Goal: Task Accomplishment & Management: Manage account settings

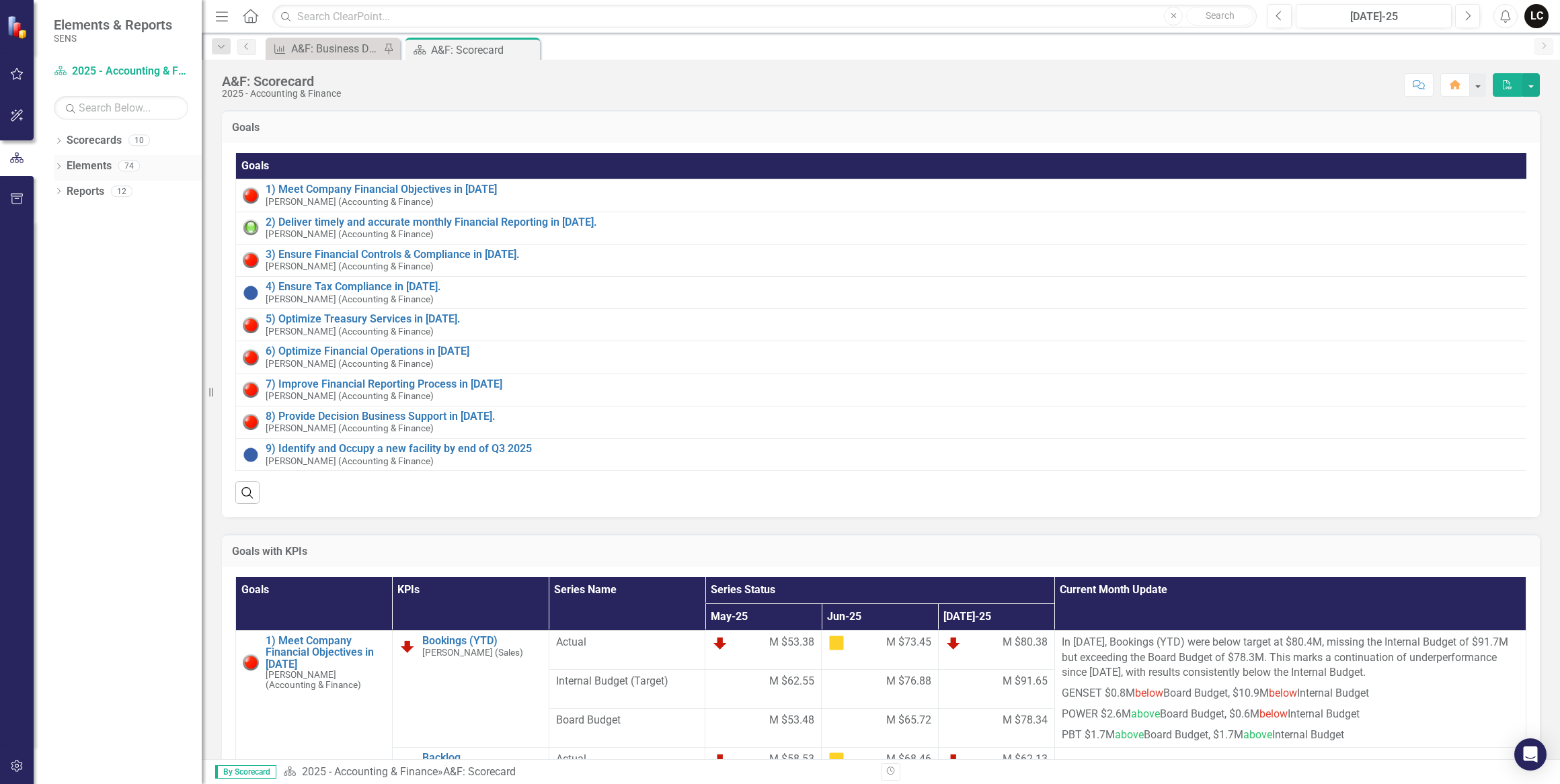
click at [61, 164] on icon "Dropdown" at bounding box center [59, 167] width 10 height 7
click at [61, 212] on div "Dropdown KPI KPIs 34" at bounding box center [131, 219] width 141 height 25
click at [94, 220] on link "KPI KPIs" at bounding box center [93, 217] width 40 height 15
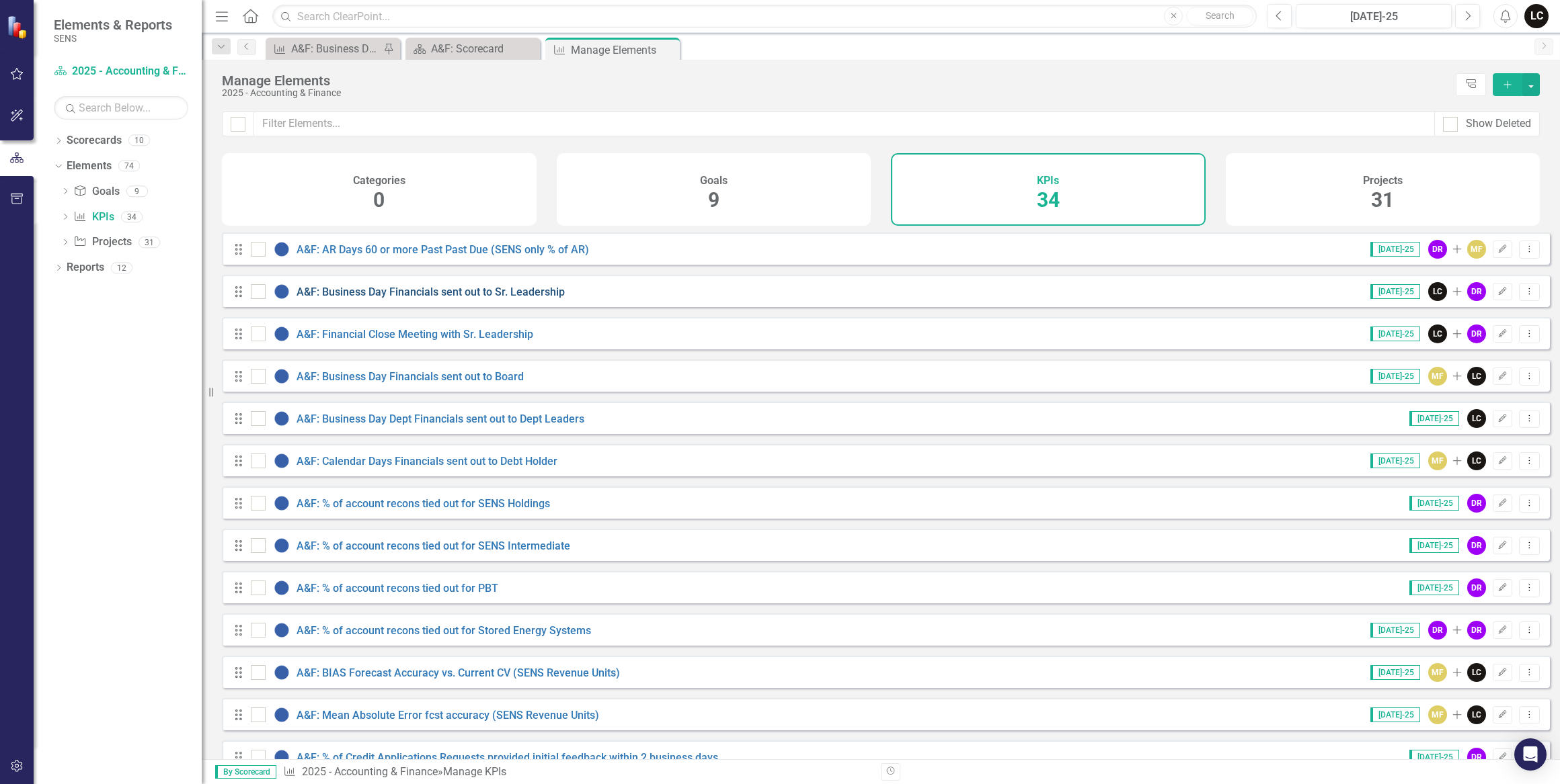
click at [472, 298] on link "A&F: Business Day Financials sent out to Sr. Leadership" at bounding box center [430, 292] width 268 height 13
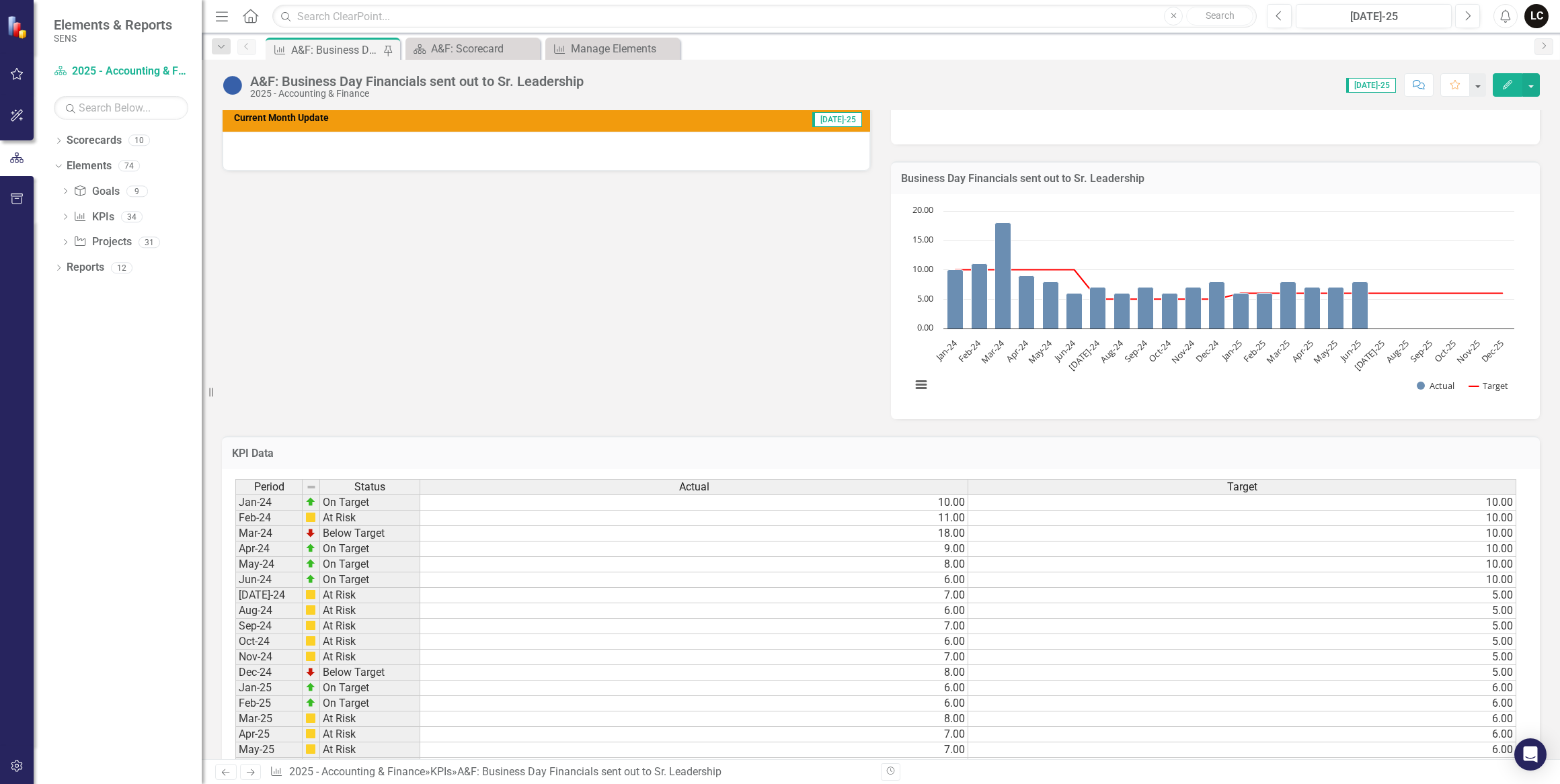
scroll to position [514, 0]
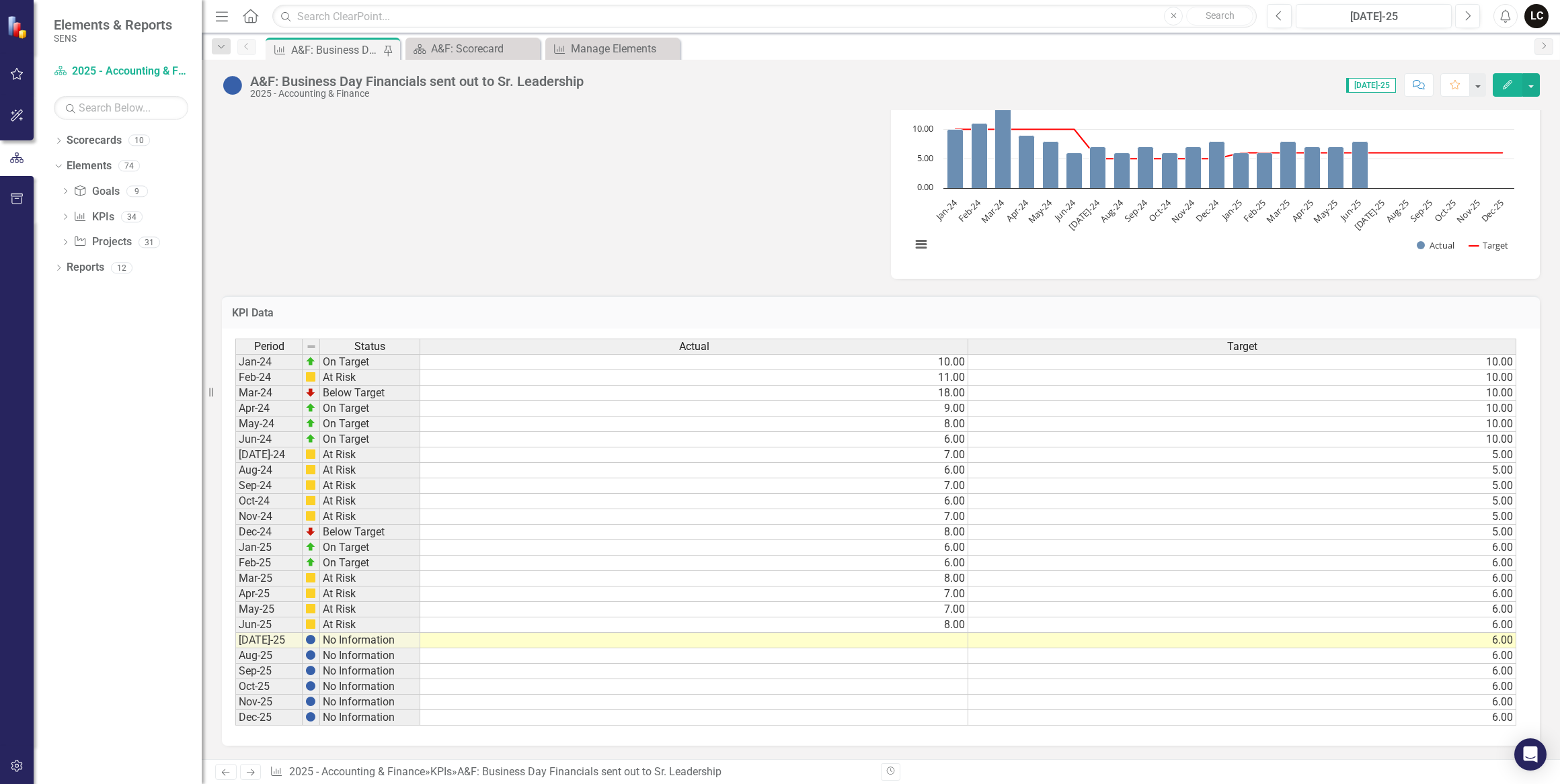
click at [953, 634] on td at bounding box center [694, 640] width 548 height 15
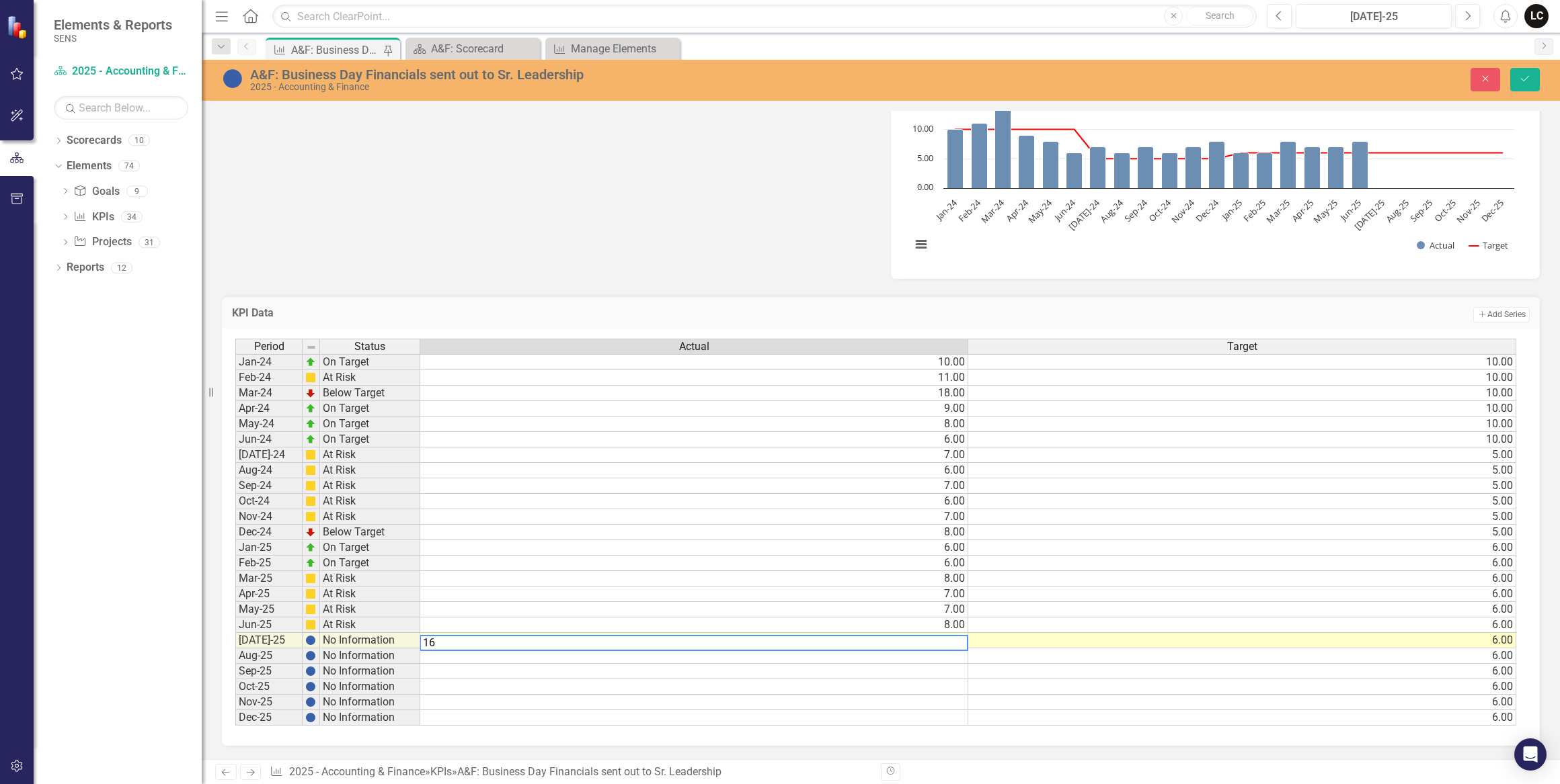
type textarea "16"
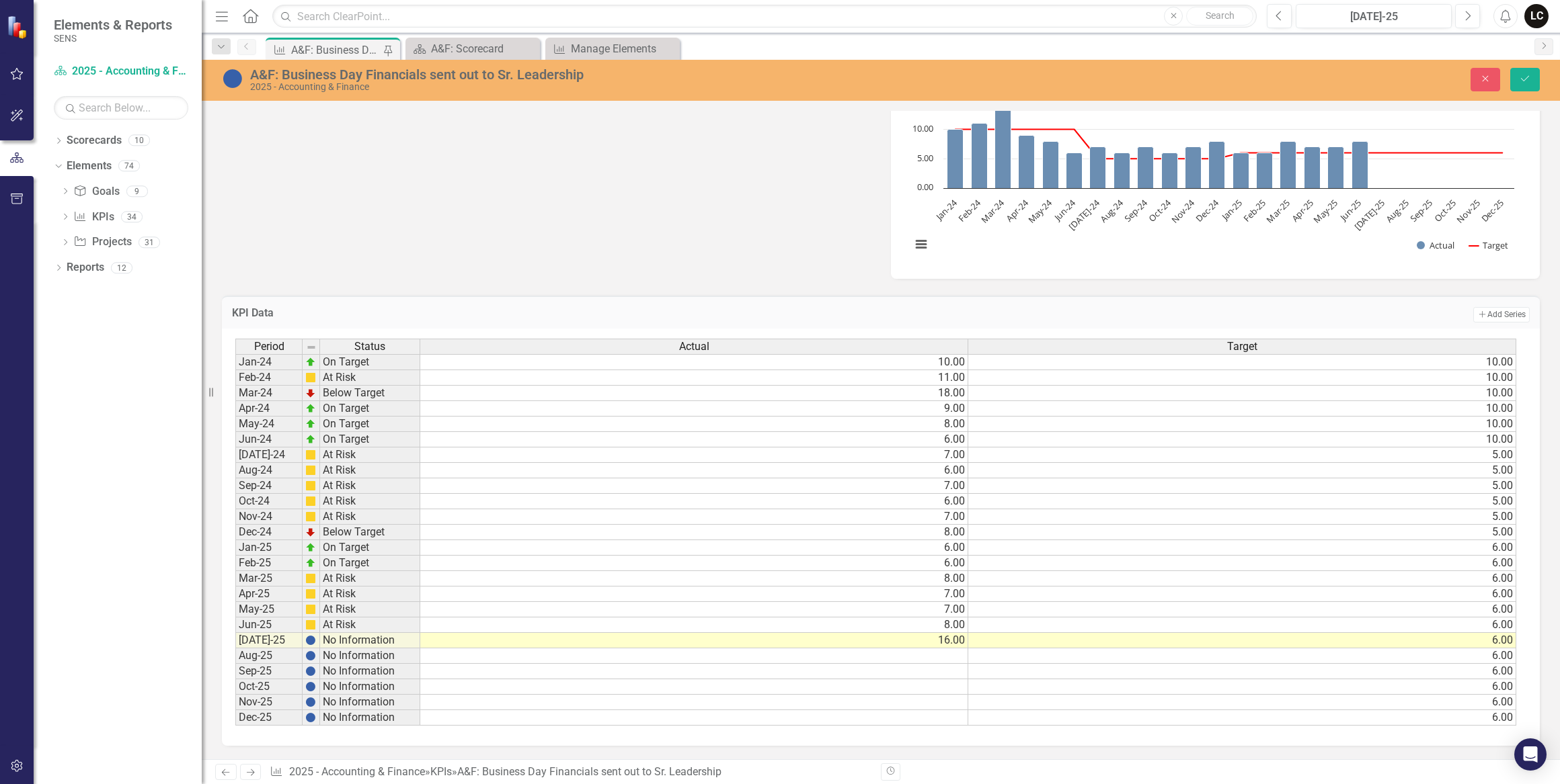
click at [813, 310] on td "Add Add Series" at bounding box center [1155, 314] width 748 height 17
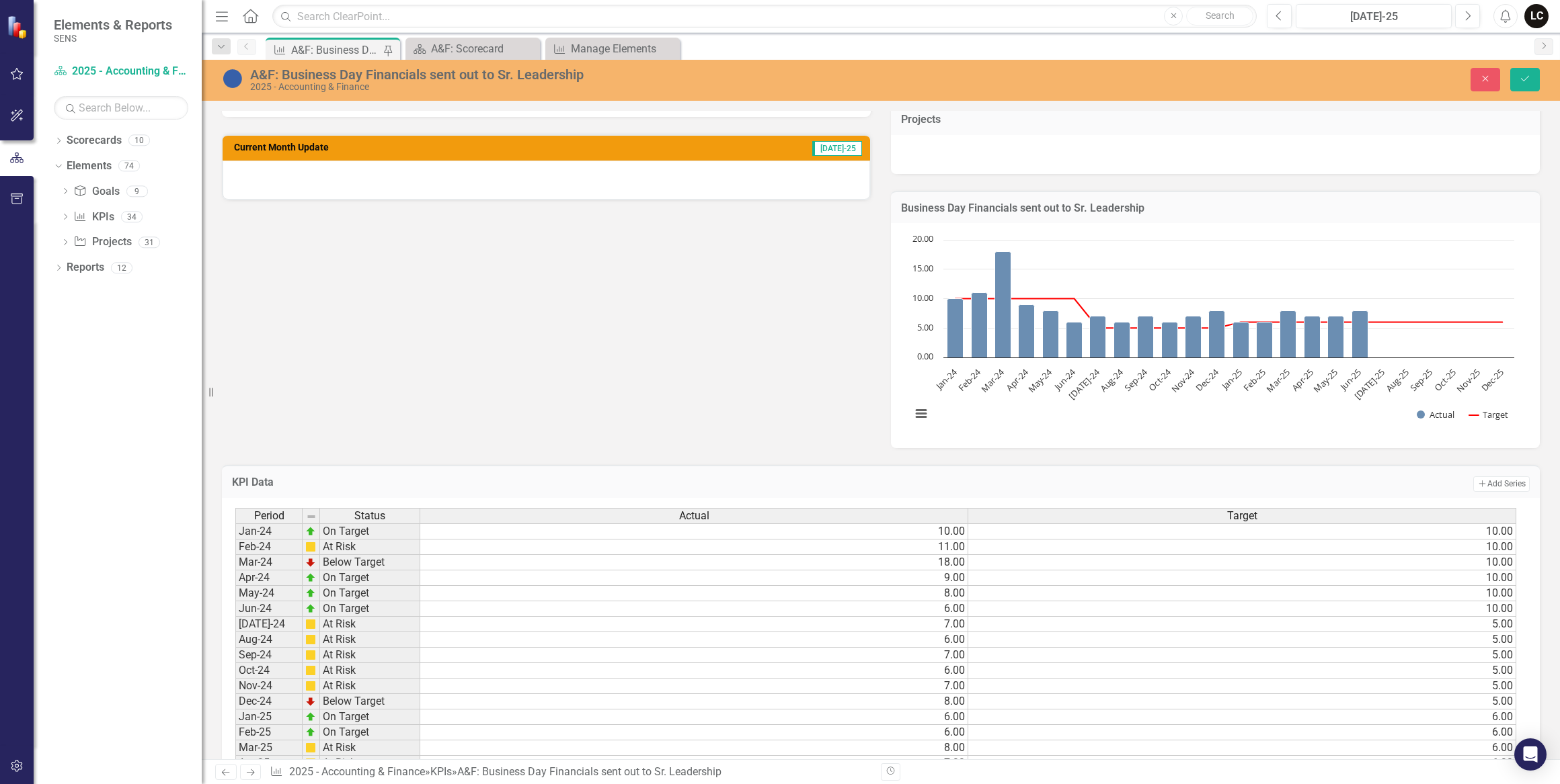
scroll to position [331, 0]
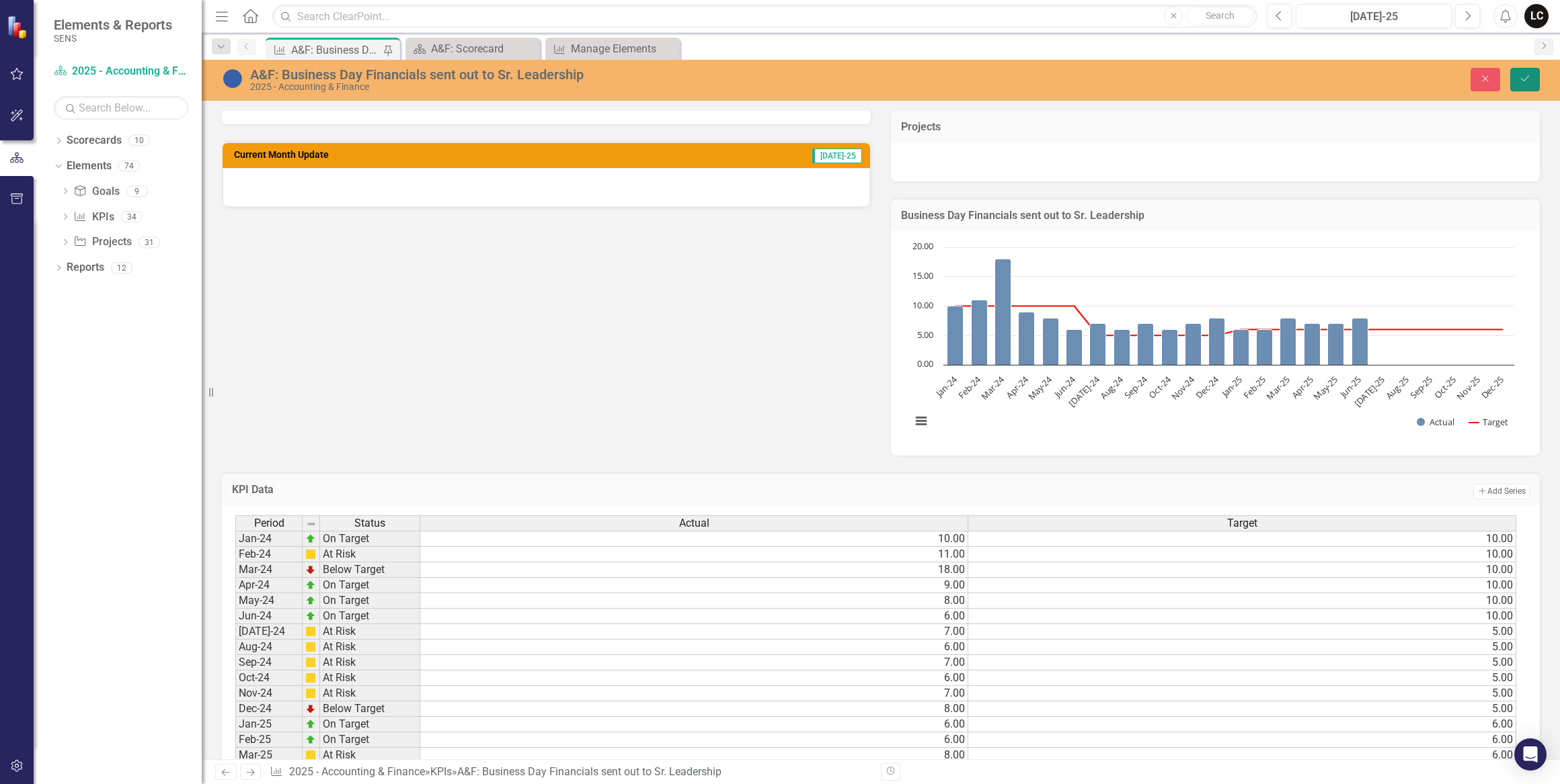
click at [1521, 80] on icon "Save" at bounding box center [1524, 79] width 12 height 10
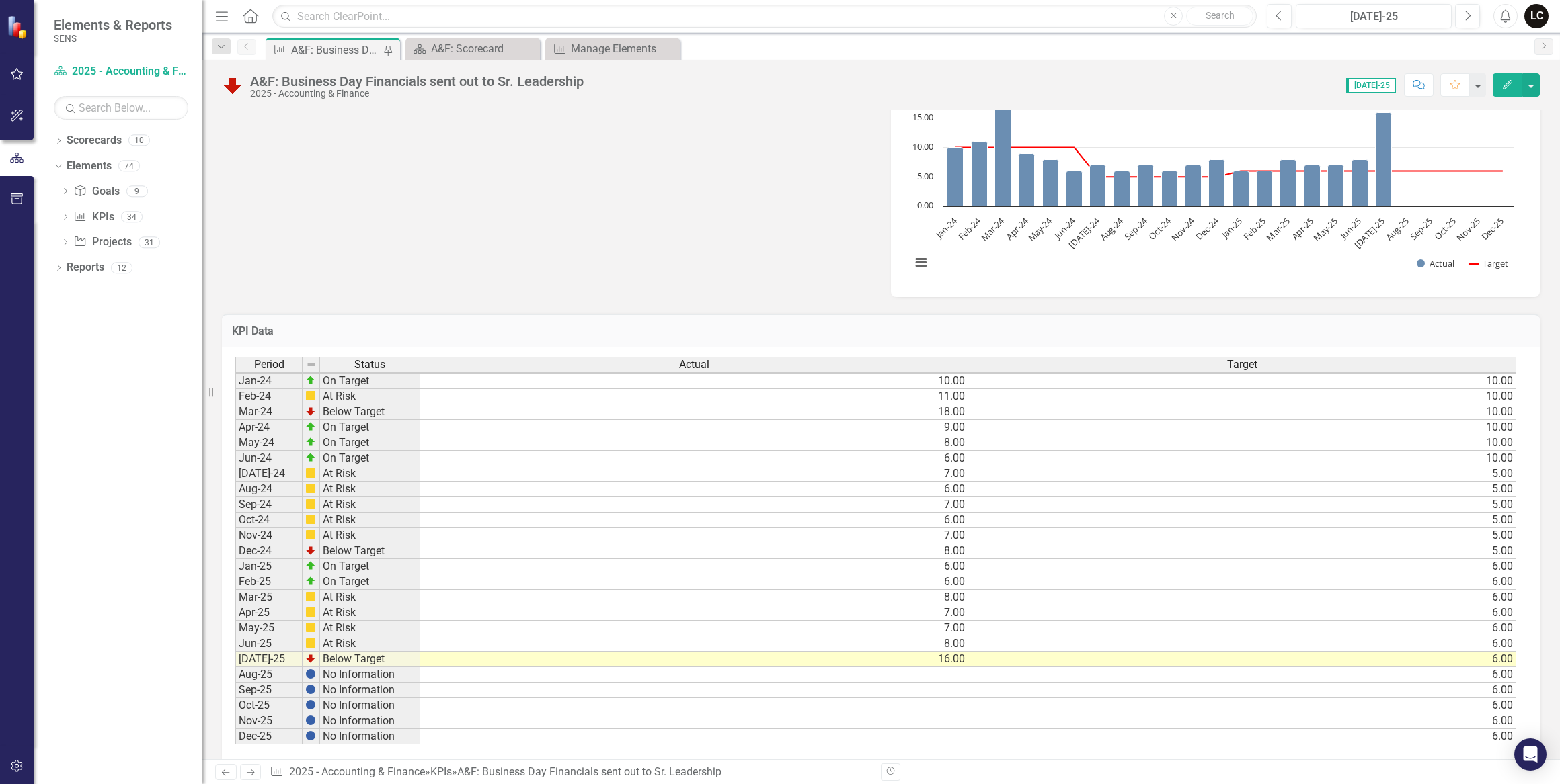
scroll to position [515, 0]
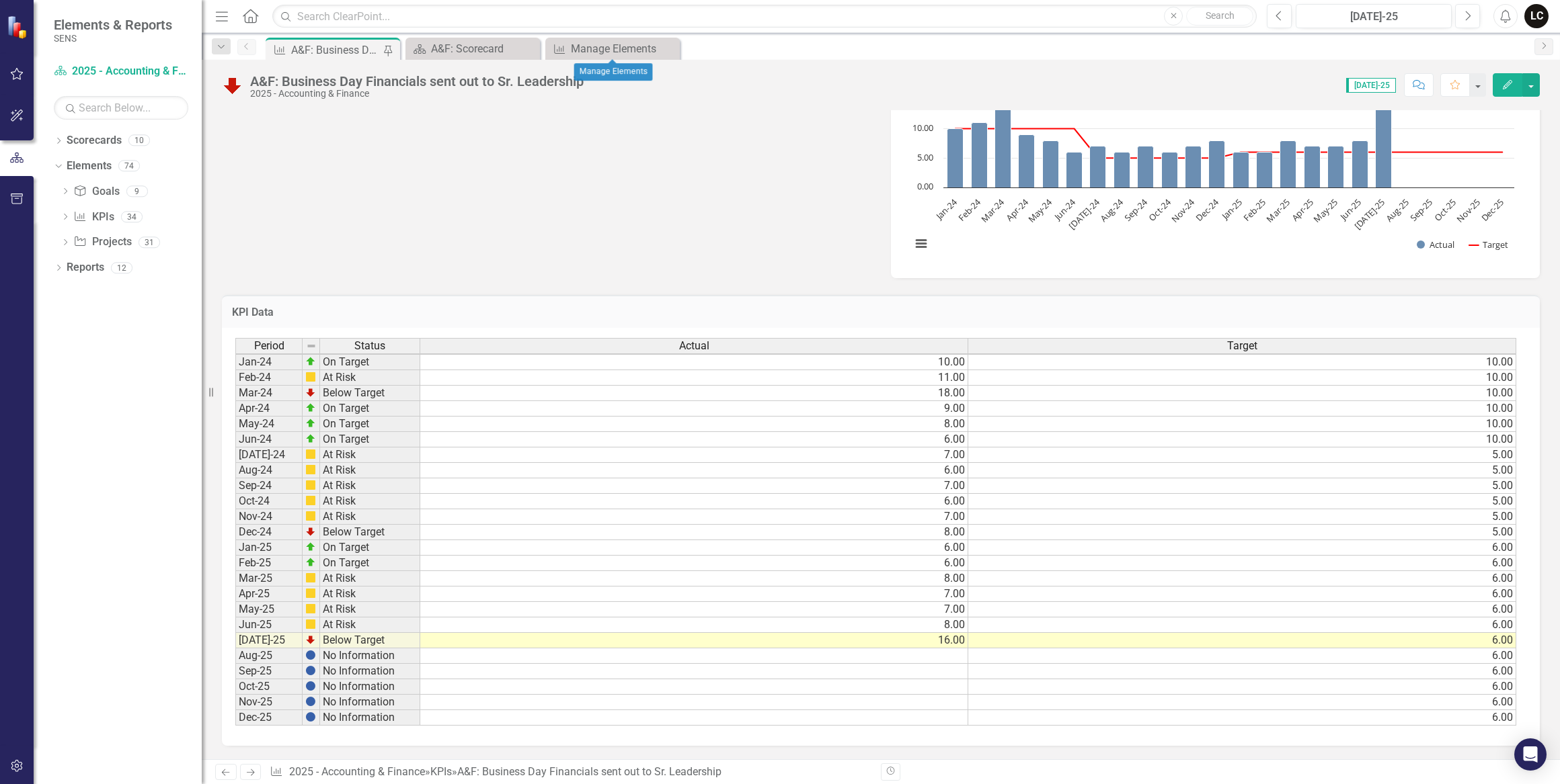
drag, startPoint x: 669, startPoint y: 49, endPoint x: 518, endPoint y: 61, distance: 151.5
click at [0, 0] on icon "Close" at bounding box center [0, 0] width 0 height 0
click at [487, 55] on div "A&F: Scorecard" at bounding box center [476, 48] width 89 height 17
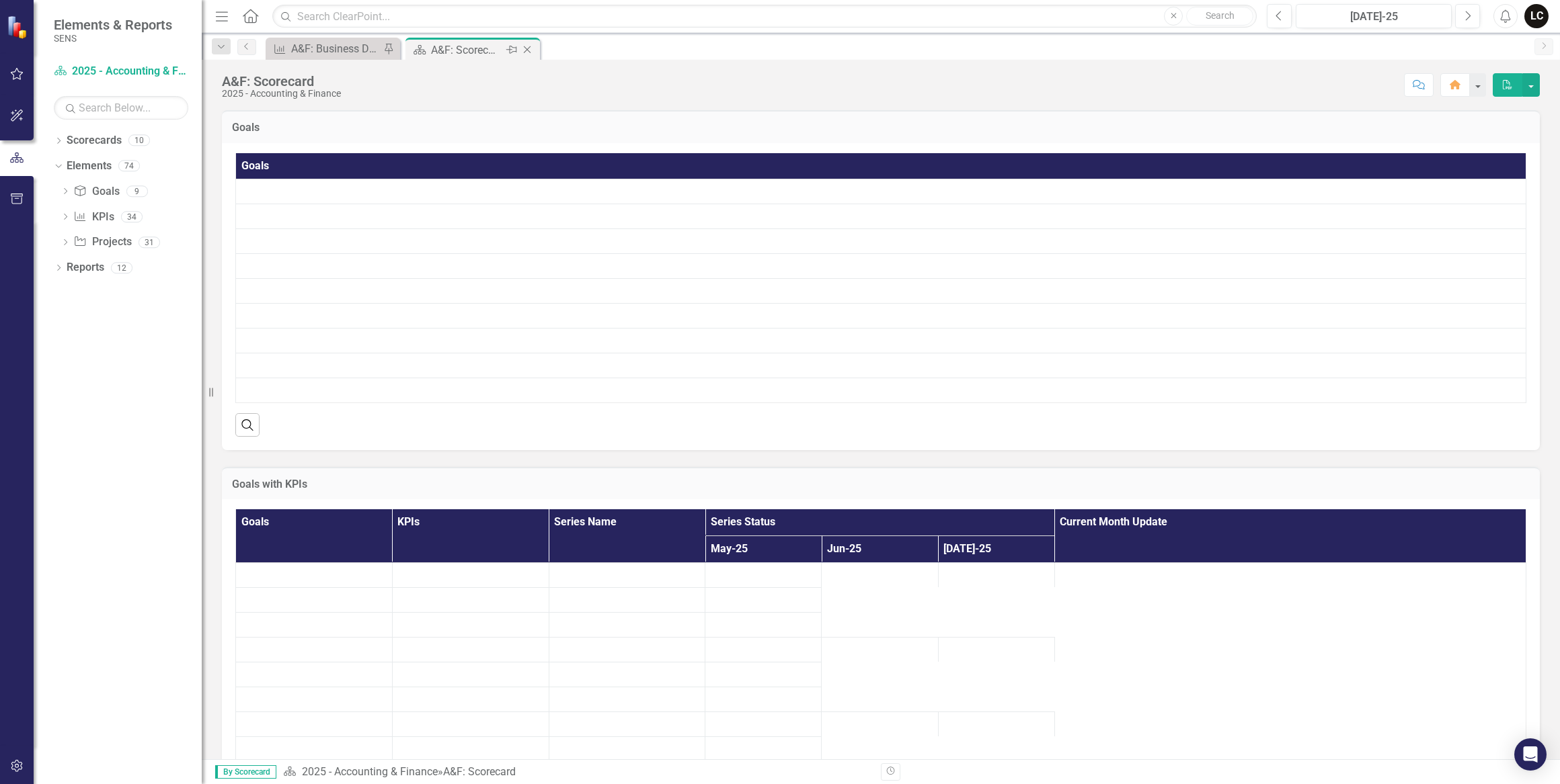
click at [529, 47] on icon at bounding box center [527, 49] width 7 height 7
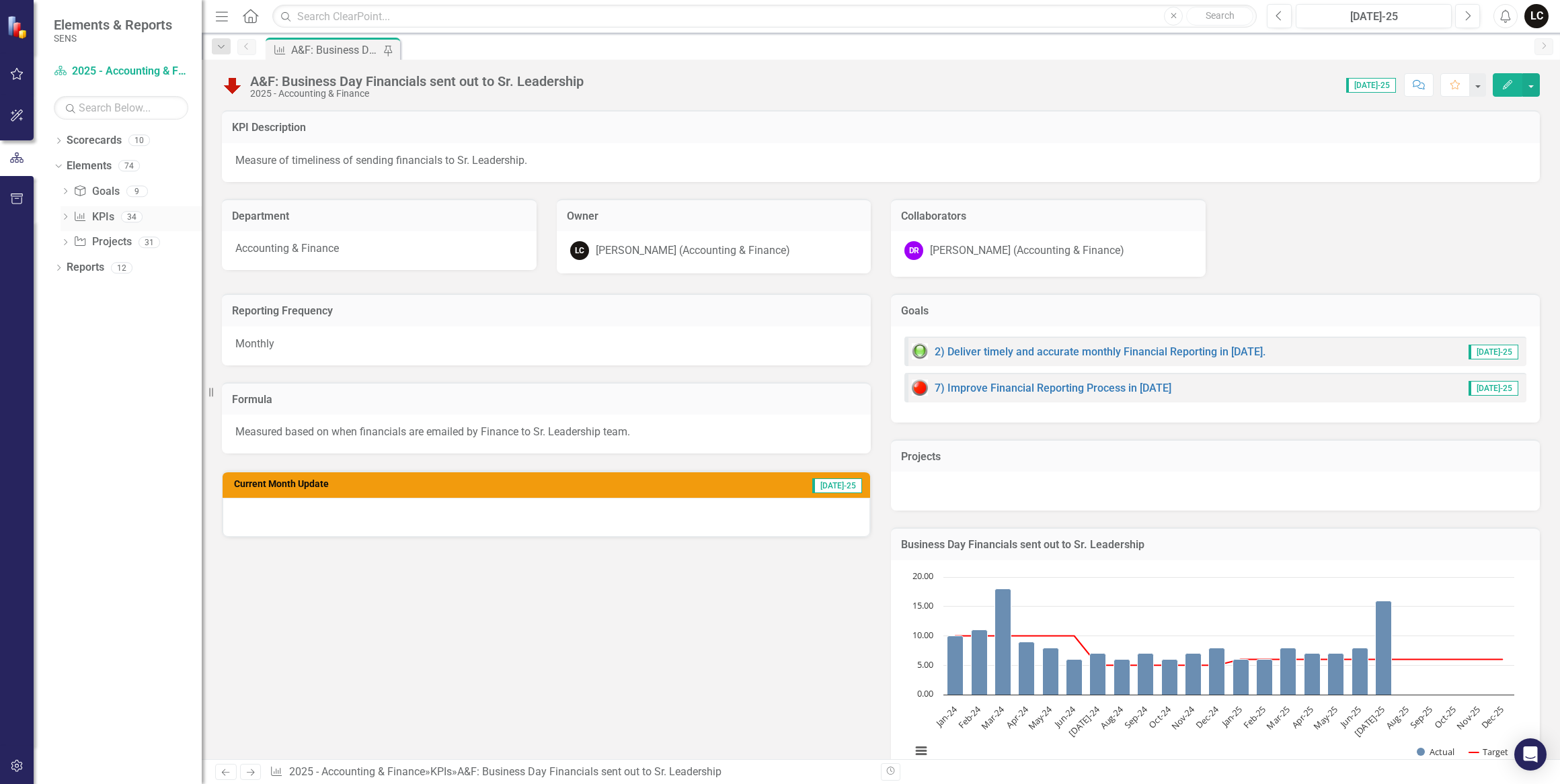
click at [65, 217] on icon "Dropdown" at bounding box center [65, 217] width 10 height 7
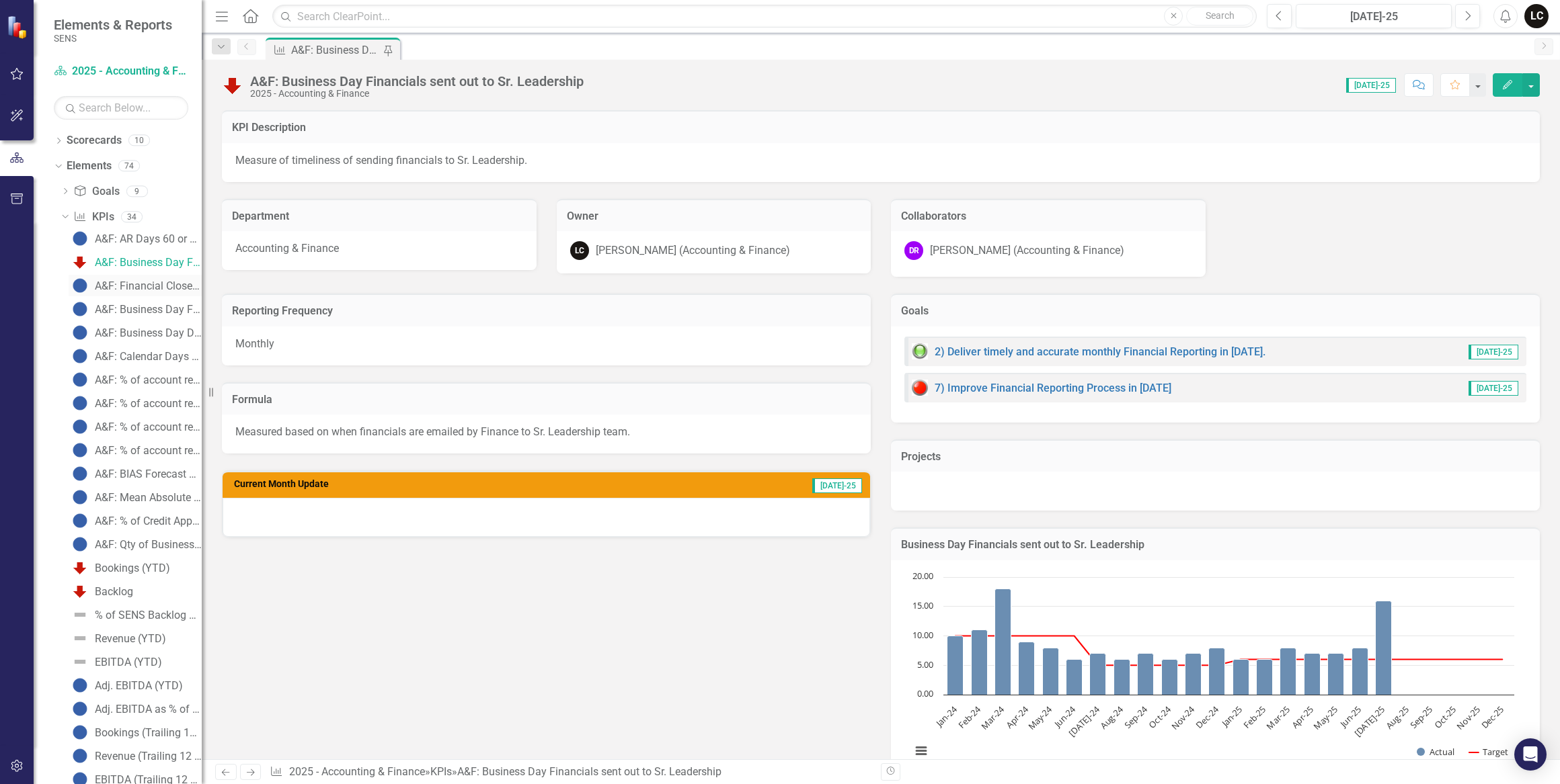
click at [133, 287] on div "A&F: Financial Close Meeting with Sr. Leadership" at bounding box center [148, 286] width 107 height 12
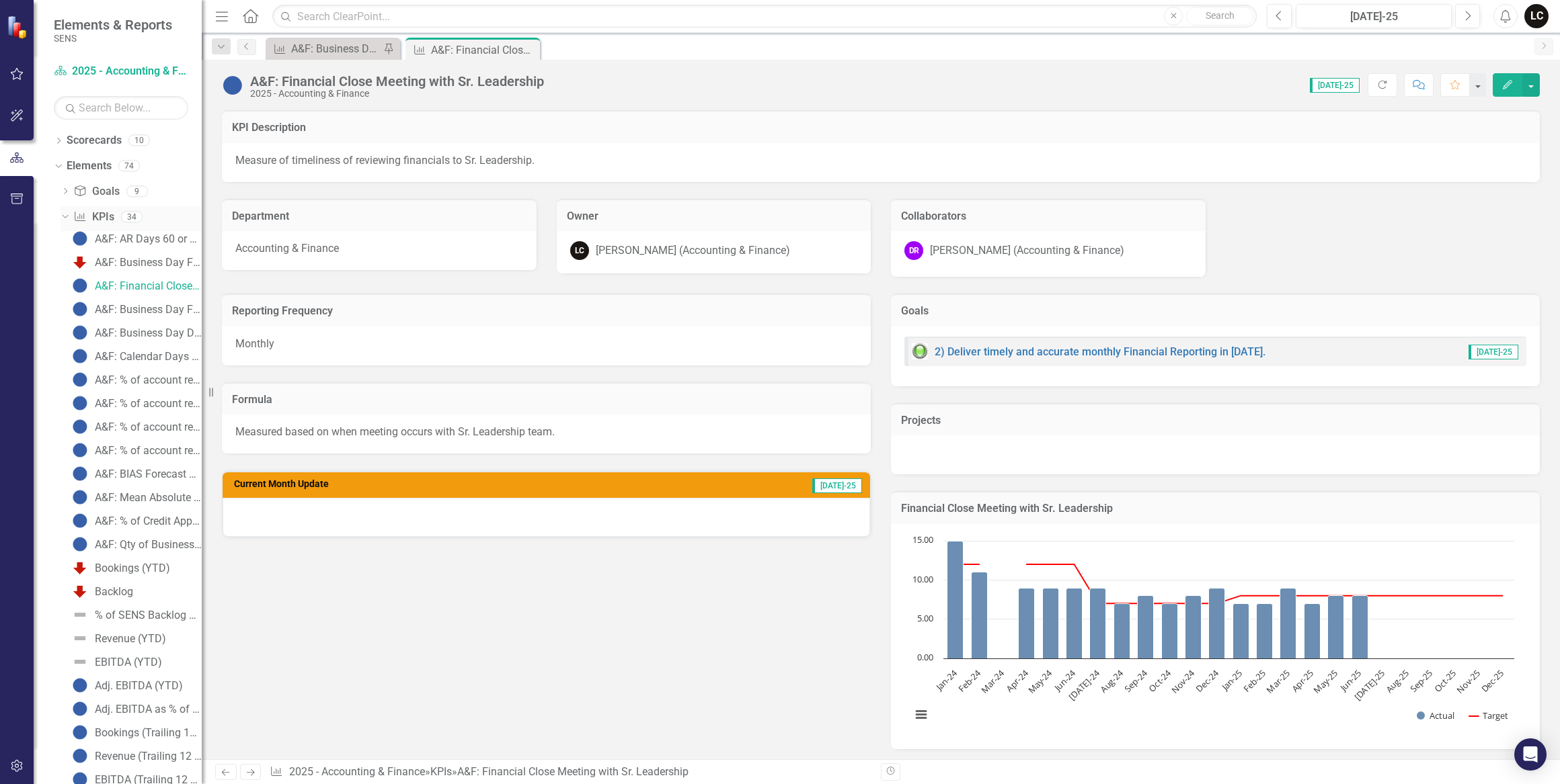
click at [101, 214] on link "KPI KPIs" at bounding box center [93, 217] width 40 height 15
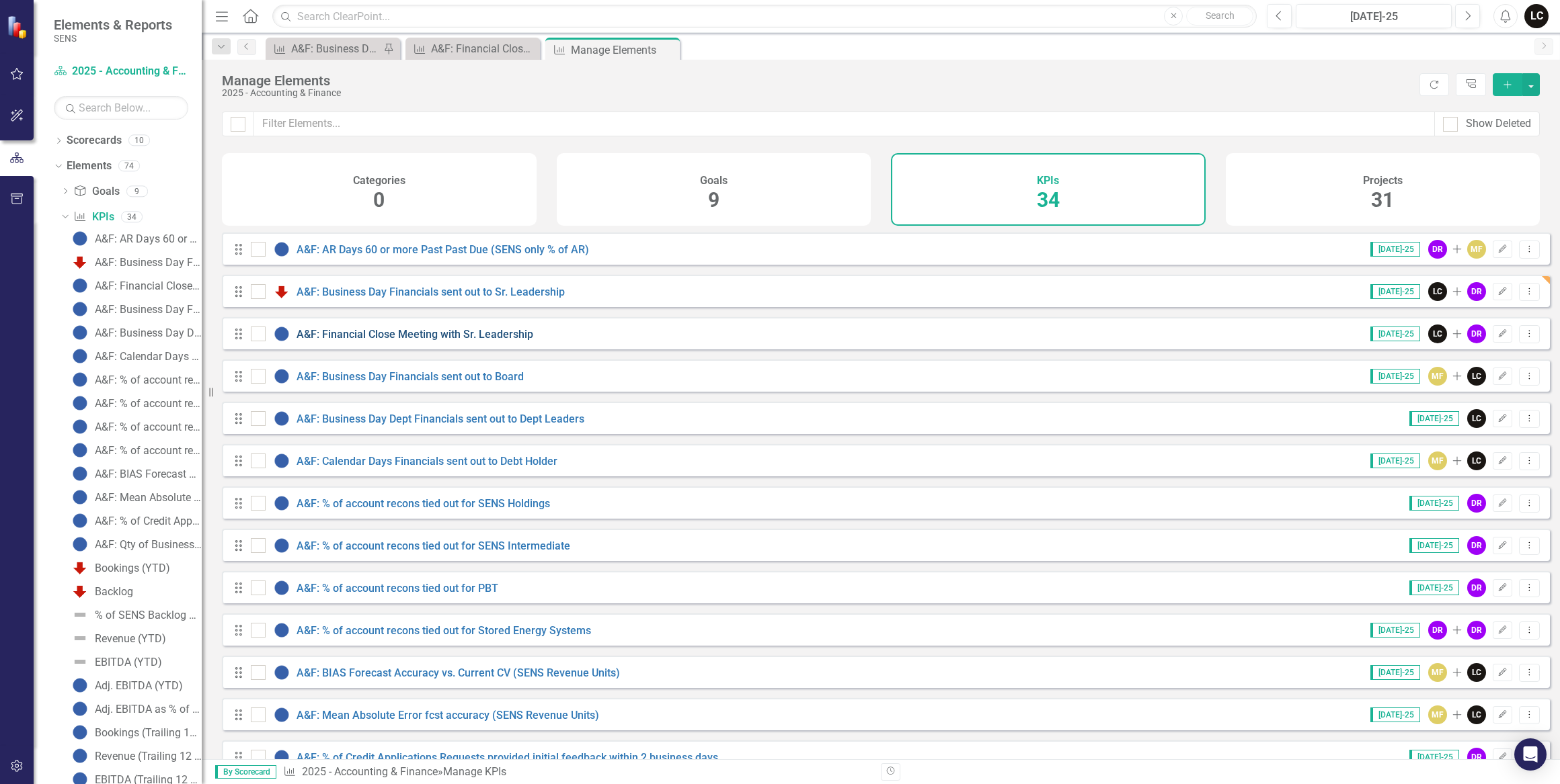
click at [395, 340] on link "A&F: Financial Close Meeting with Sr. Leadership" at bounding box center [414, 334] width 237 height 13
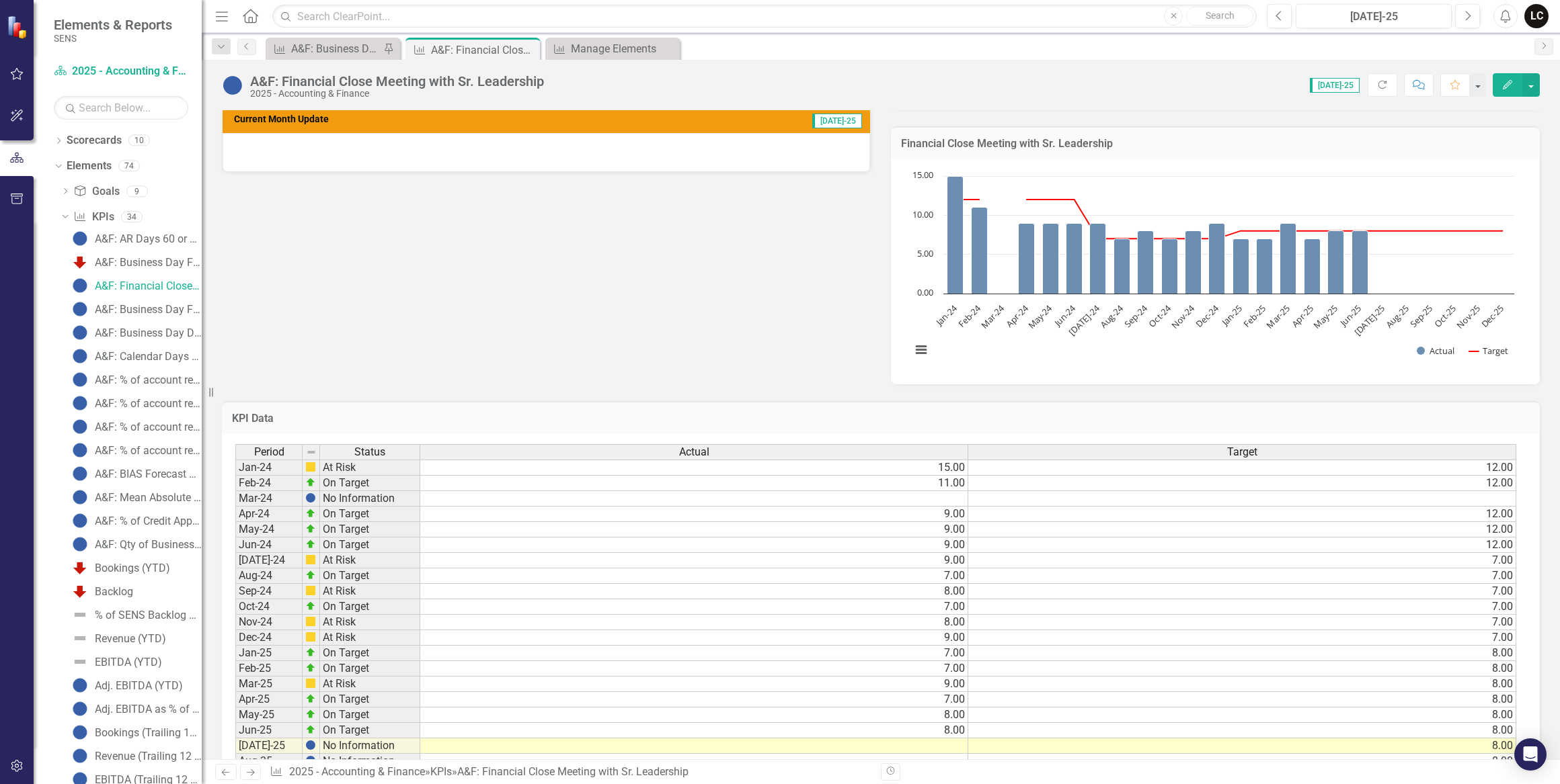
scroll to position [367, 0]
click at [949, 750] on td at bounding box center [694, 744] width 548 height 15
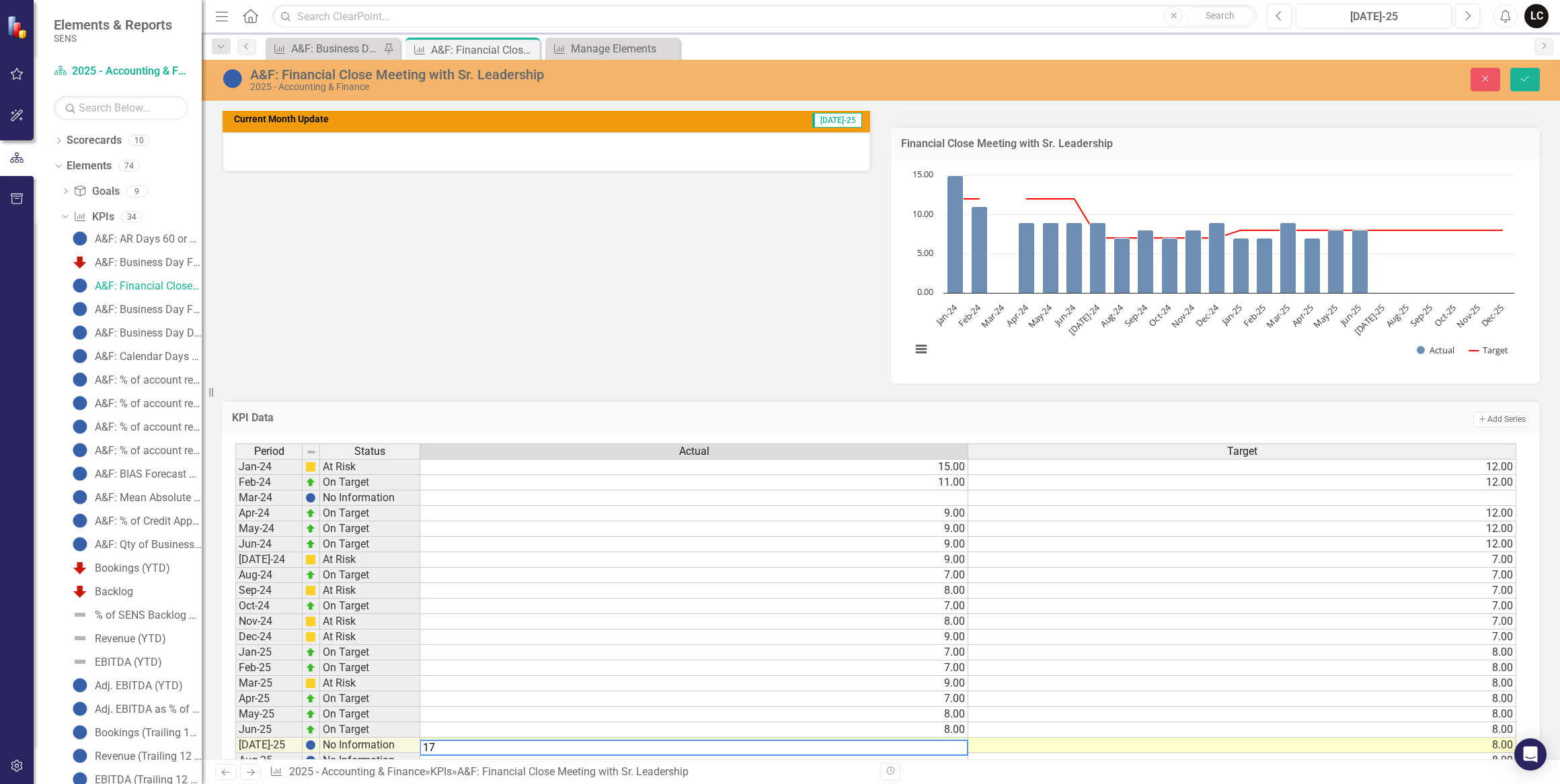
type textarea "17"
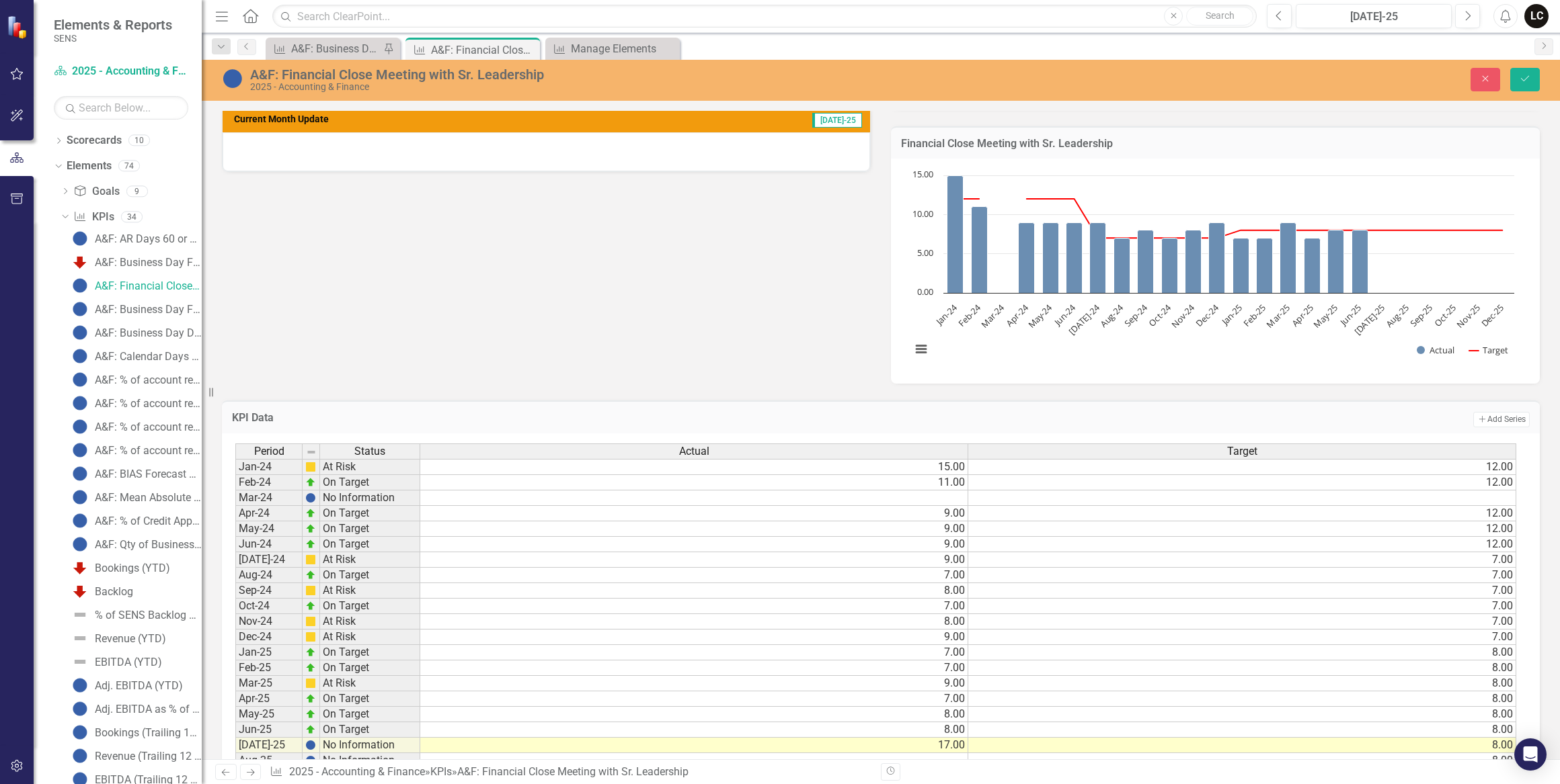
click at [520, 309] on div "Reporting Frequency Monthly Formula Measured based on when meeting occurs with …" at bounding box center [880, 148] width 1338 height 472
click at [1517, 81] on button "Save" at bounding box center [1524, 80] width 29 height 24
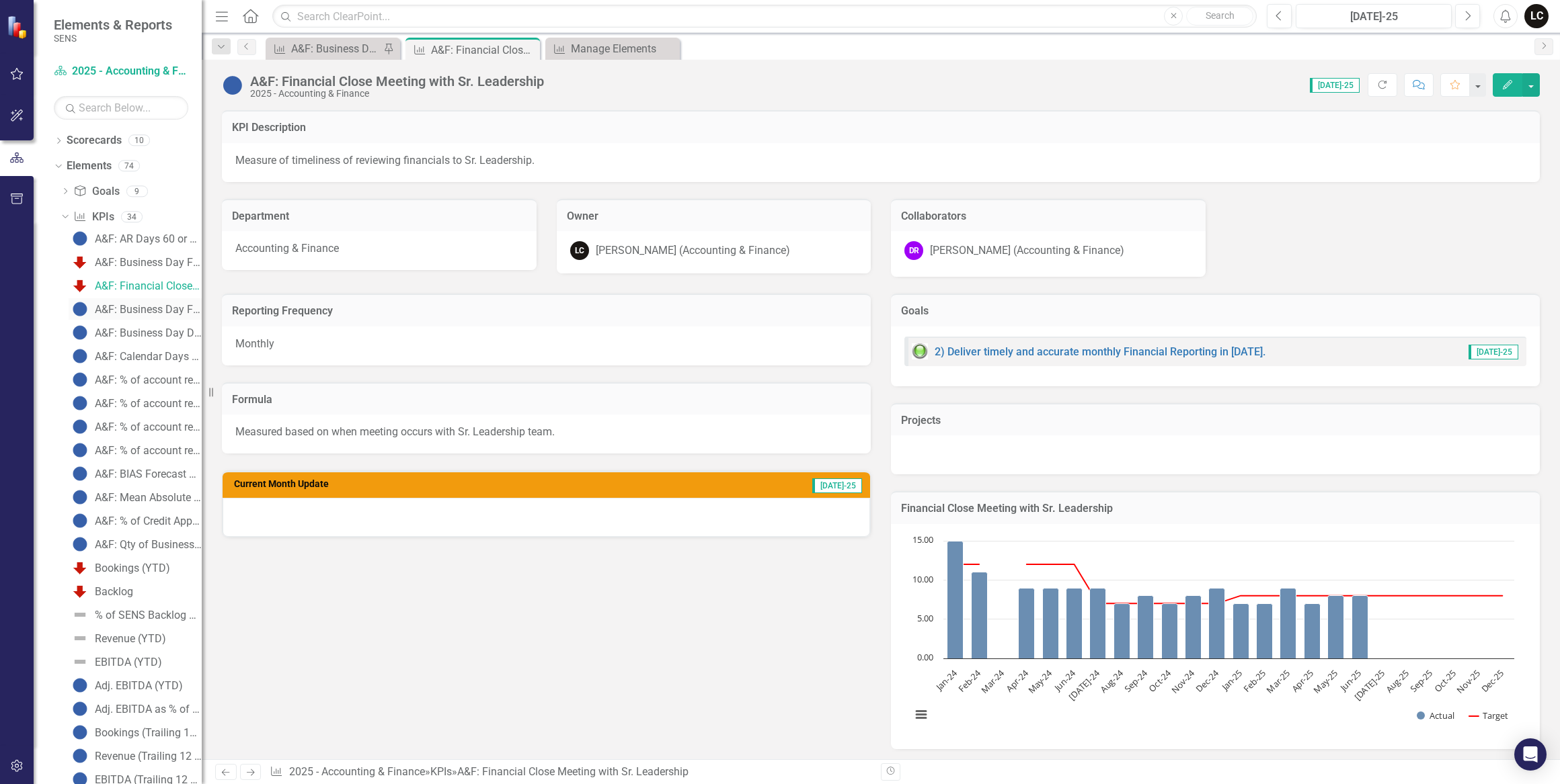
click at [147, 306] on div "A&F: Business Day Financials sent out to Board" at bounding box center [148, 309] width 107 height 12
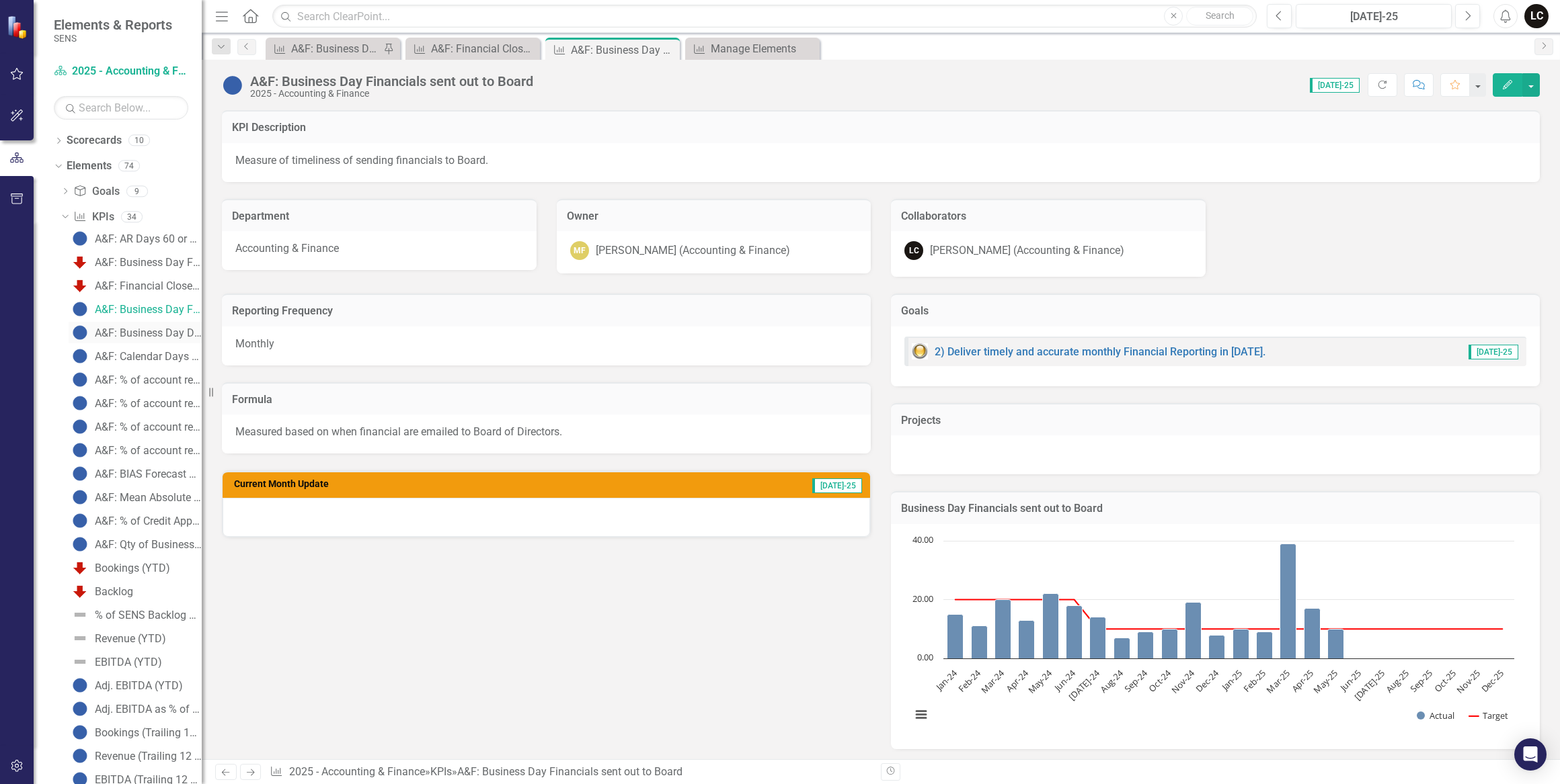
click at [149, 331] on div "A&F: Business Day Dept Financials sent out to Dept Leaders" at bounding box center [148, 332] width 107 height 12
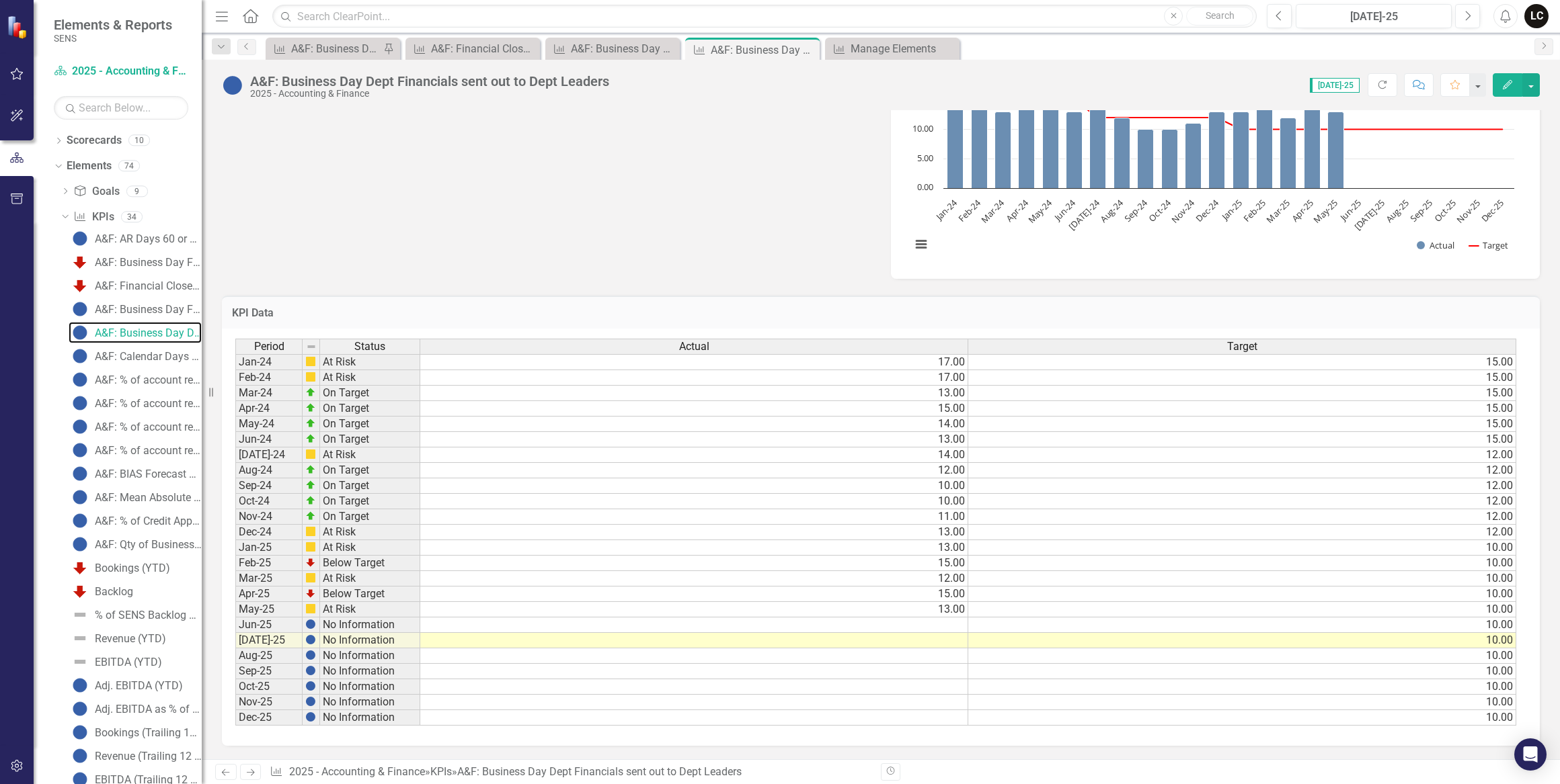
scroll to position [475, 0]
click at [950, 634] on td at bounding box center [694, 640] width 548 height 15
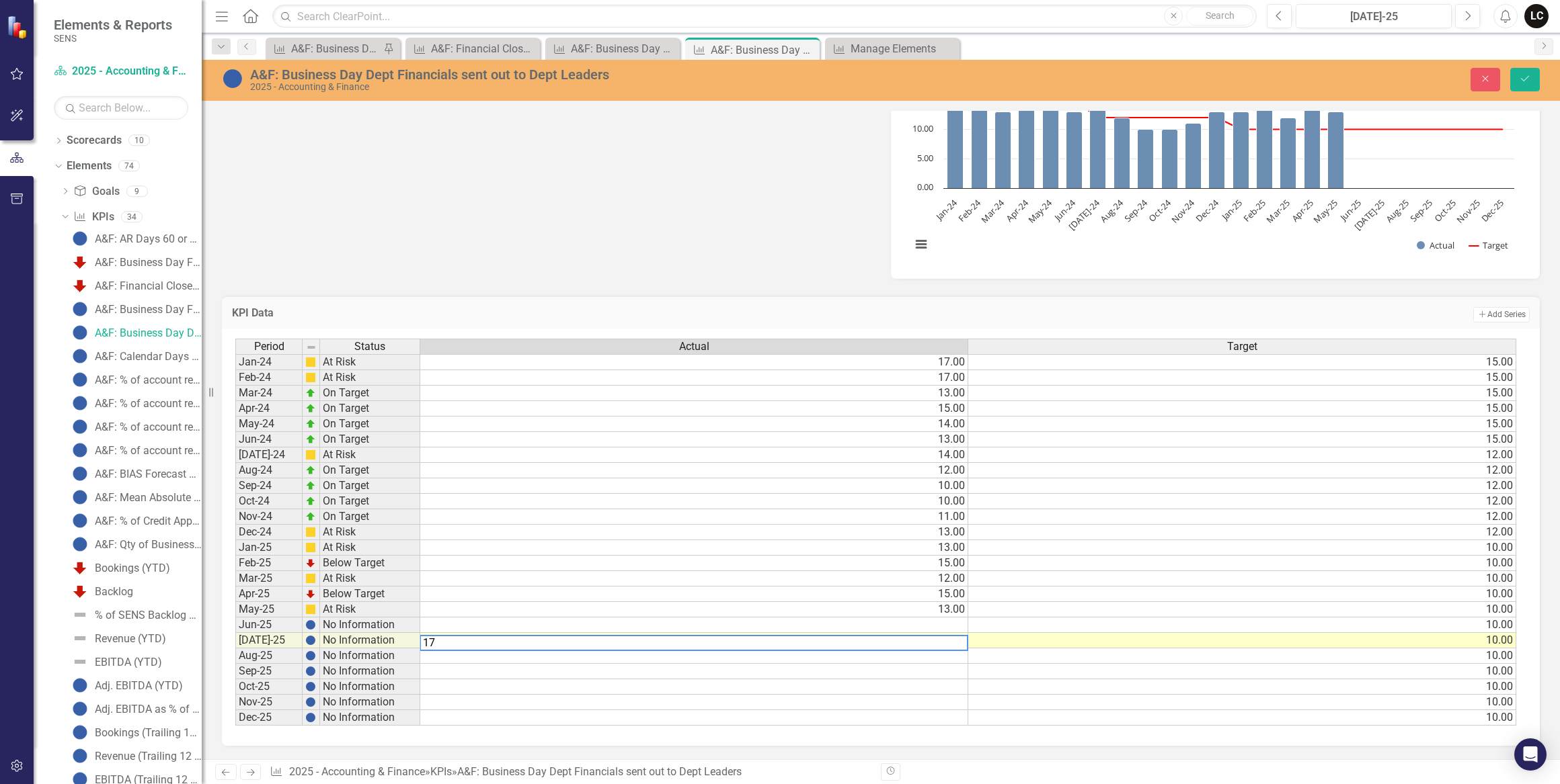
type textarea "17"
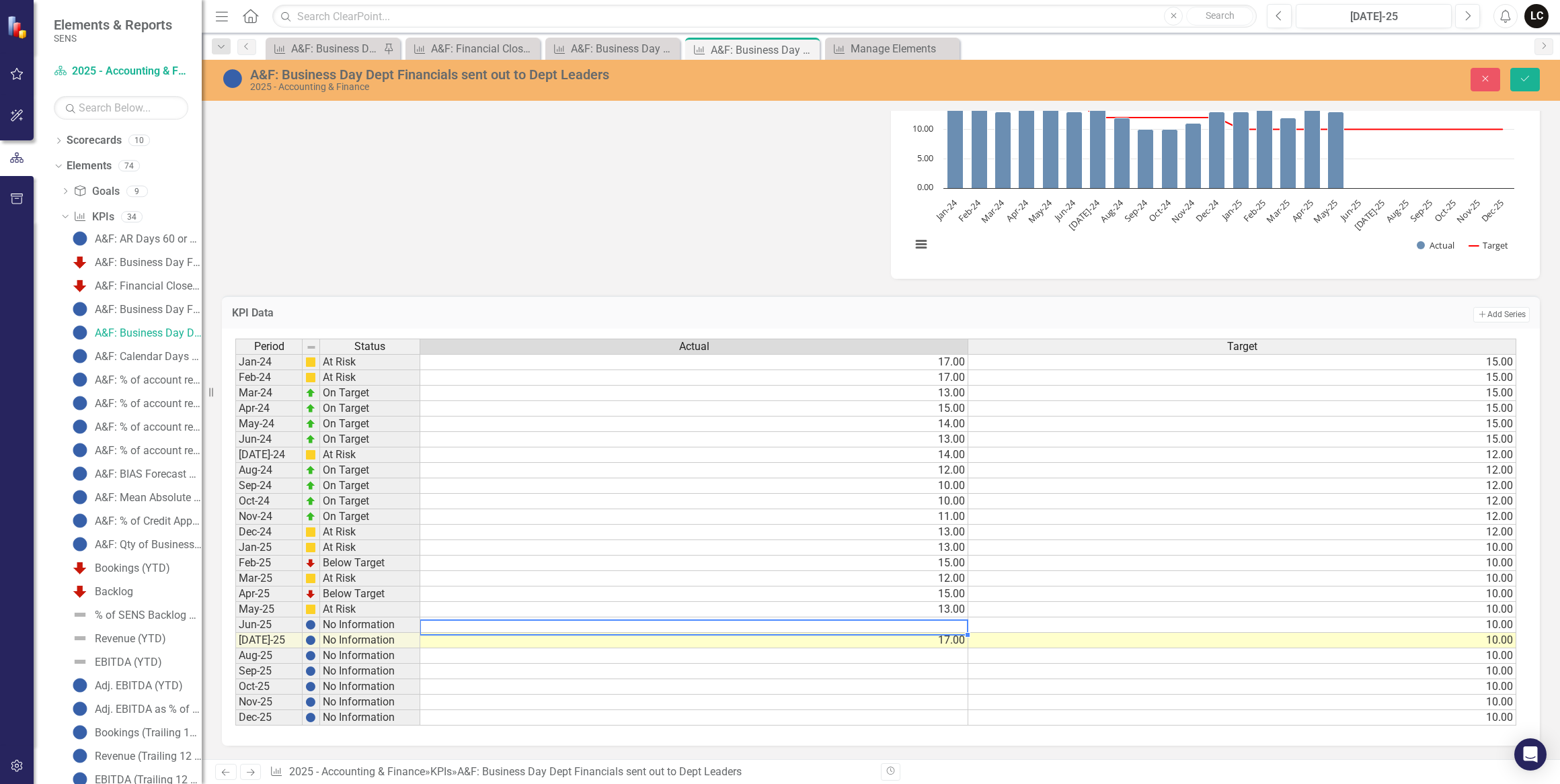
click at [931, 621] on td at bounding box center [694, 625] width 548 height 15
type textarea "21"
click at [572, 309] on h3 "KPI Data" at bounding box center [507, 313] width 549 height 12
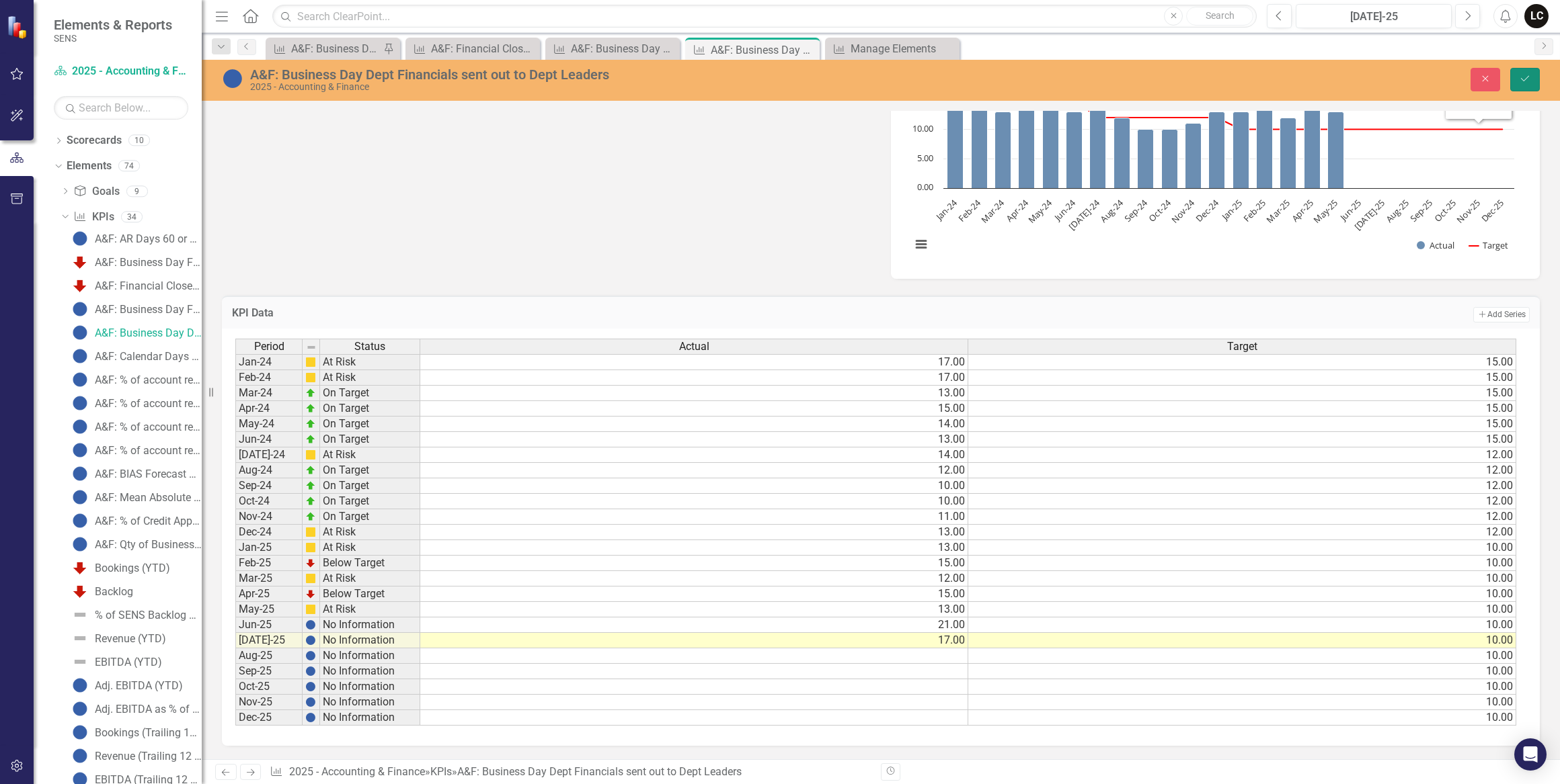
click at [1522, 77] on icon "Save" at bounding box center [1524, 79] width 12 height 10
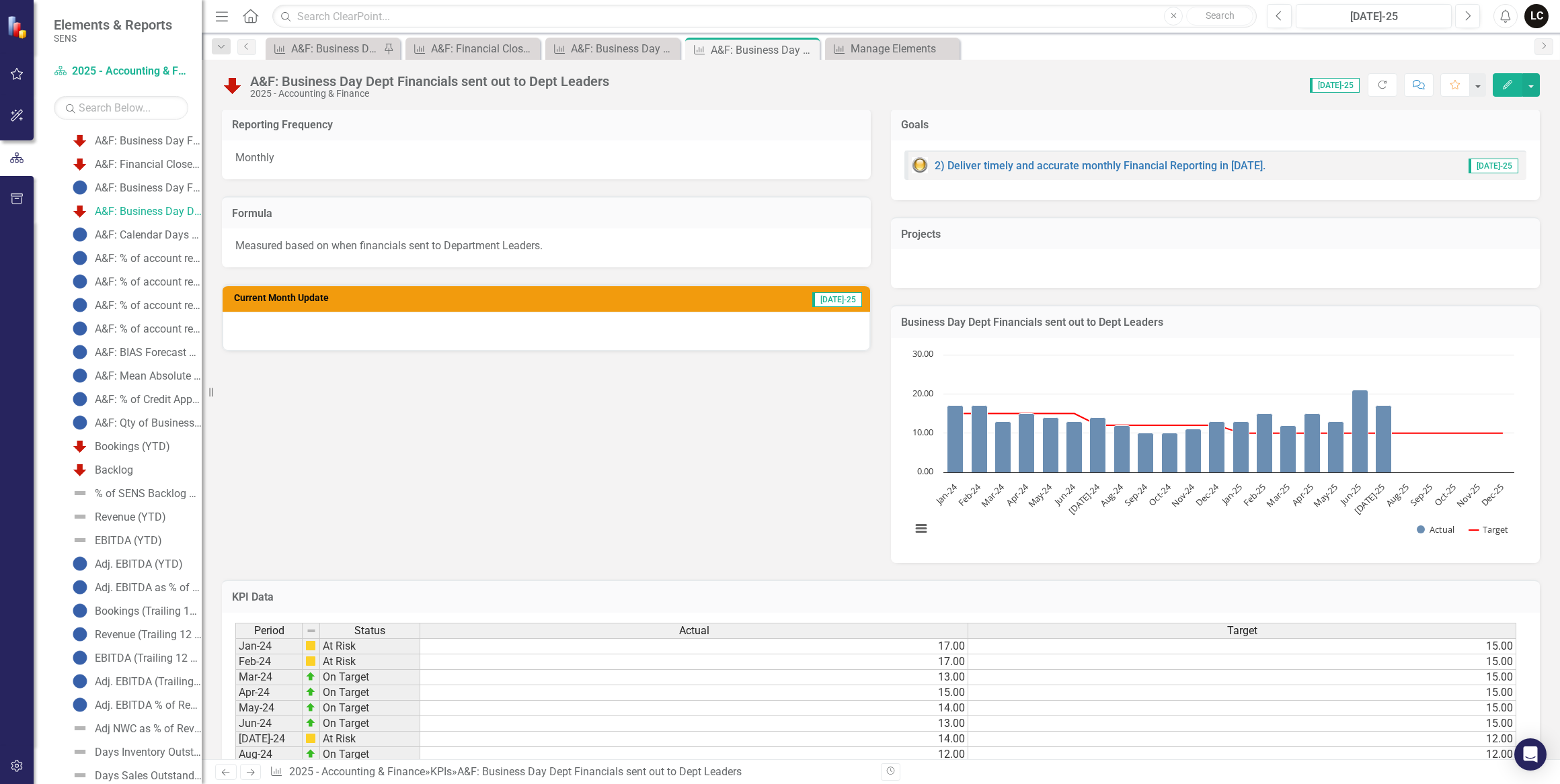
scroll to position [244, 0]
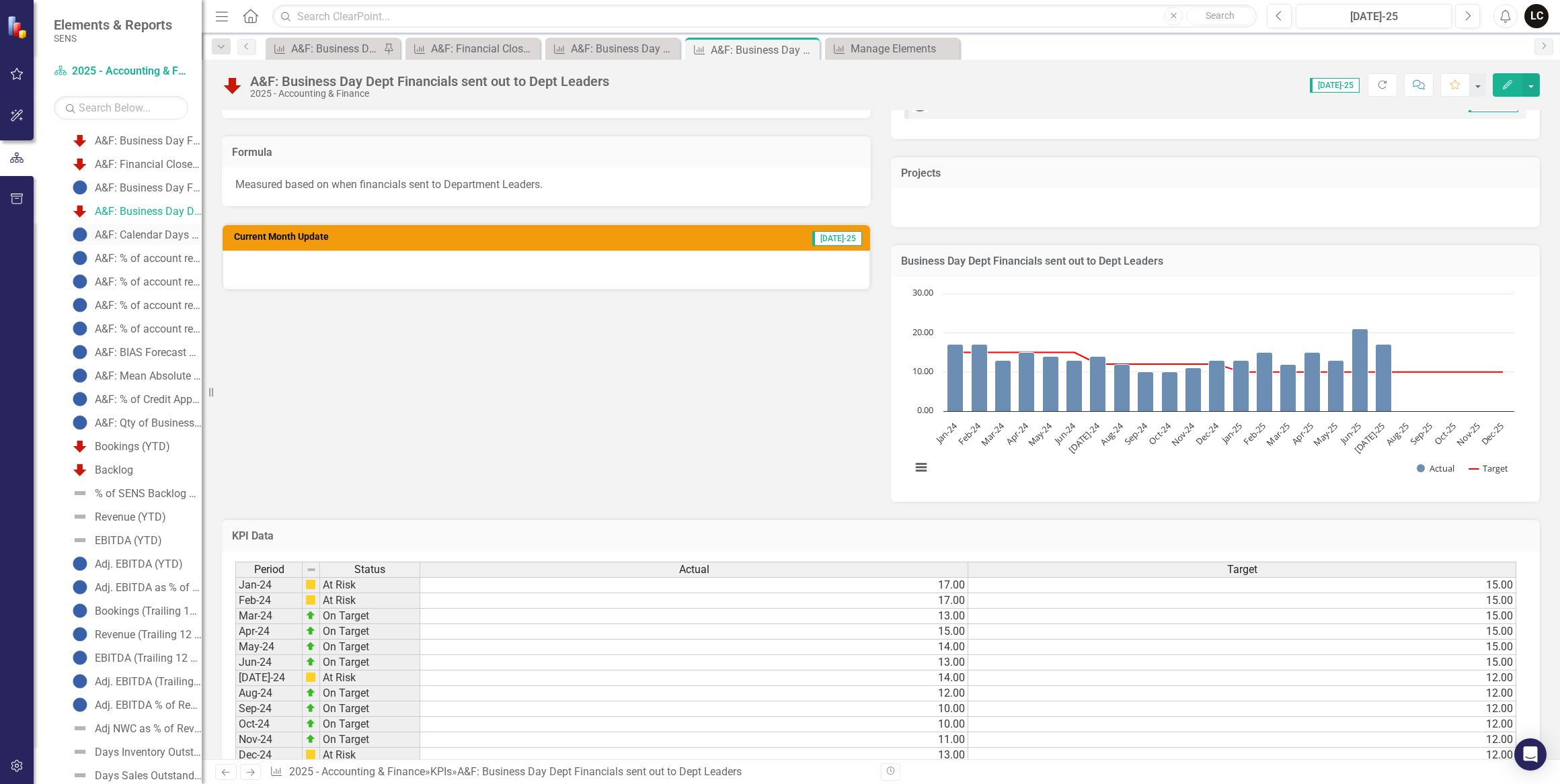
click at [134, 233] on div "A&F: Calendar Days Financials sent out to Debt Holder" at bounding box center [148, 235] width 107 height 12
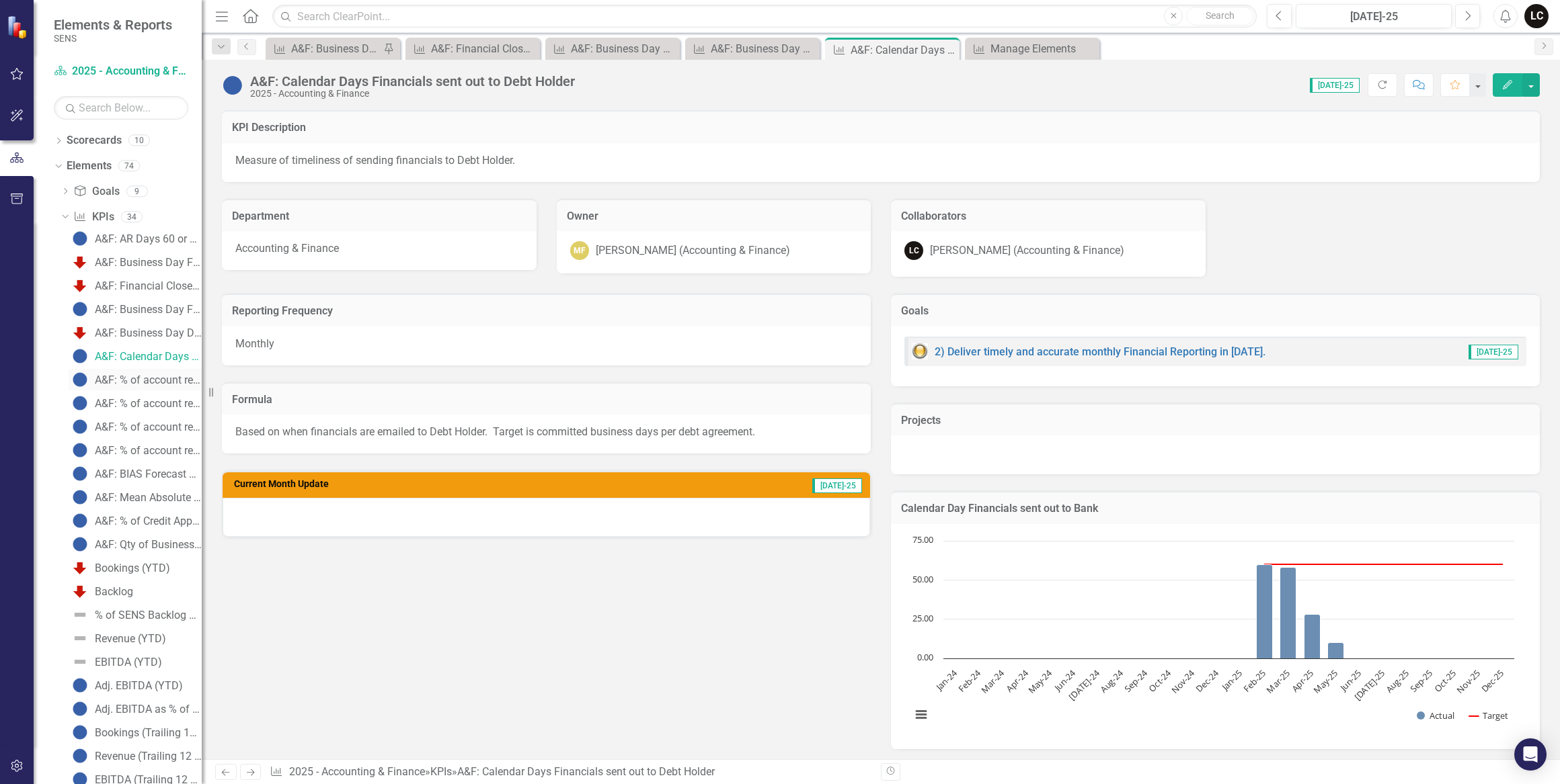
click at [152, 382] on div "A&F: % of account recons tied out for SENS Holdings" at bounding box center [148, 380] width 107 height 12
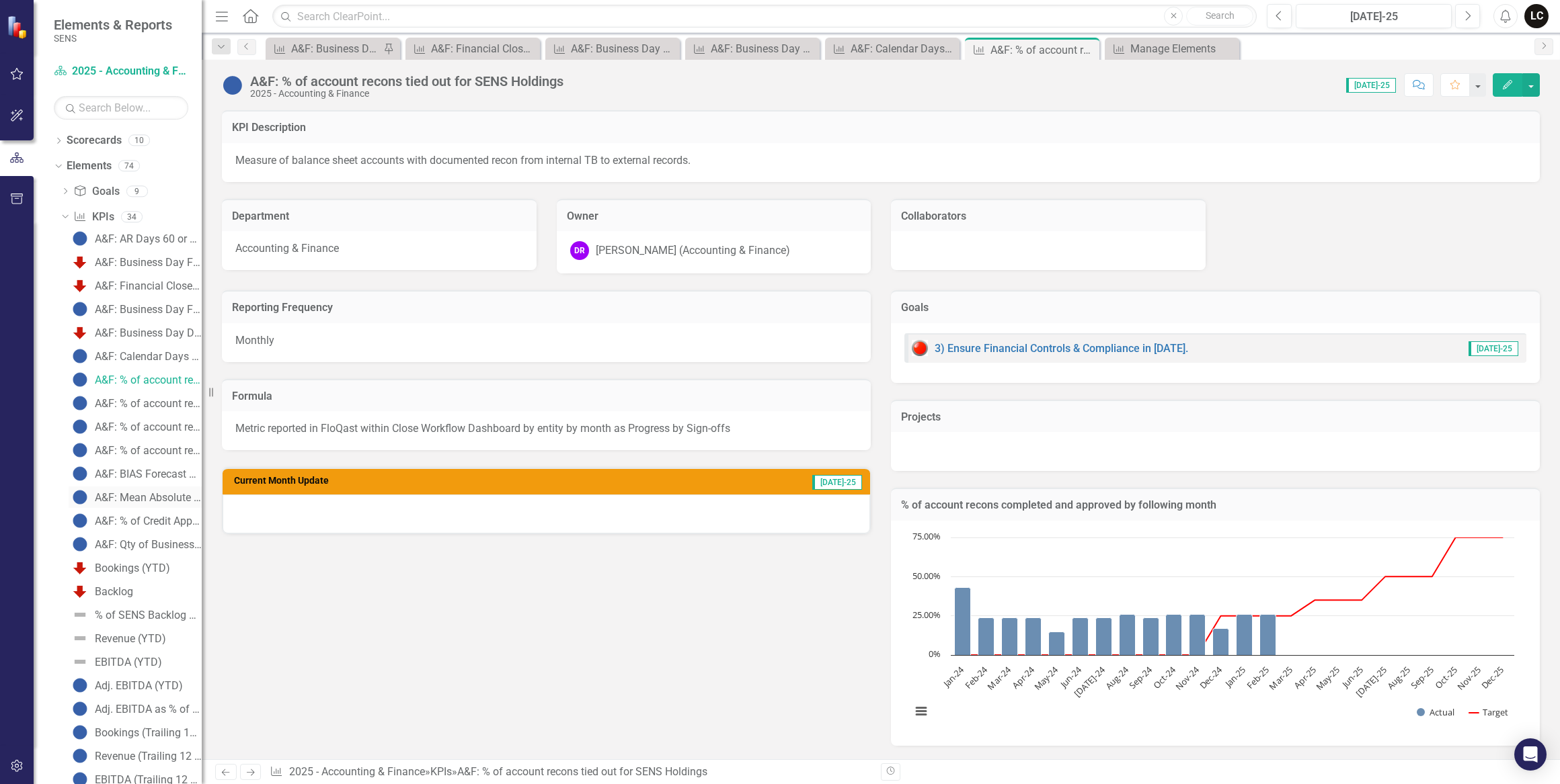
click at [154, 498] on div "A&F: Mean Absolute Error fcst accuracy (SENS Revenue Units)" at bounding box center [148, 498] width 107 height 12
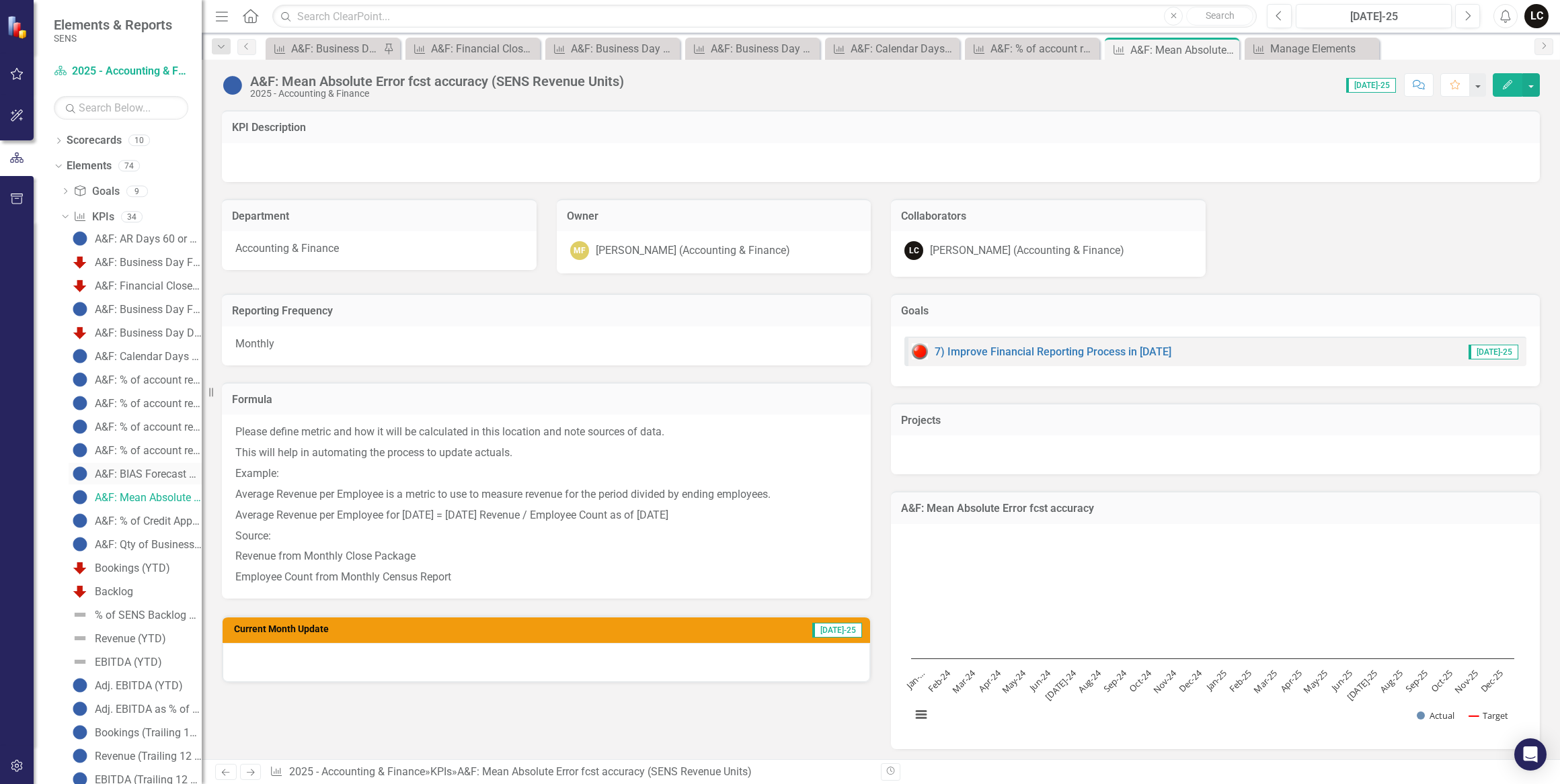
click at [152, 477] on div "A&F: BIAS Forecast Accuracy vs. Current CV (SENS Revenue Units)" at bounding box center [148, 474] width 107 height 12
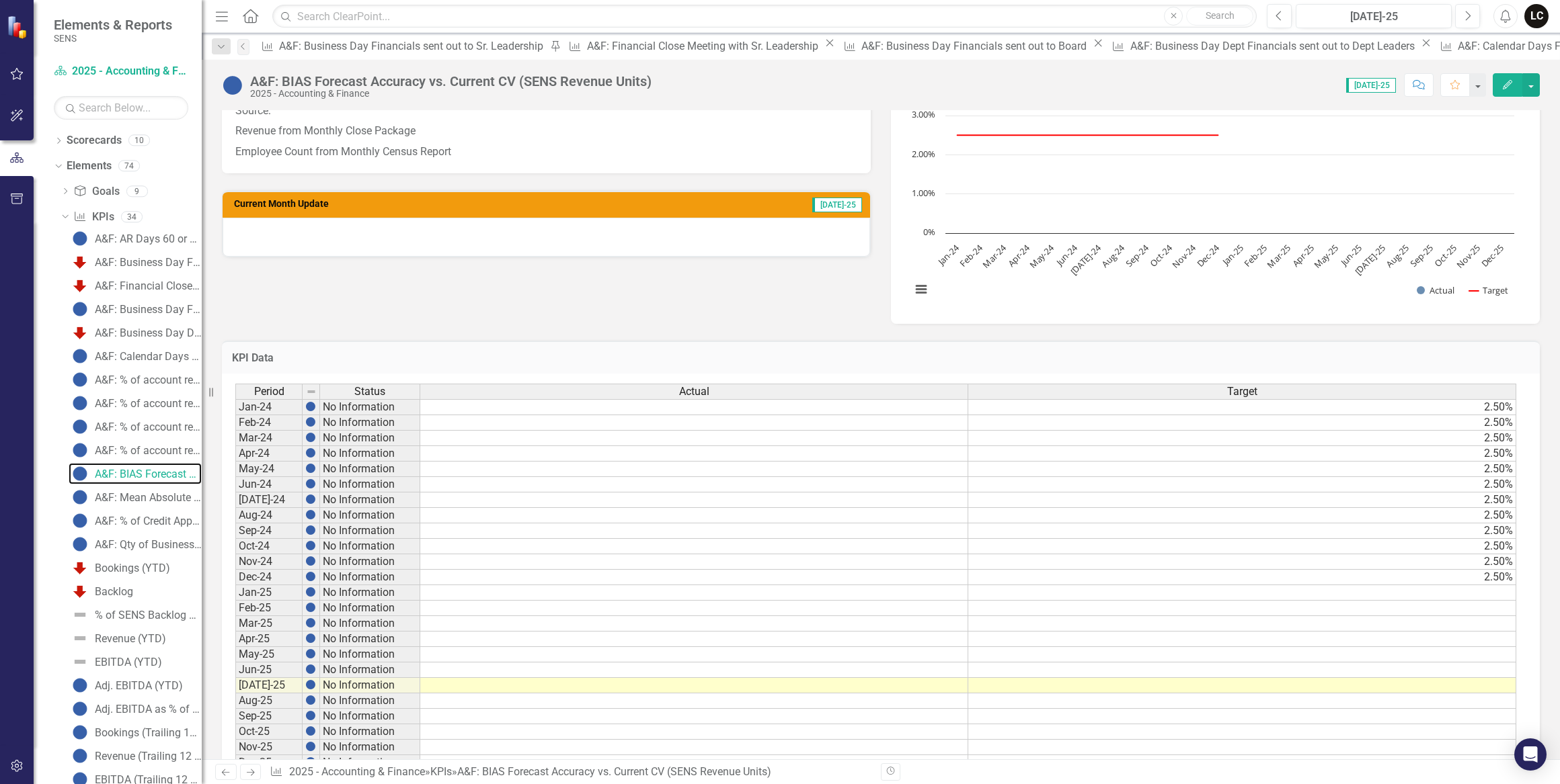
scroll to position [428, 0]
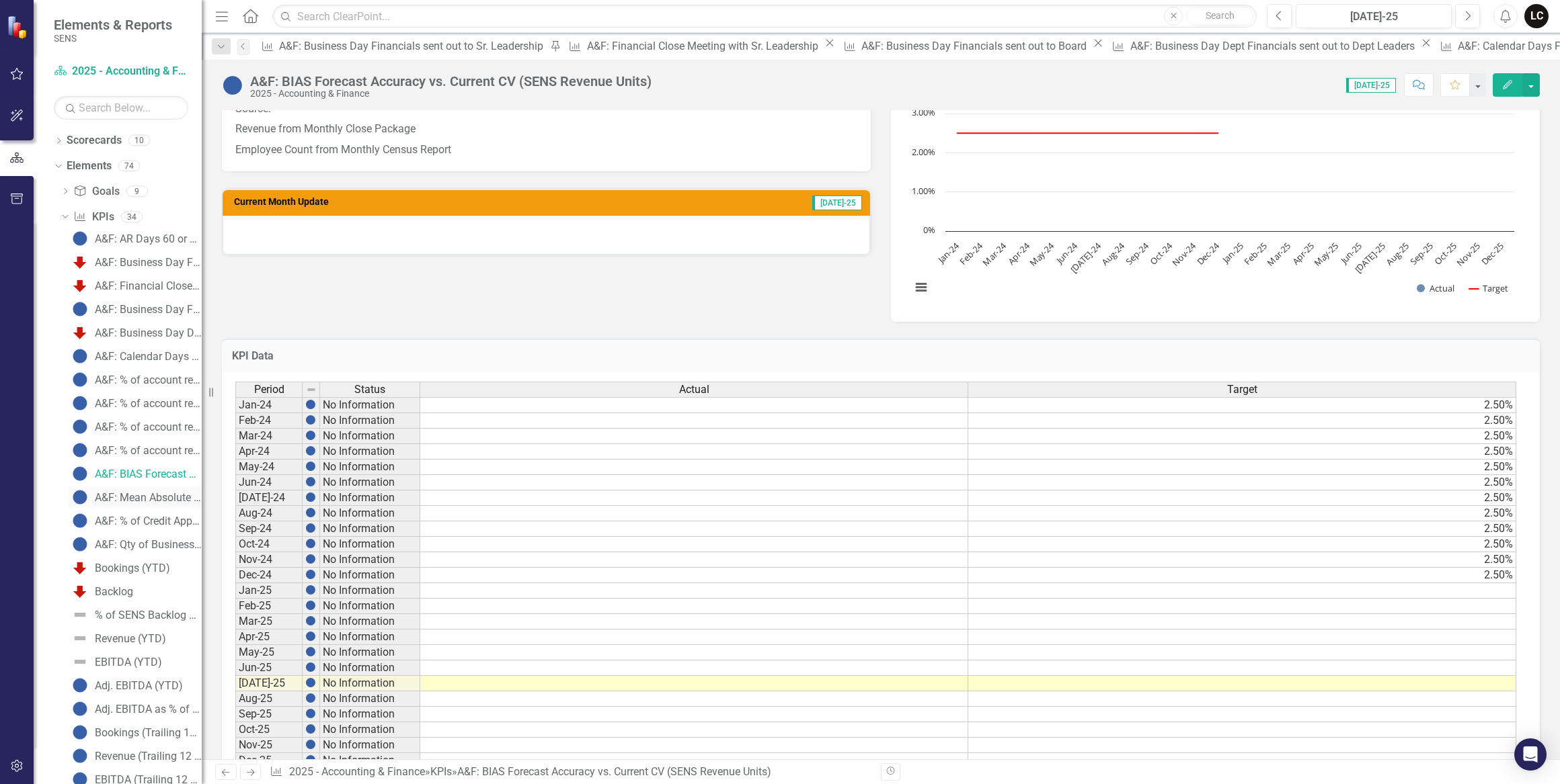
click at [152, 499] on div "A&F: Mean Absolute Error fcst accuracy (SENS Revenue Units)" at bounding box center [148, 498] width 107 height 12
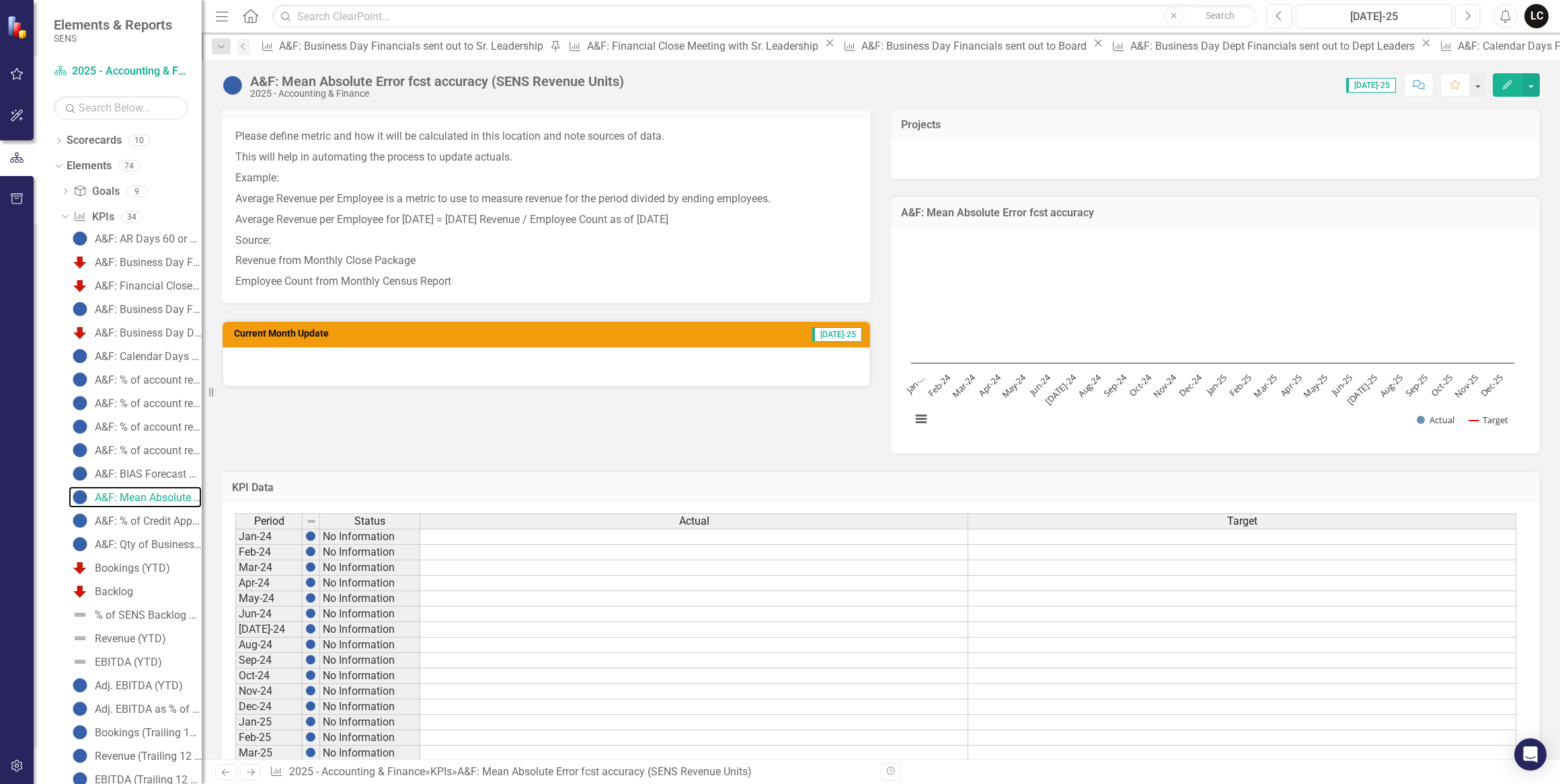
scroll to position [305, 0]
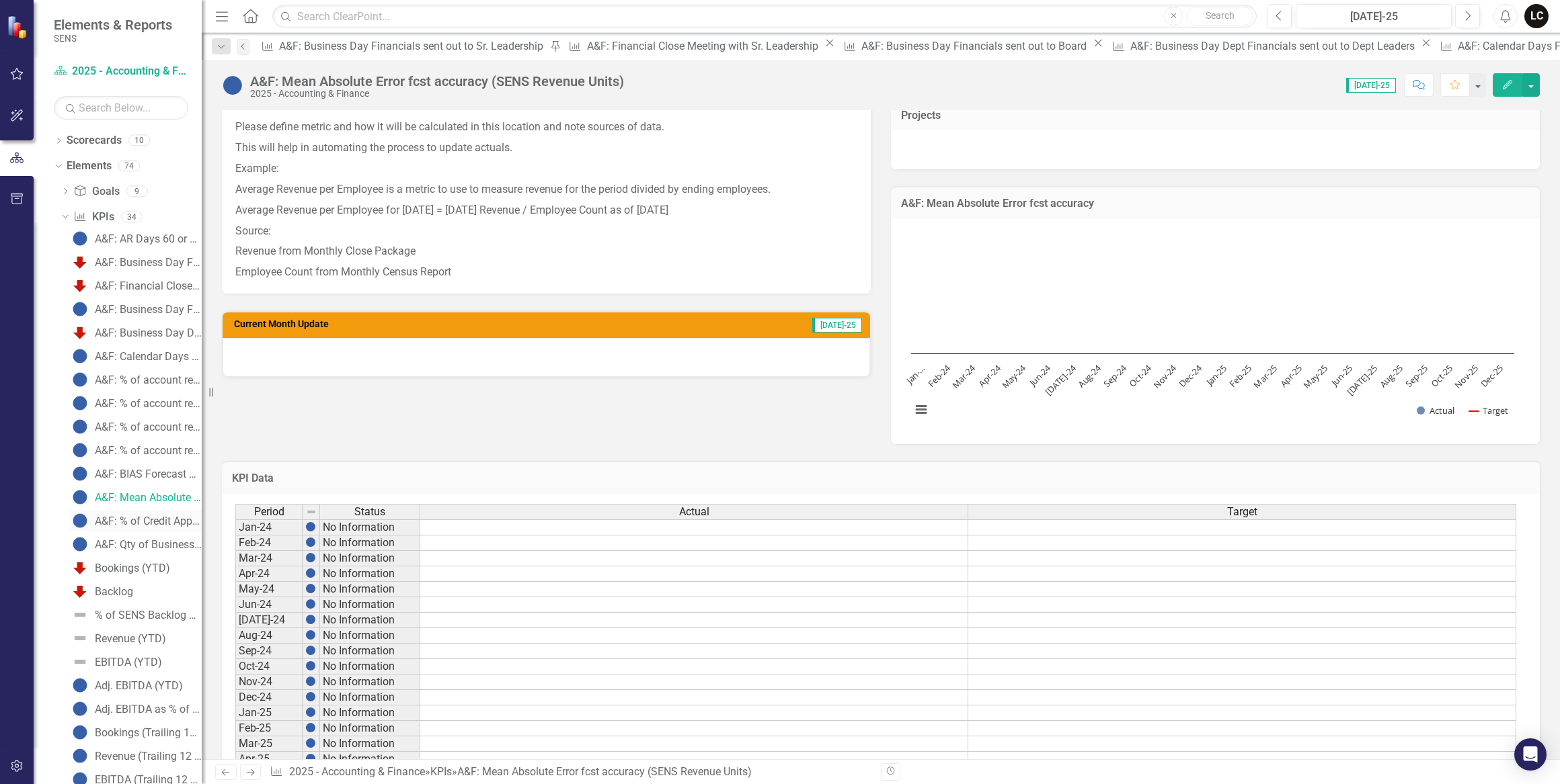
click at [129, 521] on div "A&F: % of Credit Applications Requests provided initial feedback within 2 busin…" at bounding box center [148, 521] width 107 height 12
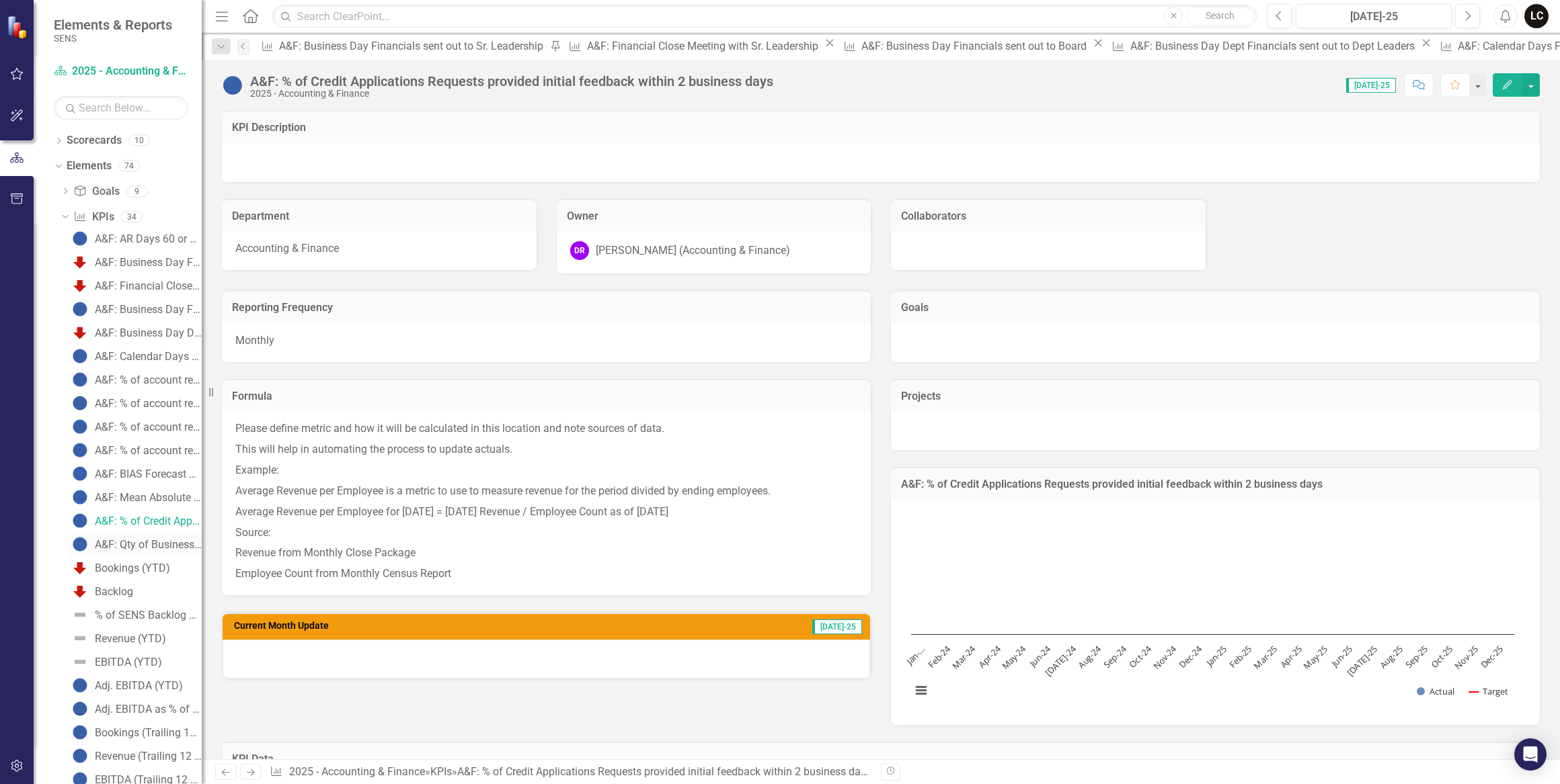
click at [134, 547] on div "A&F: Qty of Business Cases completed for Submitted Projects" at bounding box center [148, 544] width 107 height 12
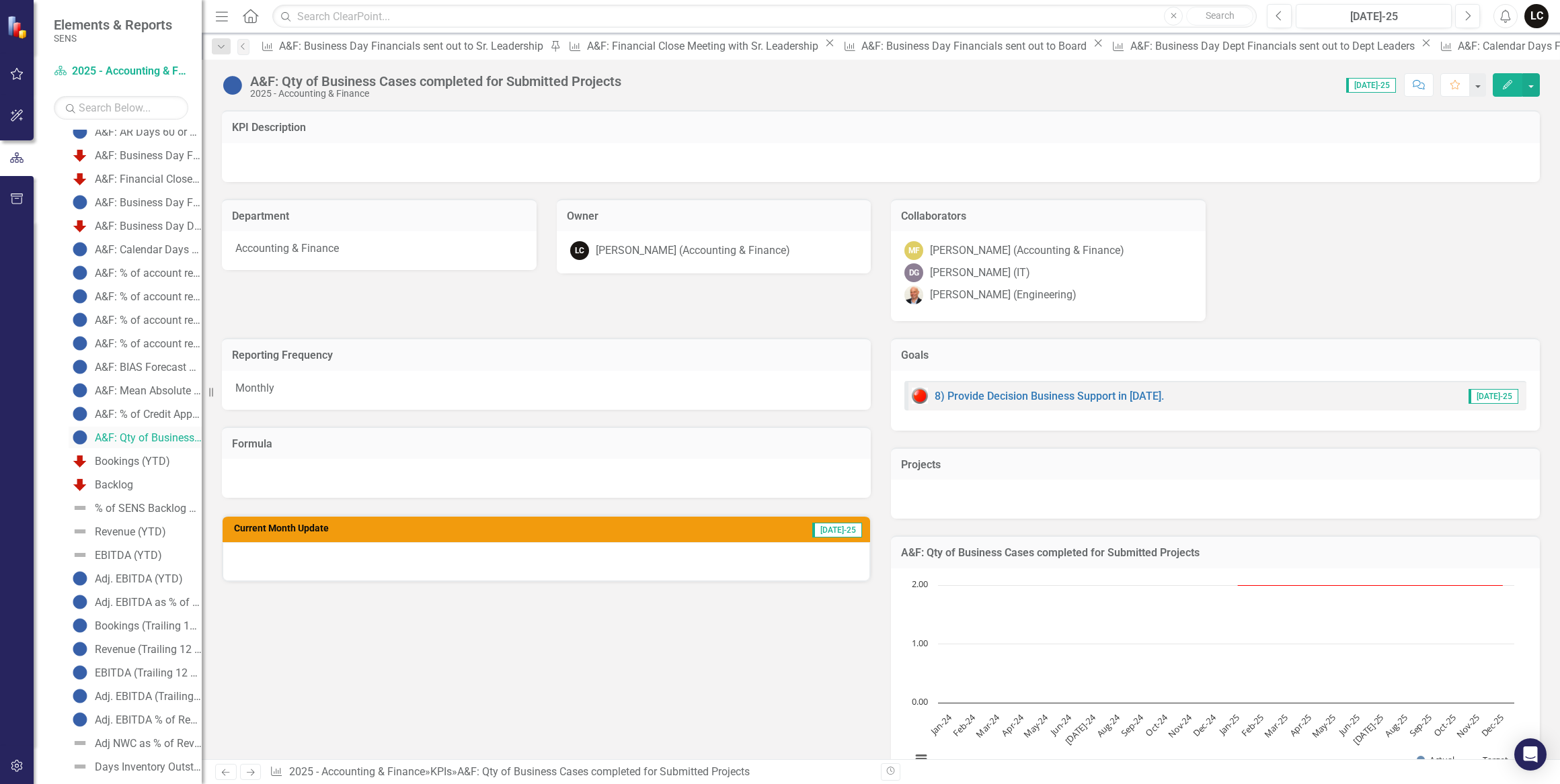
scroll to position [121, 0]
click at [130, 449] on div "Bookings (YTD)" at bounding box center [132, 447] width 75 height 12
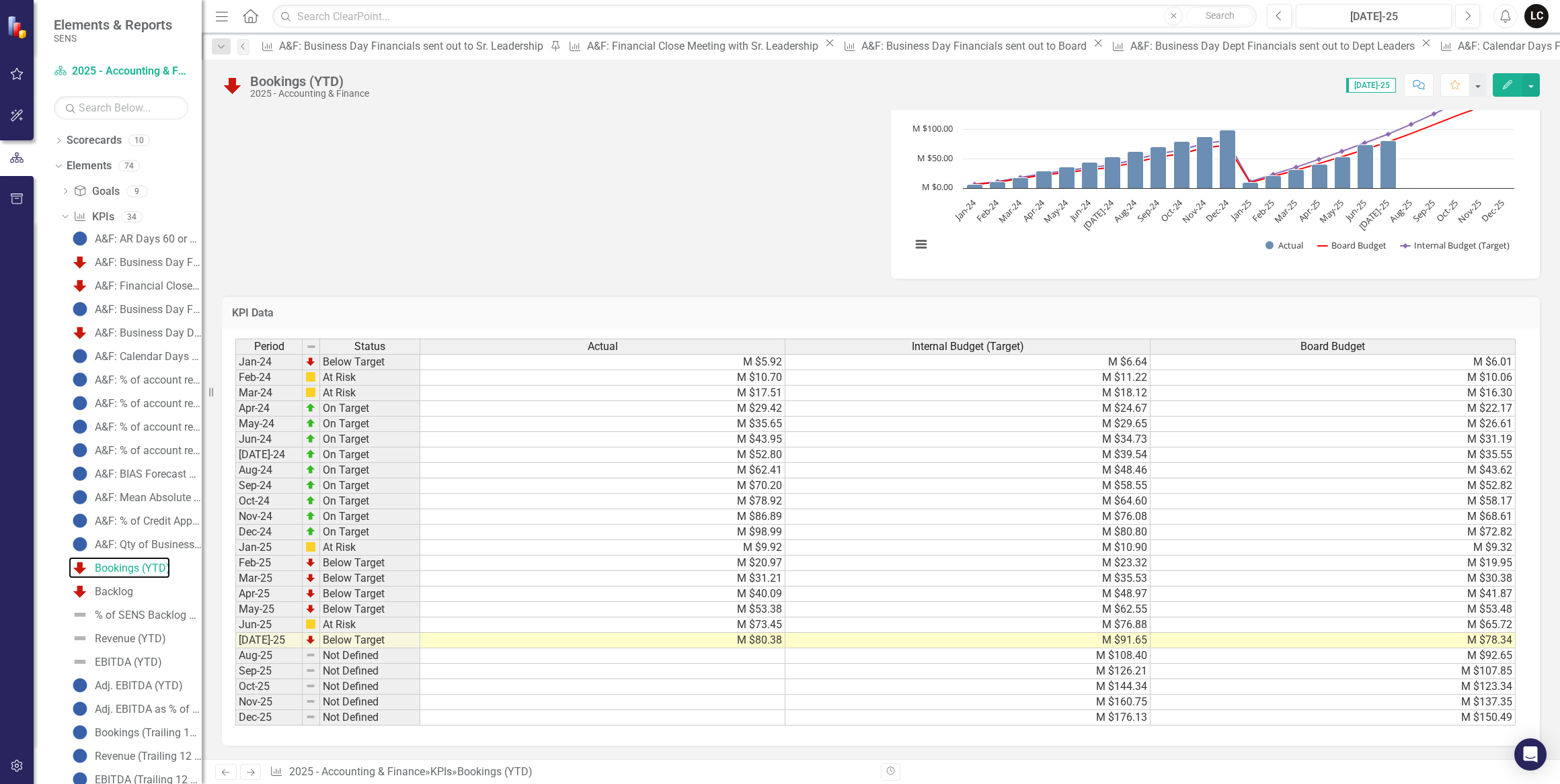
scroll to position [551, 0]
click at [126, 594] on div "Backlog" at bounding box center [114, 591] width 38 height 12
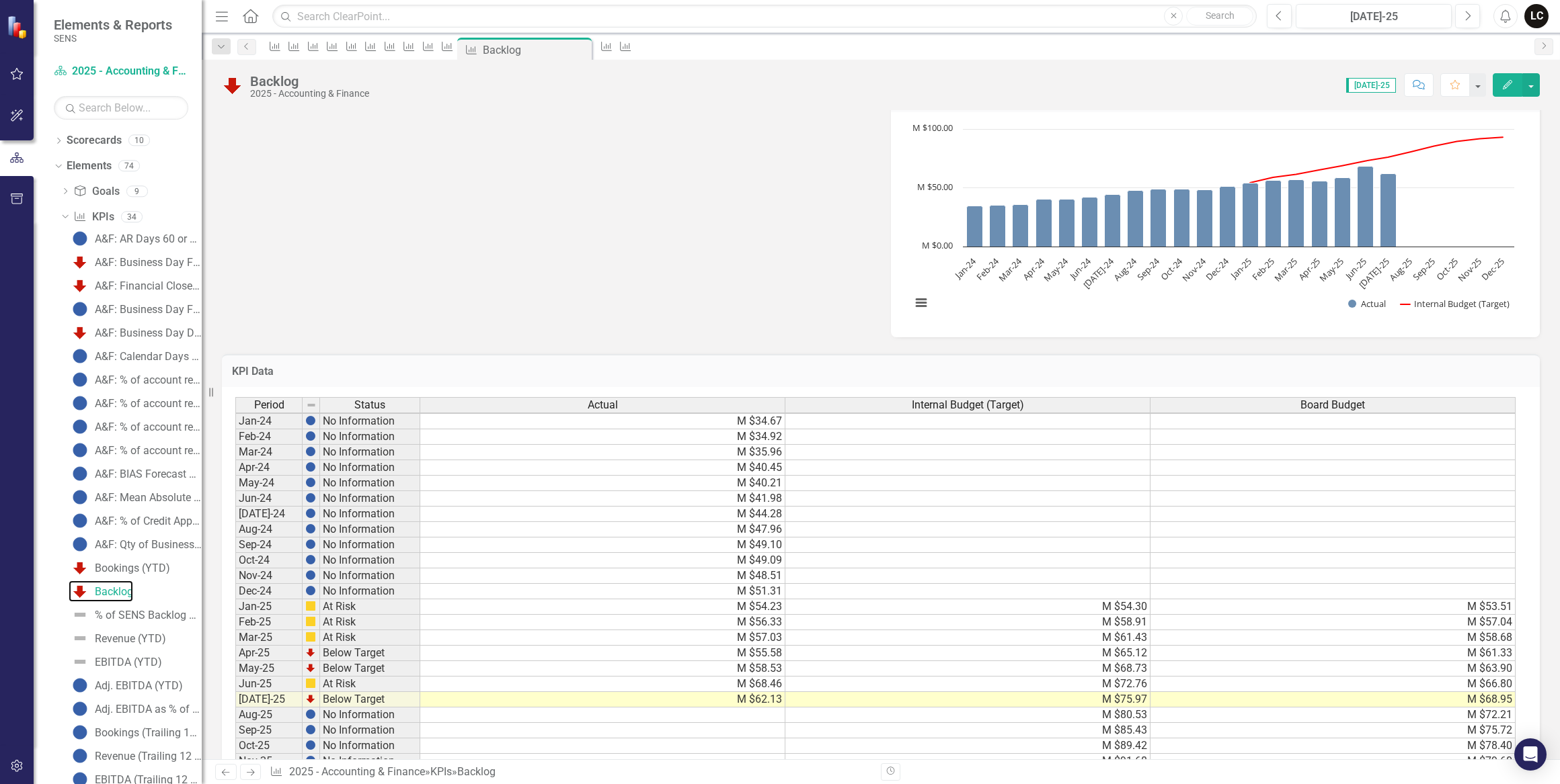
scroll to position [489, 0]
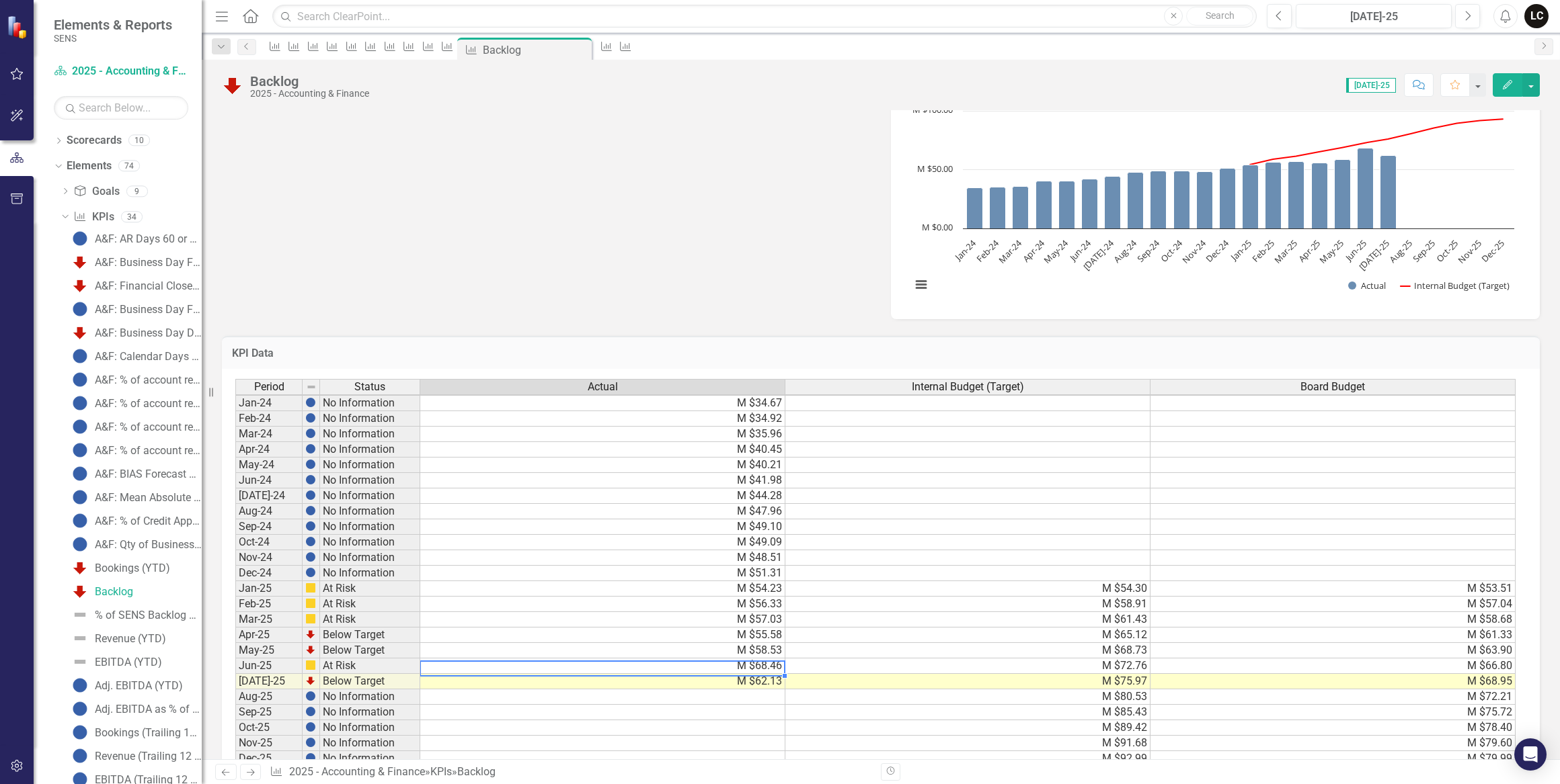
click at [761, 667] on td "M $68.46" at bounding box center [603, 666] width 365 height 15
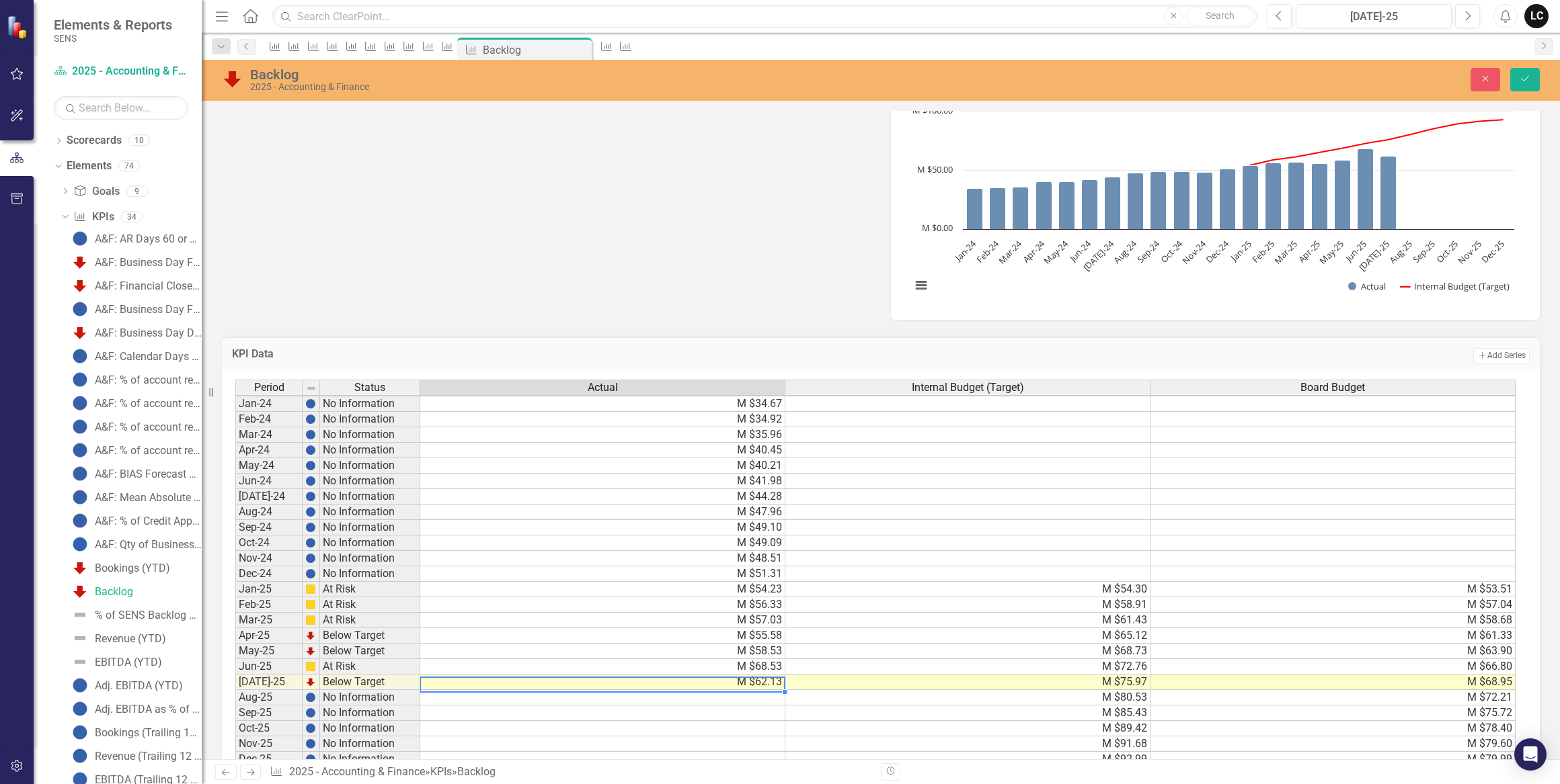
click at [235, 656] on div "Period Status Actual Internal Budget (Target) Board Budget Jan-24 No Informatio…" at bounding box center [235, 573] width 0 height 388
click at [731, 663] on td "M $68.53" at bounding box center [603, 667] width 365 height 15
type textarea "64.981"
click at [1165, 489] on td at bounding box center [1333, 496] width 365 height 15
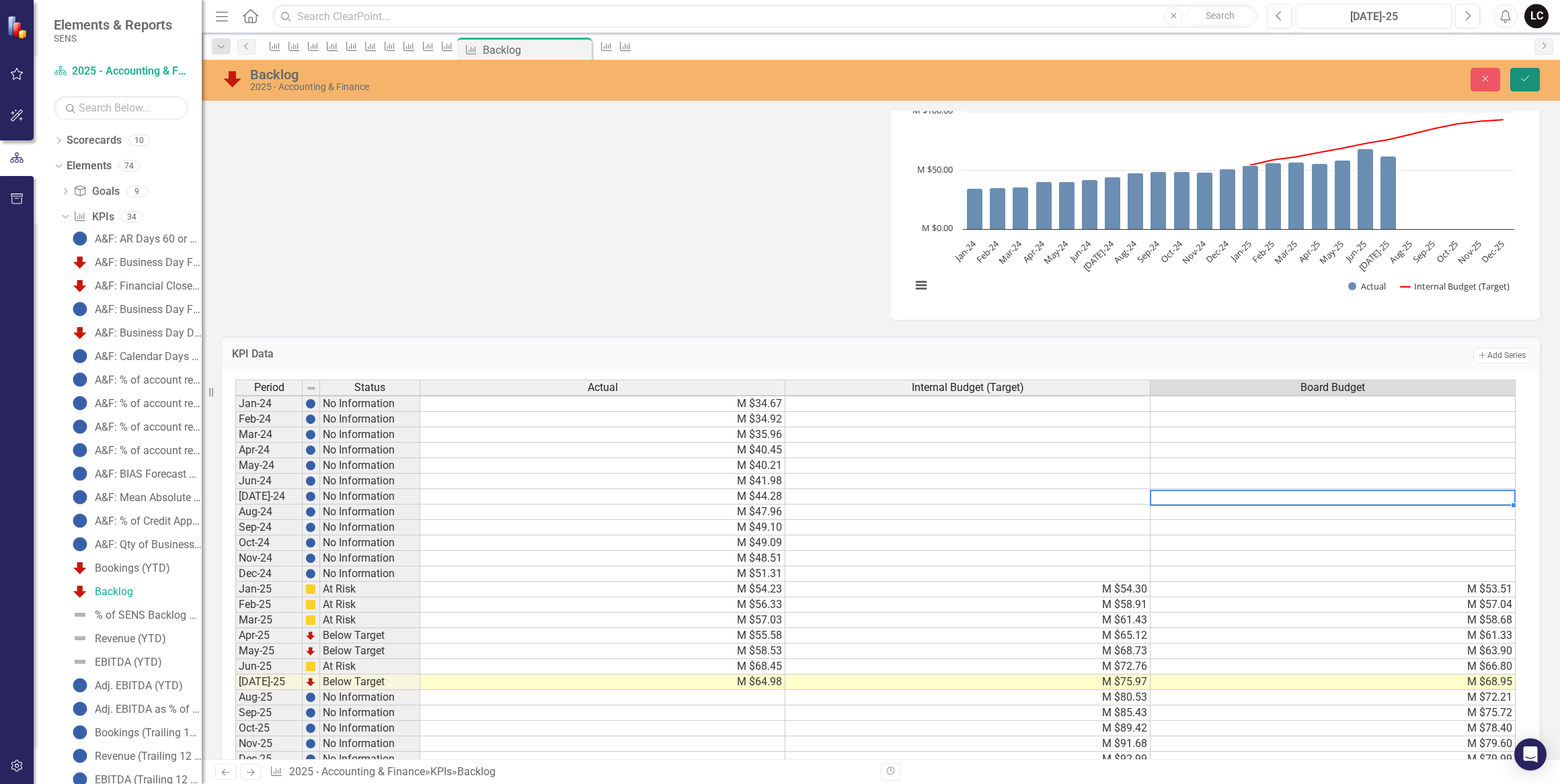
click at [1529, 79] on icon "Save" at bounding box center [1524, 79] width 12 height 10
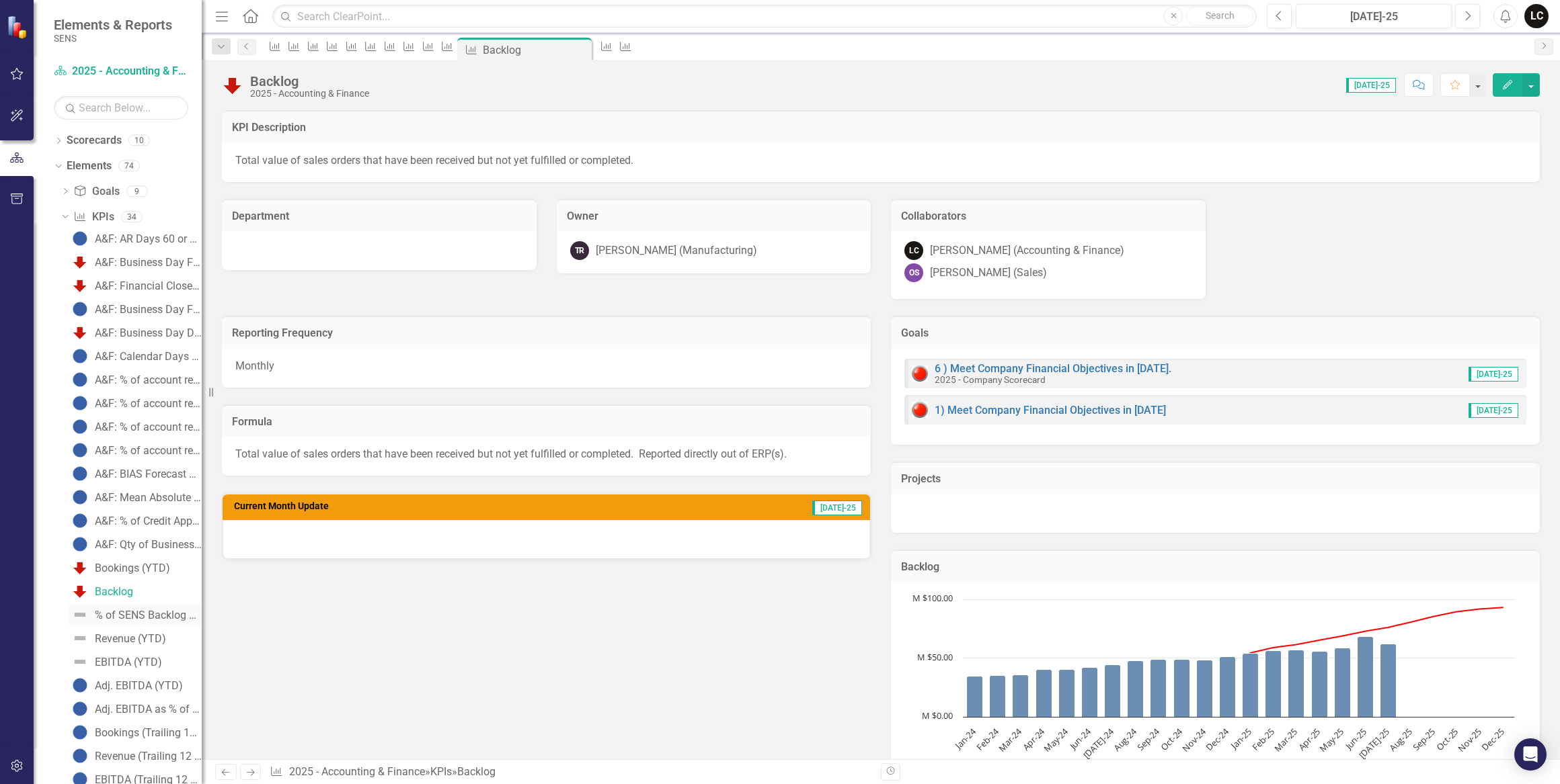
click at [114, 617] on div "% of SENS Backlog Past Due" at bounding box center [148, 615] width 107 height 12
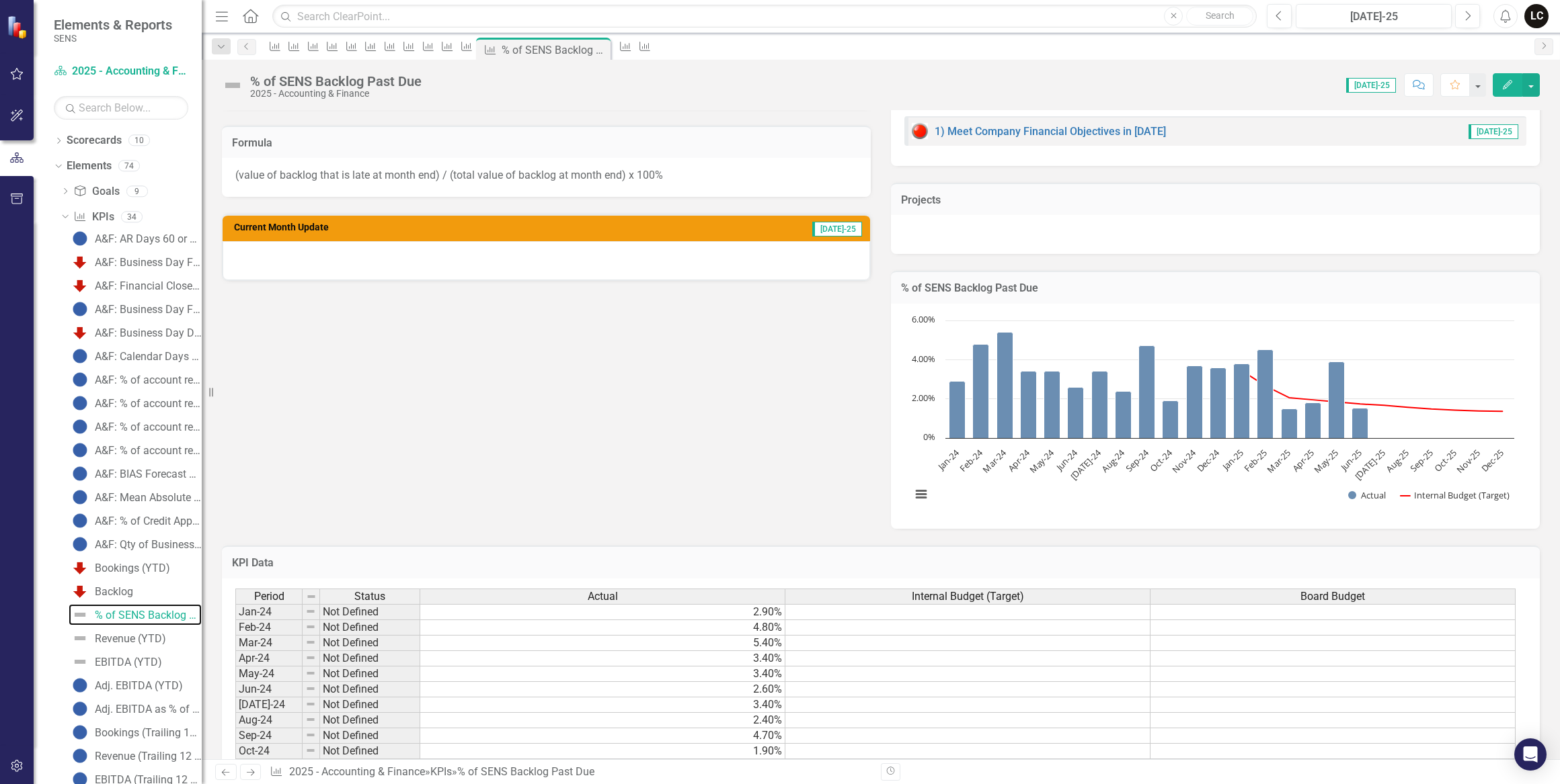
scroll to position [428, 0]
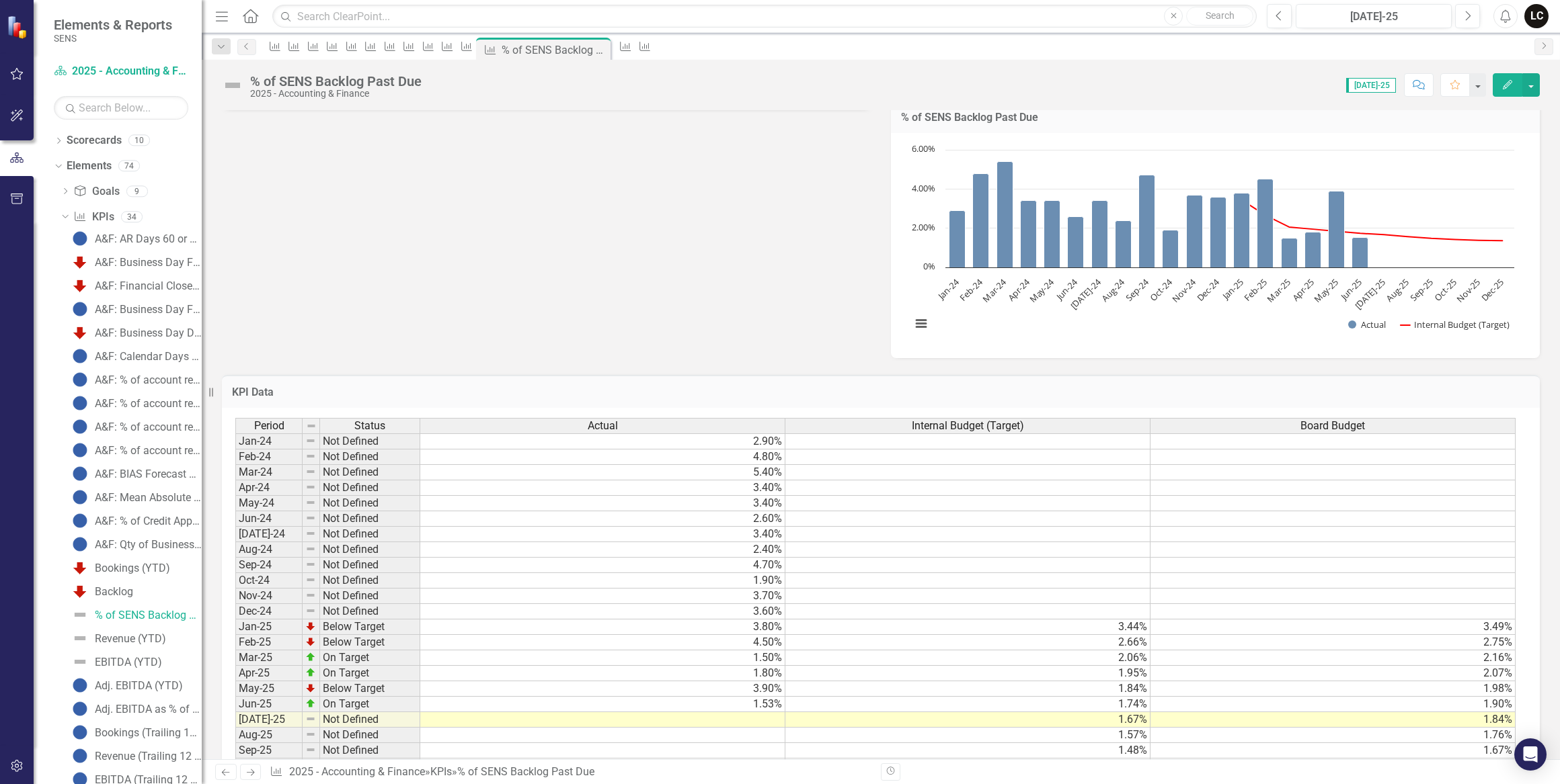
click at [765, 722] on td at bounding box center [603, 720] width 365 height 15
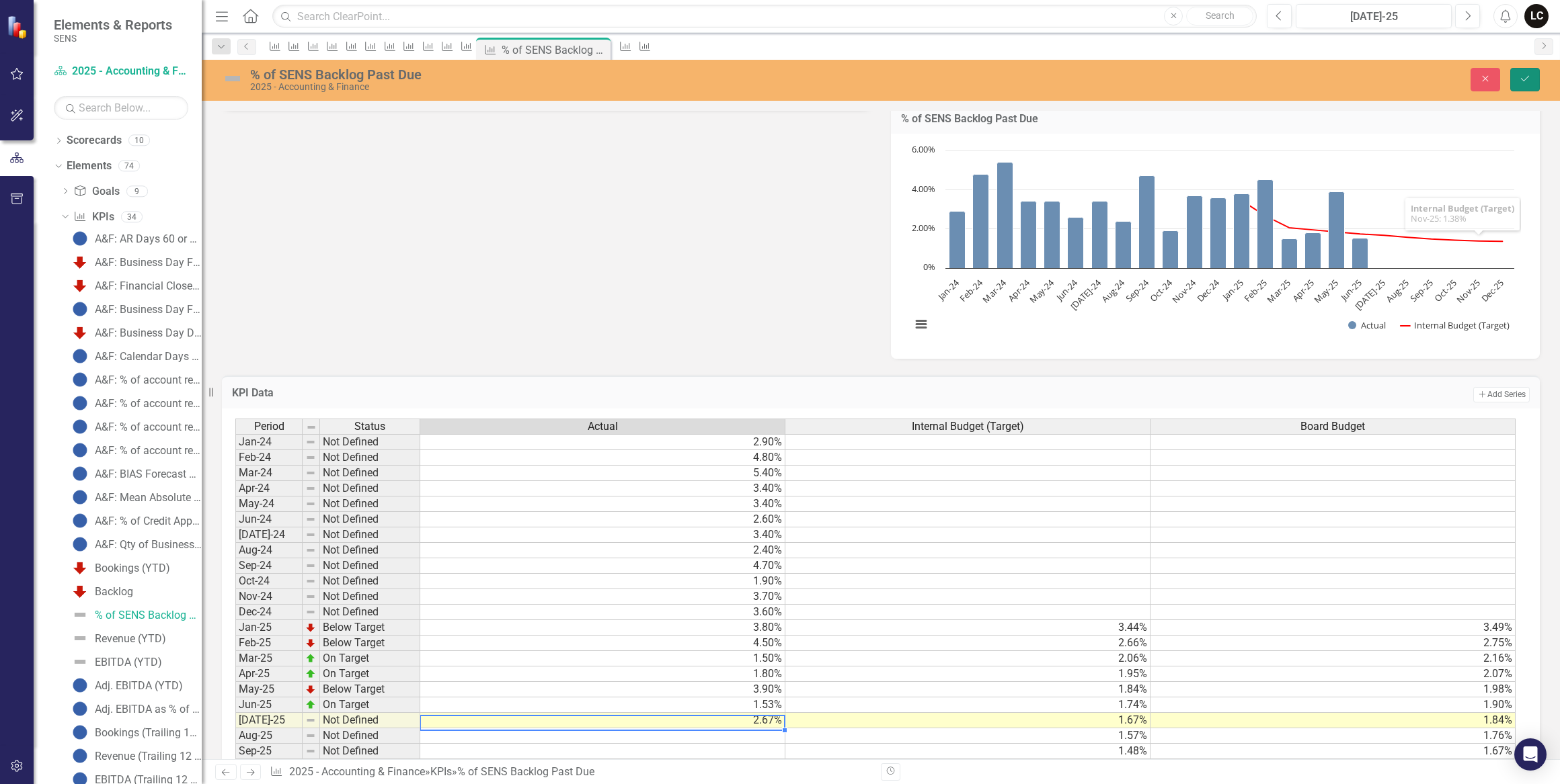
click at [1523, 74] on icon "Save" at bounding box center [1524, 79] width 12 height 10
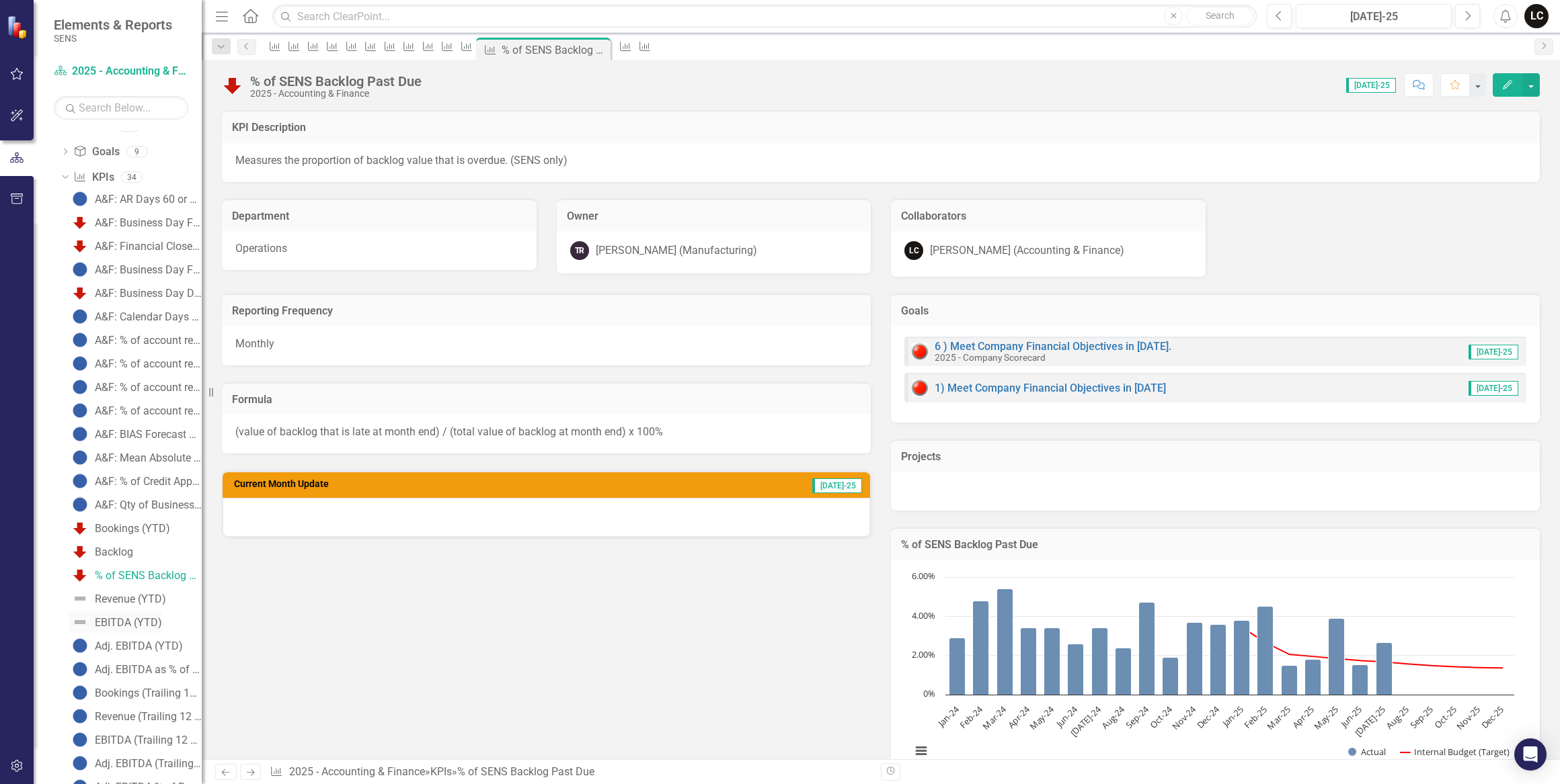
scroll to position [60, 0]
click at [118, 578] on div "Revenue (YTD)" at bounding box center [130, 578] width 71 height 12
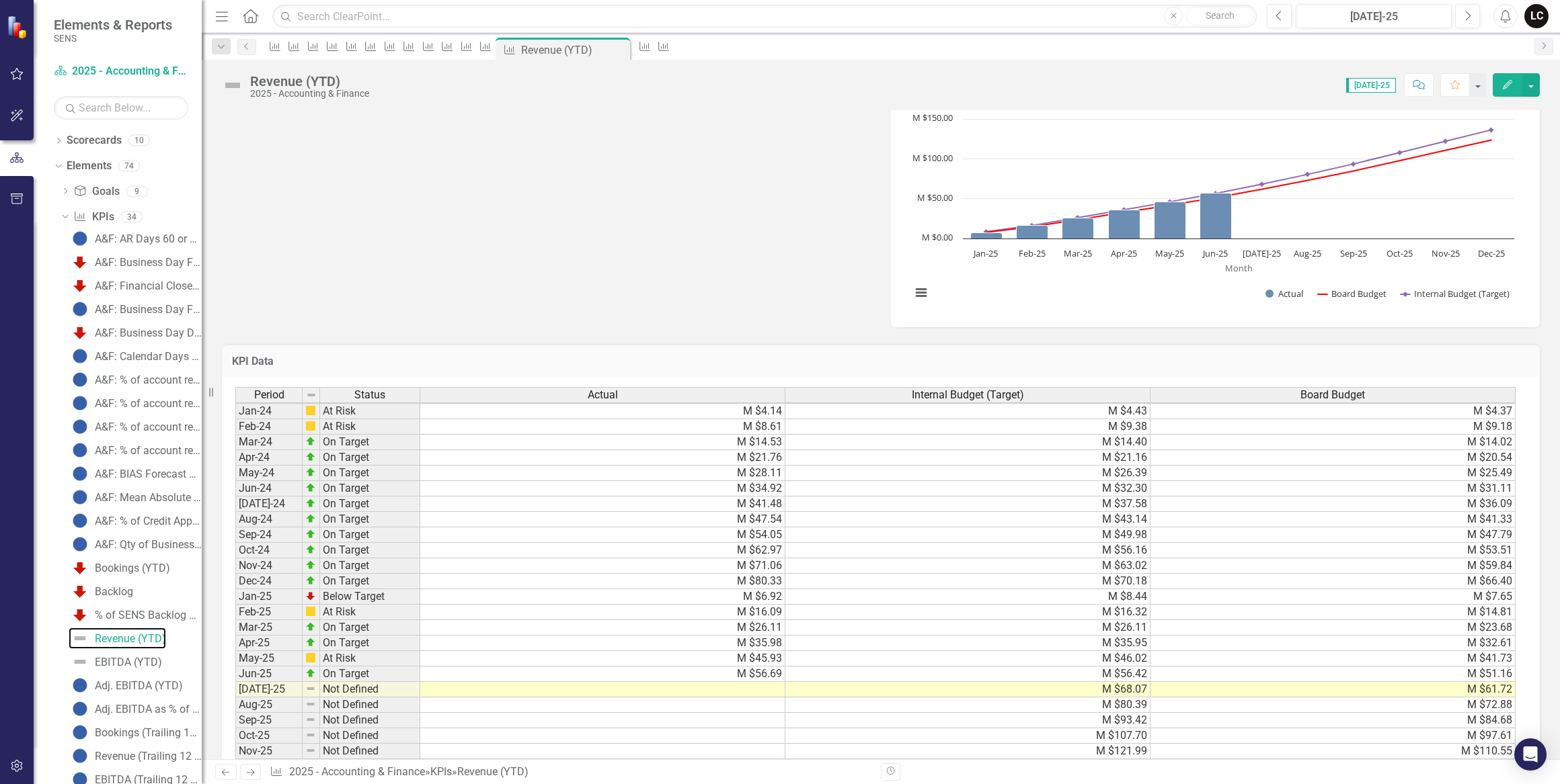
scroll to position [550, 0]
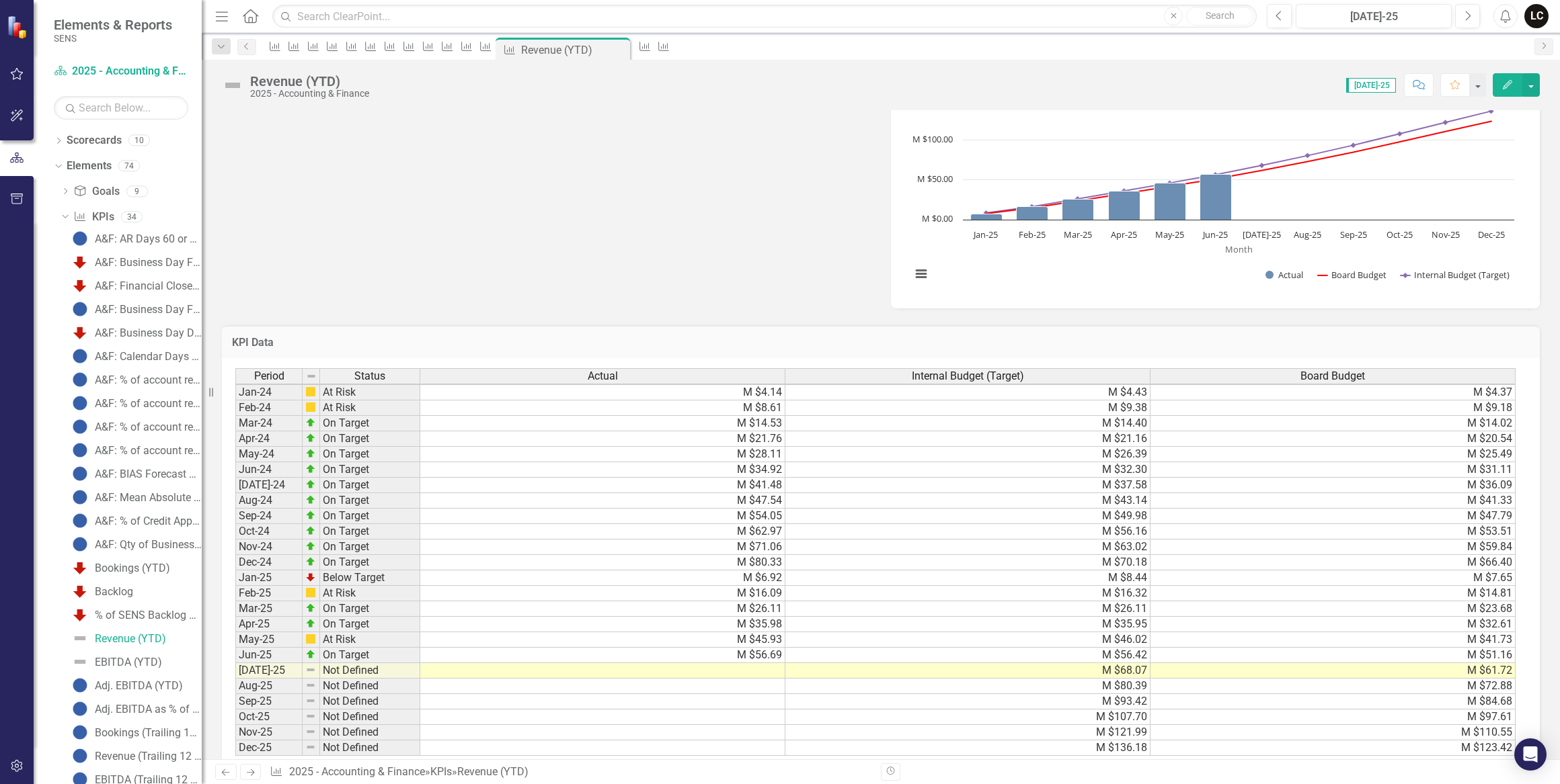
click at [761, 669] on td at bounding box center [603, 671] width 365 height 15
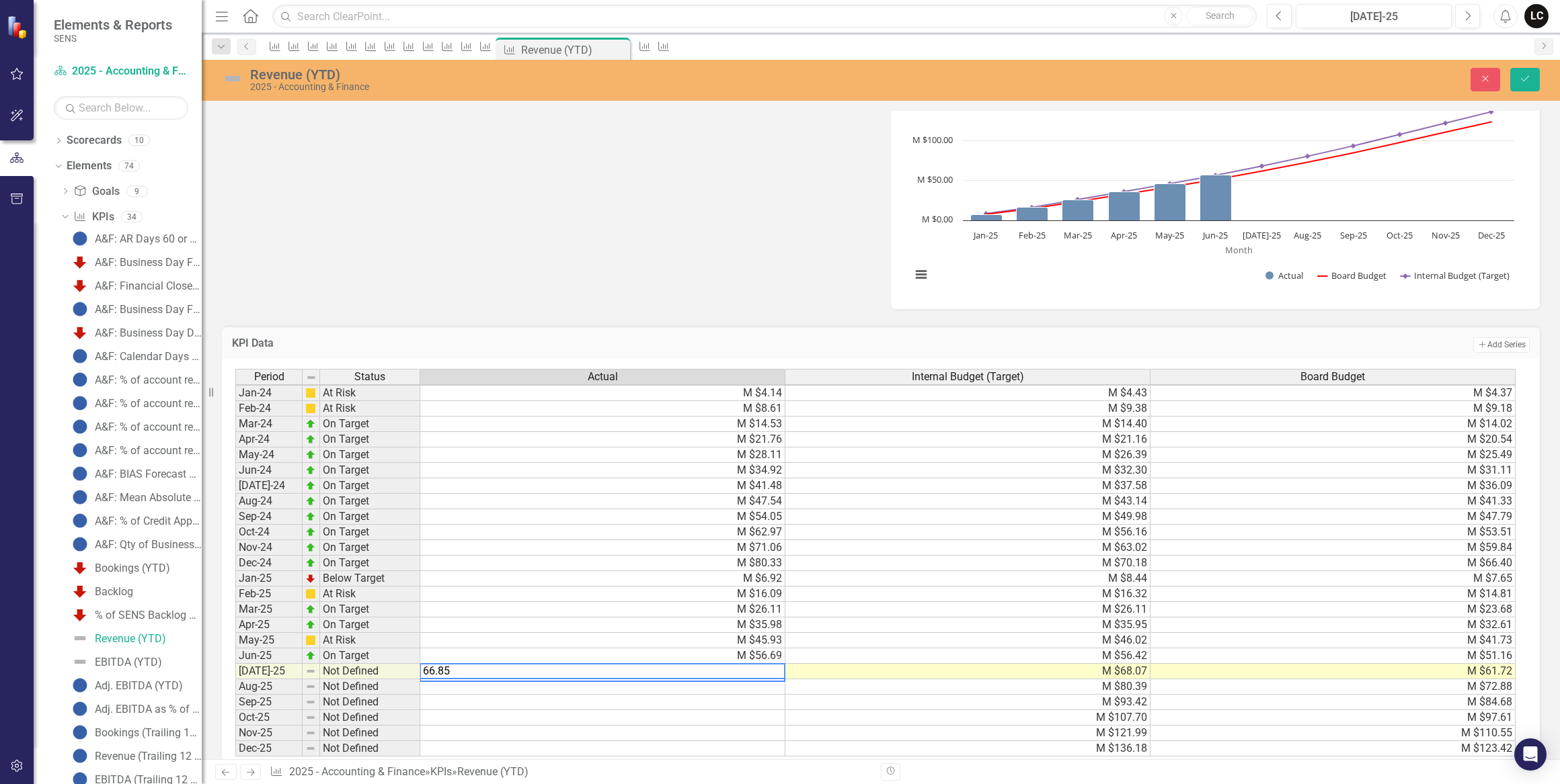
type textarea "66.855"
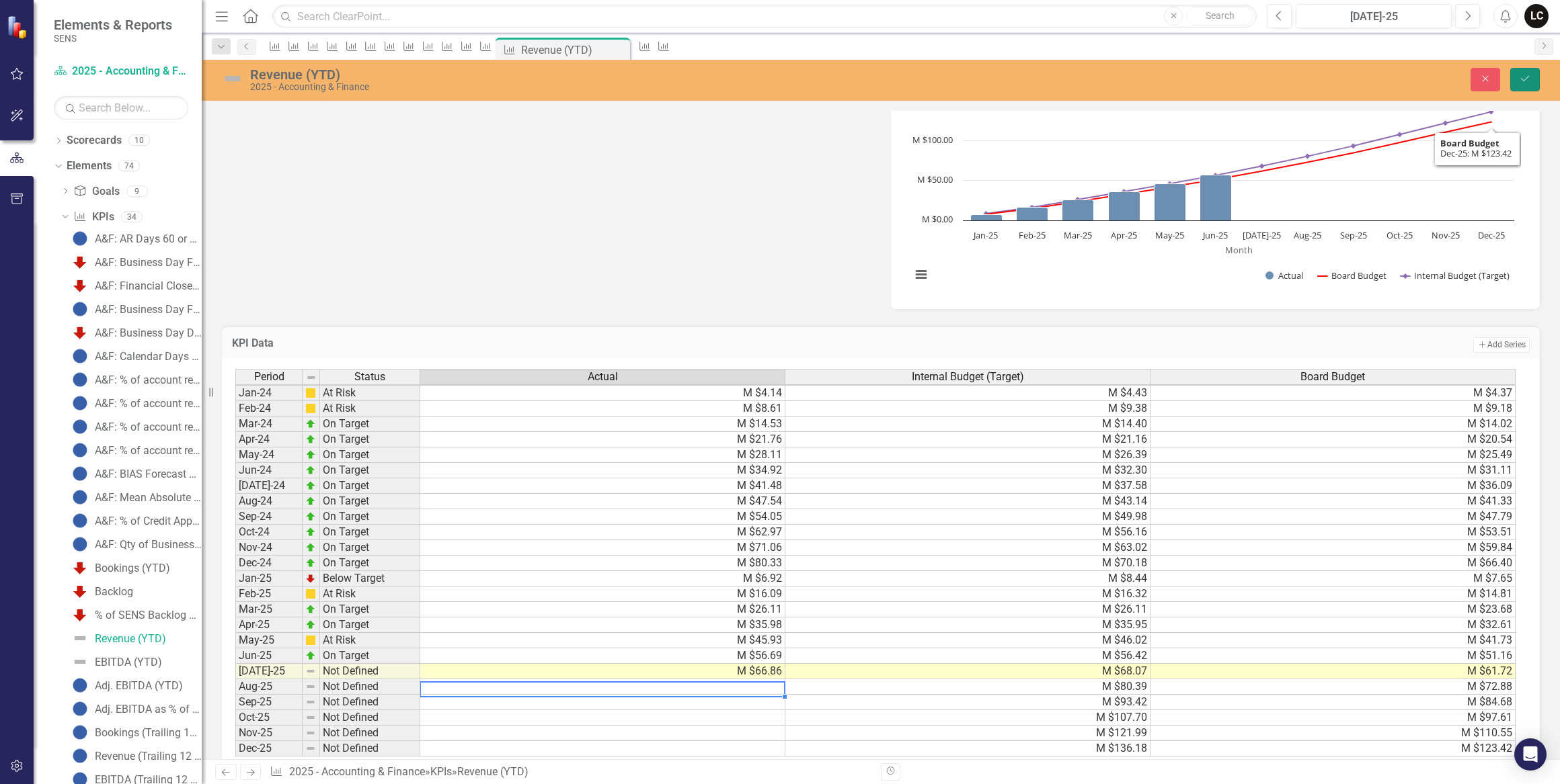
click at [1520, 83] on icon "Save" at bounding box center [1524, 79] width 12 height 10
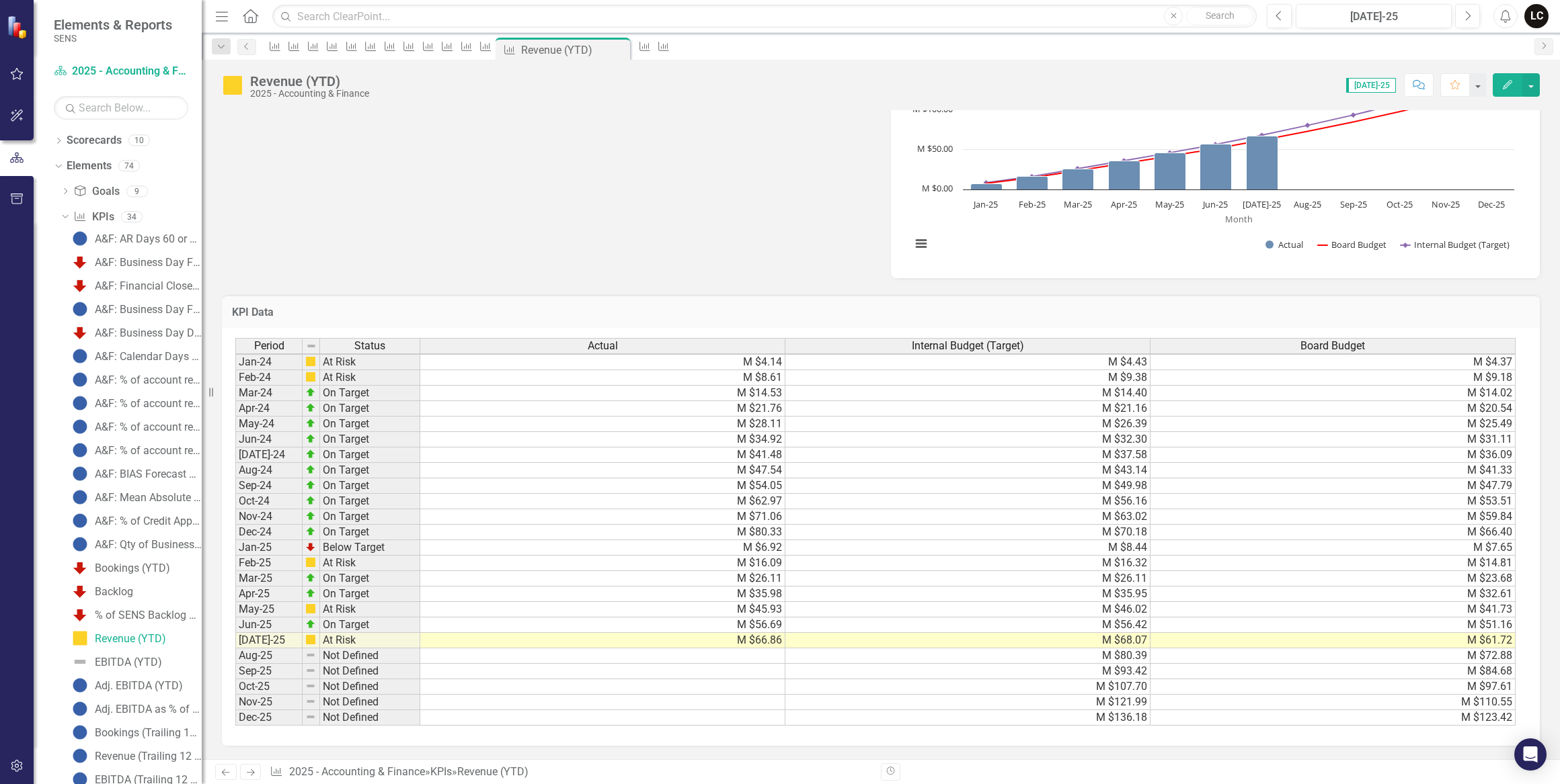
scroll to position [587, 0]
click at [771, 618] on td "M $56.69" at bounding box center [603, 625] width 365 height 15
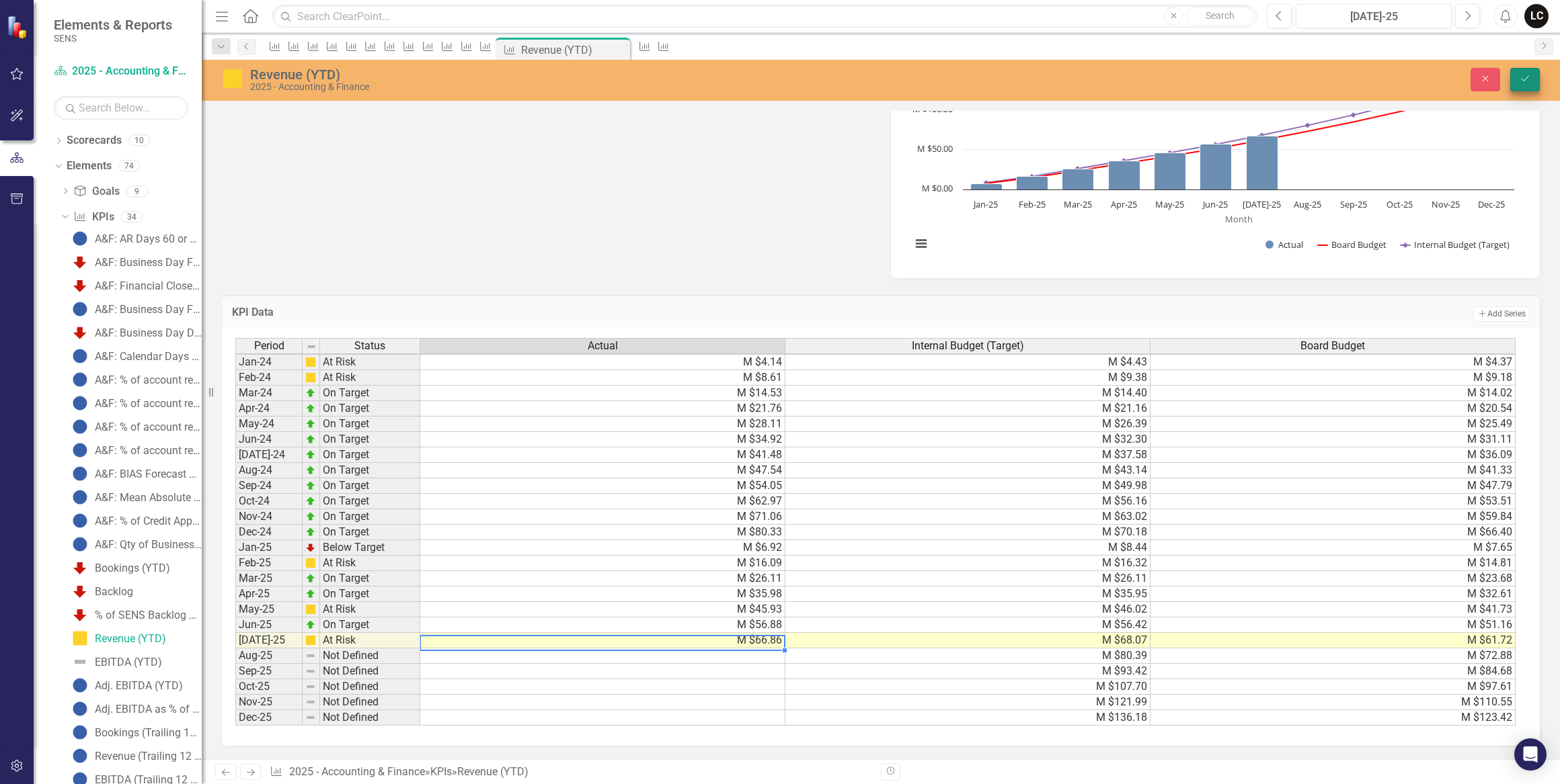
type textarea "66.855"
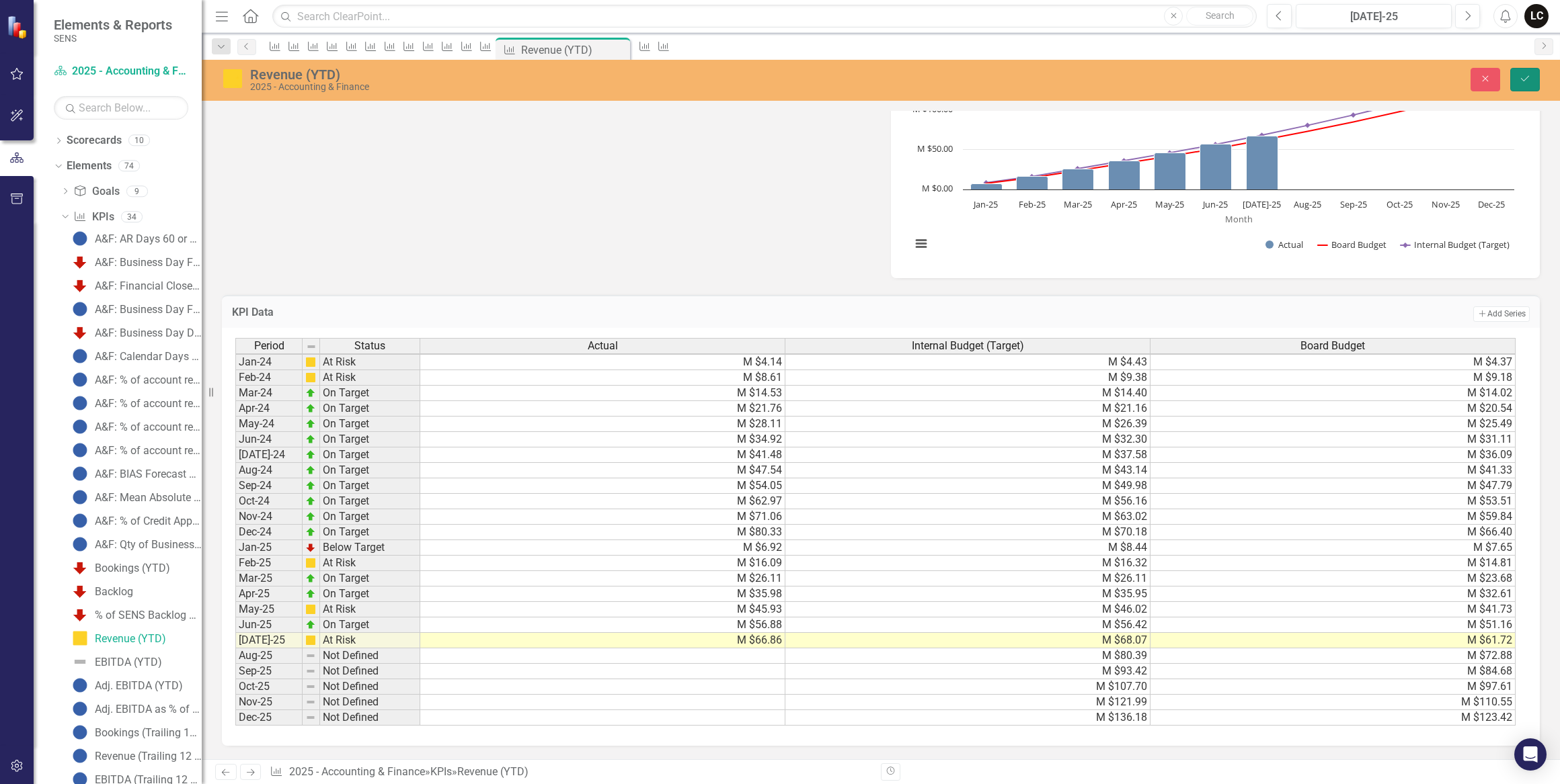
click at [1531, 82] on button "Save" at bounding box center [1524, 80] width 29 height 24
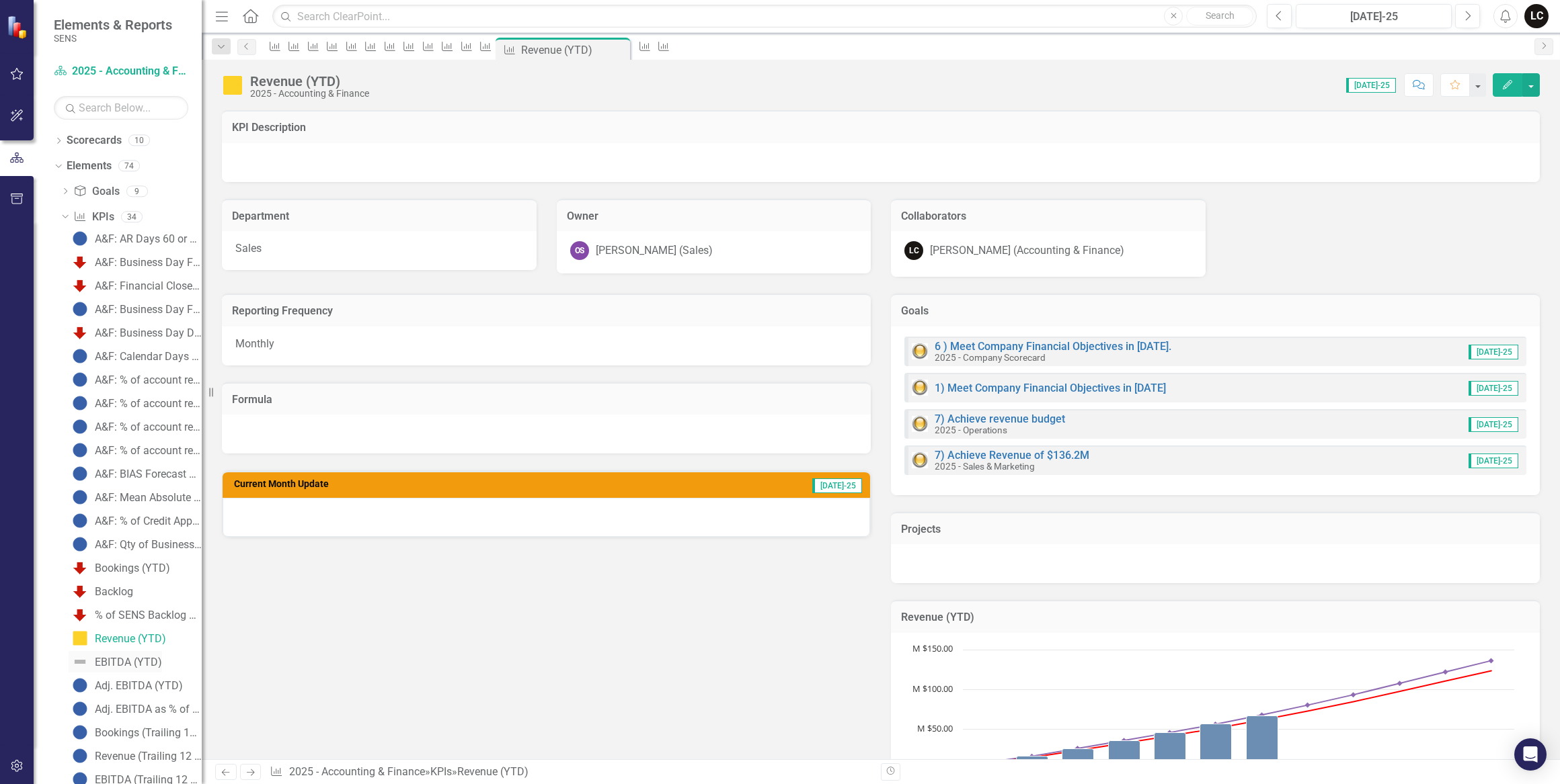
click at [118, 659] on div "EBITDA (YTD)" at bounding box center [128, 662] width 67 height 12
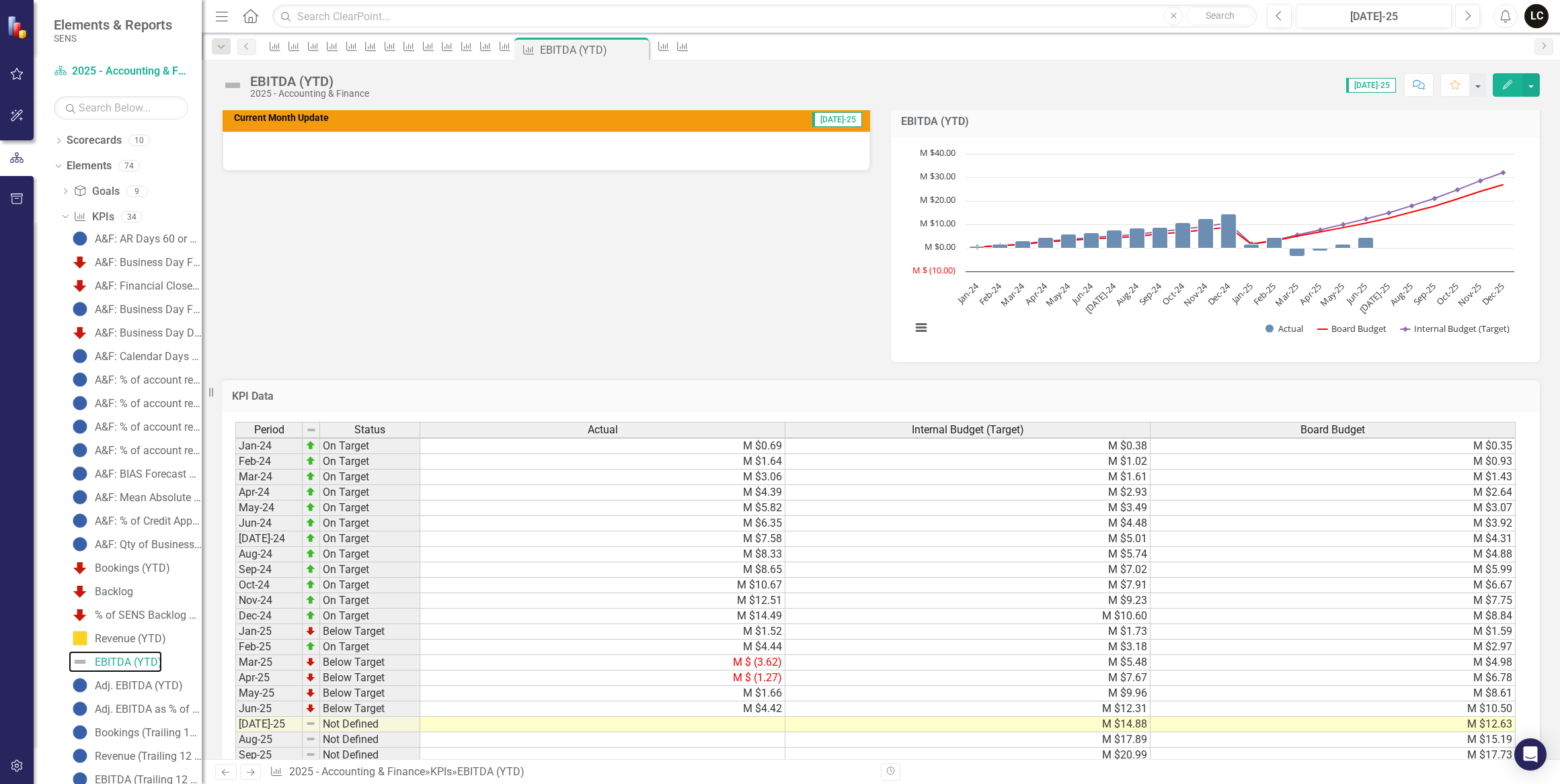
scroll to position [428, 0]
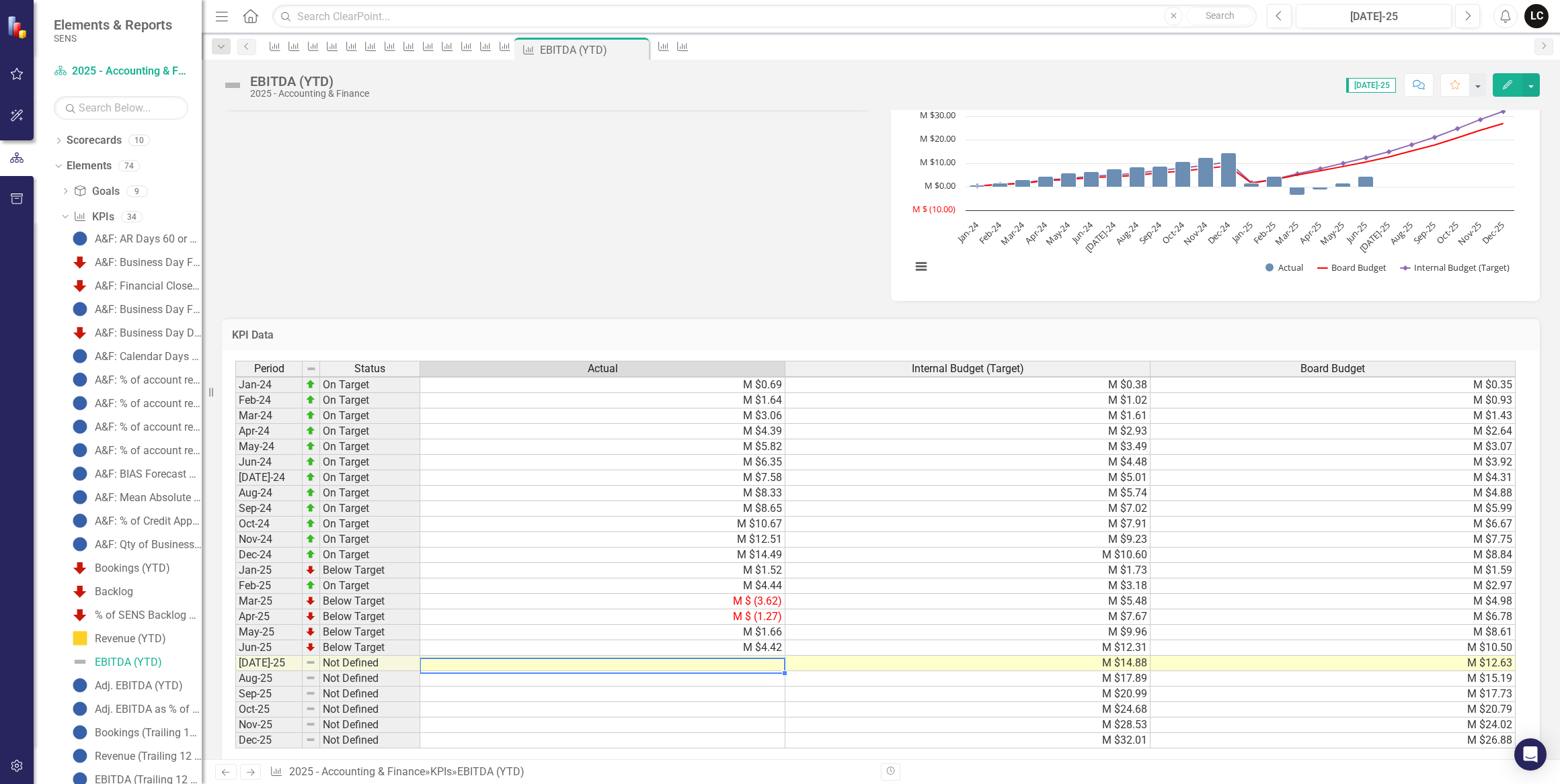
click at [766, 659] on td at bounding box center [603, 663] width 365 height 15
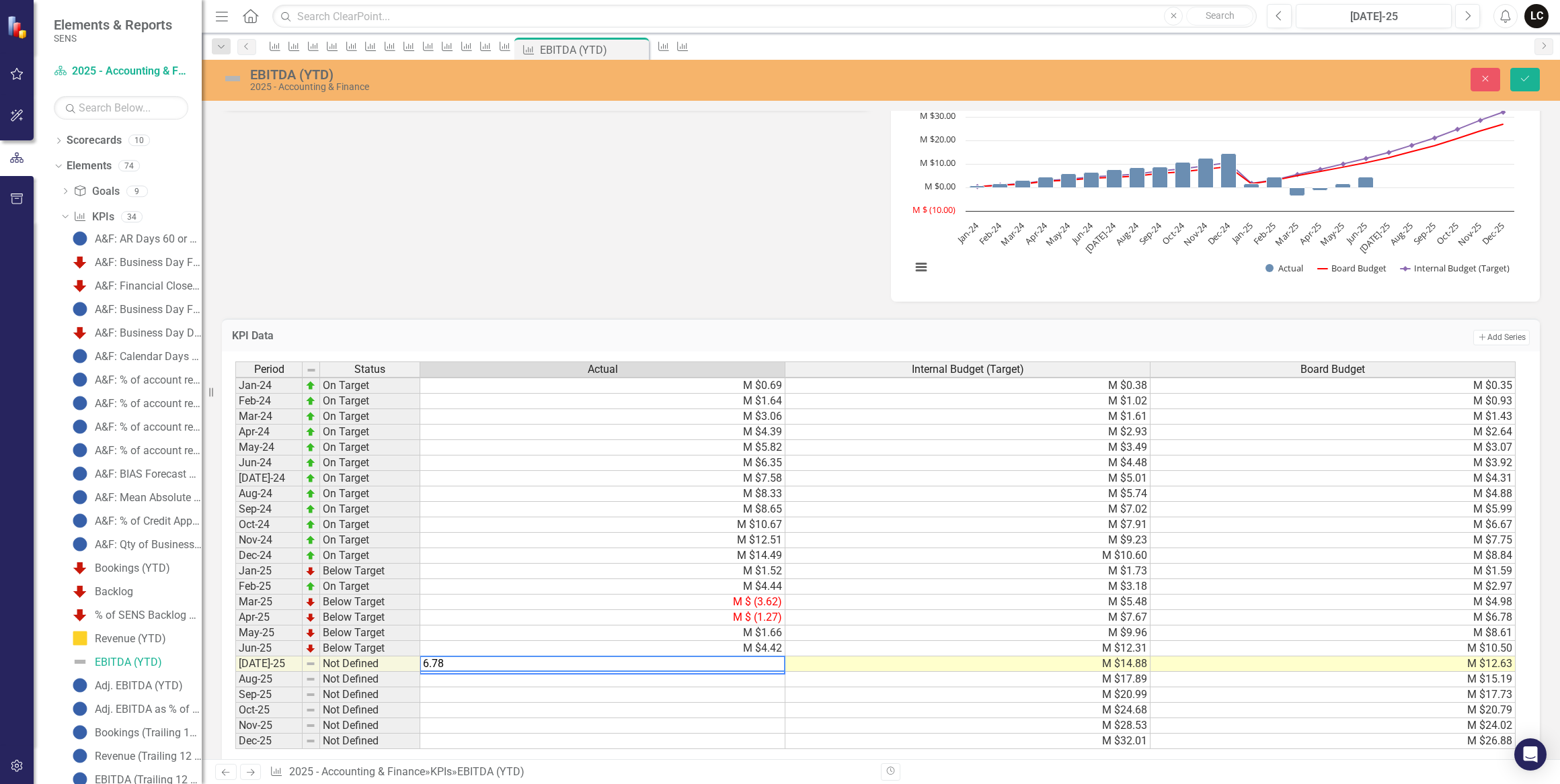
type textarea "6.787"
click at [1515, 80] on button "Save" at bounding box center [1524, 80] width 29 height 24
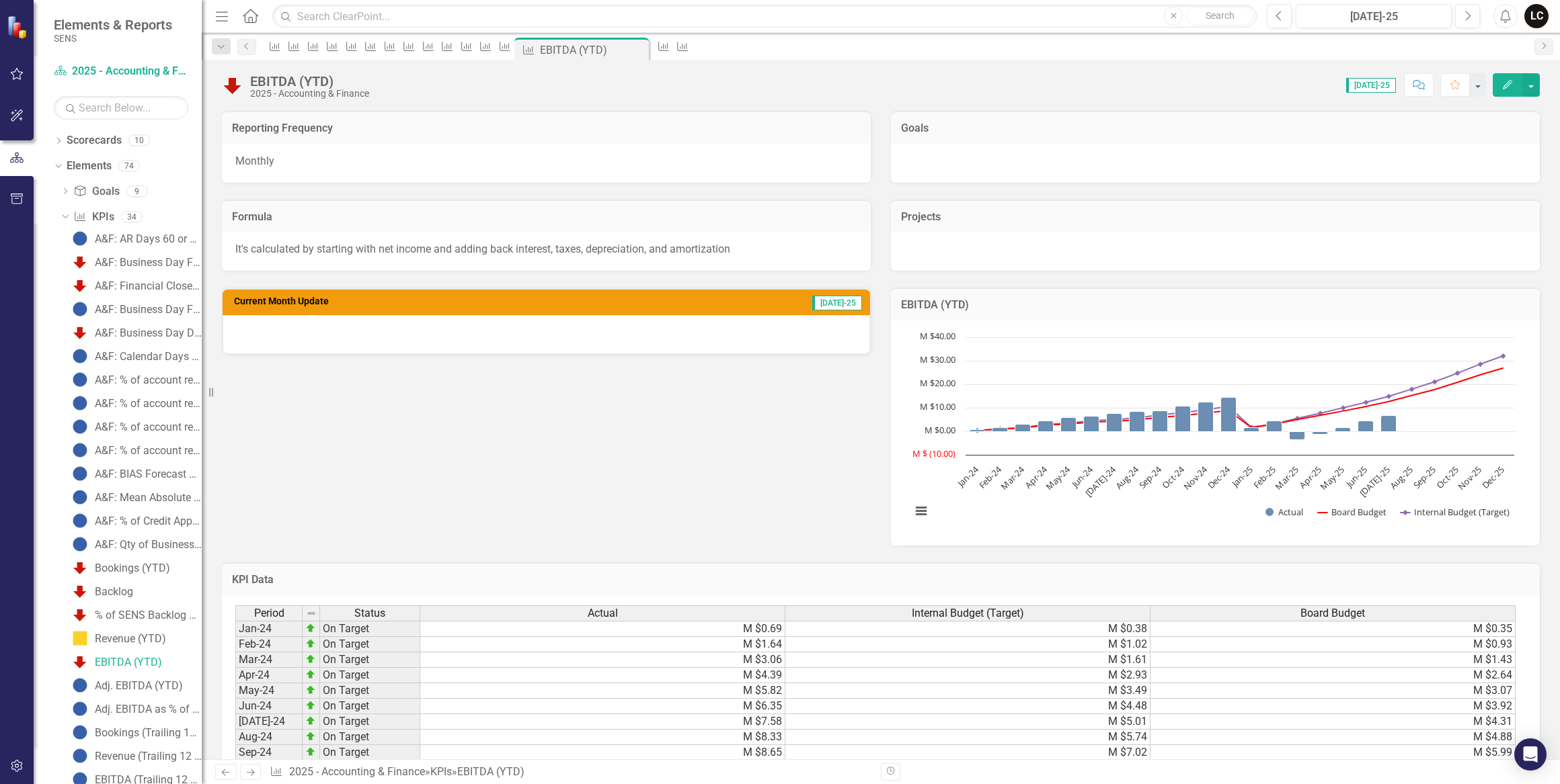
scroll to position [244, 0]
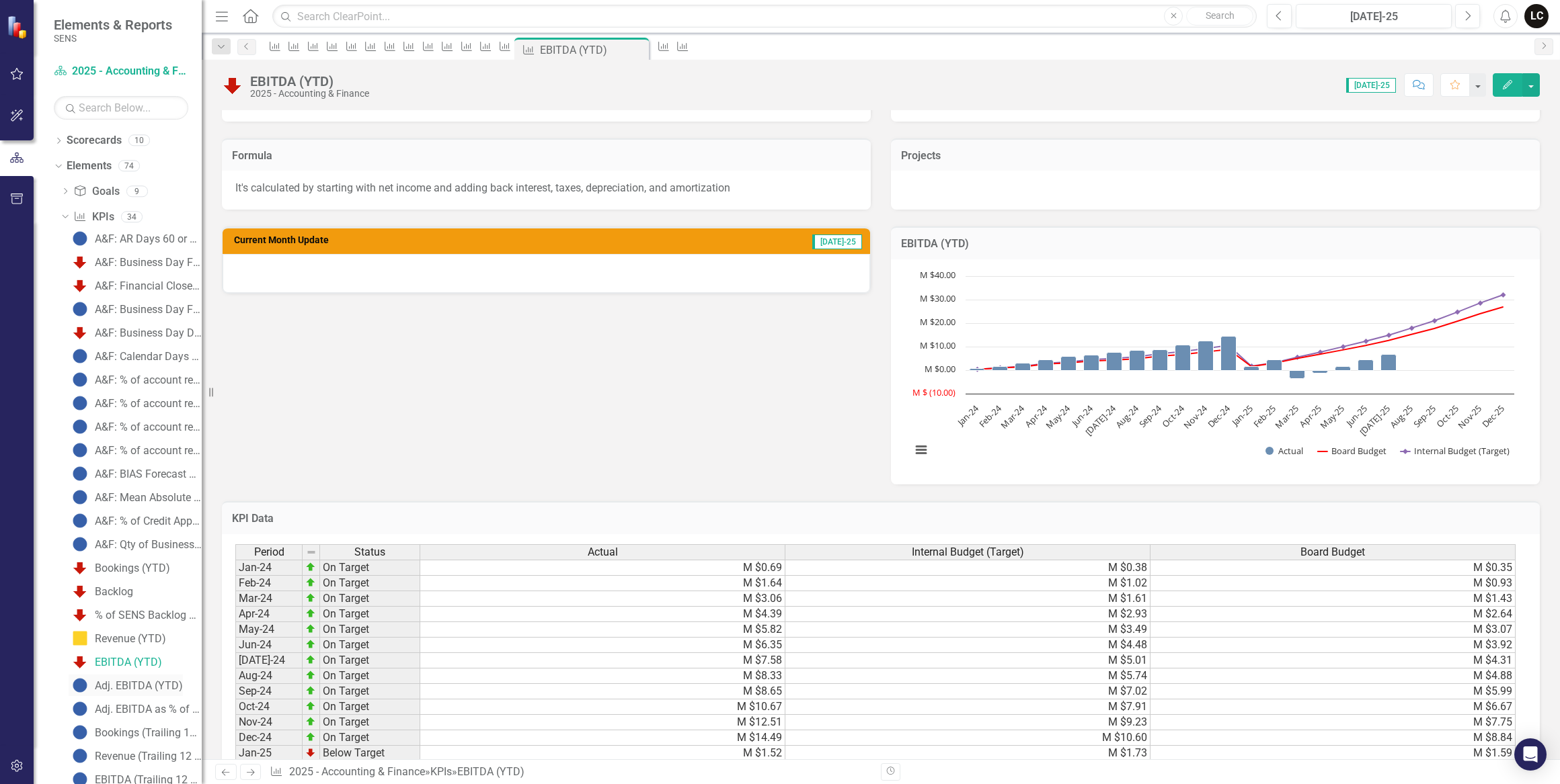
click at [149, 685] on div "Adj. EBITDA (YTD)" at bounding box center [138, 686] width 88 height 12
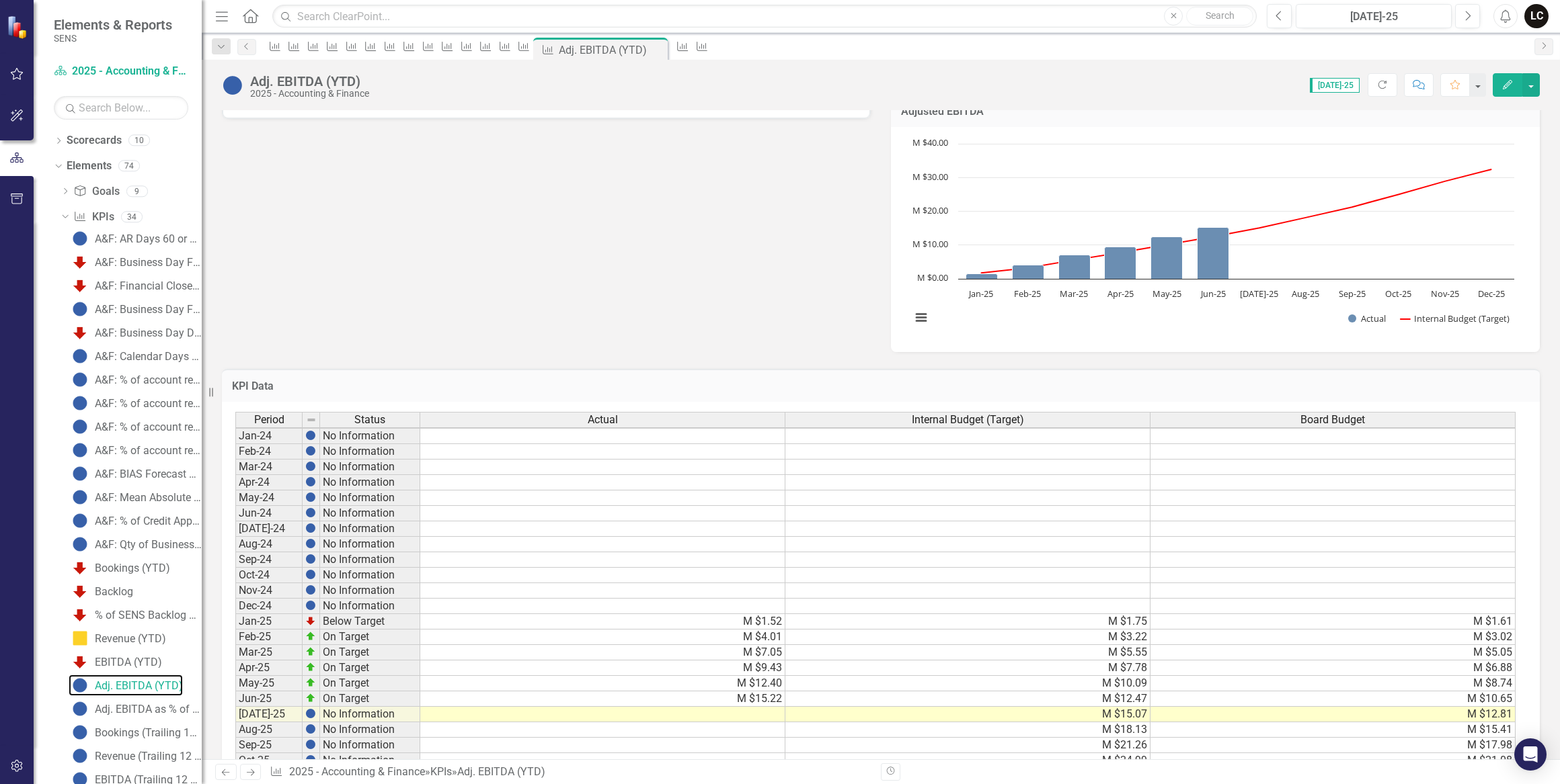
scroll to position [509, 0]
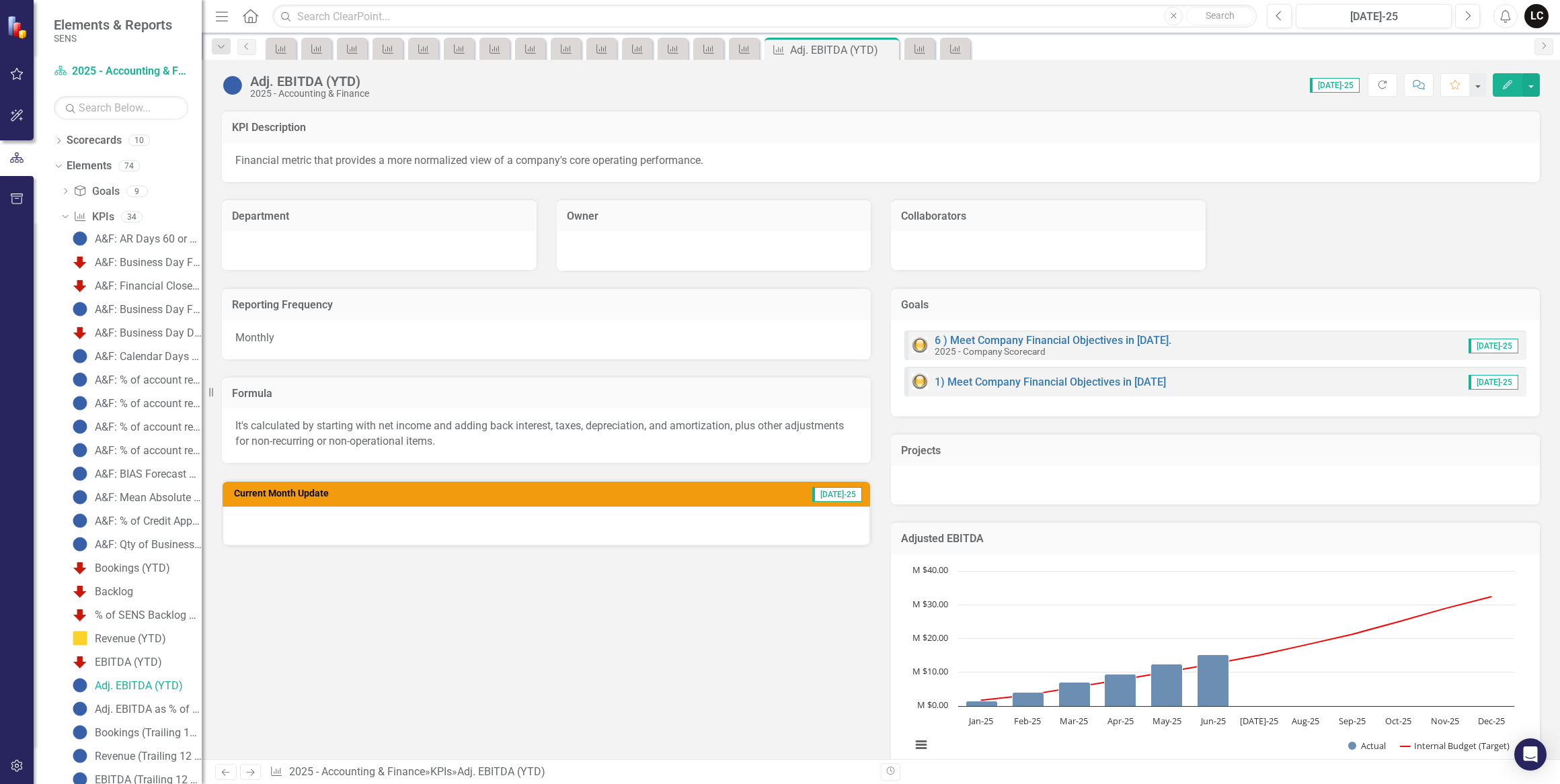
scroll to position [2, 0]
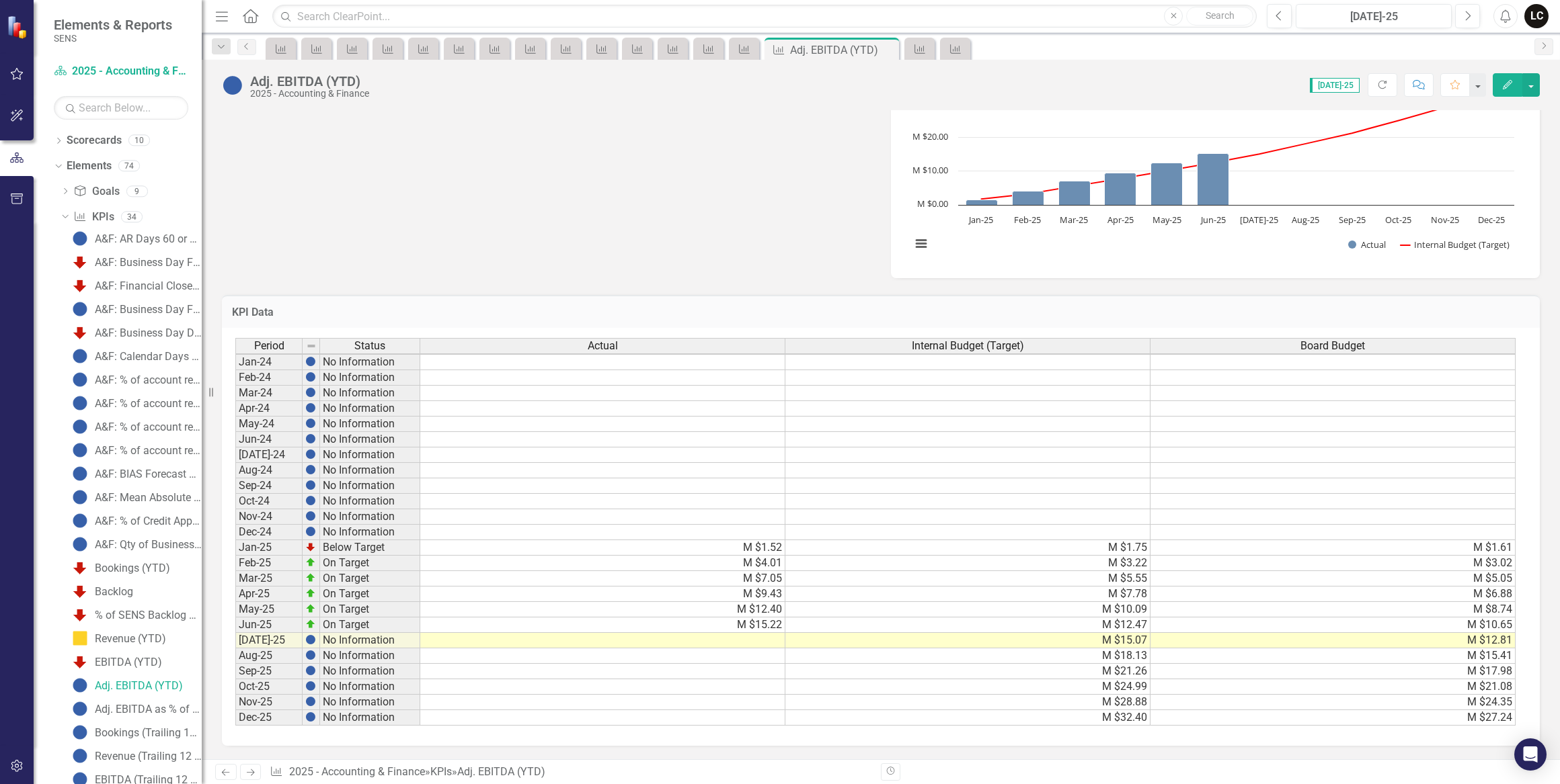
click at [774, 633] on td at bounding box center [603, 640] width 365 height 15
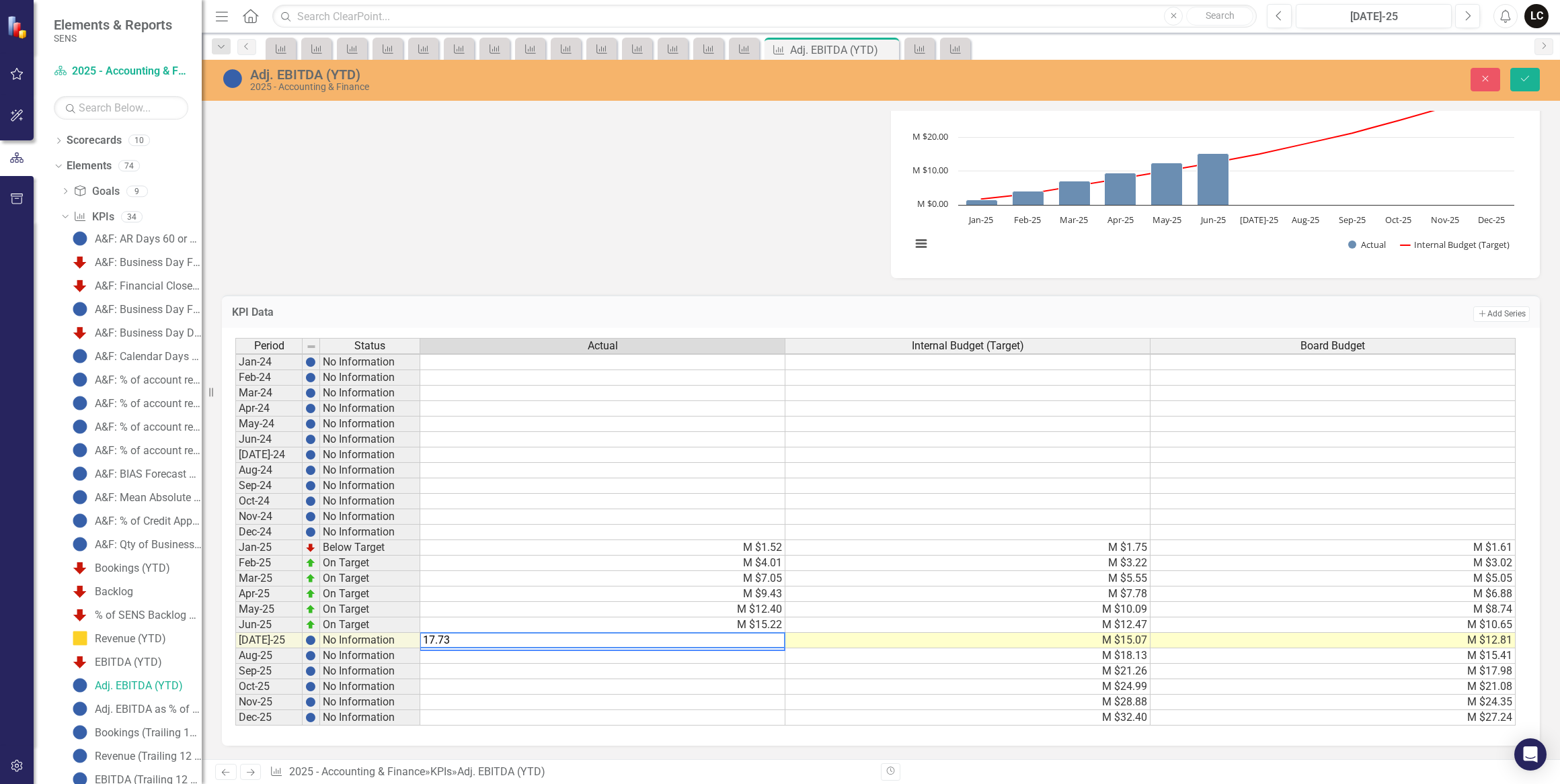
type textarea "17.731"
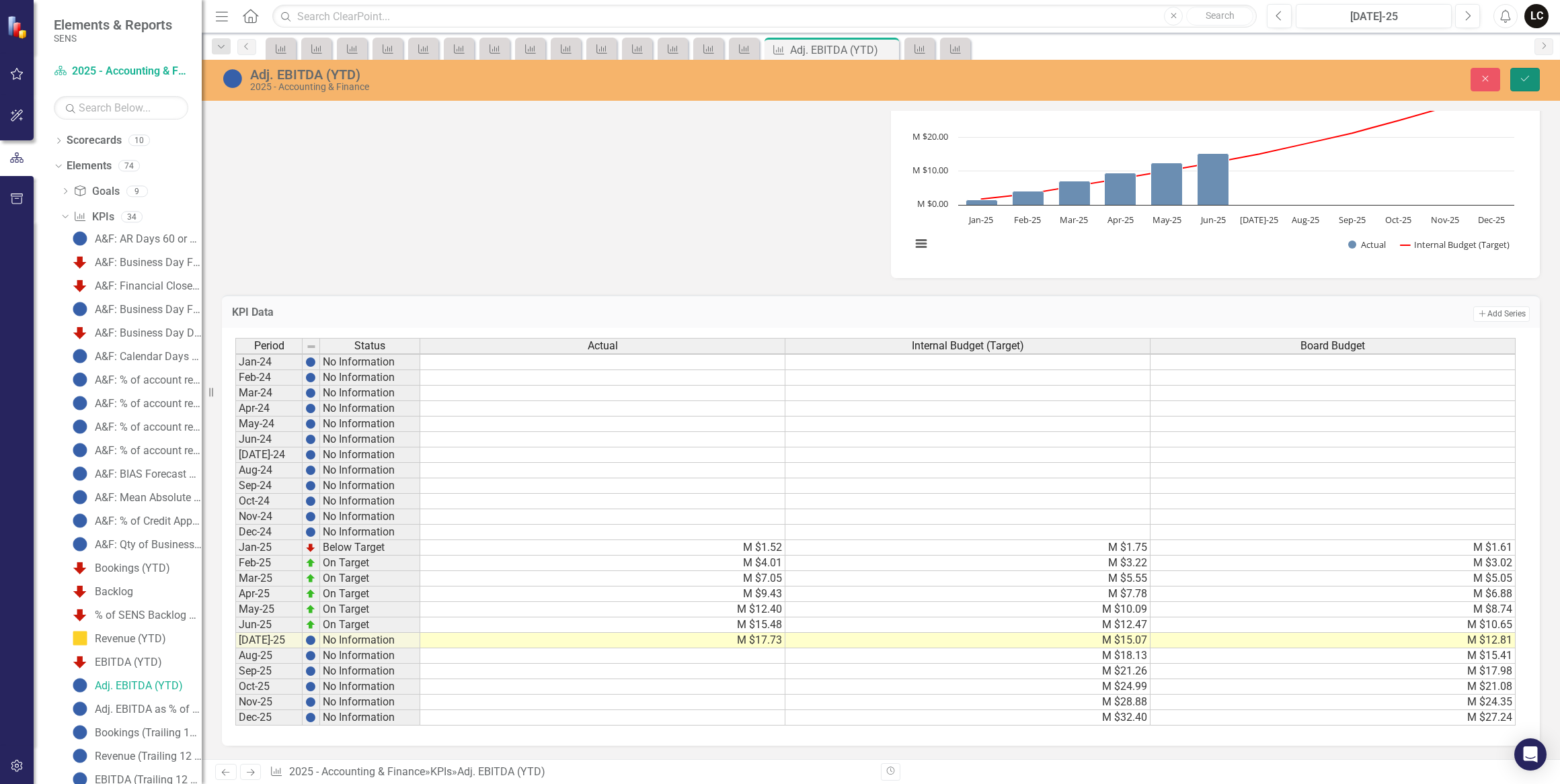
click at [1529, 73] on button "Save" at bounding box center [1524, 80] width 29 height 24
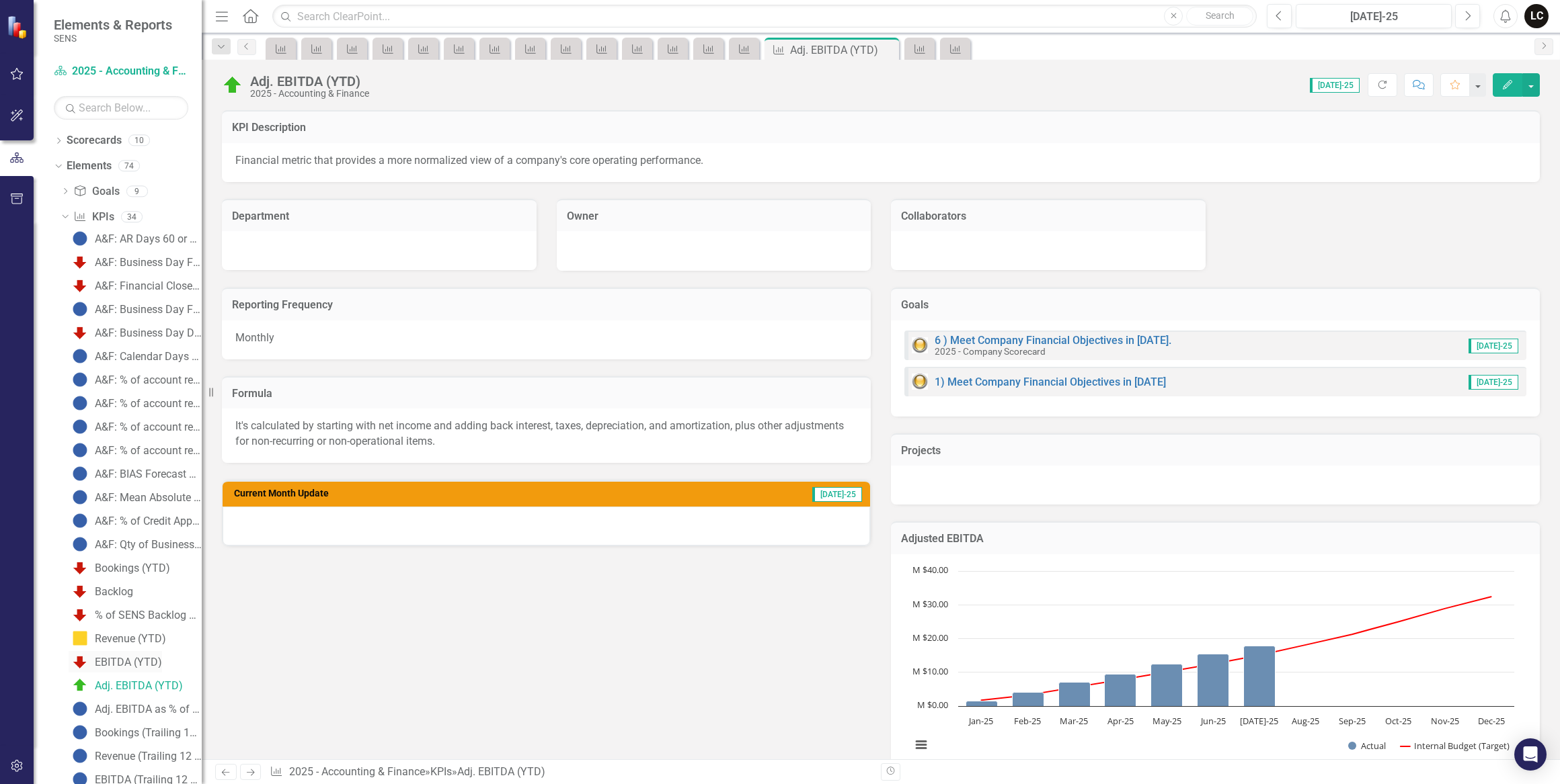
click at [117, 663] on div "EBITDA (YTD)" at bounding box center [128, 662] width 67 height 12
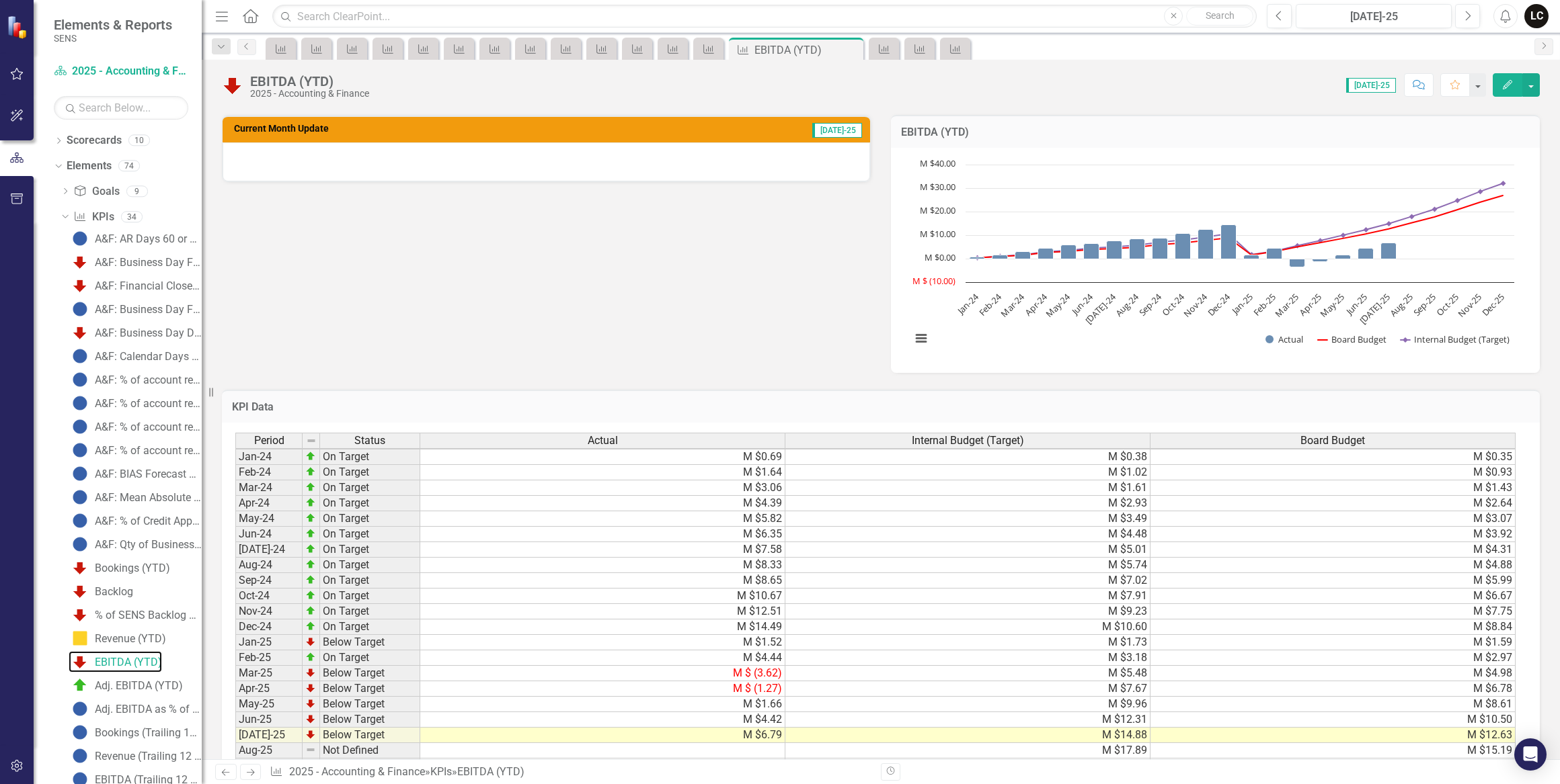
scroll to position [367, 0]
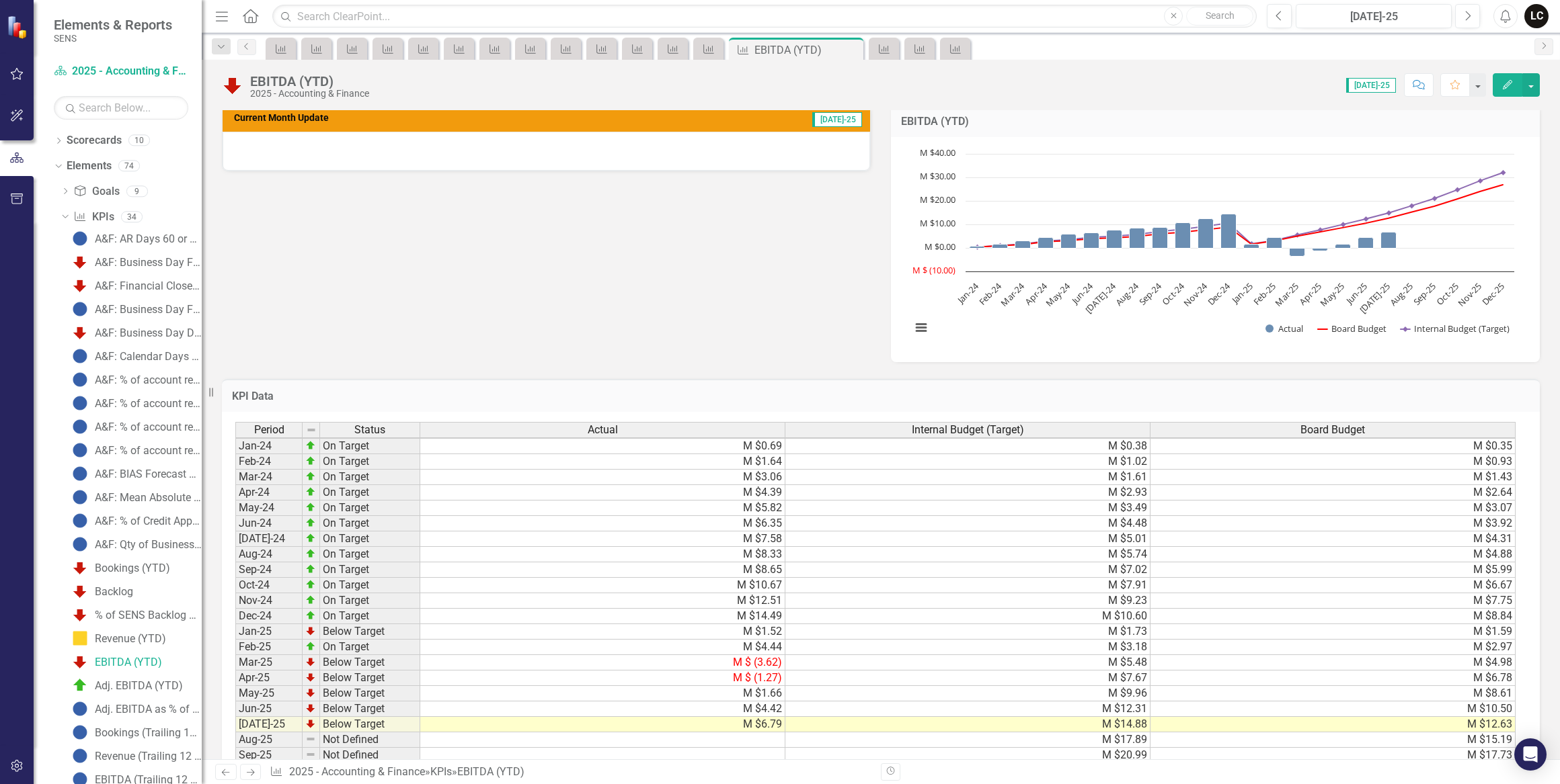
click at [761, 704] on td "M $4.42" at bounding box center [603, 709] width 365 height 15
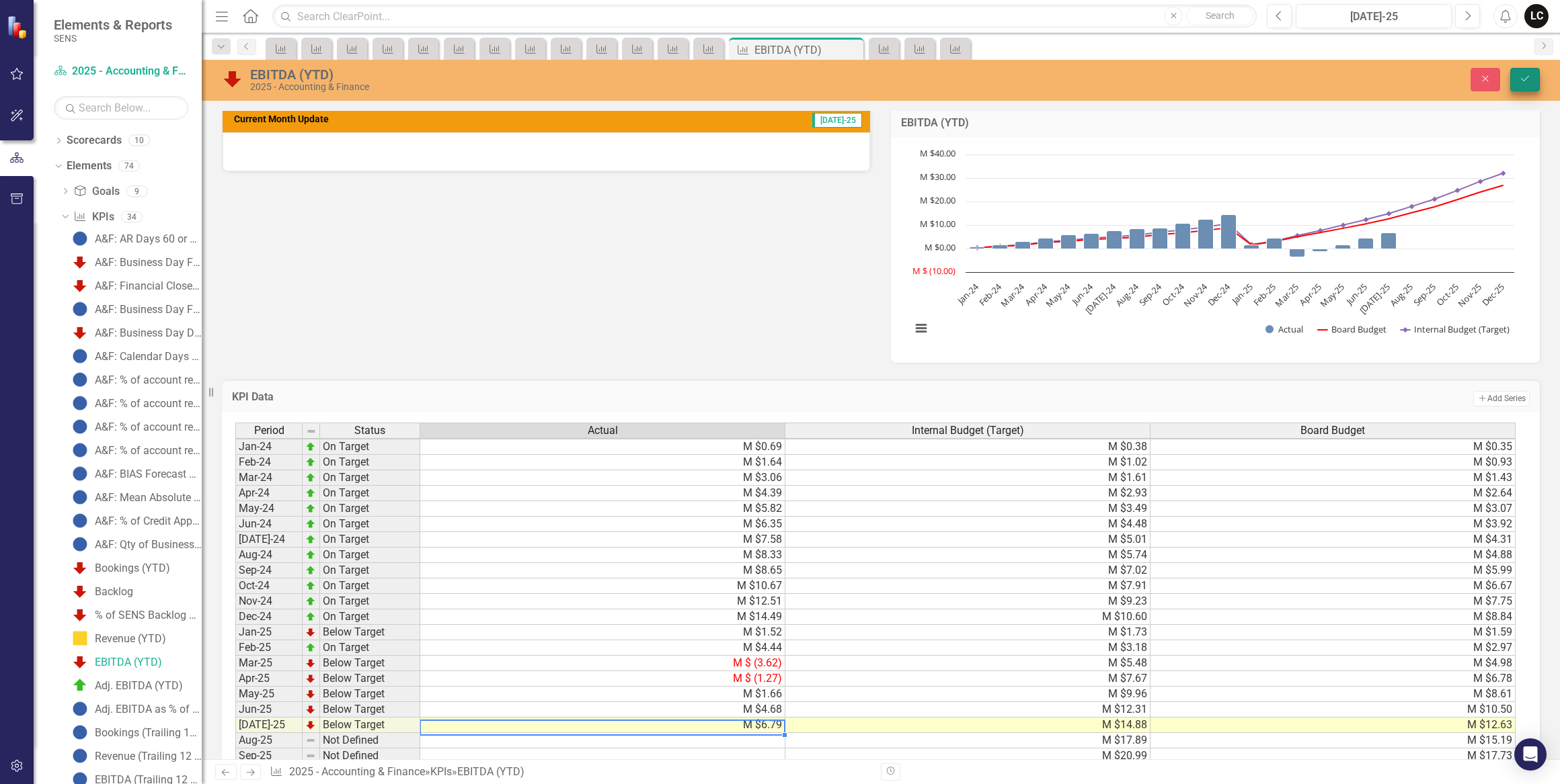
type textarea "6.787"
click at [1525, 75] on icon "Save" at bounding box center [1524, 79] width 12 height 10
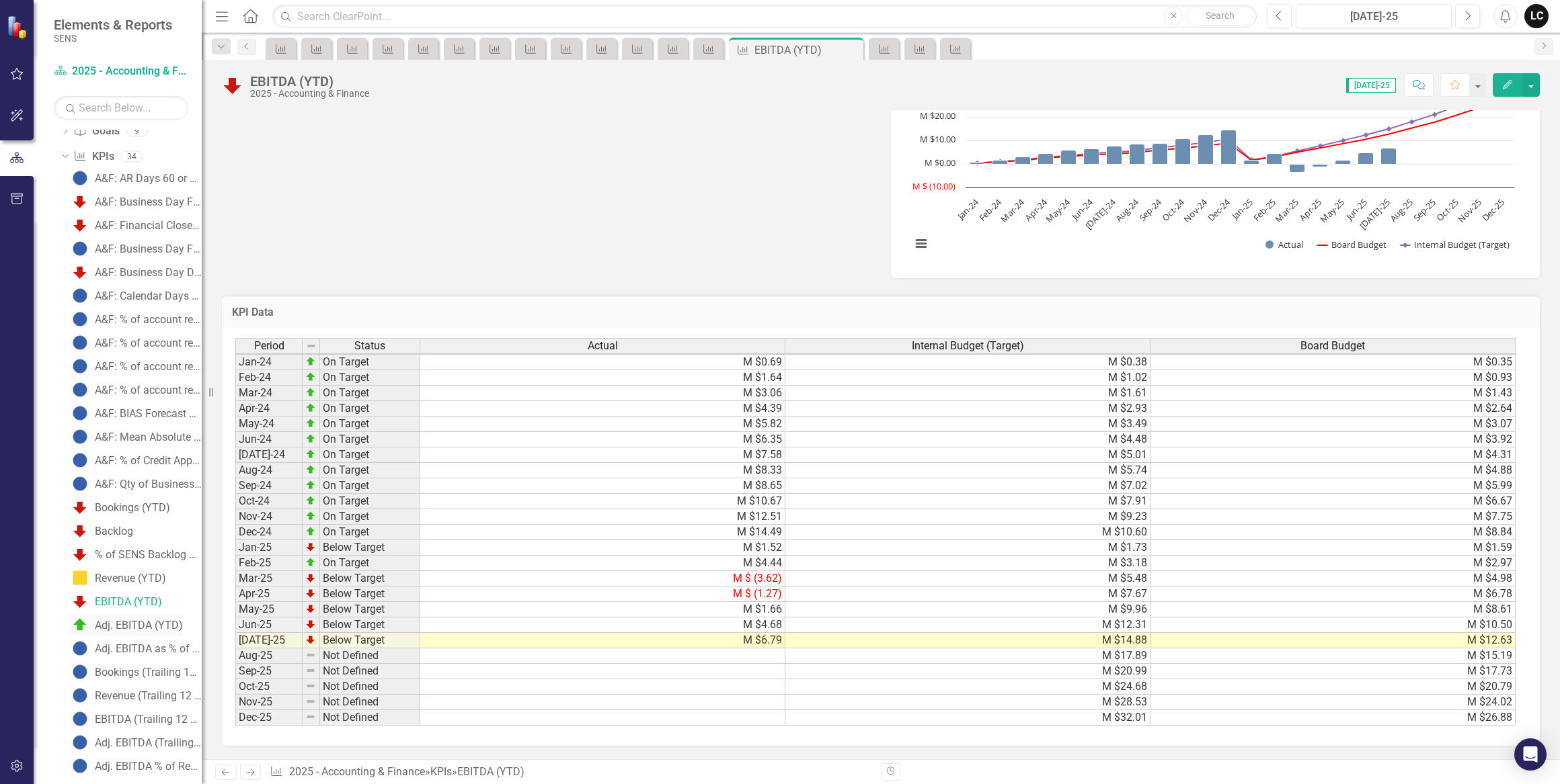
scroll to position [183, 0]
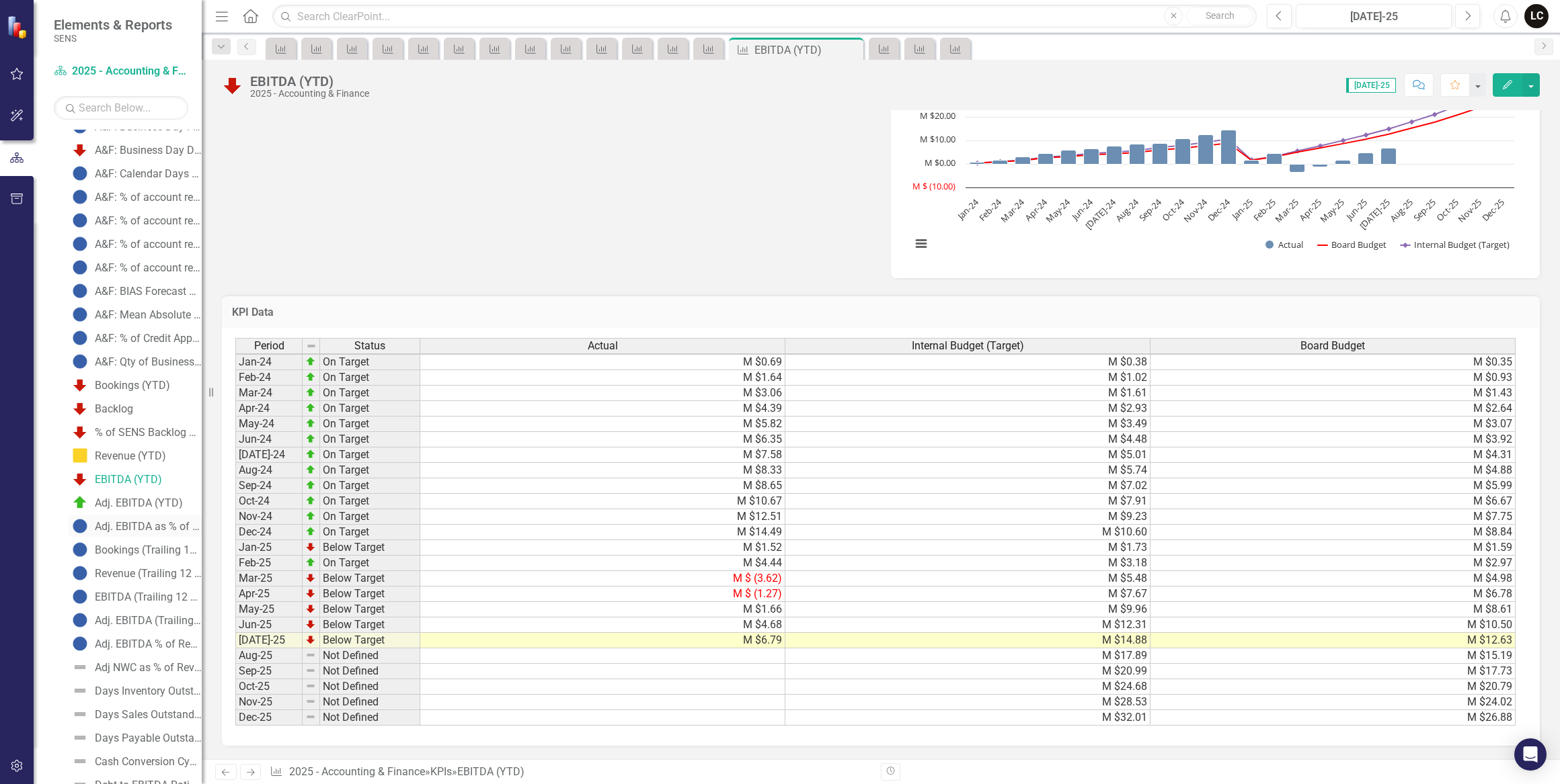
click at [124, 522] on div "Adj. EBITDA as % of Rev (YTD)" at bounding box center [148, 526] width 107 height 12
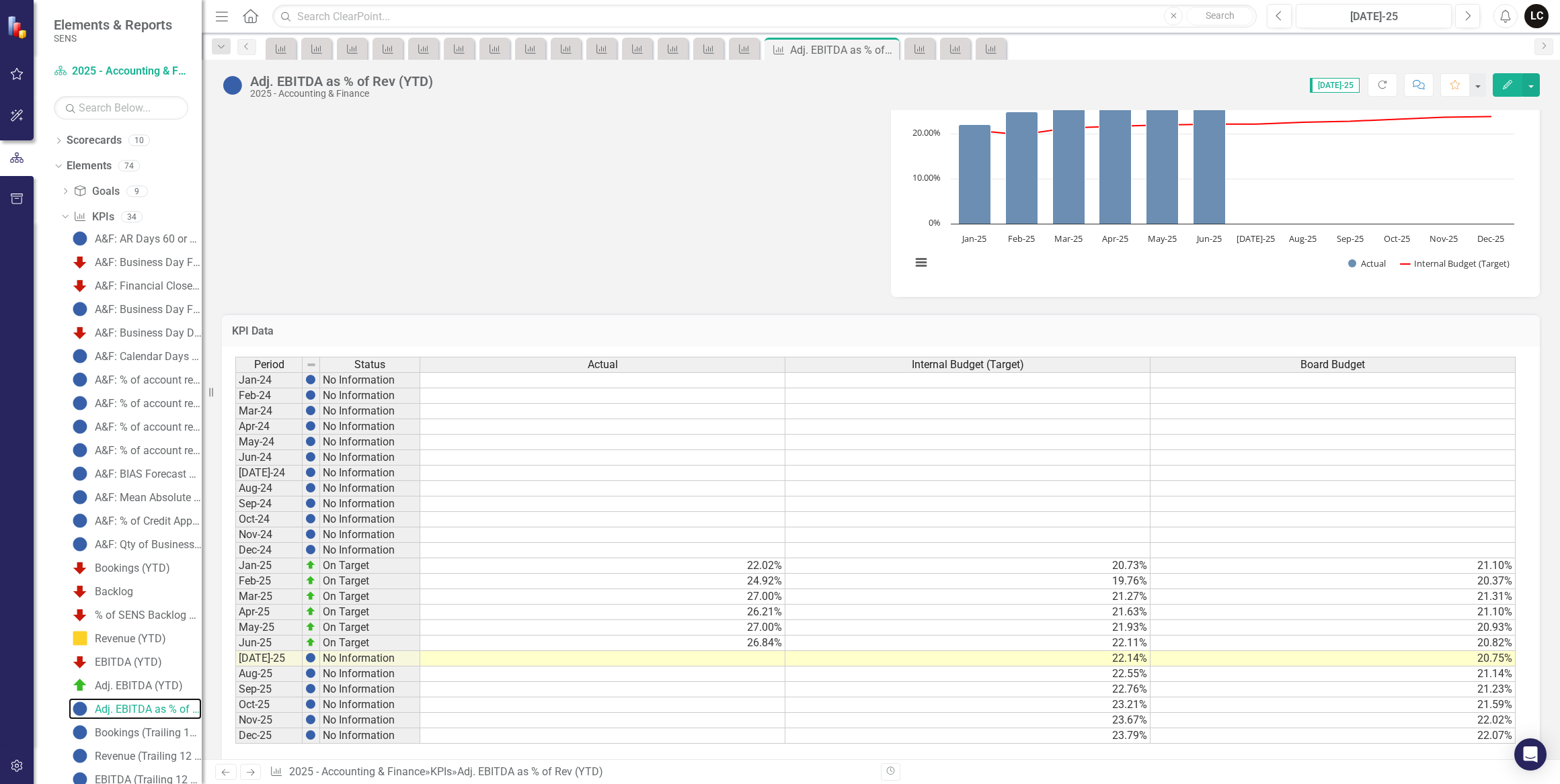
scroll to position [2, 0]
click at [779, 655] on td at bounding box center [603, 659] width 365 height 15
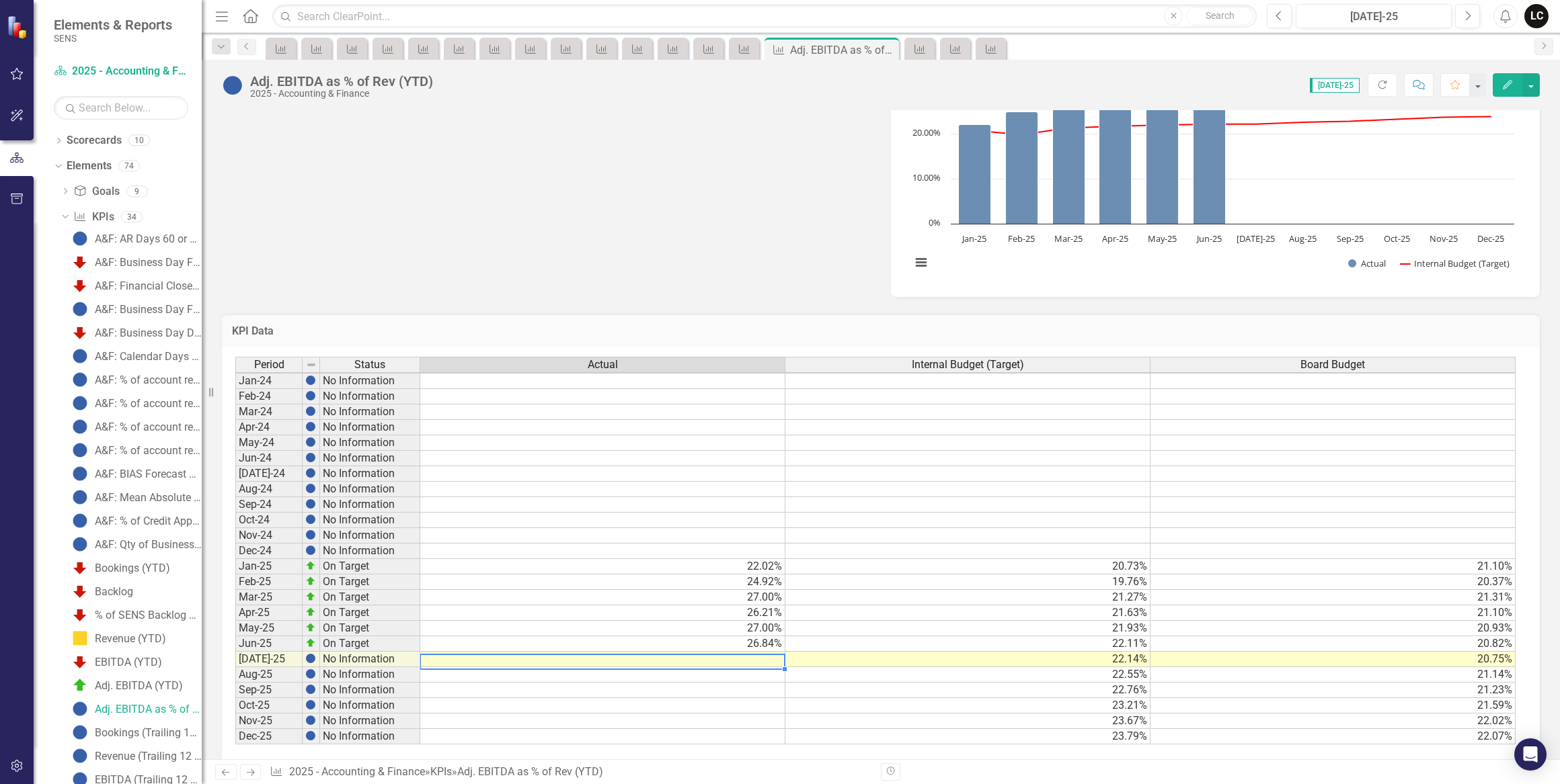
click at [765, 652] on td at bounding box center [603, 659] width 365 height 15
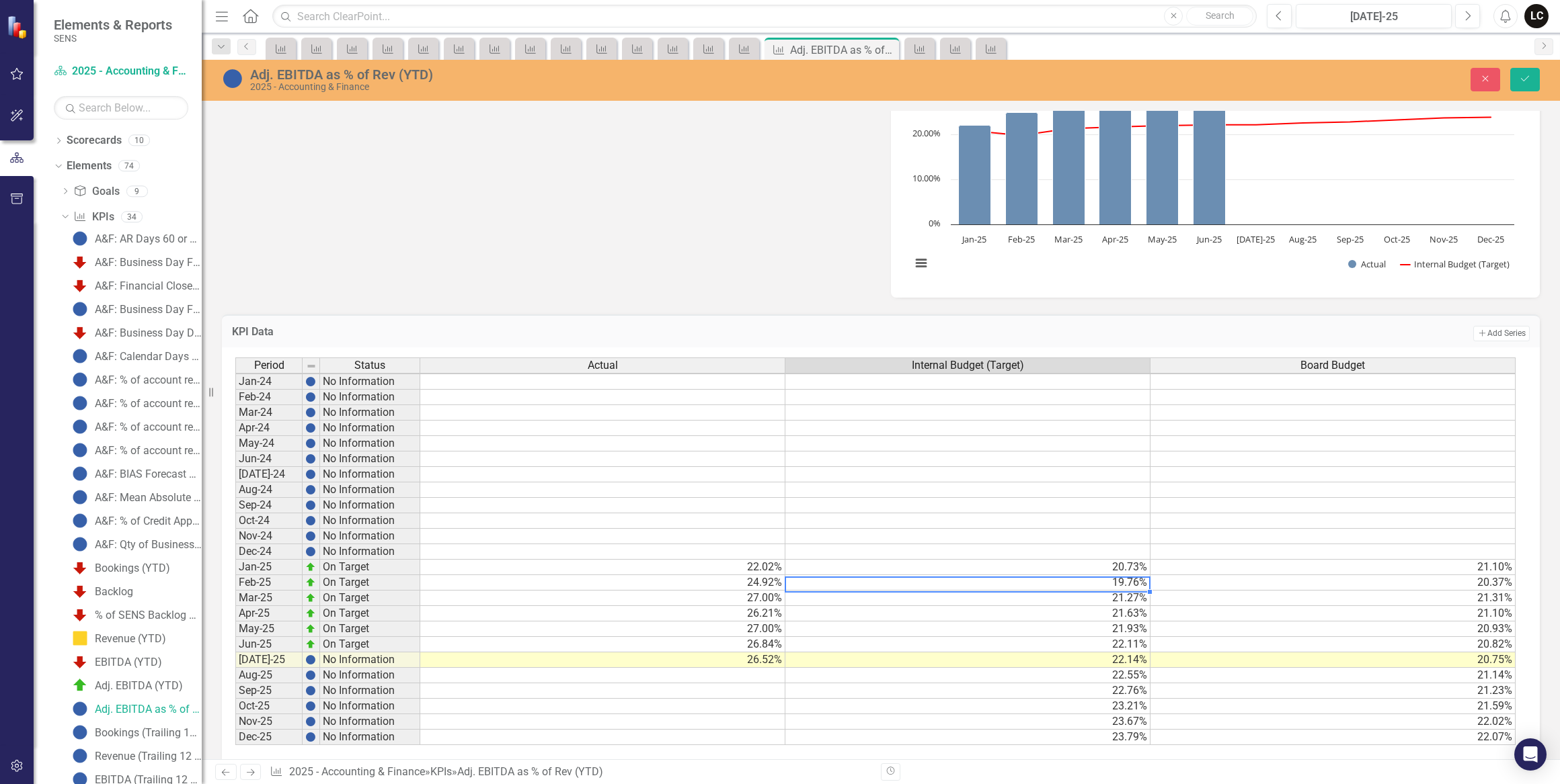
click at [973, 586] on td "19.76%" at bounding box center [968, 582] width 365 height 15
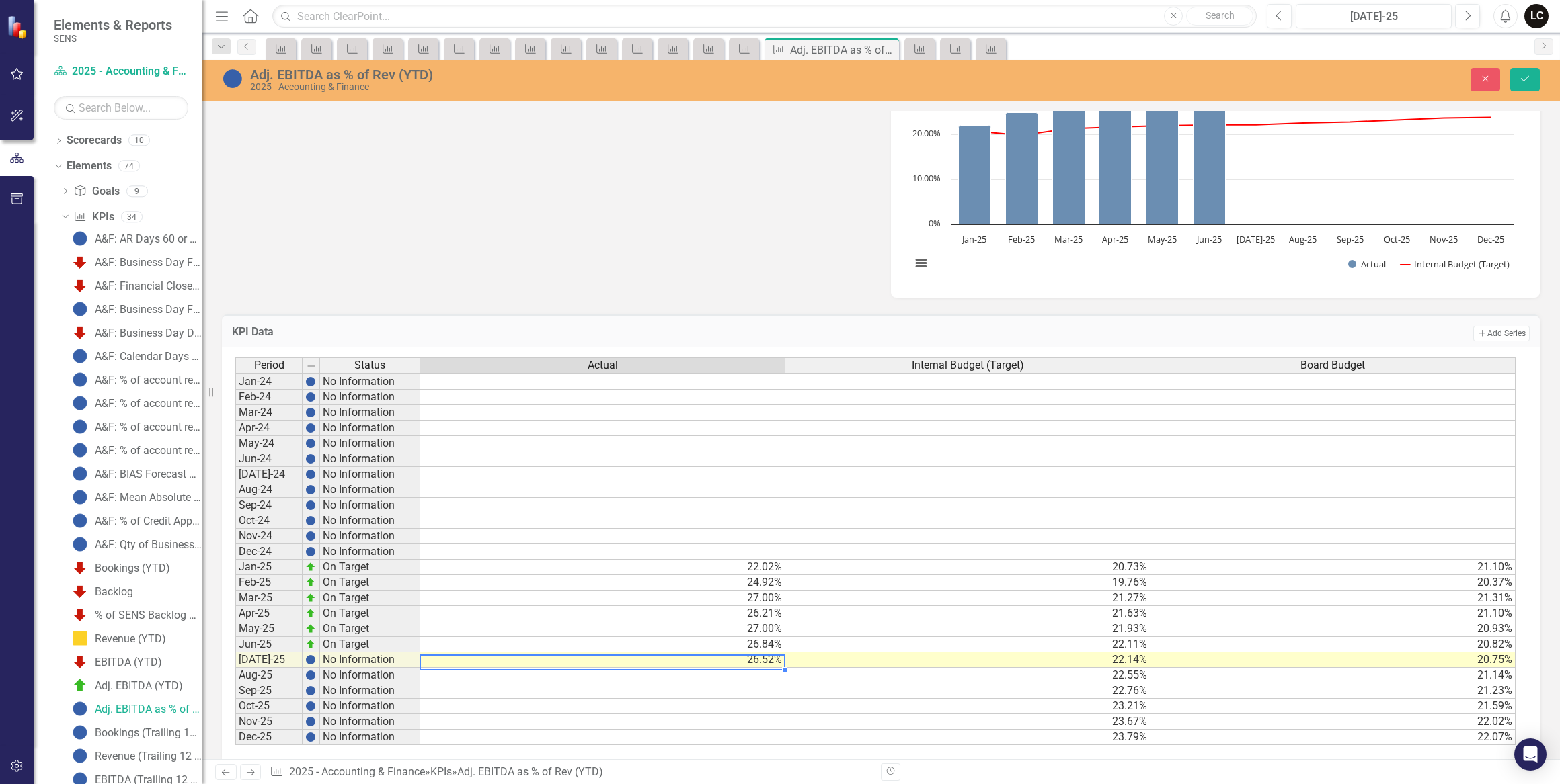
click at [774, 664] on td "26.52%" at bounding box center [603, 659] width 365 height 15
click at [766, 646] on td "26.84%" at bounding box center [603, 644] width 365 height 15
type textarea "26.52"
click at [770, 628] on td "27.00%" at bounding box center [603, 628] width 365 height 15
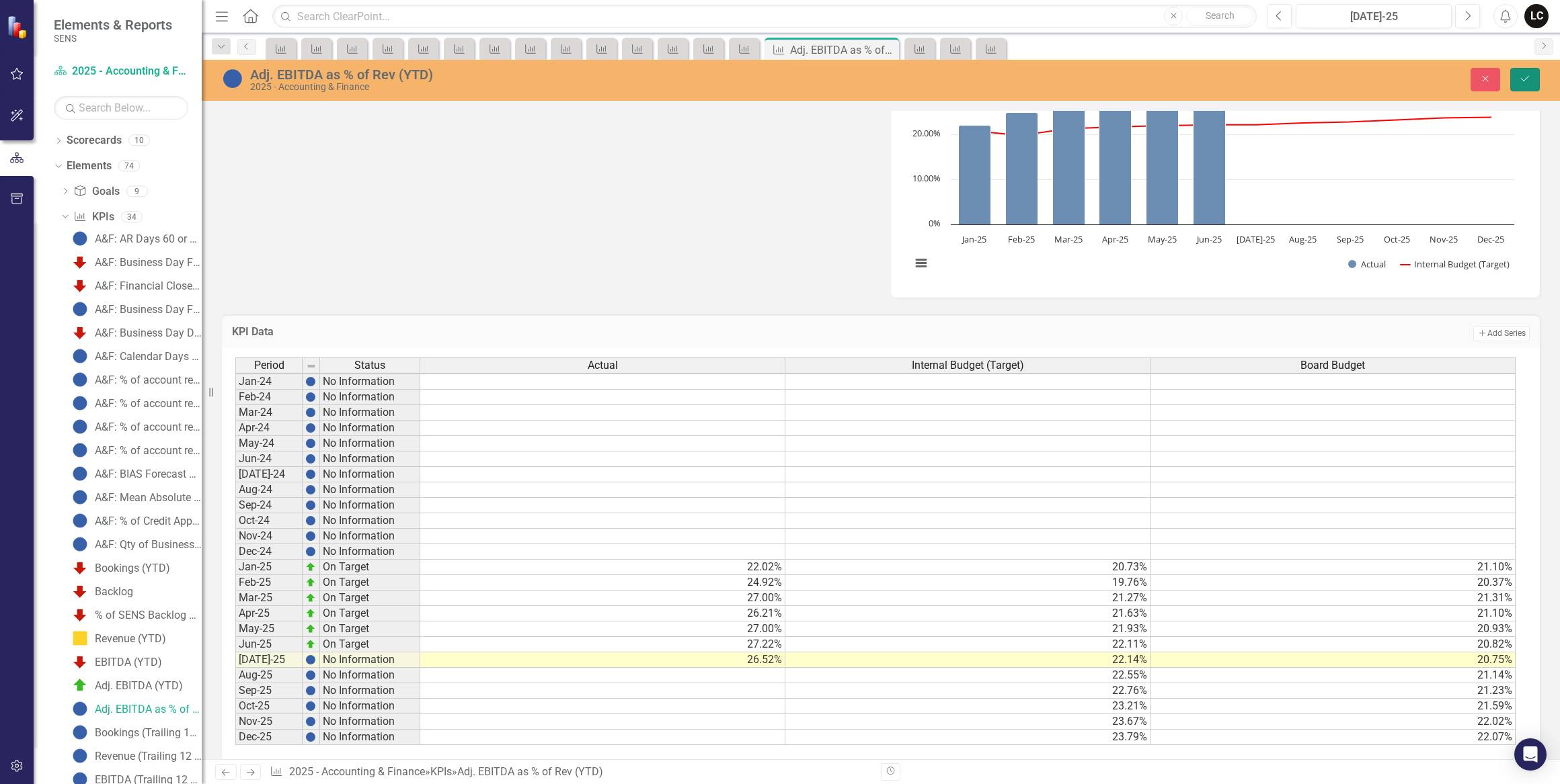
click at [1518, 70] on button "Save" at bounding box center [1524, 80] width 29 height 24
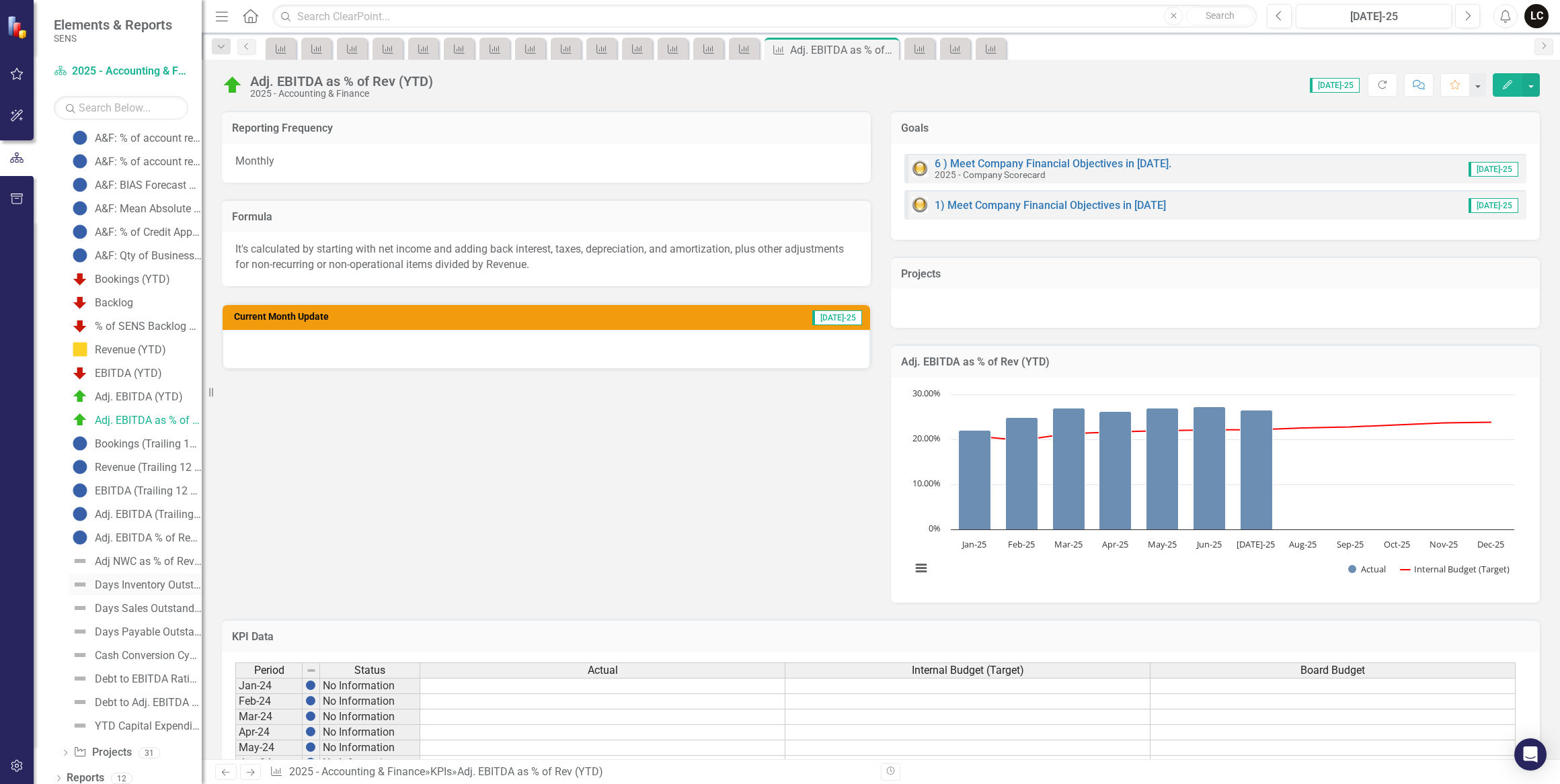
scroll to position [296, 0]
click at [140, 429] on link "Bookings (Trailing 12 Months)" at bounding box center [135, 436] width 133 height 21
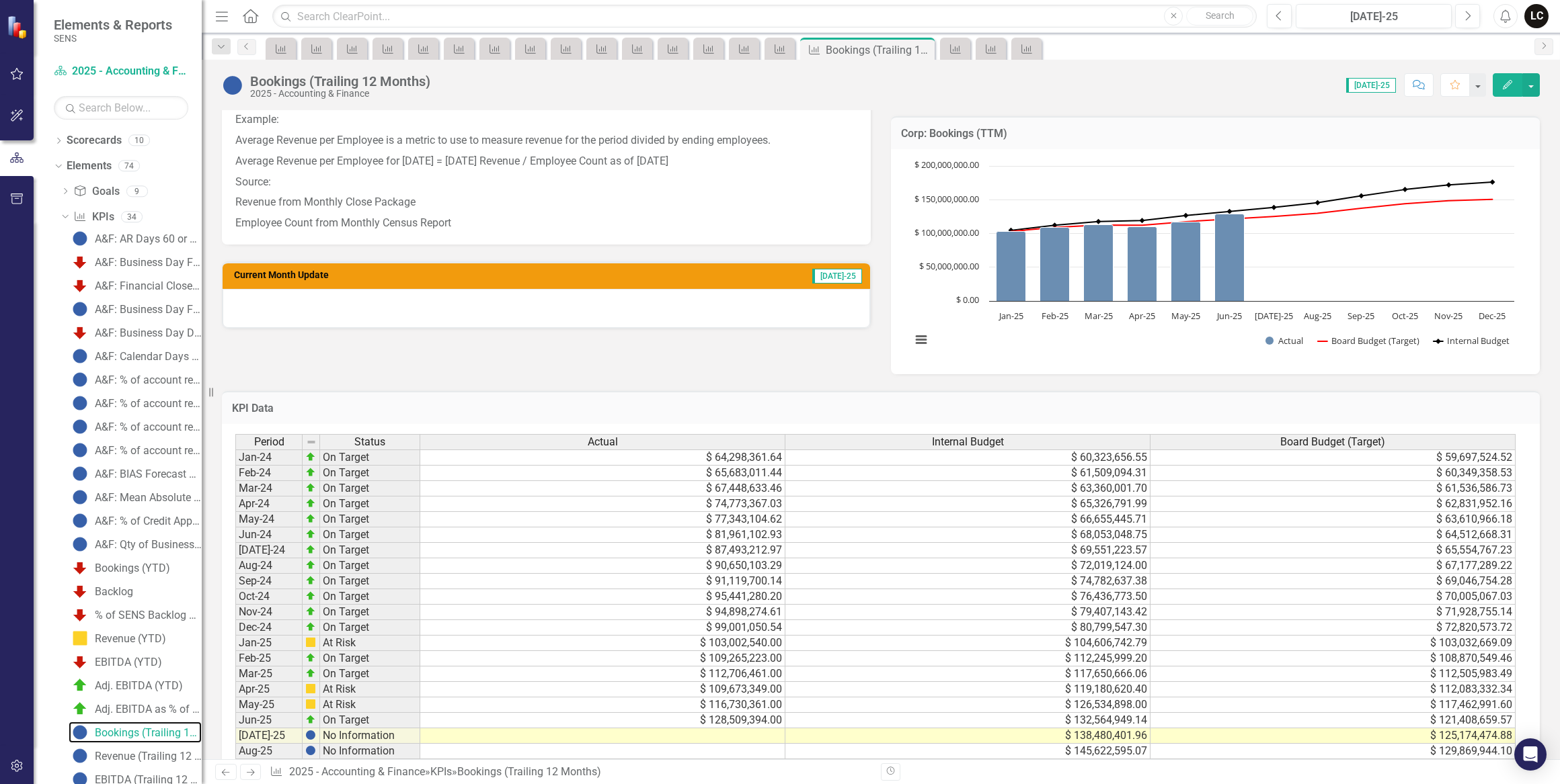
scroll to position [457, 0]
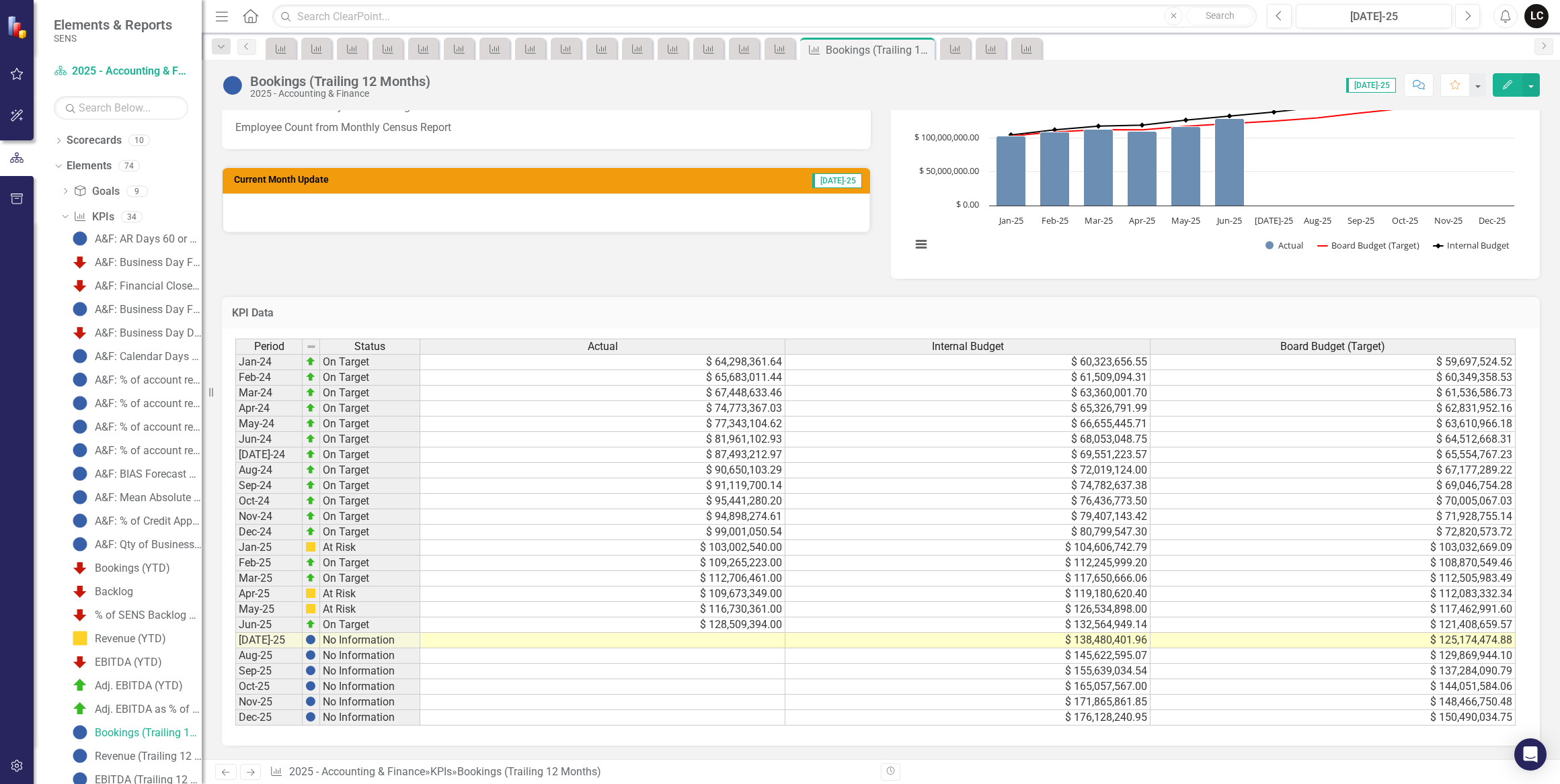
click at [746, 633] on td at bounding box center [603, 640] width 365 height 15
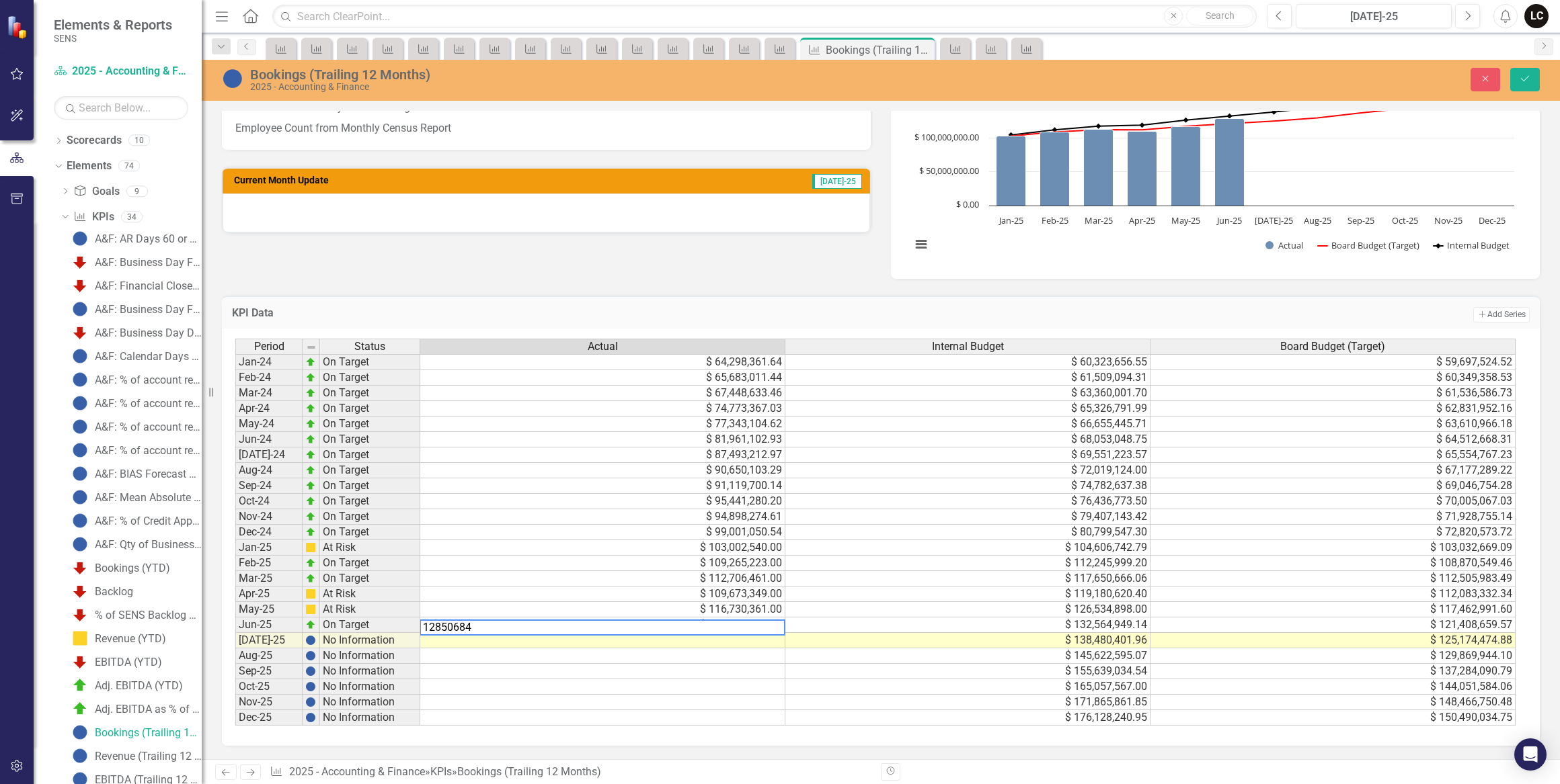
type textarea "128506846"
type textarea "126582536"
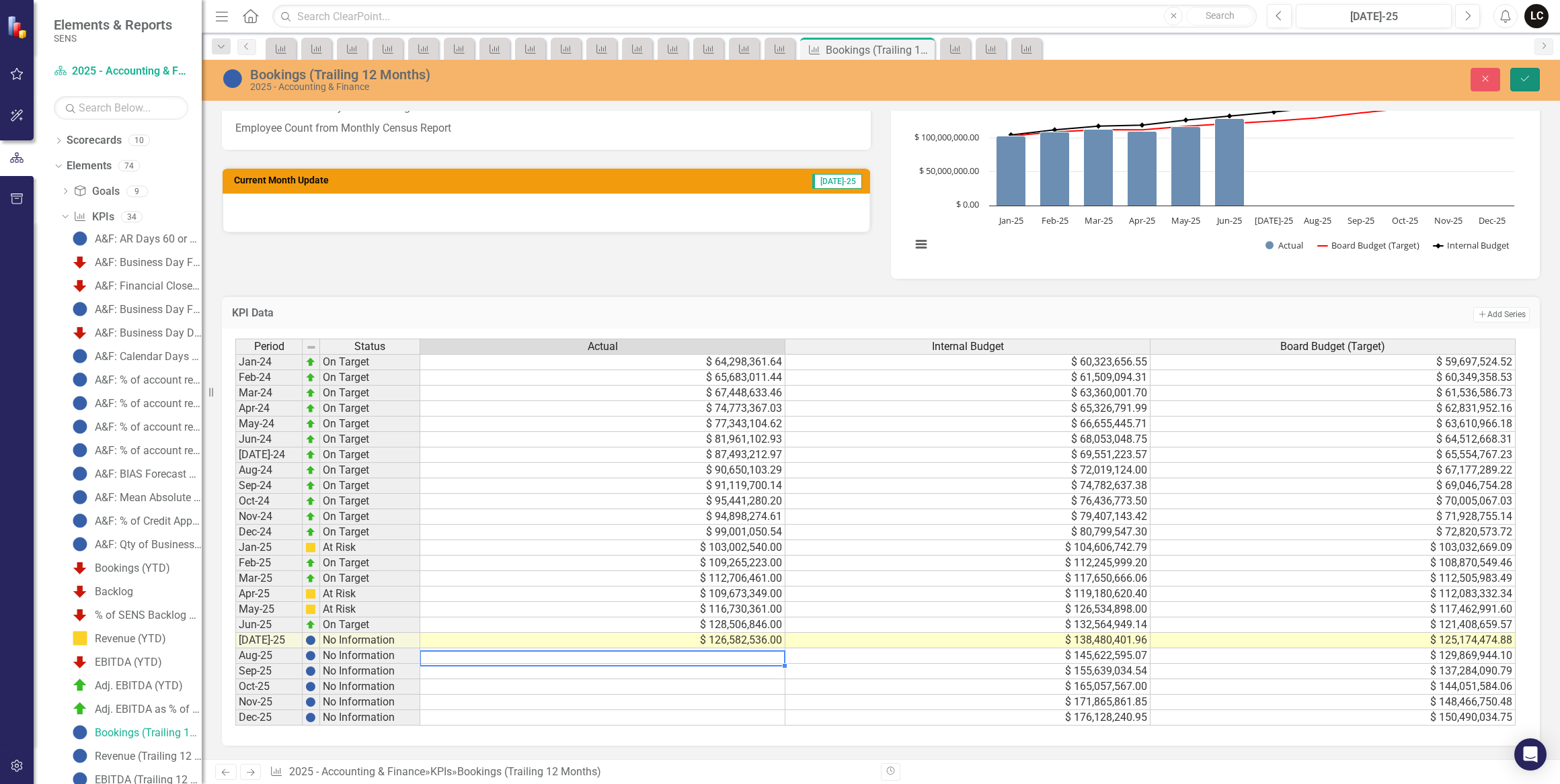
click at [1524, 75] on icon "Save" at bounding box center [1524, 79] width 12 height 10
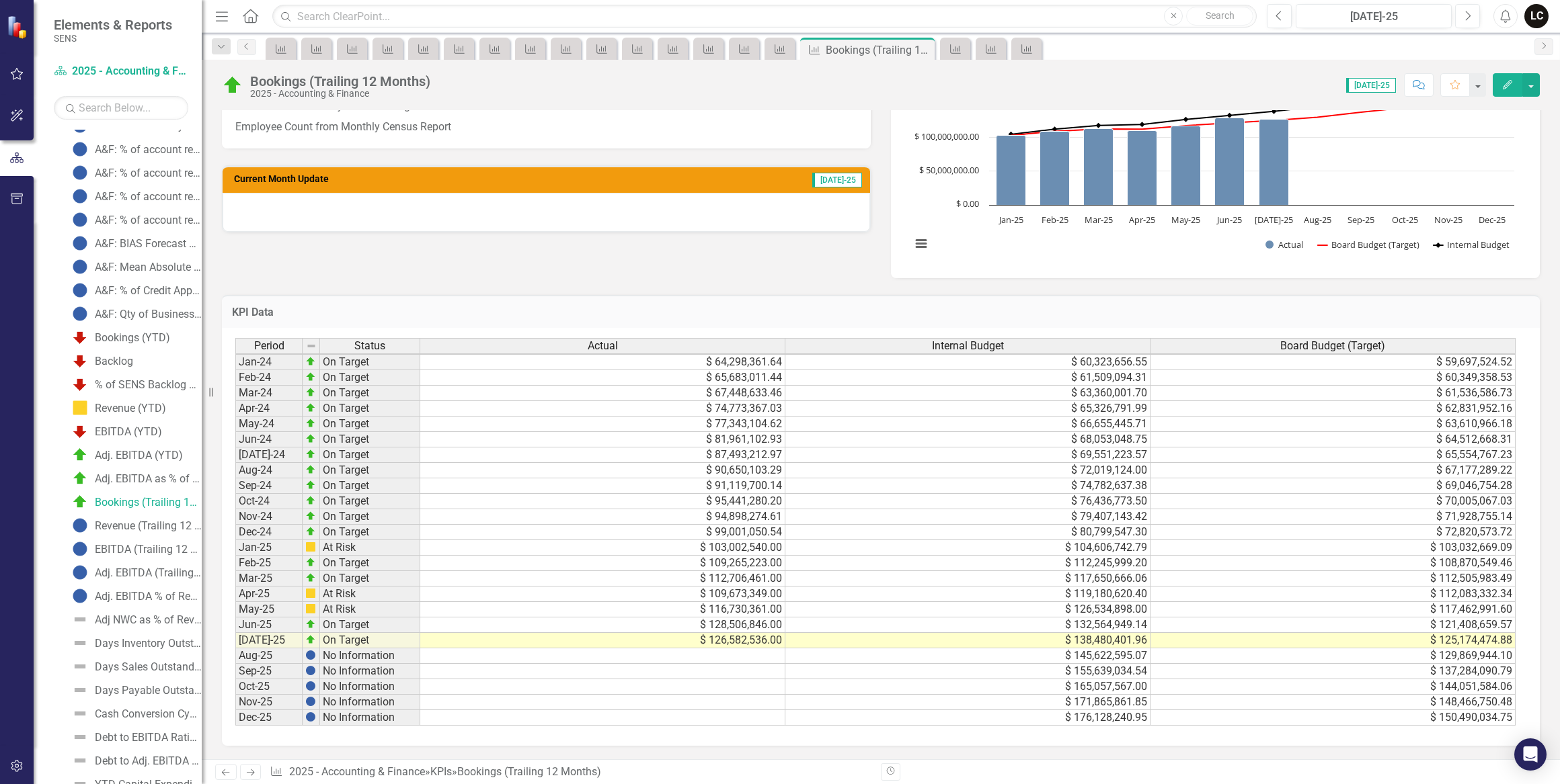
scroll to position [296, 0]
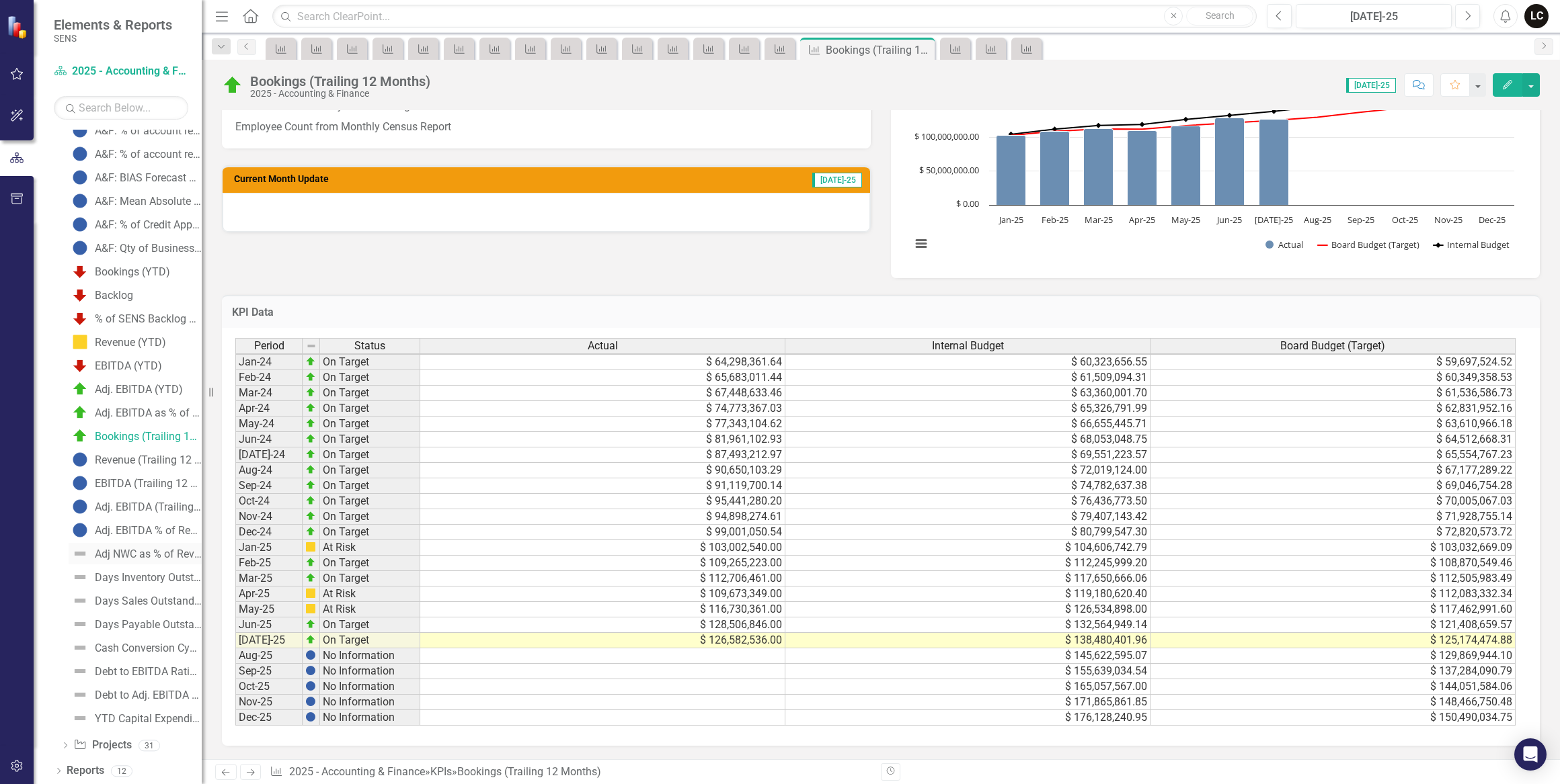
click at [125, 551] on div "Adj NWC as % of Revenue (Trailing 3 months annualized)" at bounding box center [148, 554] width 107 height 12
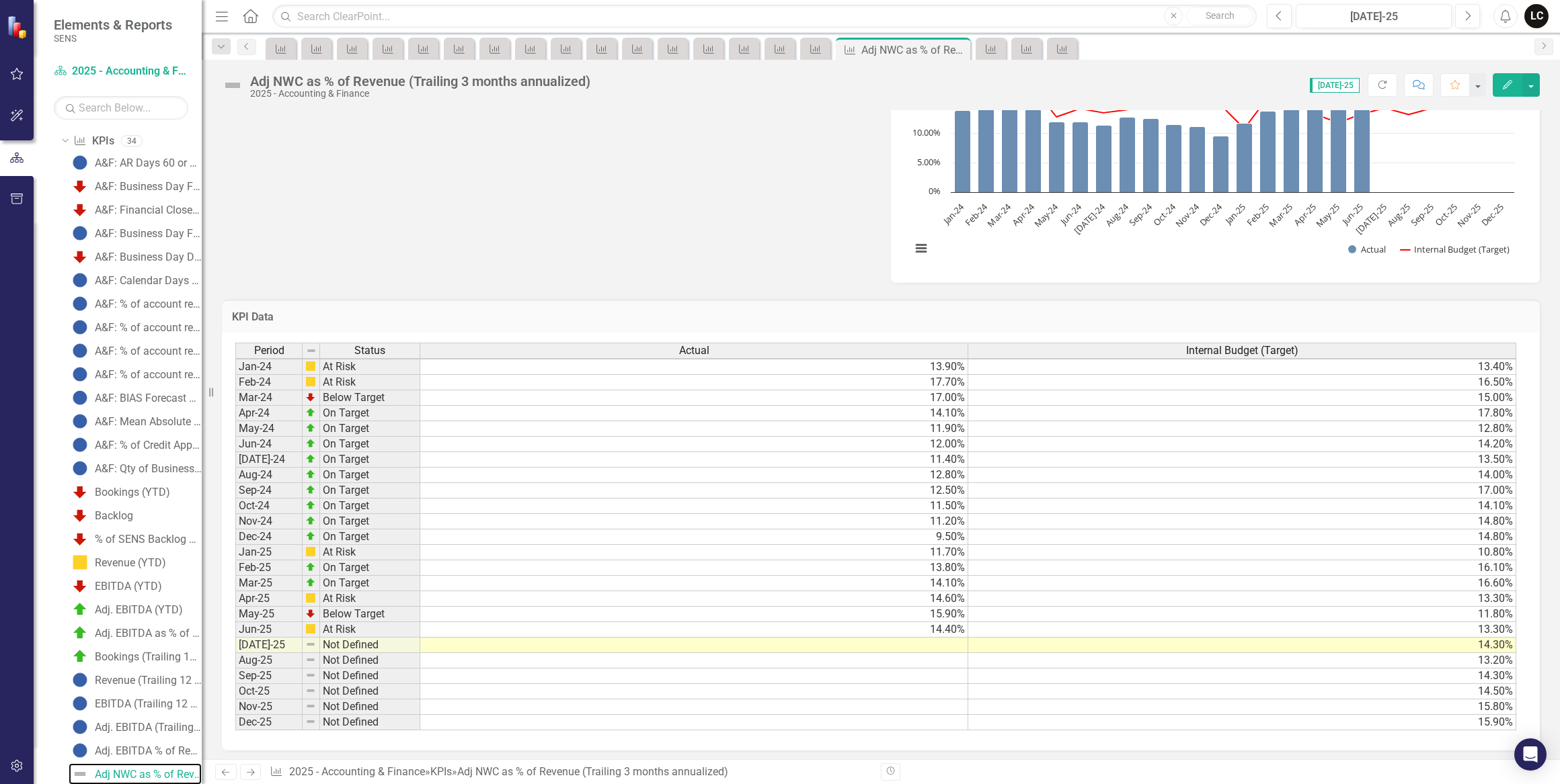
scroll to position [604, 0]
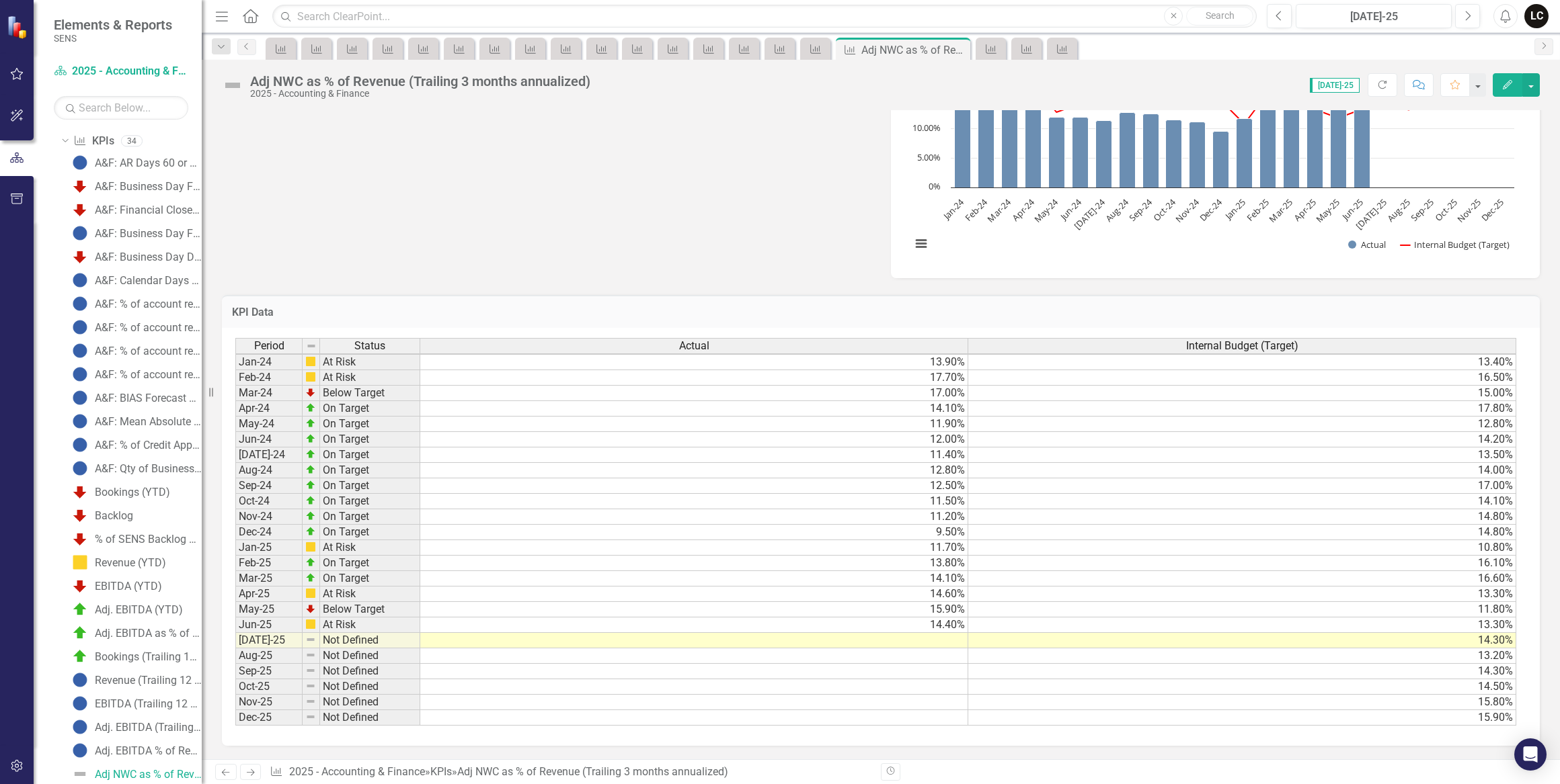
click at [235, 622] on div "Period Status Actual Internal Budget (Target) Jan-24 At Risk 13.90% 13.40% Feb-…" at bounding box center [235, 532] width 0 height 388
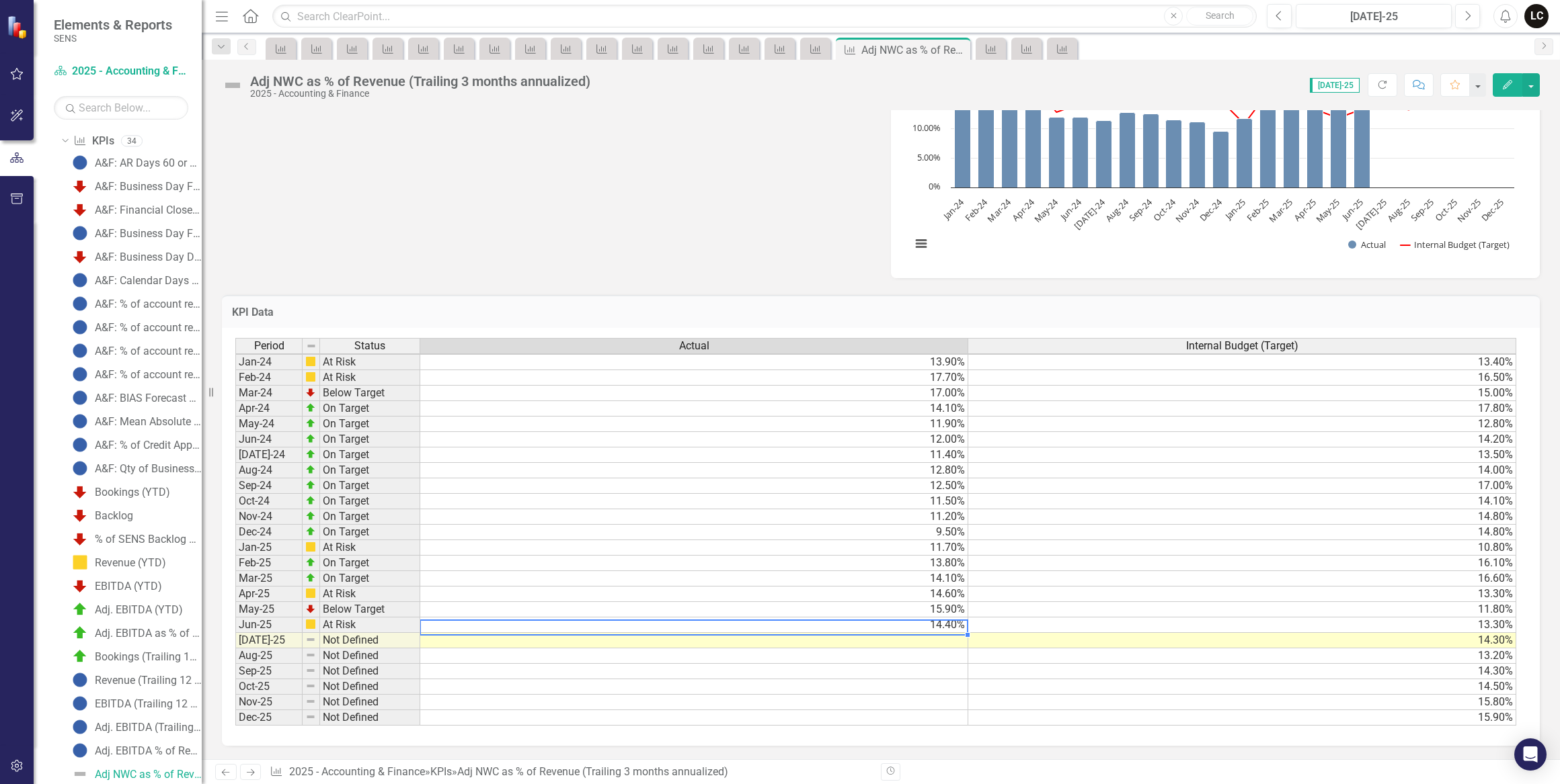
click at [934, 633] on td at bounding box center [694, 640] width 548 height 15
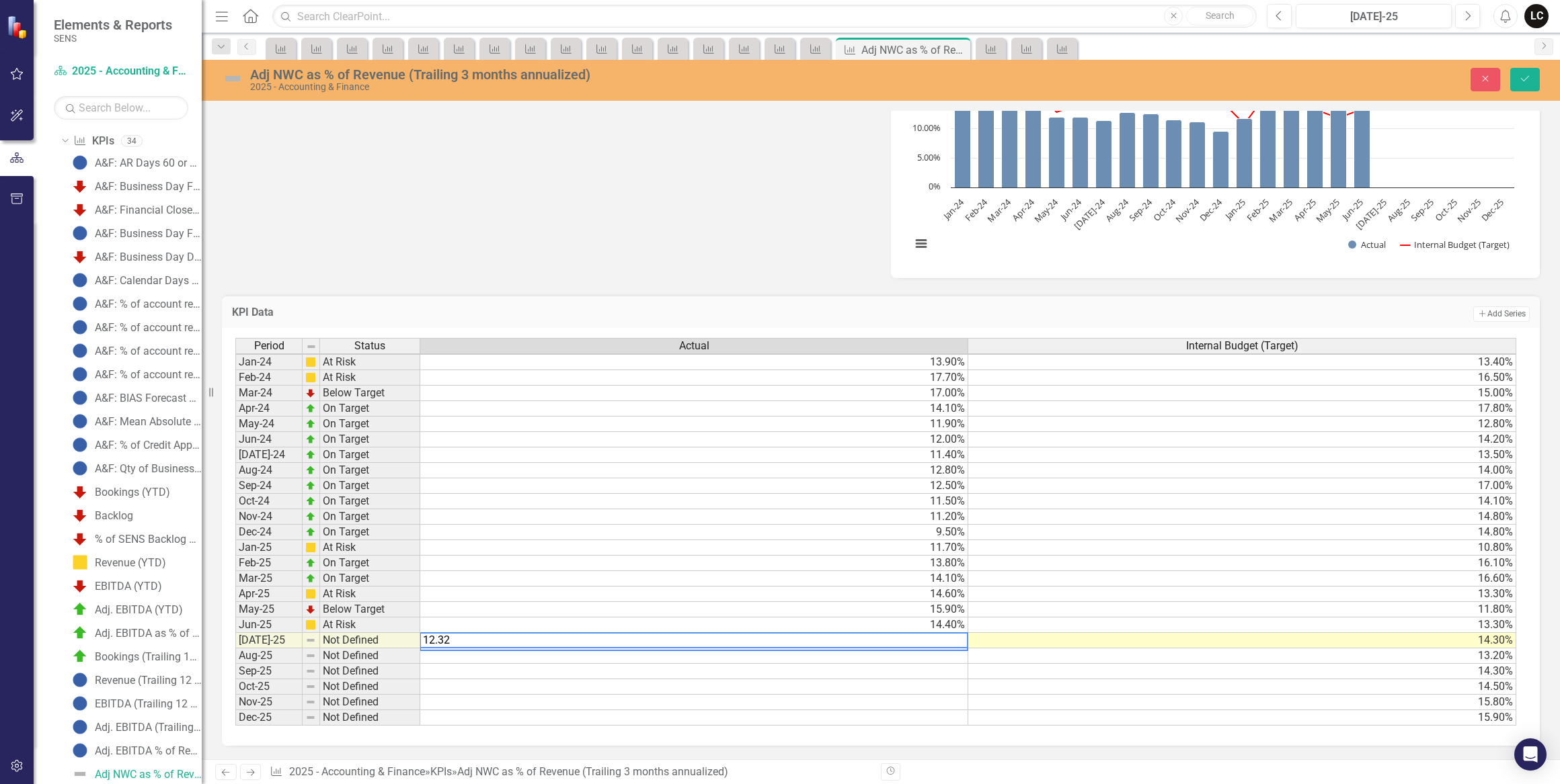
type textarea "14.1"
click at [773, 572] on td "14.10%" at bounding box center [694, 578] width 548 height 15
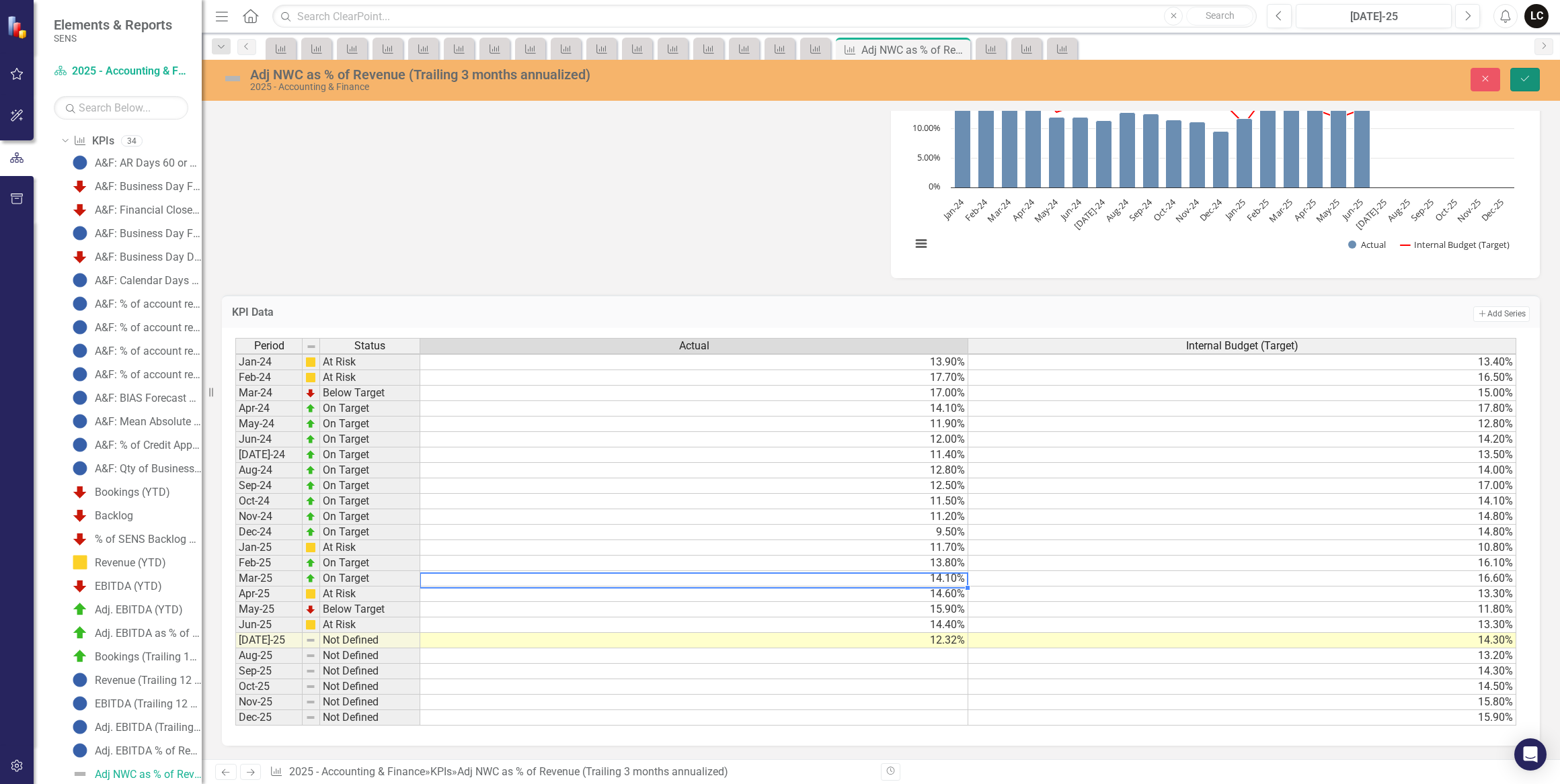
click at [1516, 81] on button "Save" at bounding box center [1524, 80] width 29 height 24
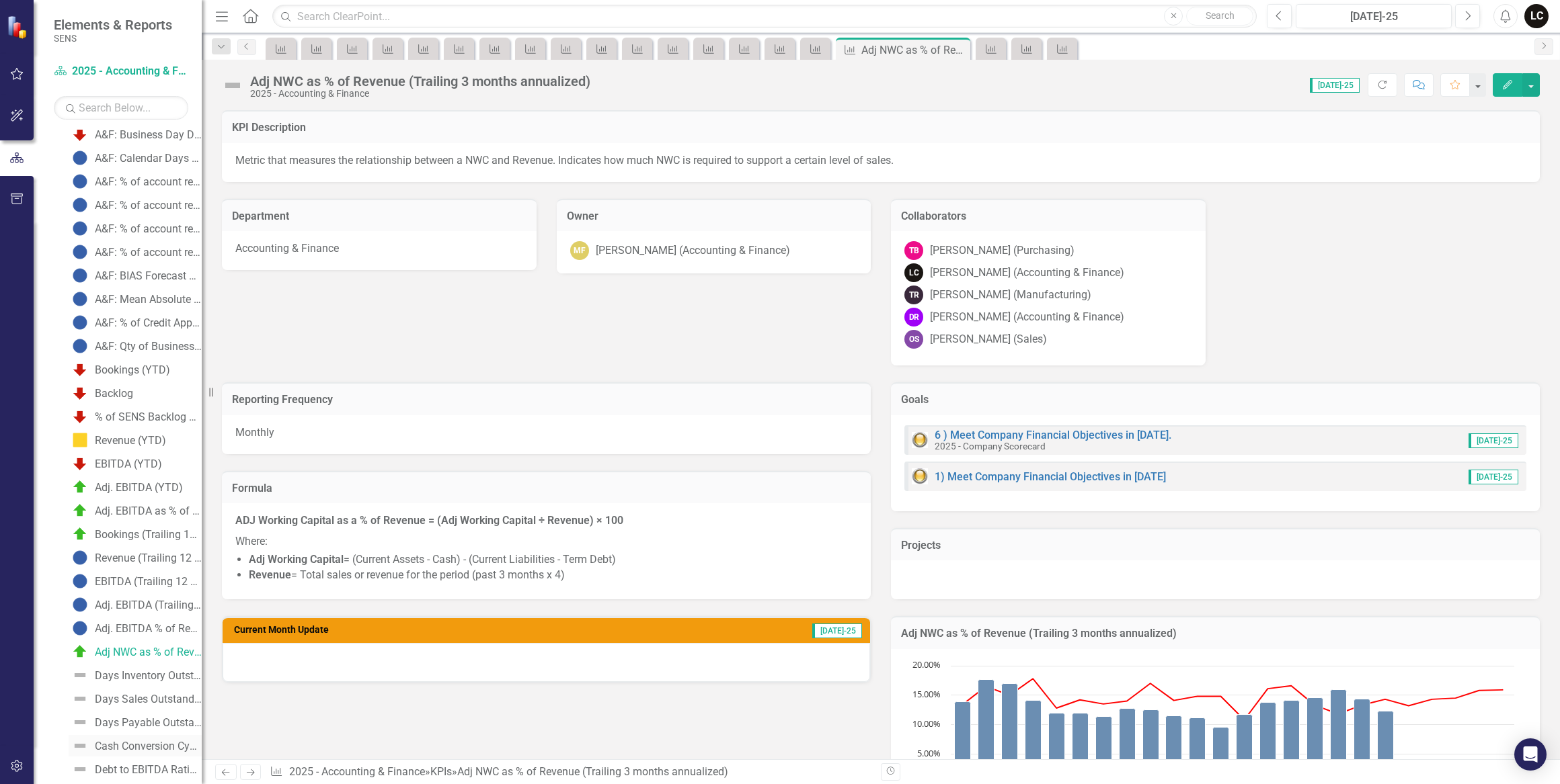
scroll to position [259, 0]
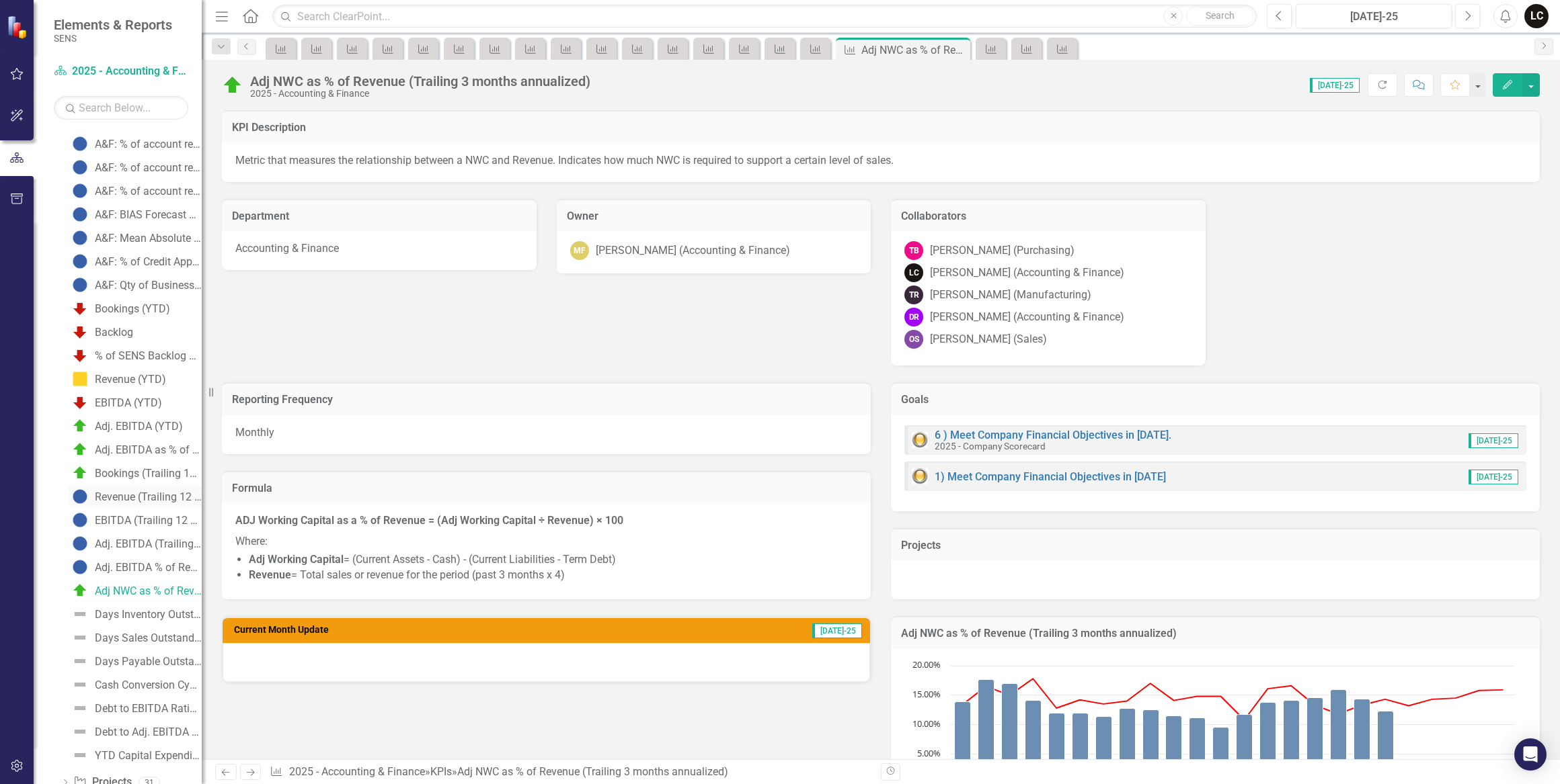
click at [112, 494] on div "Revenue (Trailing 12 Months)" at bounding box center [148, 497] width 107 height 12
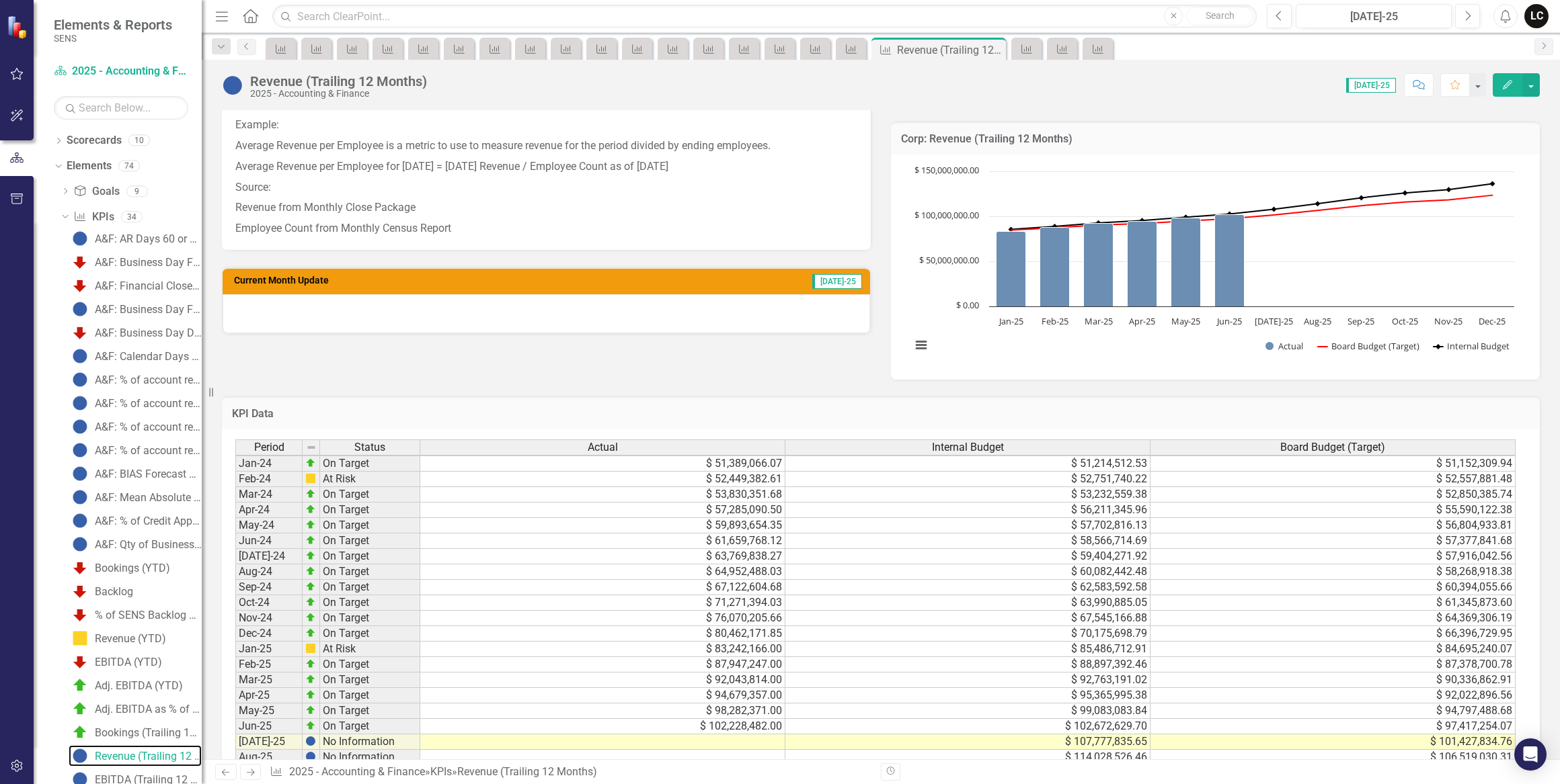
scroll to position [428, 0]
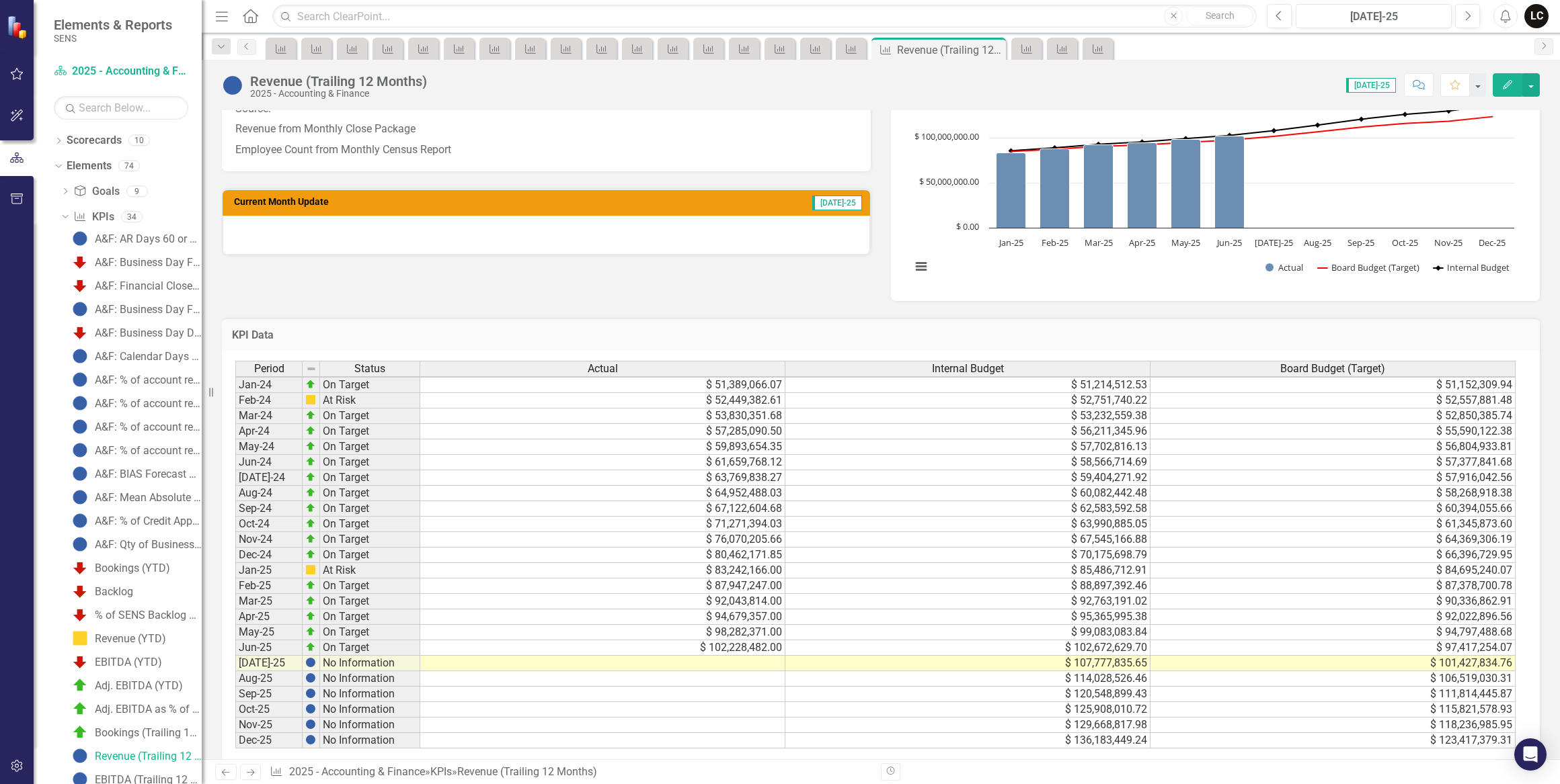
click at [730, 658] on td at bounding box center [603, 663] width 365 height 15
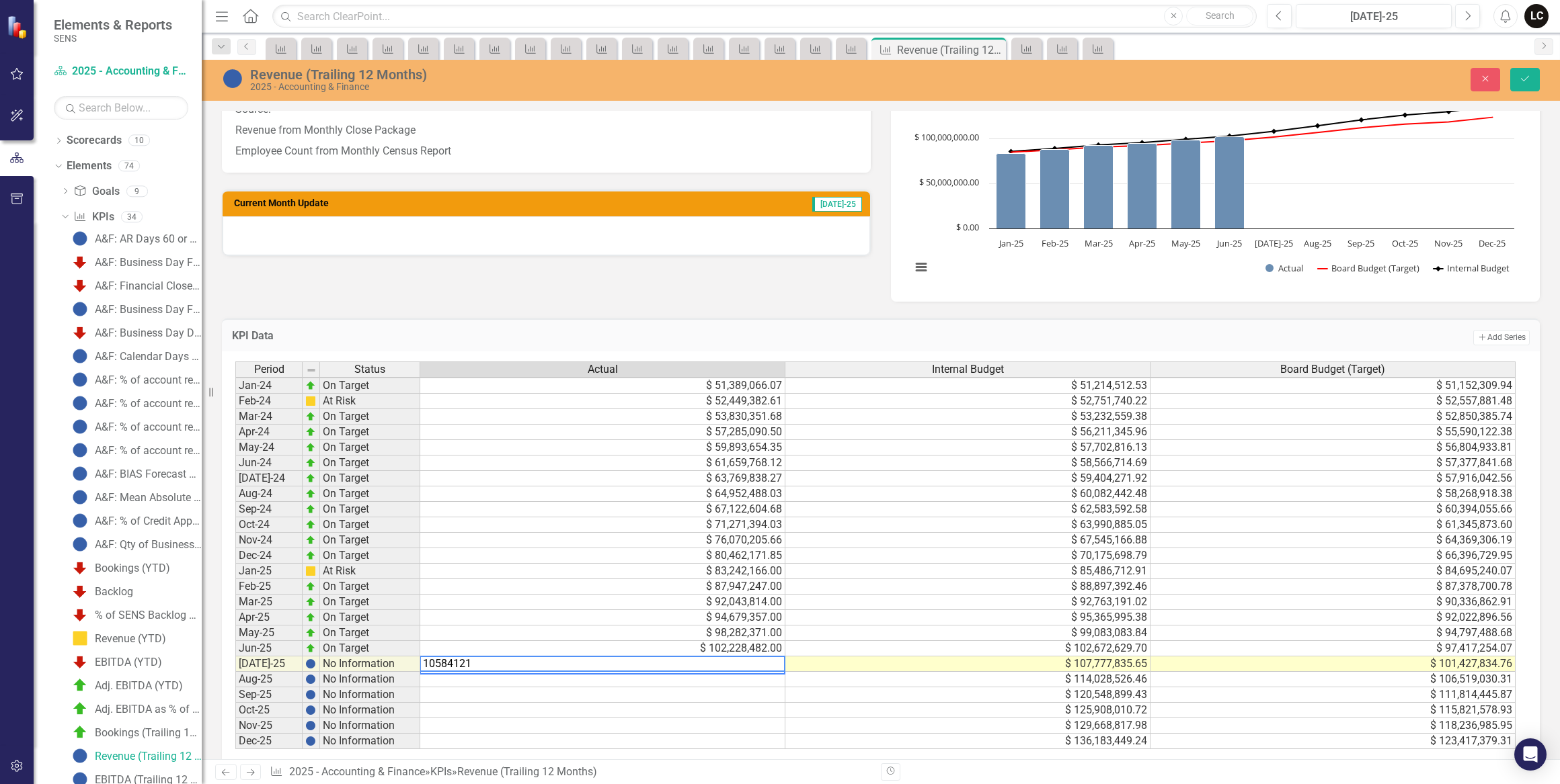
type textarea "105841213"
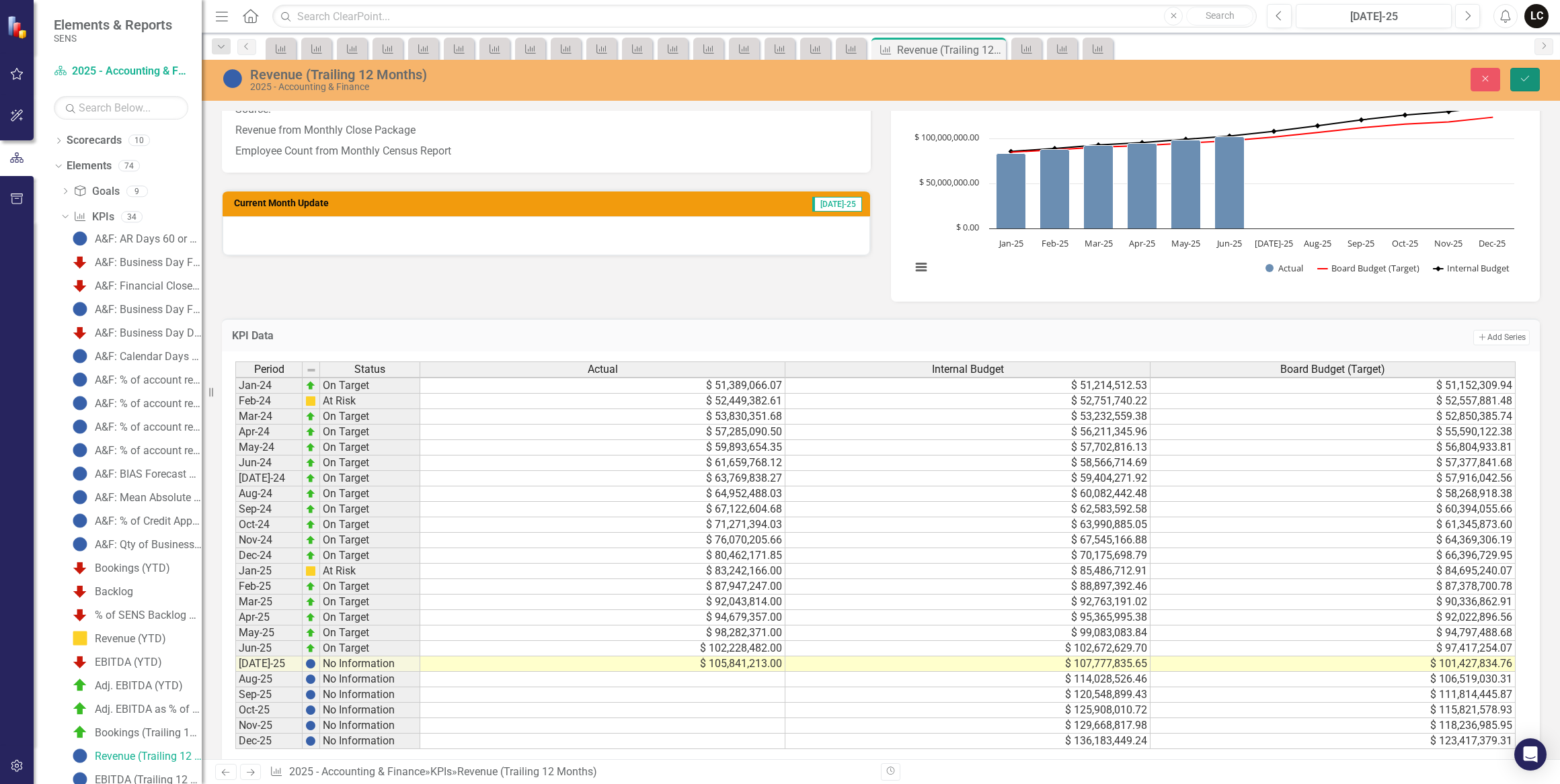
click at [1510, 80] on button "Save" at bounding box center [1524, 80] width 29 height 24
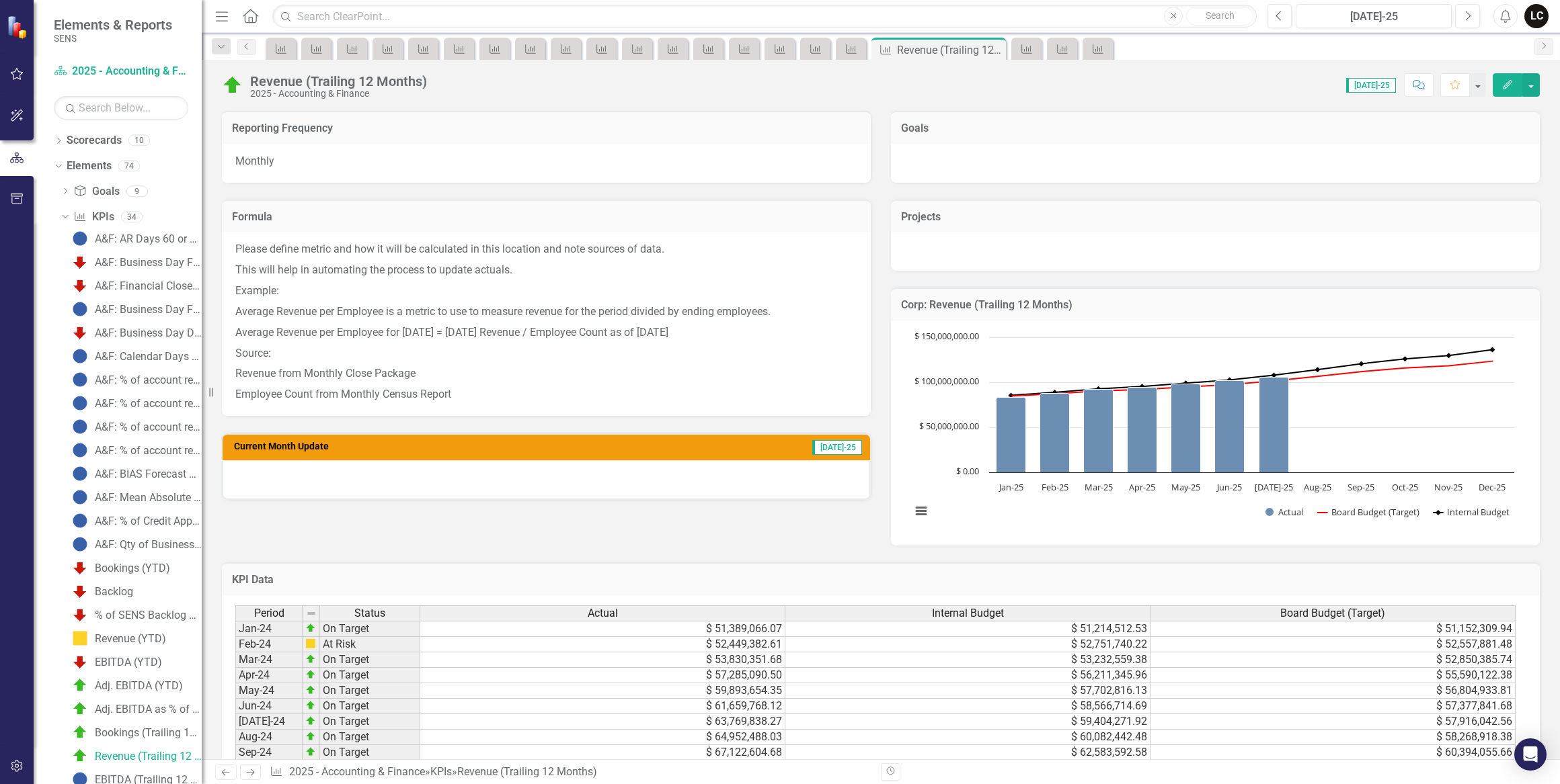
scroll to position [367, 0]
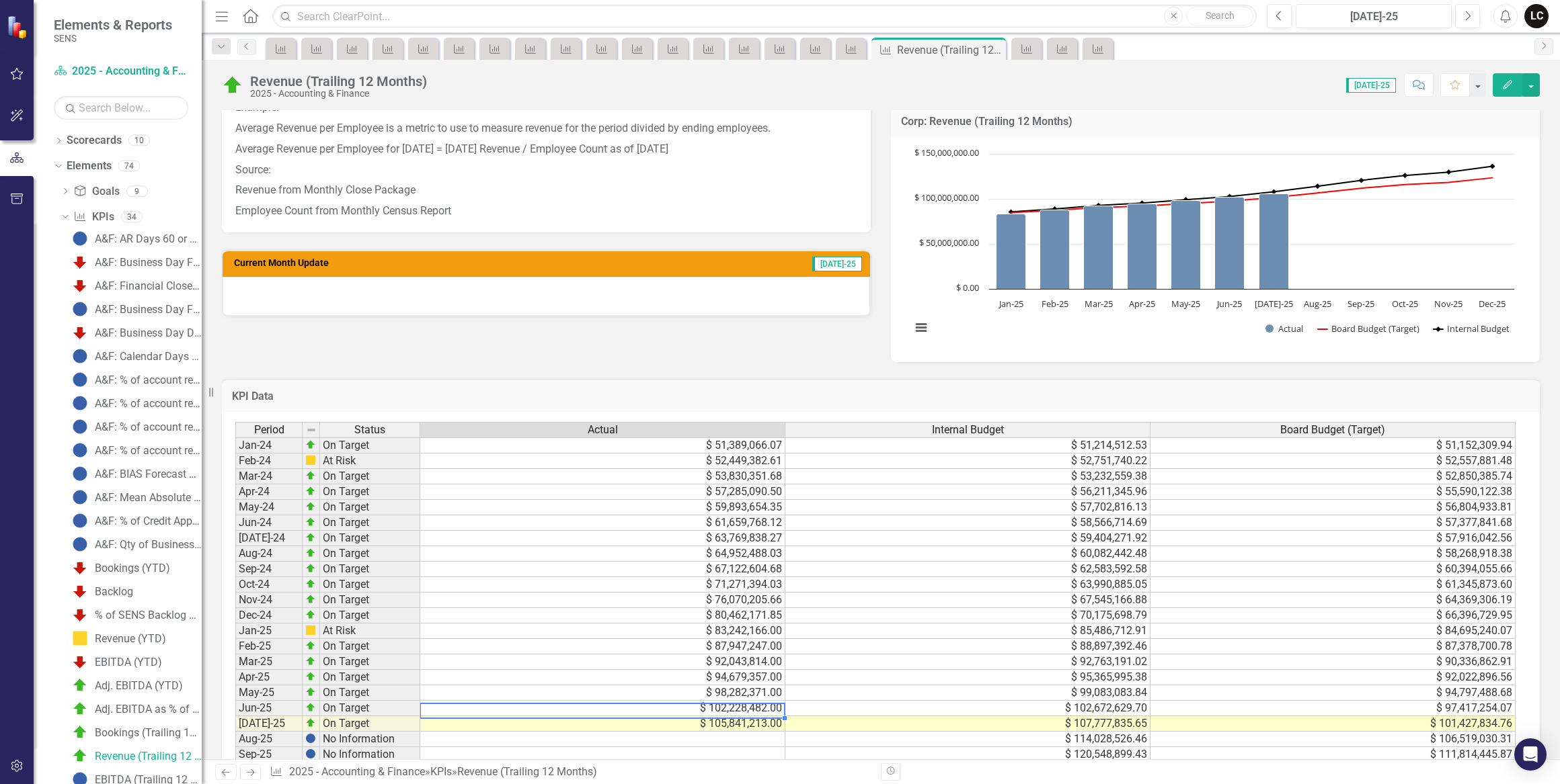
click at [760, 712] on td "$ 102,228,482.00" at bounding box center [603, 708] width 365 height 15
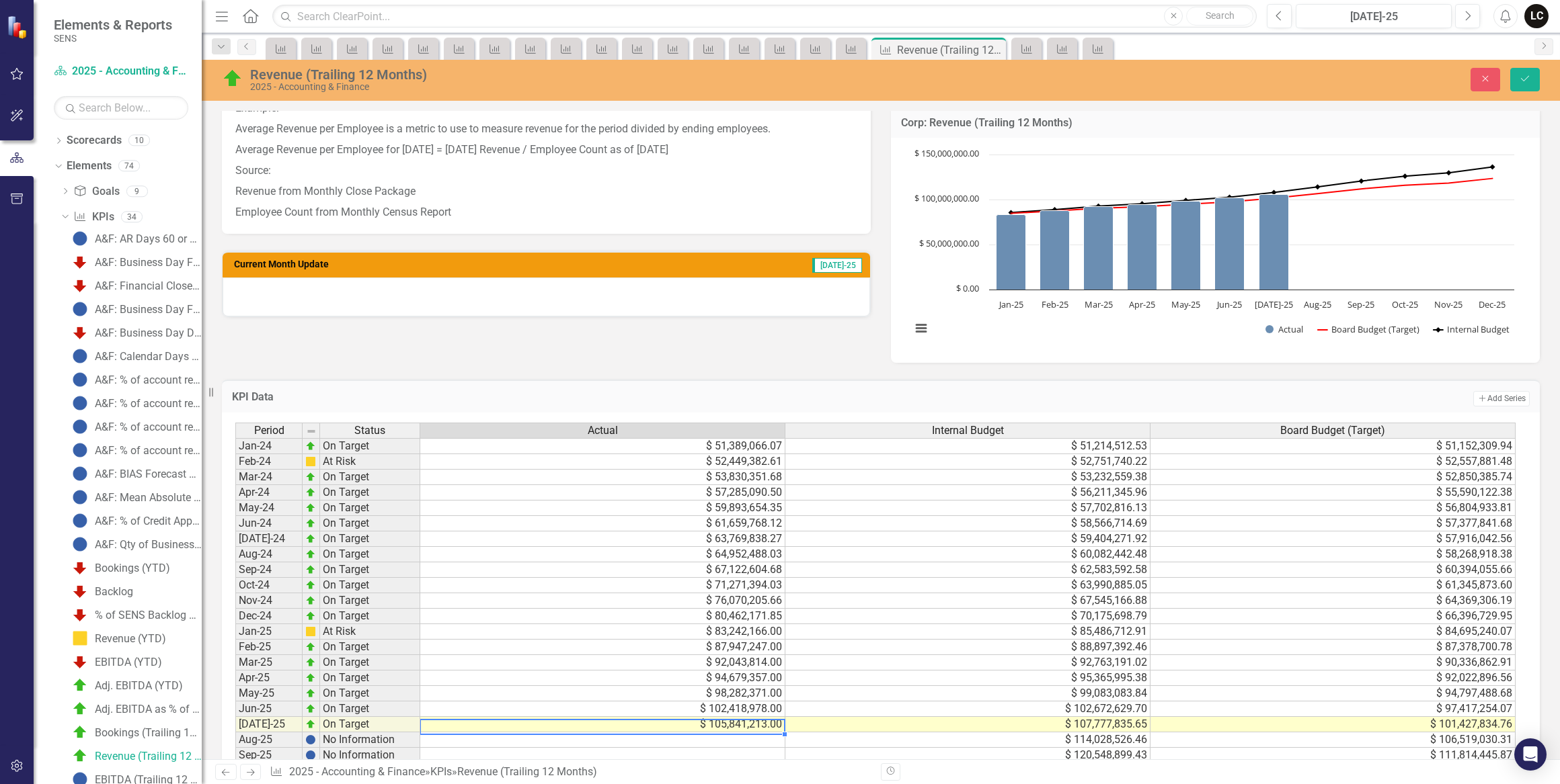
type textarea "105841213"
click at [1515, 83] on button "Save" at bounding box center [1524, 80] width 29 height 24
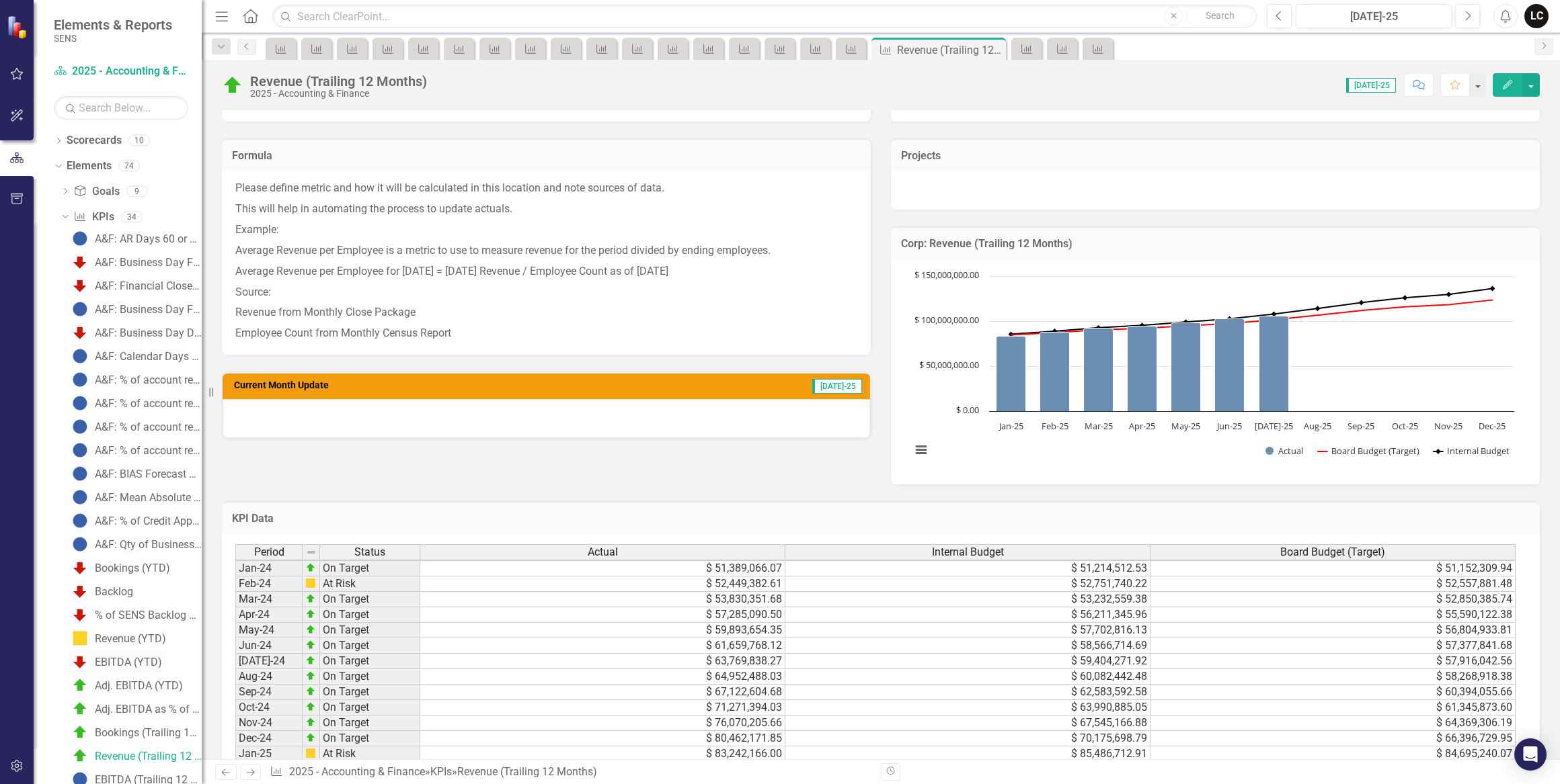
scroll to position [183, 0]
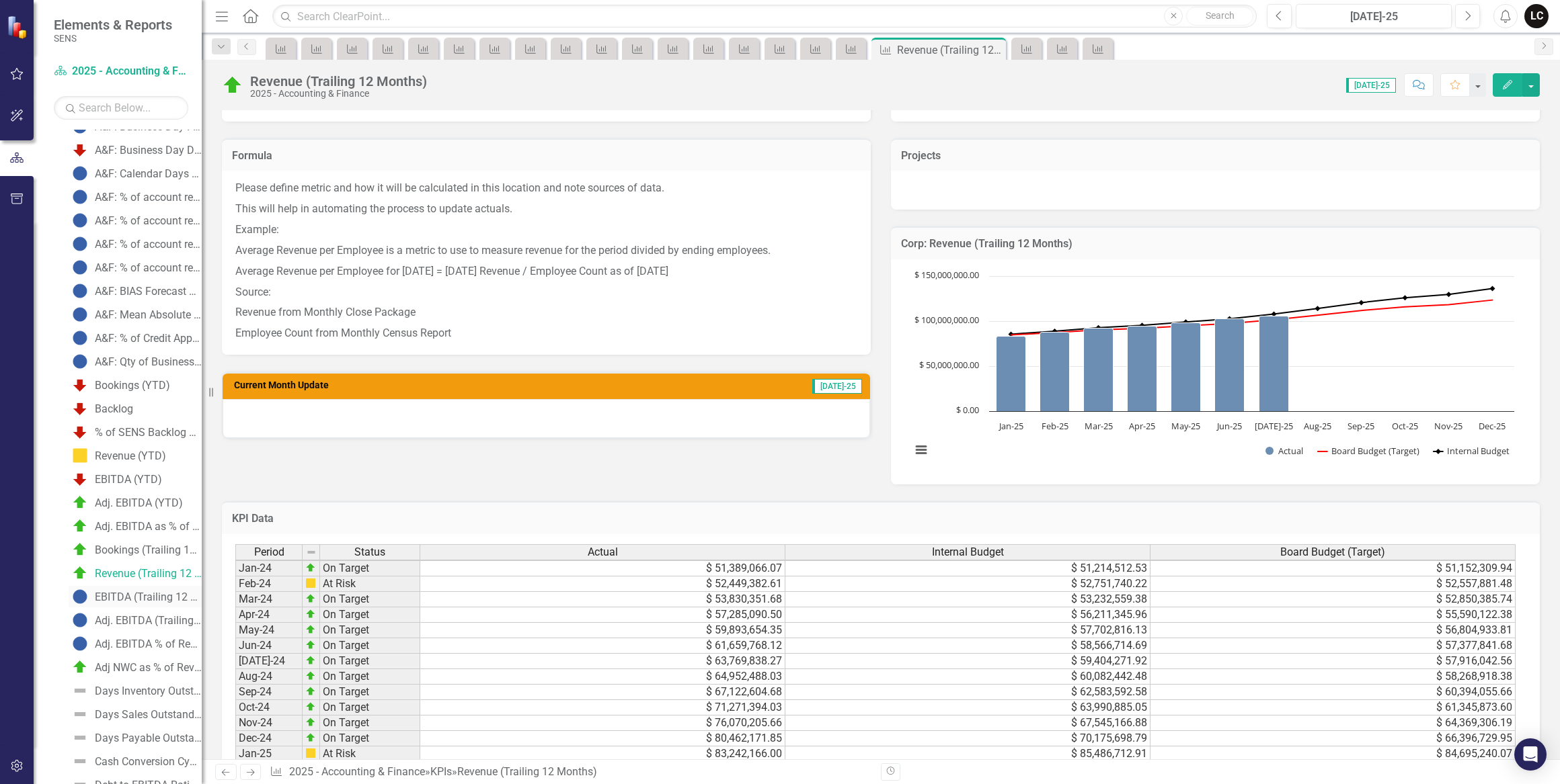
click at [117, 598] on div "EBITDA (Trailing 12 Months)" at bounding box center [148, 597] width 107 height 12
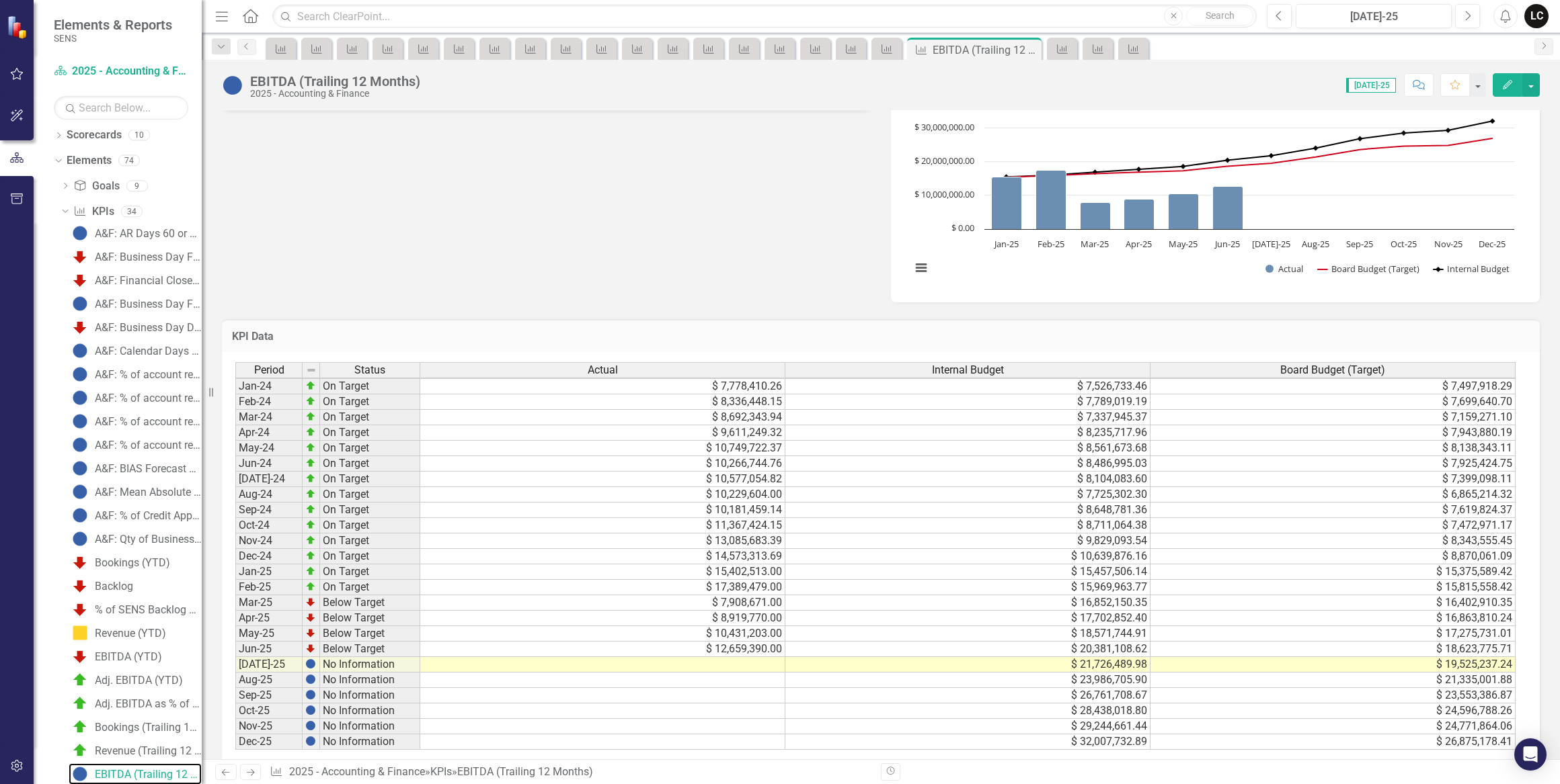
scroll to position [428, 0]
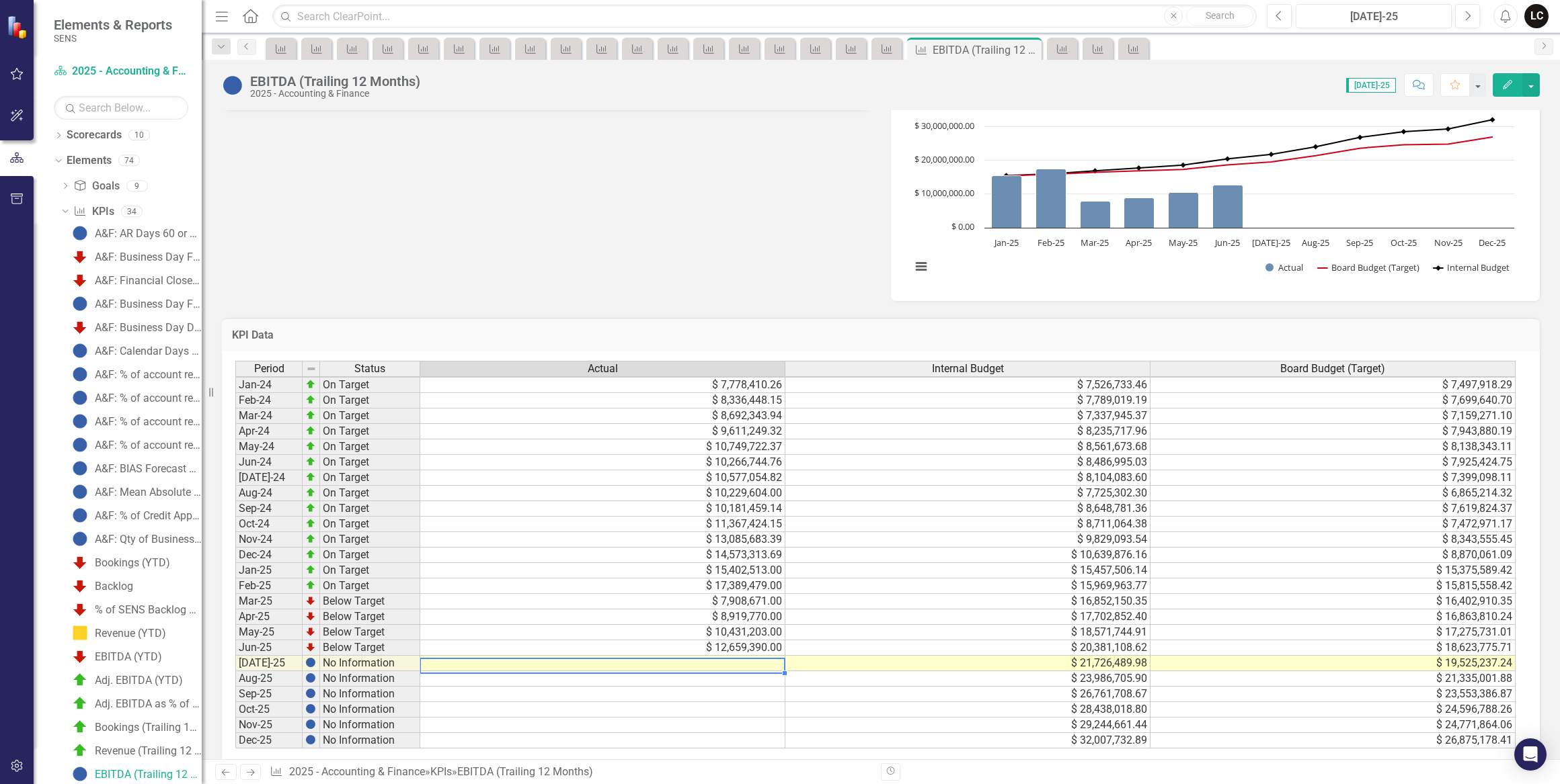
click at [738, 660] on td at bounding box center [603, 663] width 365 height 15
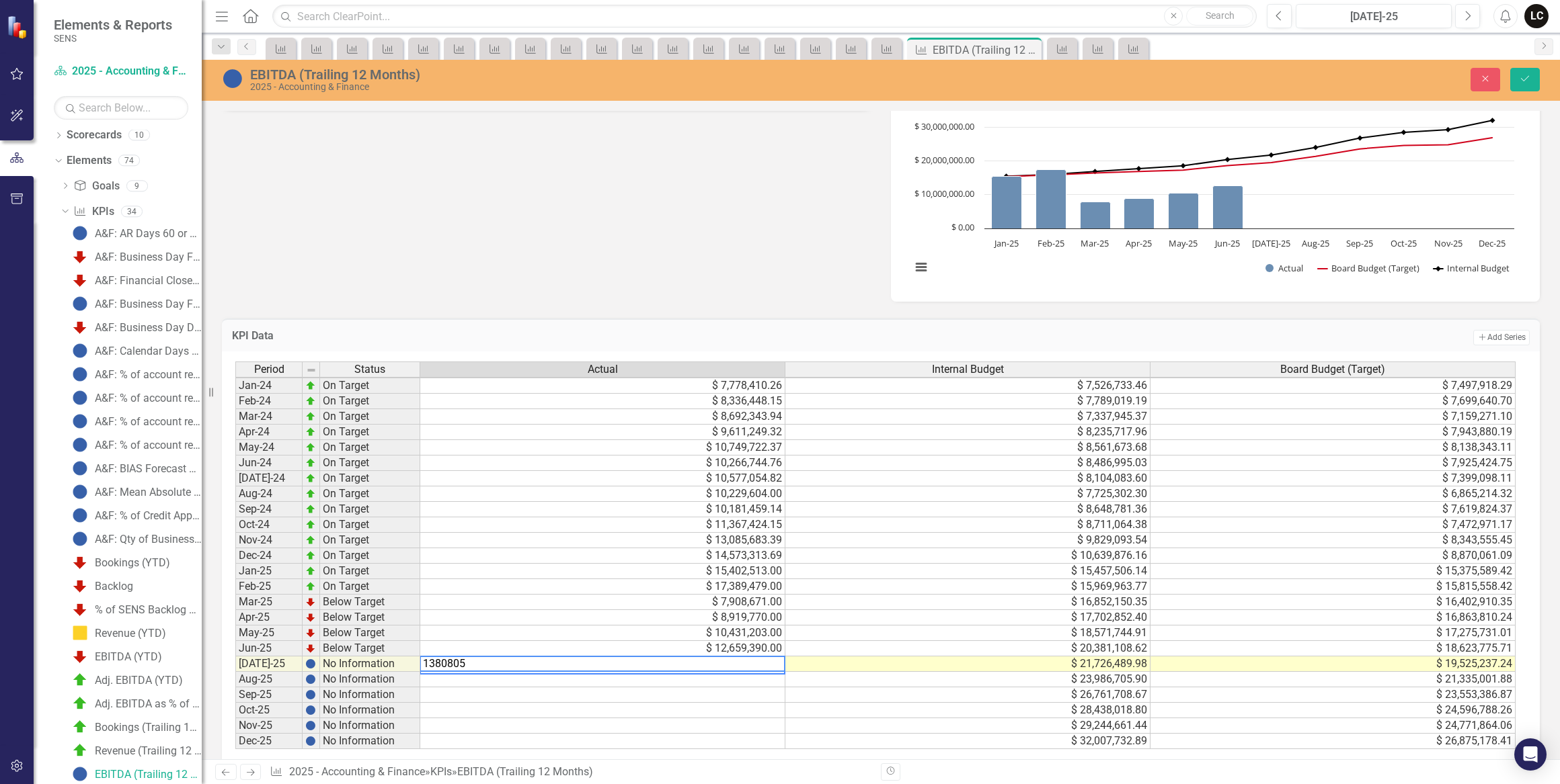
type textarea "13808056"
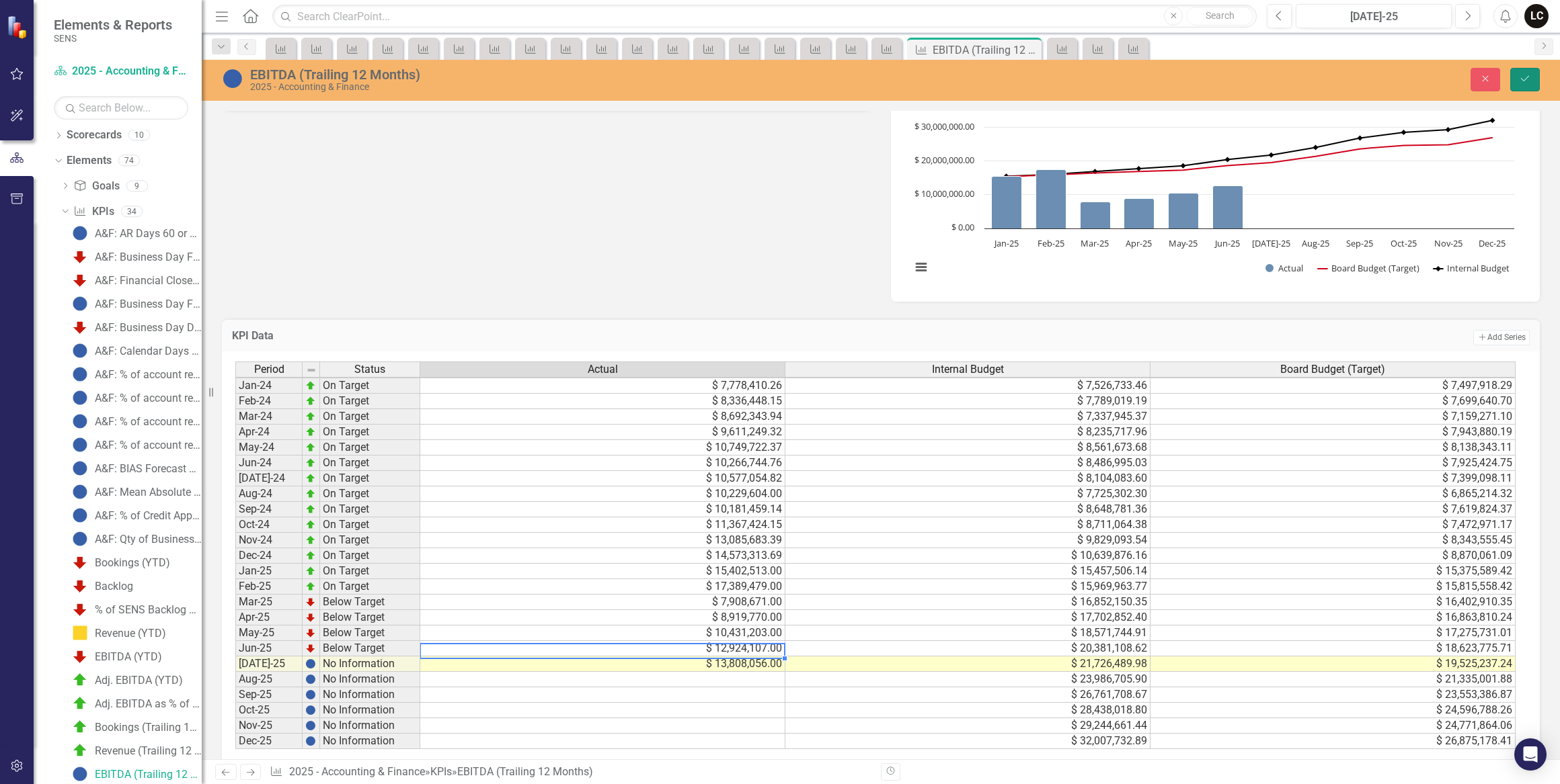
click at [1520, 83] on icon "Save" at bounding box center [1524, 79] width 12 height 10
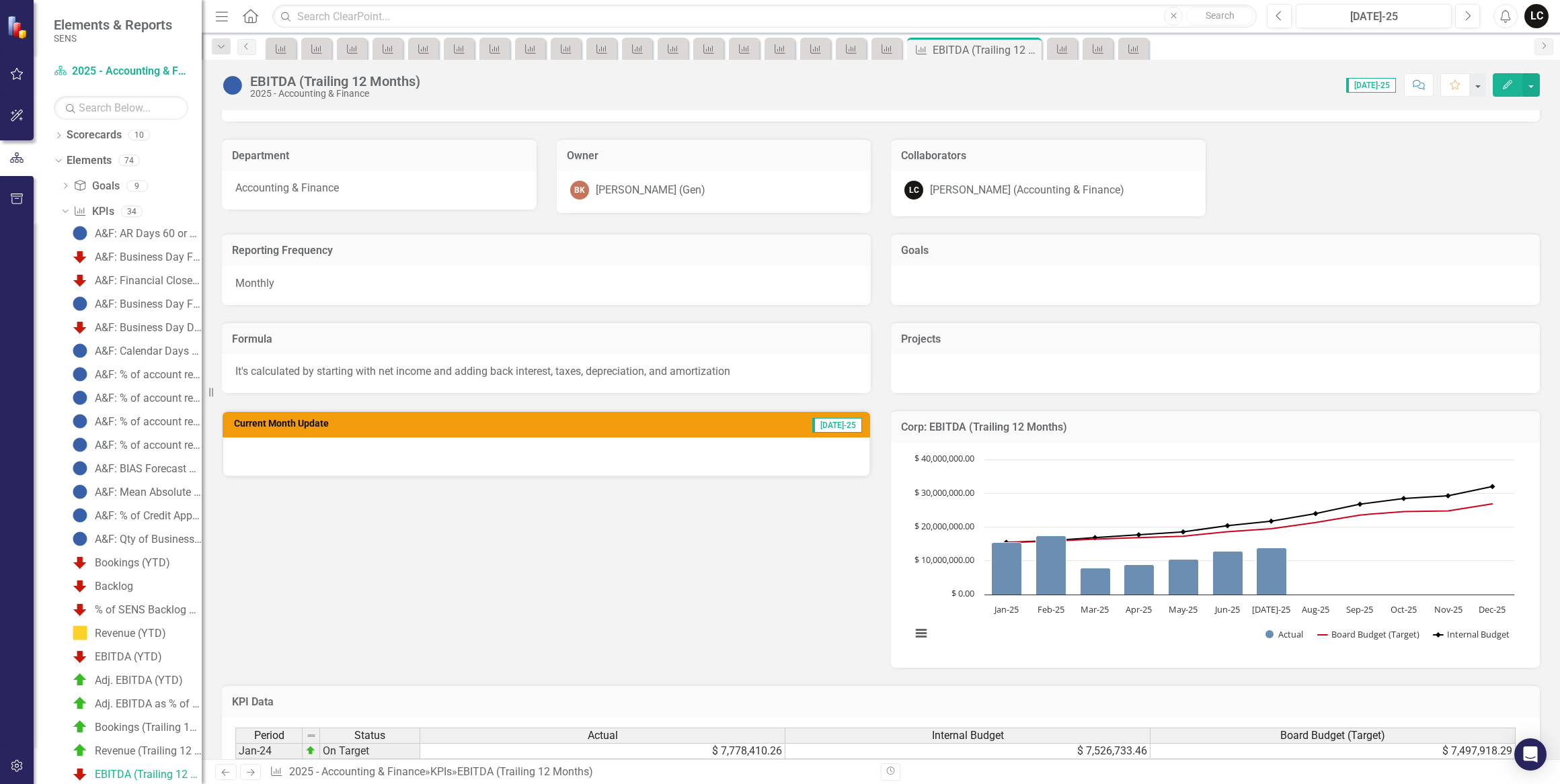
scroll to position [249, 0]
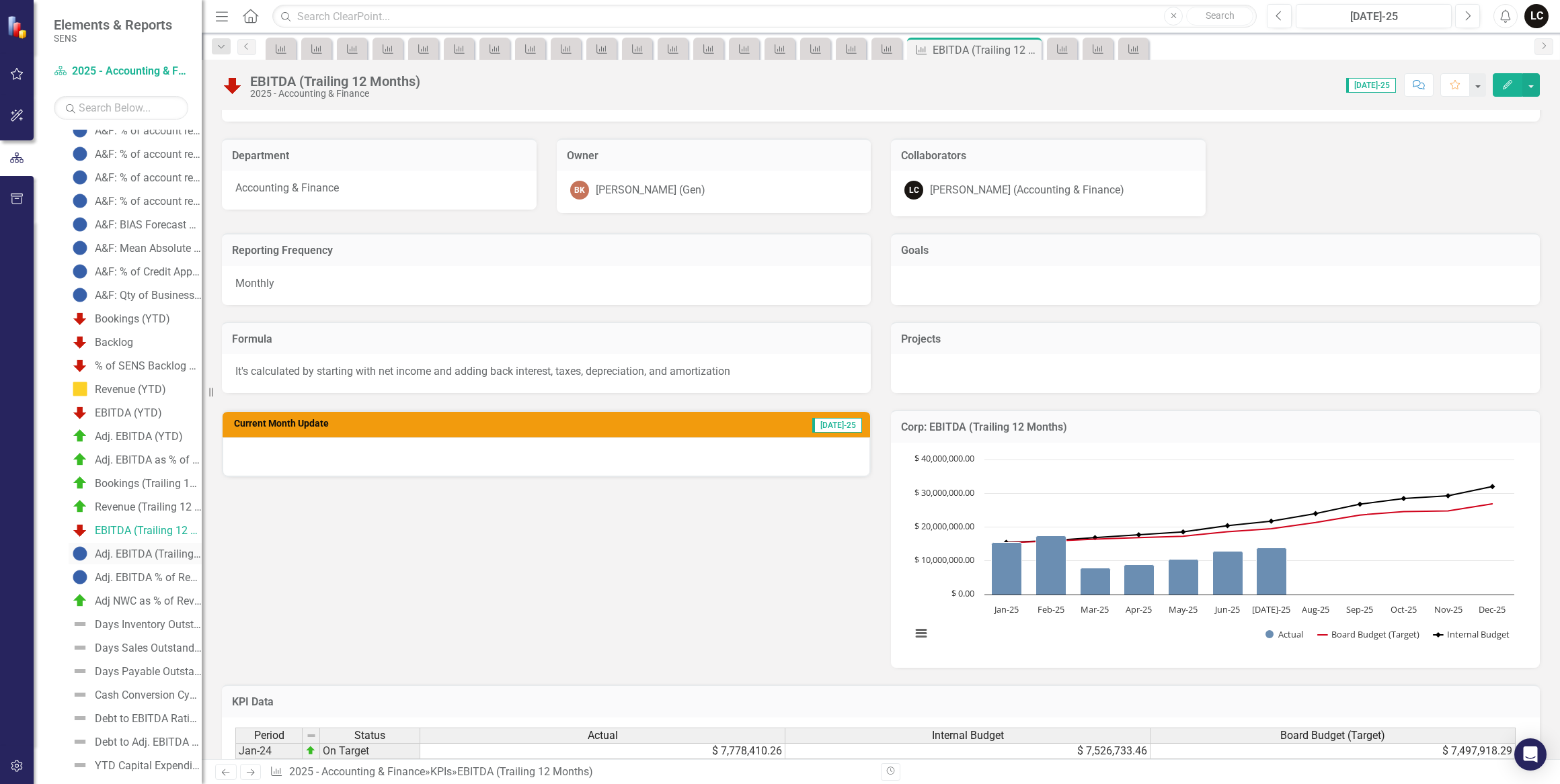
click at [112, 551] on div "Adj. EBITDA (Trailing 12 months)" at bounding box center [148, 554] width 107 height 12
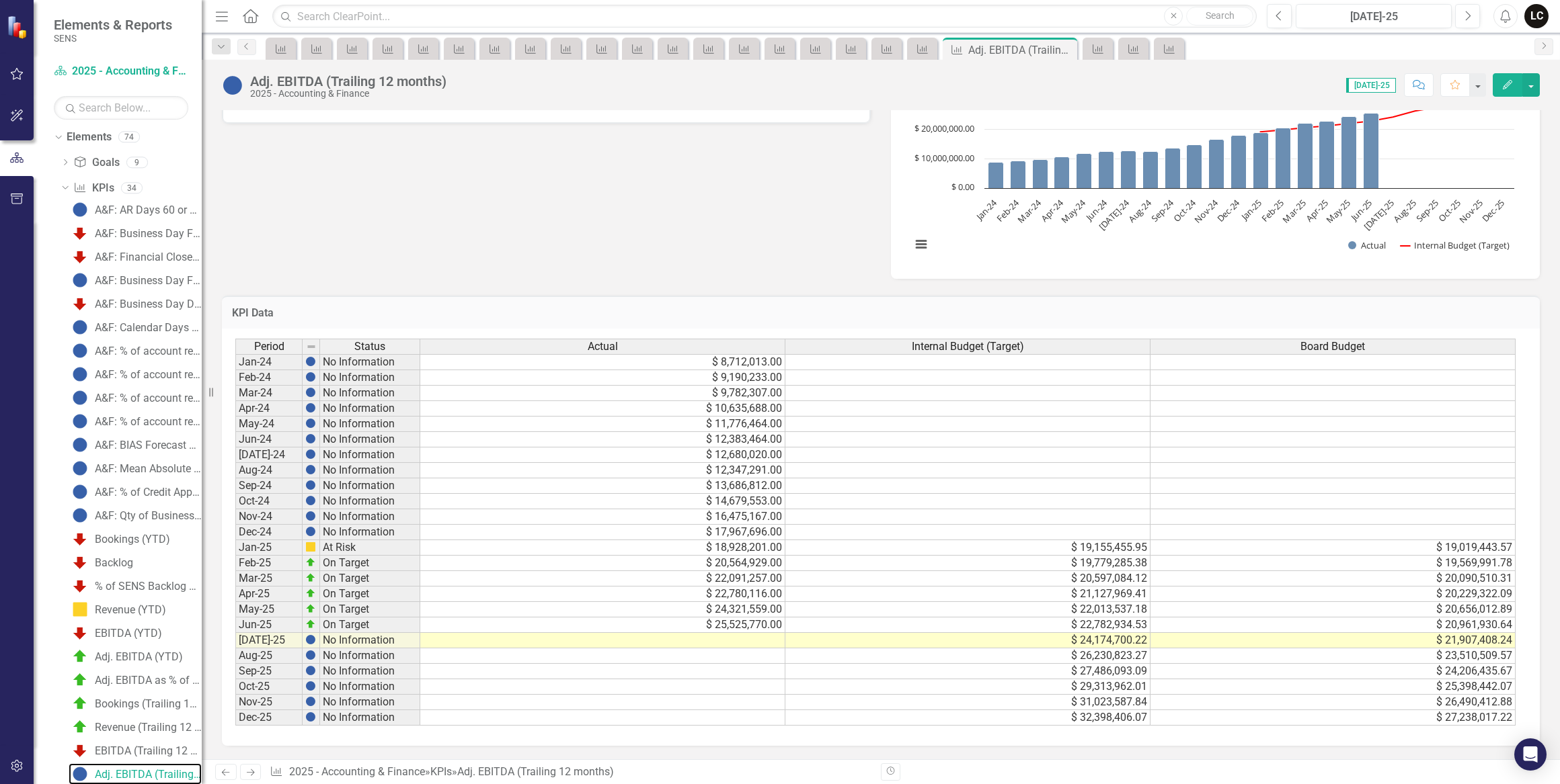
scroll to position [451, 0]
click at [737, 637] on td at bounding box center [603, 640] width 365 height 15
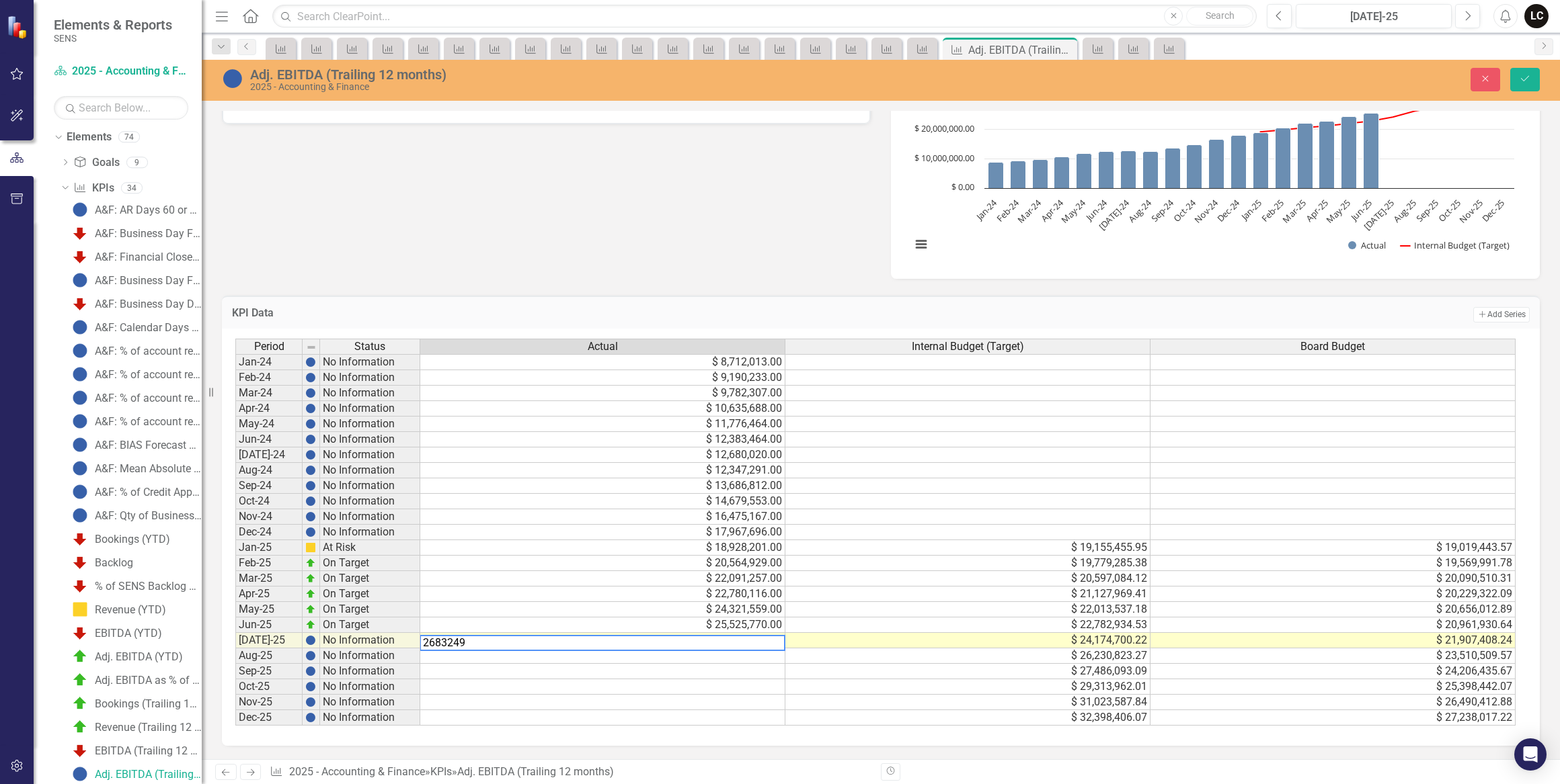
type textarea "26832497"
click at [1526, 78] on icon "submit" at bounding box center [1524, 79] width 8 height 6
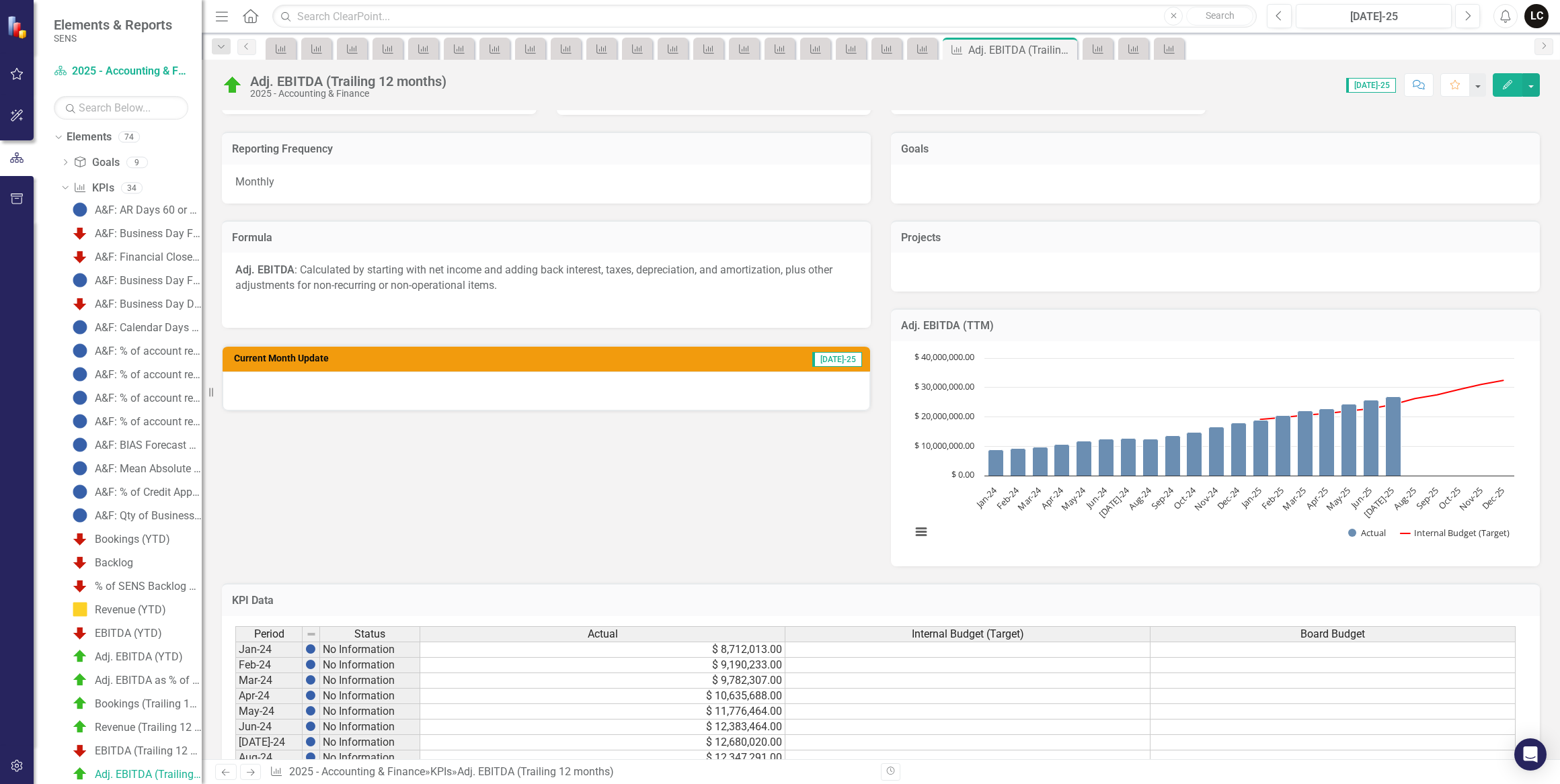
scroll to position [428, 0]
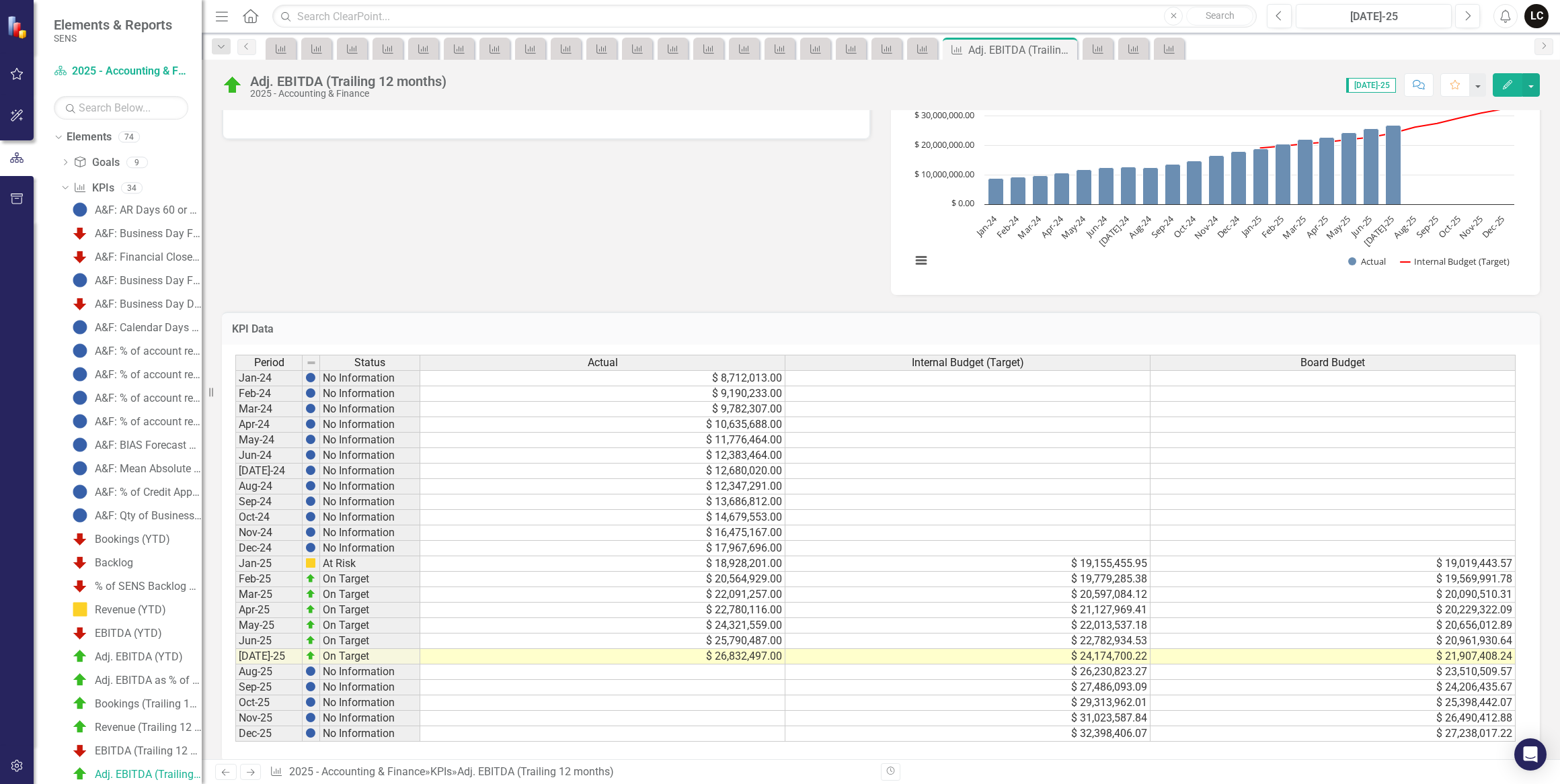
click at [761, 631] on td "$ 24,321,559.00" at bounding box center [603, 625] width 365 height 15
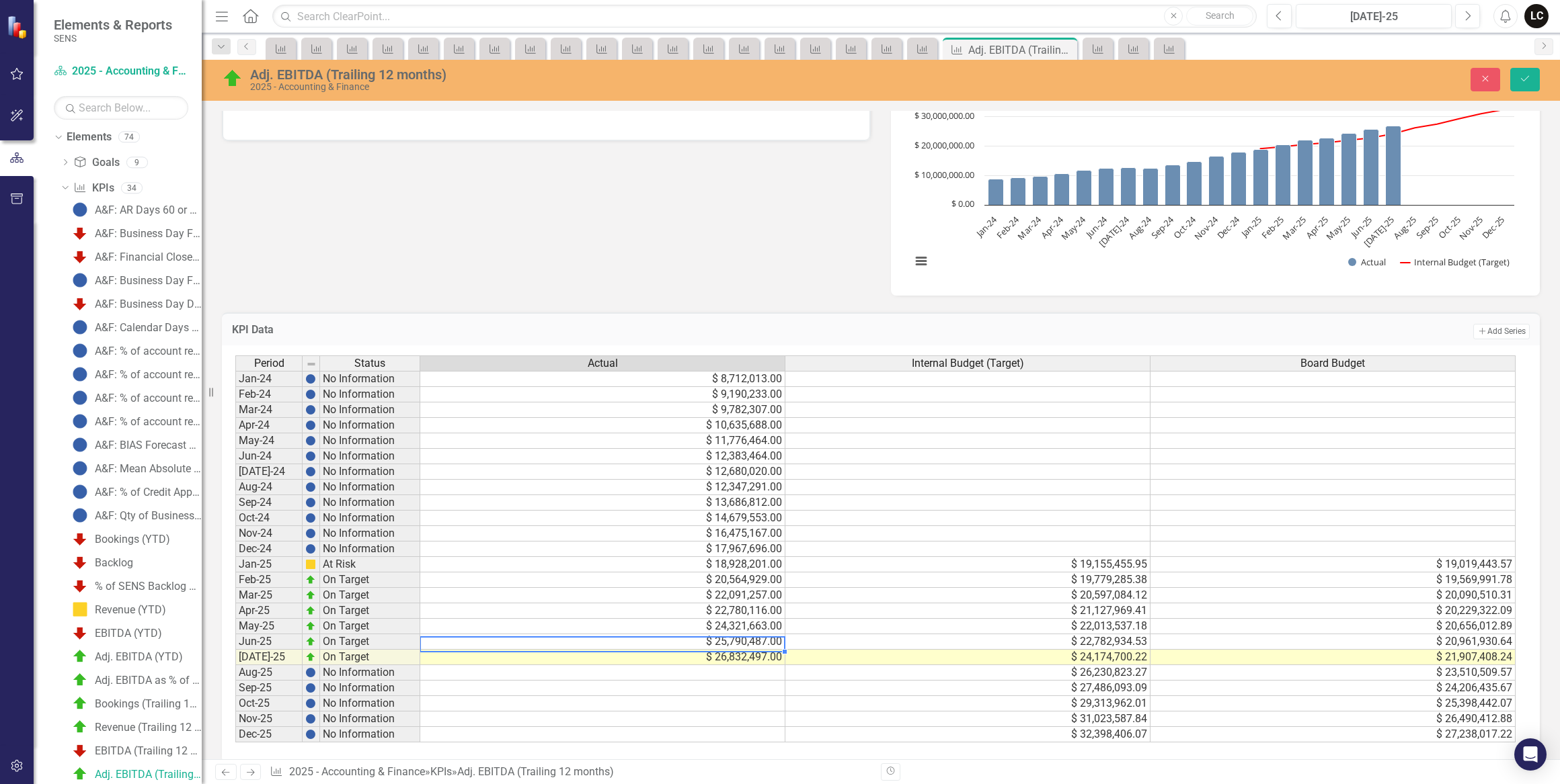
type textarea "25790487"
click at [1525, 79] on icon "Save" at bounding box center [1524, 79] width 12 height 10
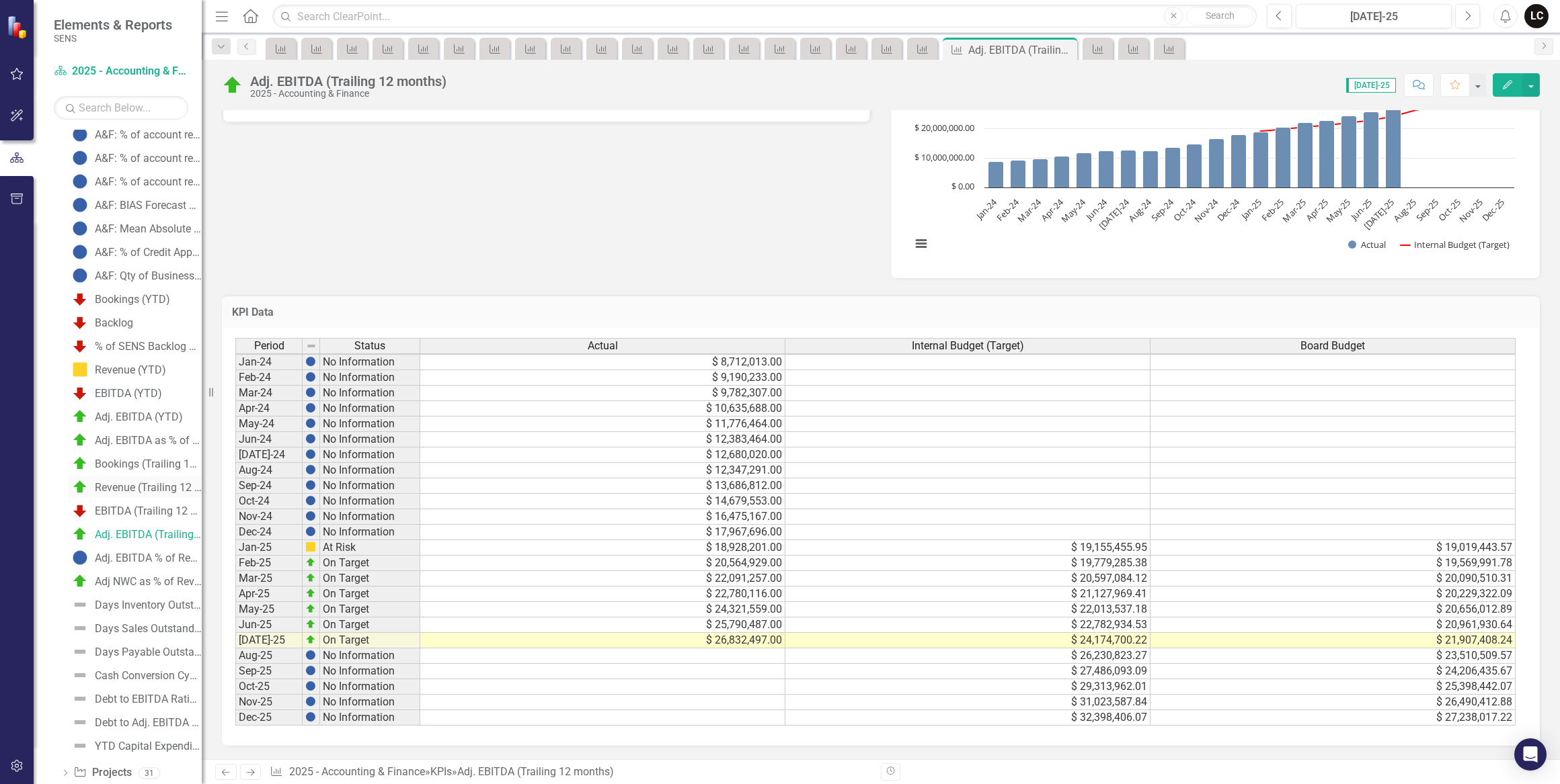
scroll to position [274, 0]
click at [133, 555] on div "Adj. EBITDA % of Revenue (Trailing 12 Months)" at bounding box center [148, 553] width 107 height 12
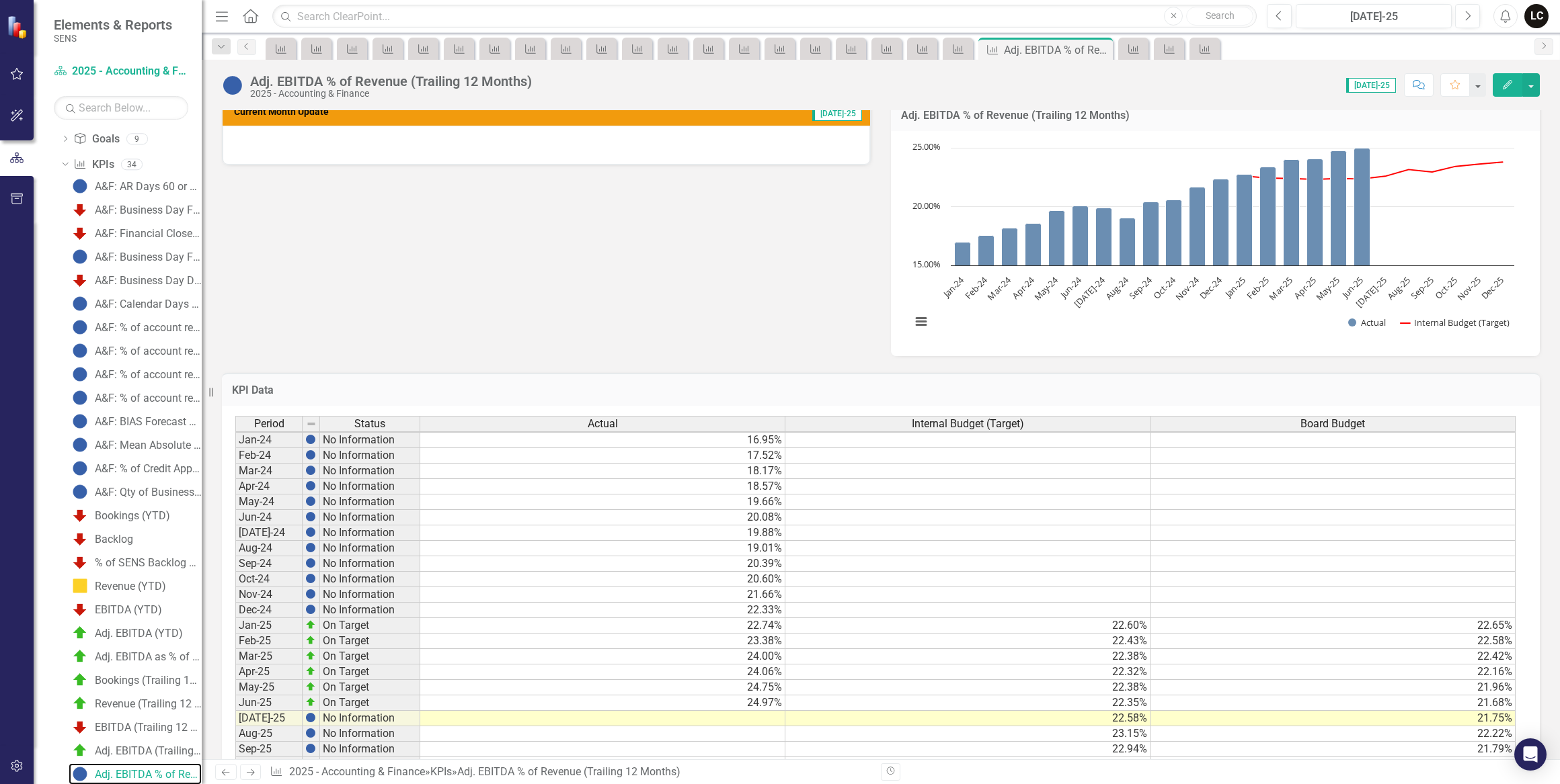
scroll to position [2, 0]
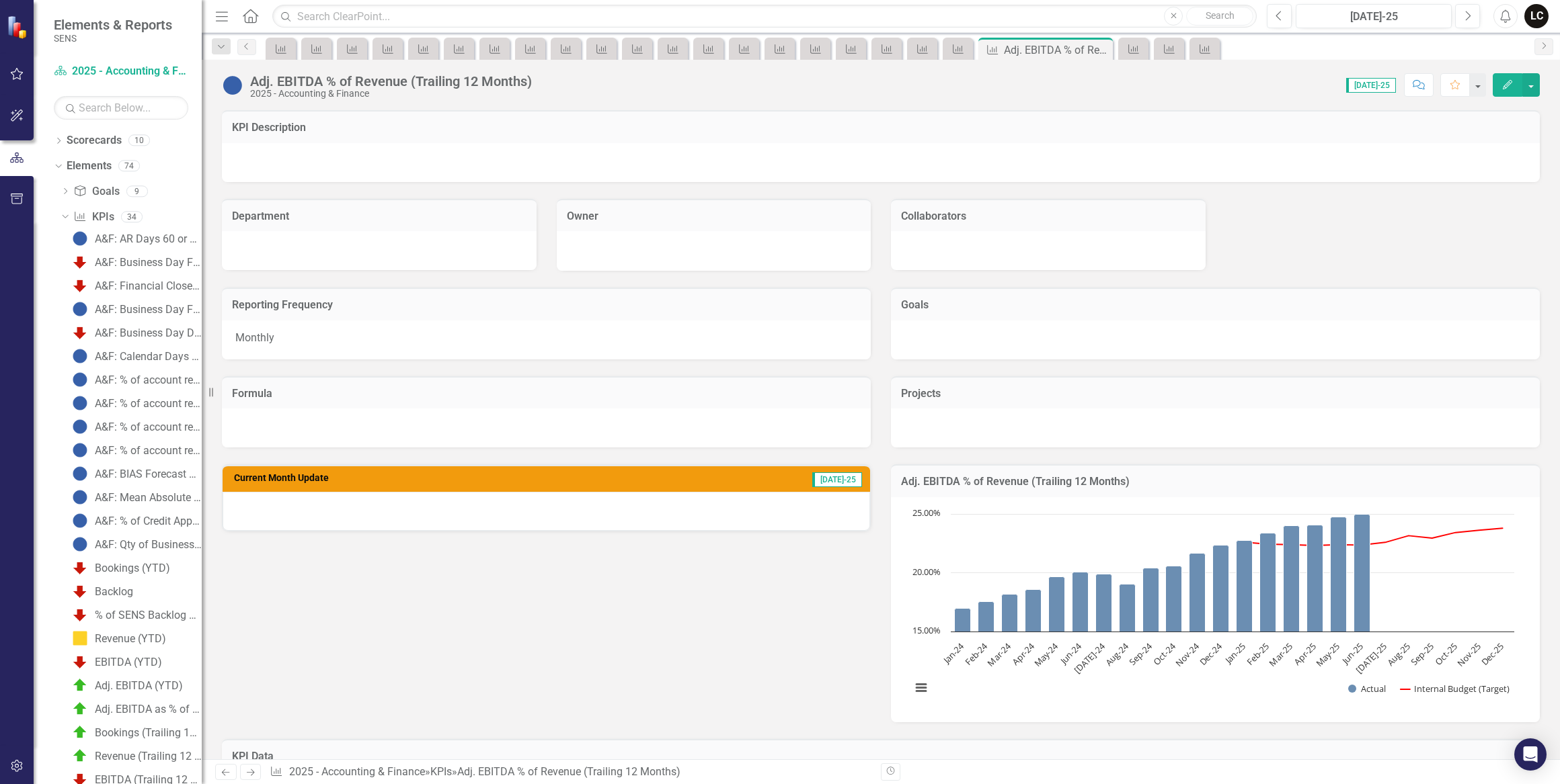
scroll to position [2, 0]
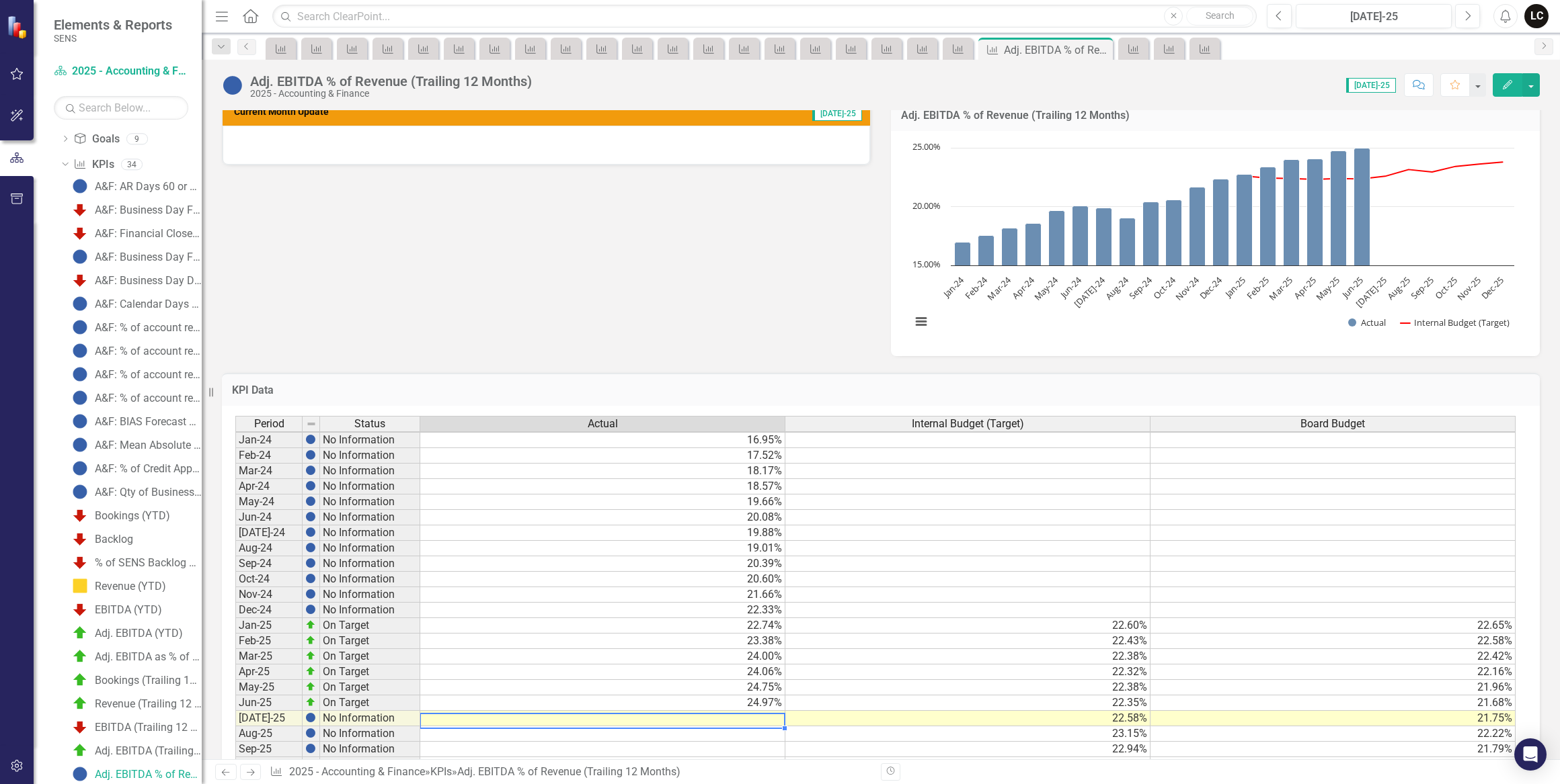
click at [766, 717] on td at bounding box center [603, 718] width 365 height 15
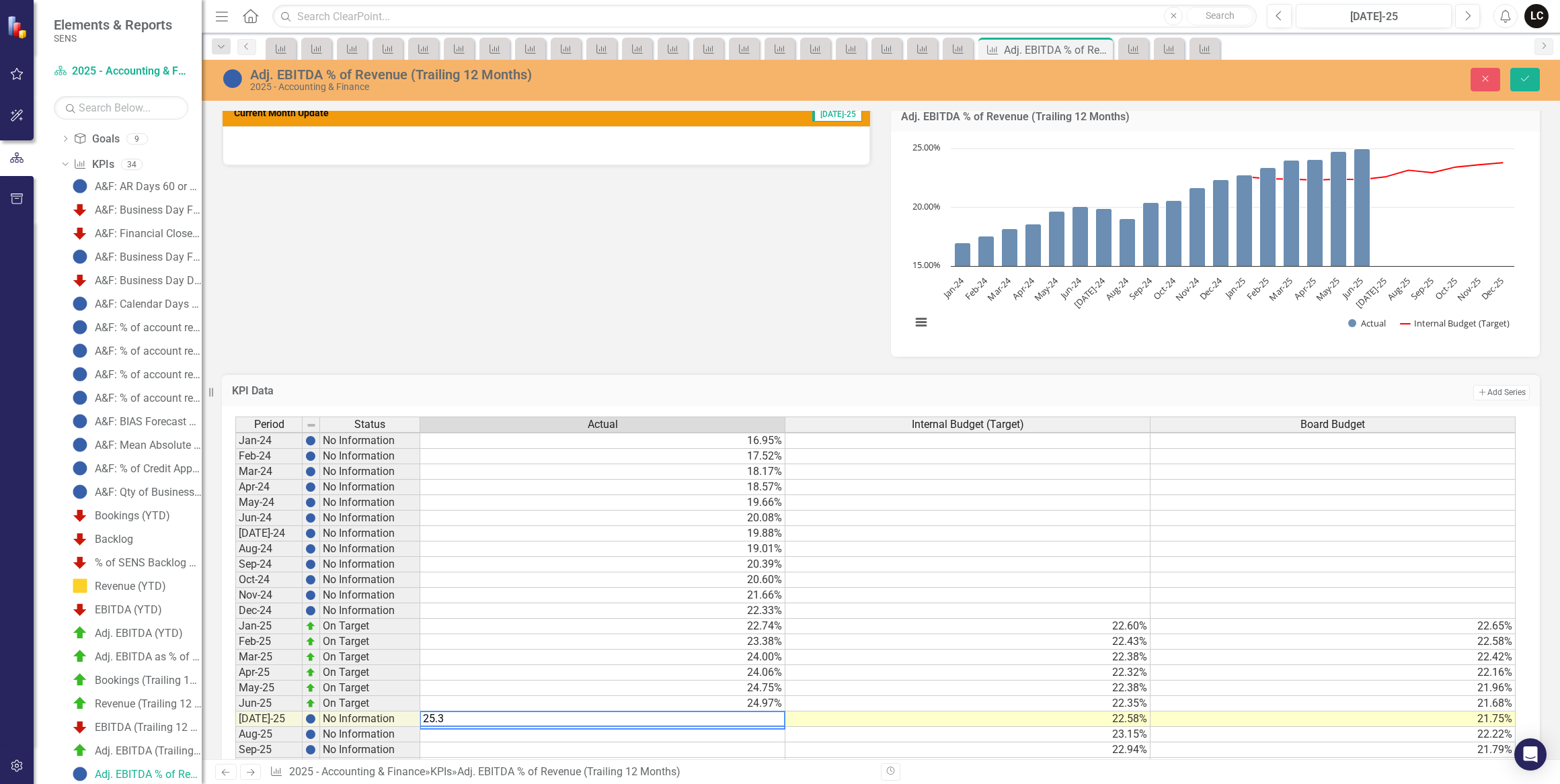
type textarea "25.35"
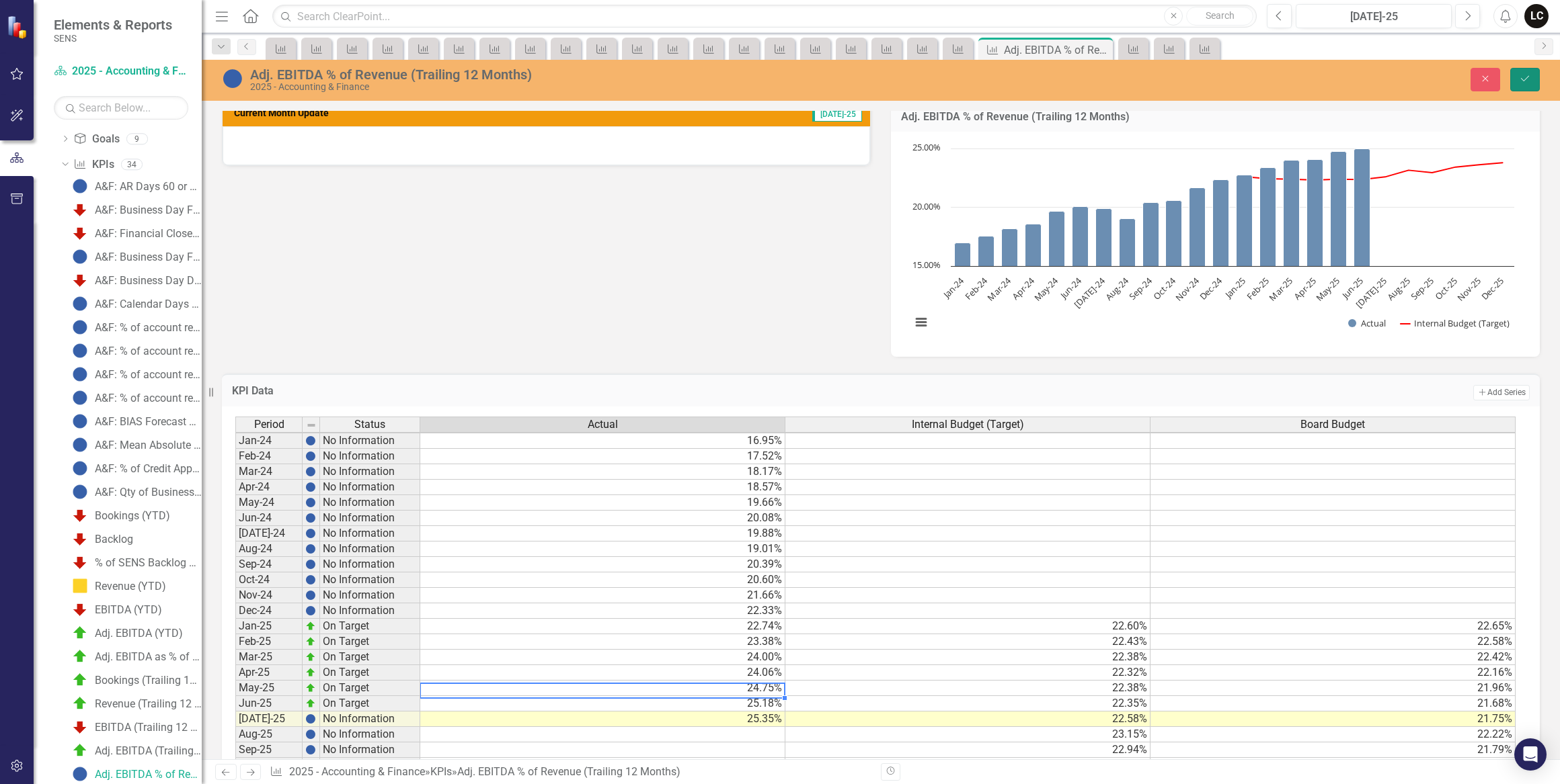
drag, startPoint x: 1519, startPoint y: 78, endPoint x: 1499, endPoint y: 138, distance: 63.2
click at [1519, 77] on icon "Save" at bounding box center [1524, 79] width 12 height 10
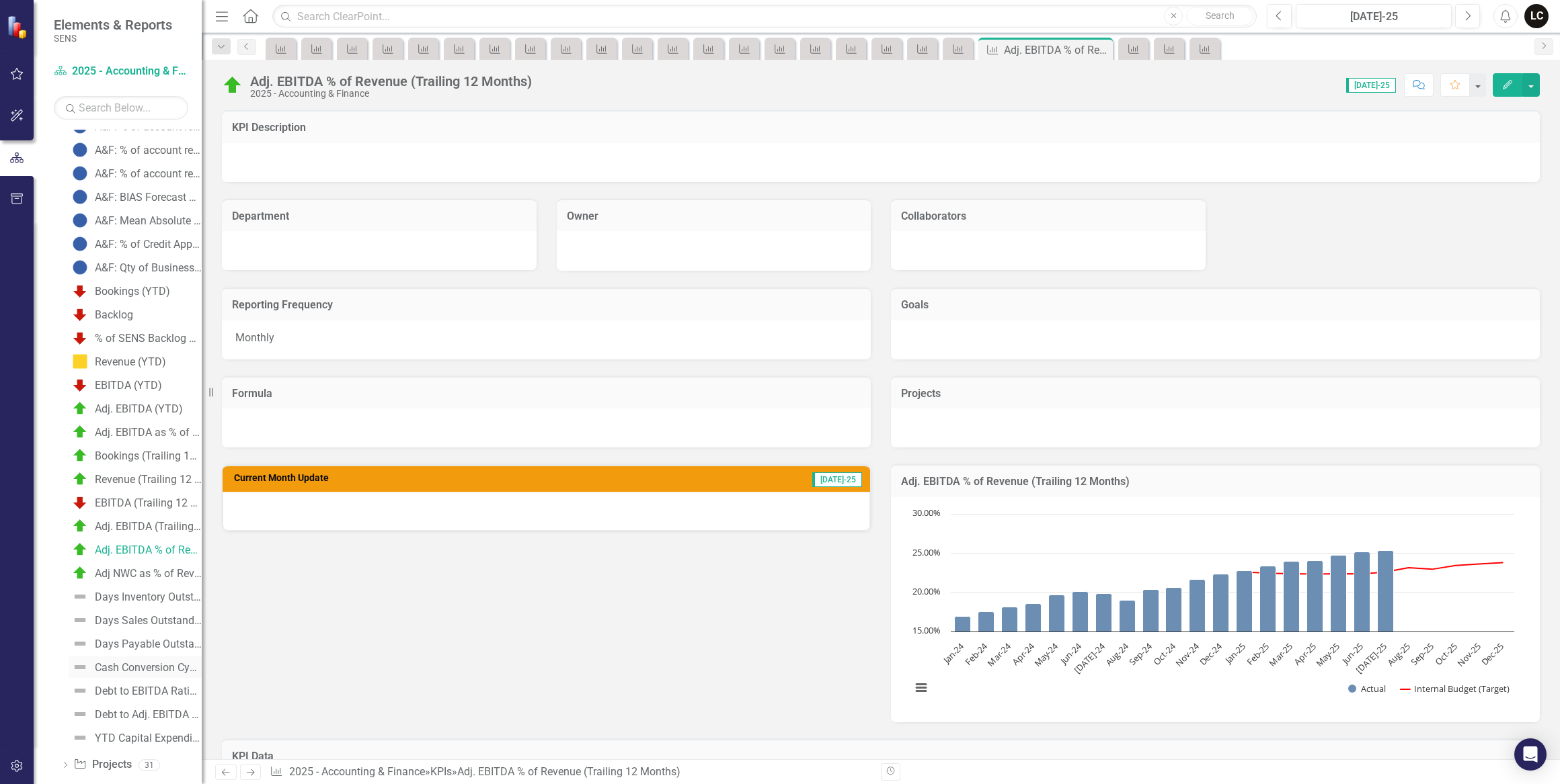
scroll to position [296, 0]
click at [148, 572] on div "Days Inventory Outstanding ([DEMOGRAPHIC_DATA])" at bounding box center [148, 578] width 107 height 12
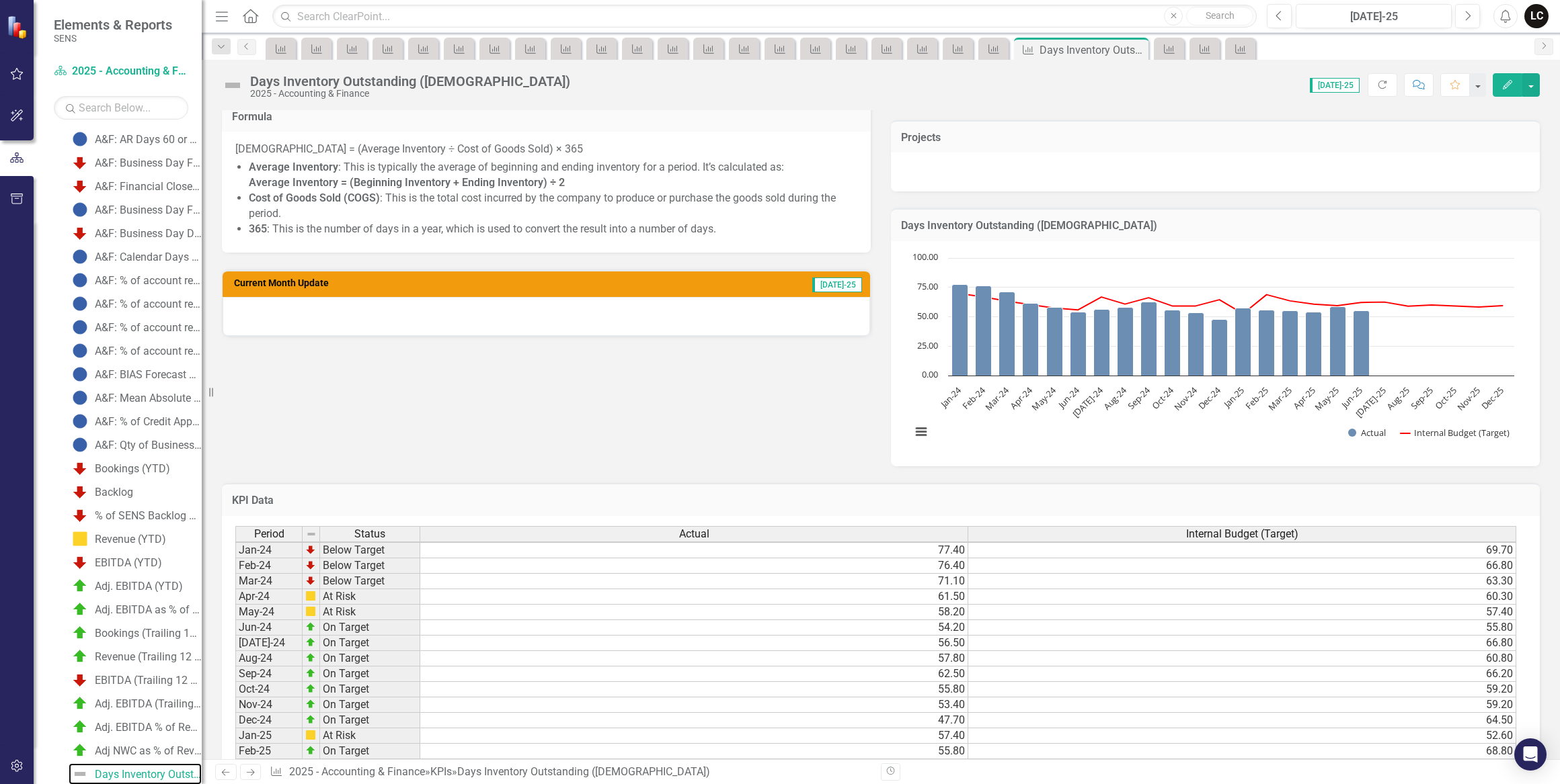
scroll to position [428, 0]
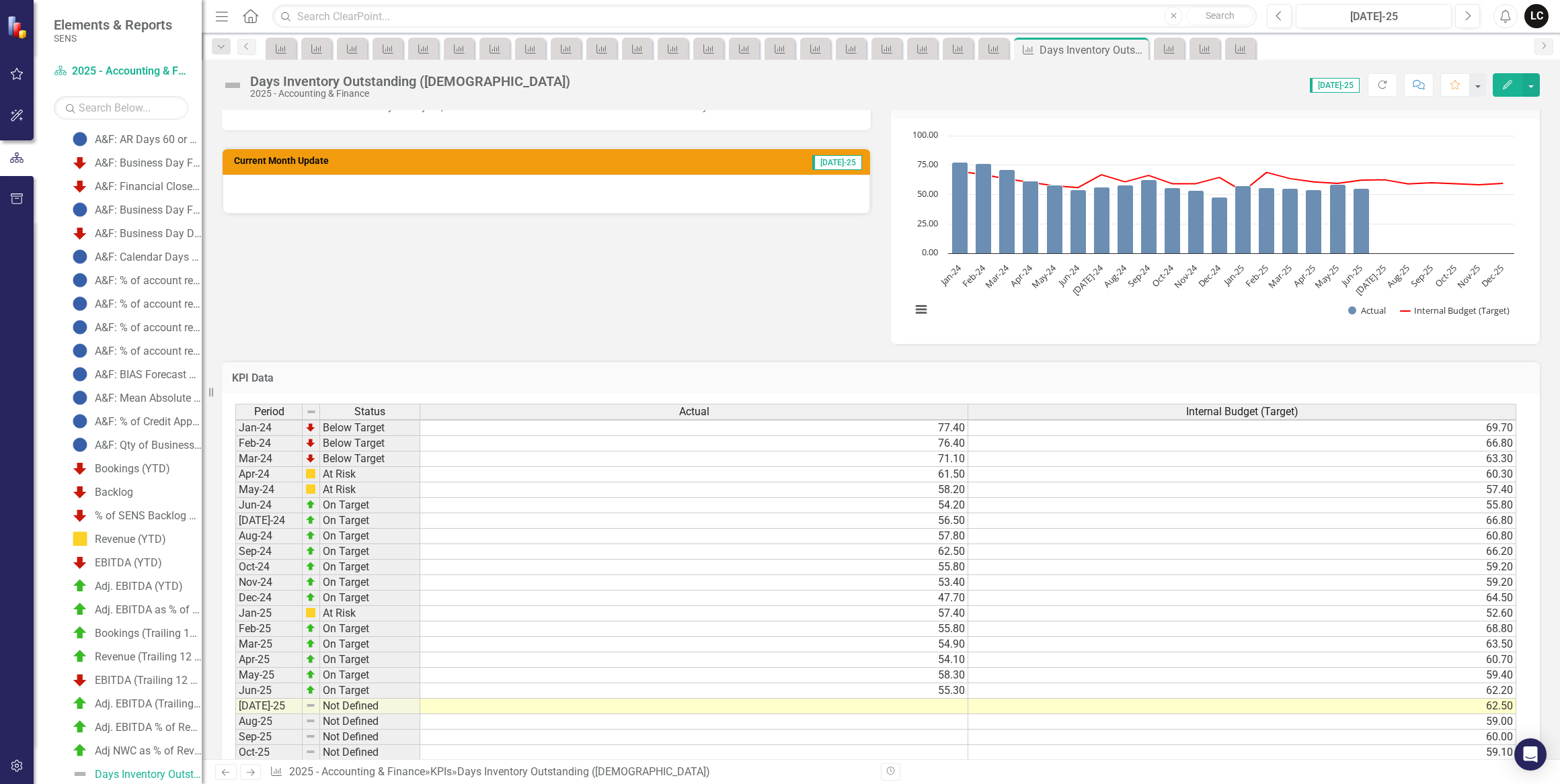
click at [946, 705] on td at bounding box center [694, 706] width 548 height 15
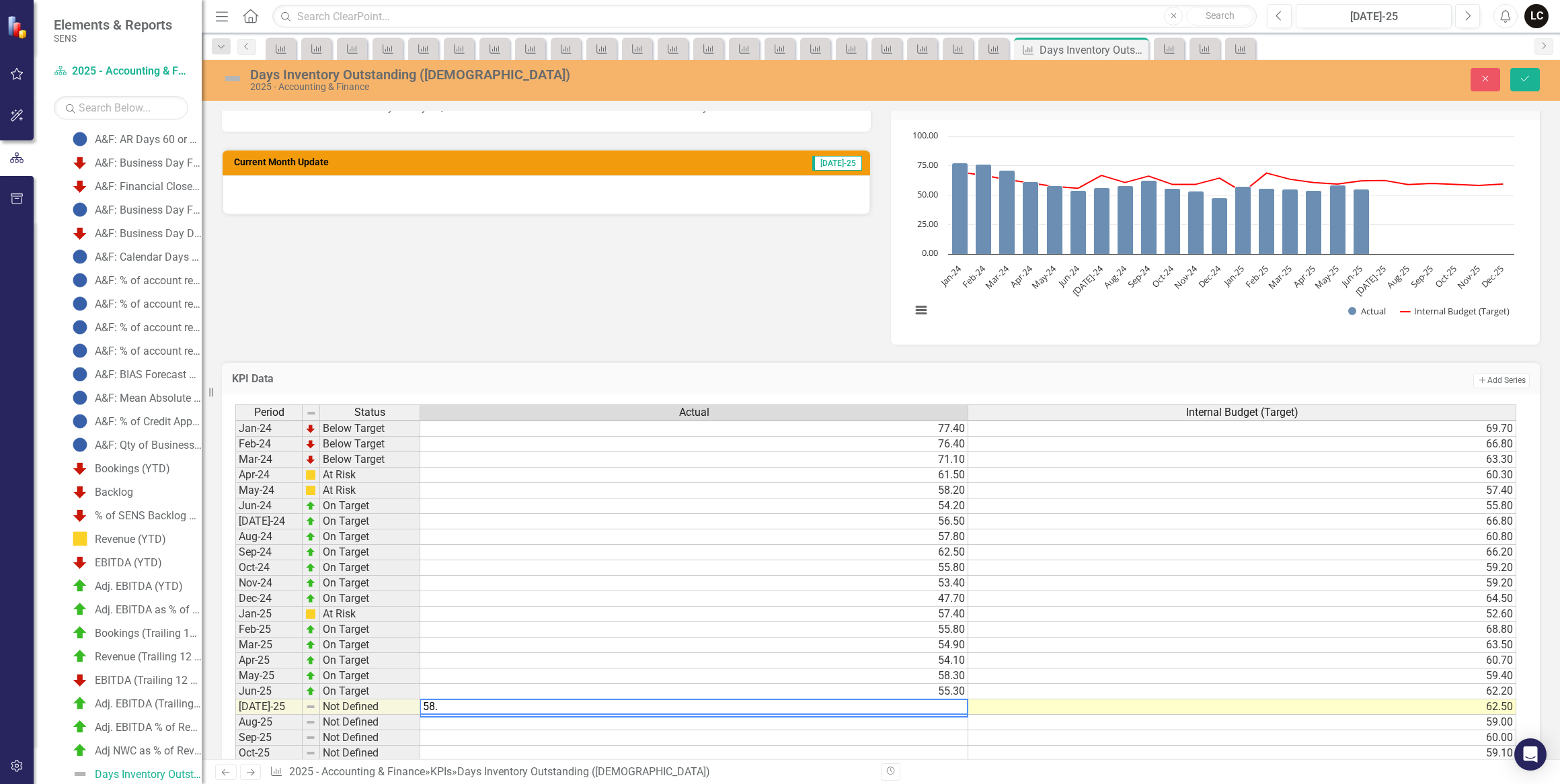
type textarea "58.7"
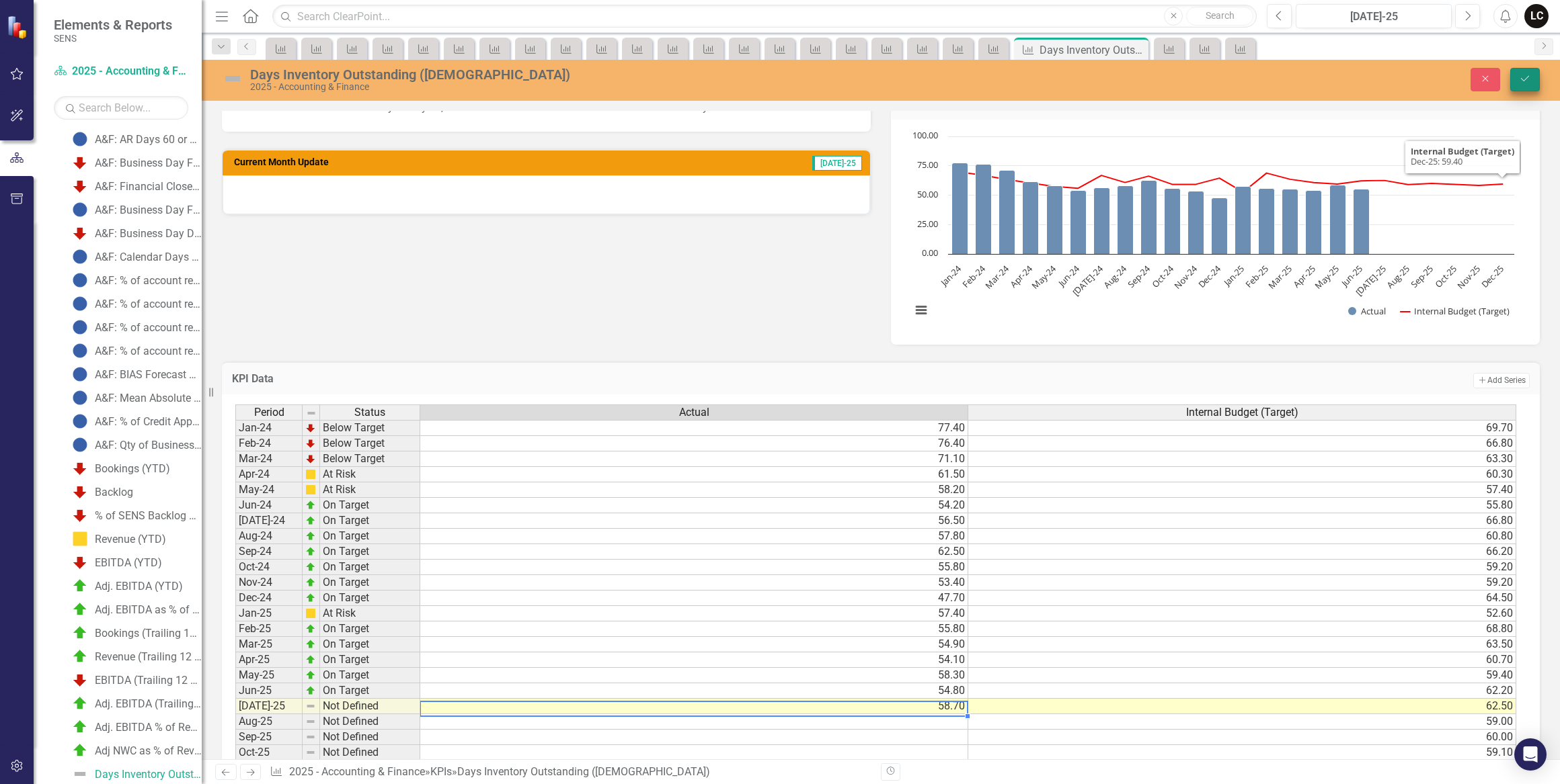
type textarea "58.7"
click at [1517, 76] on button "Save" at bounding box center [1524, 80] width 29 height 24
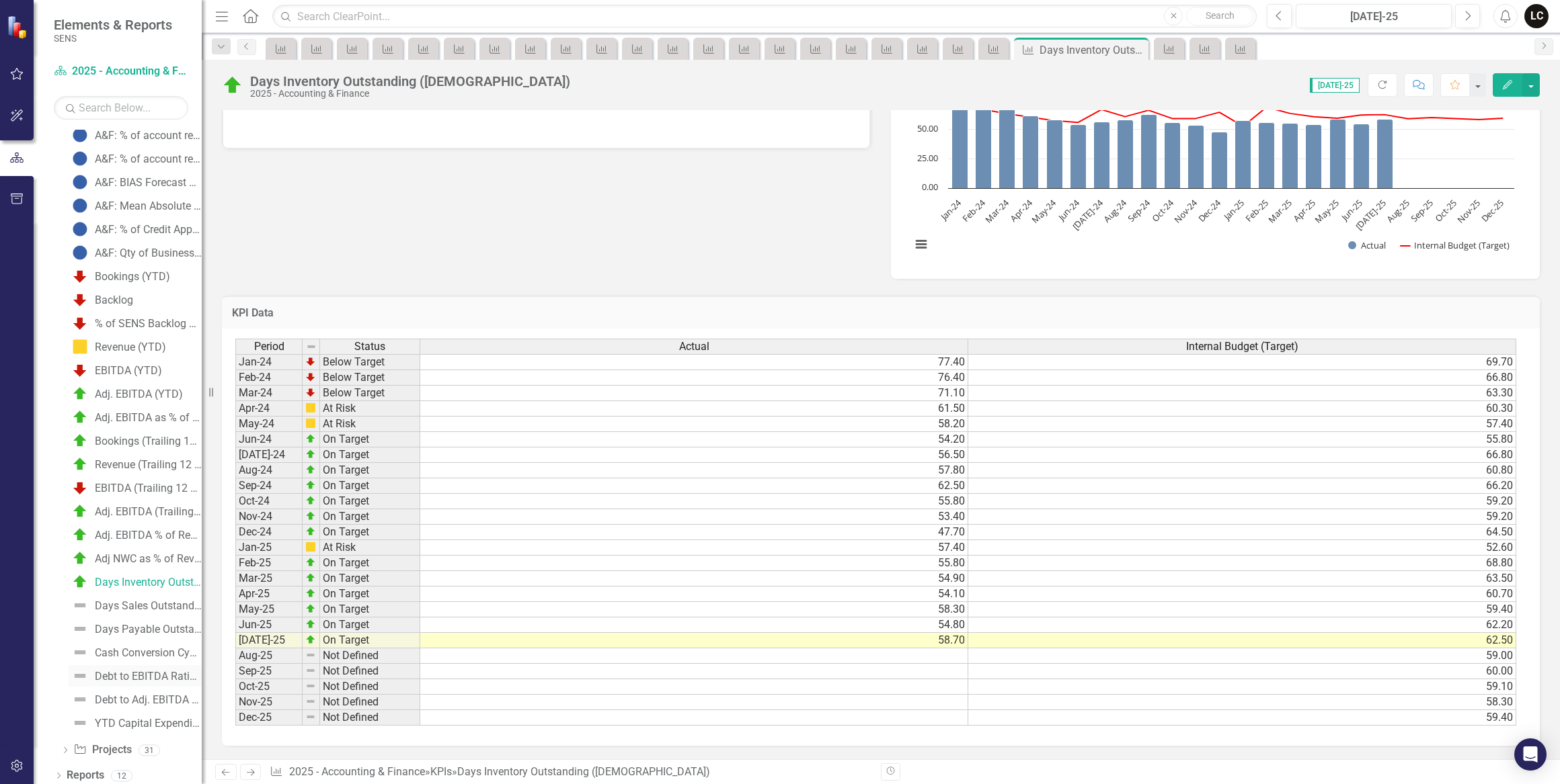
scroll to position [296, 0]
click at [125, 600] on div "Days Sales Outstanding (DSO)" at bounding box center [148, 601] width 107 height 12
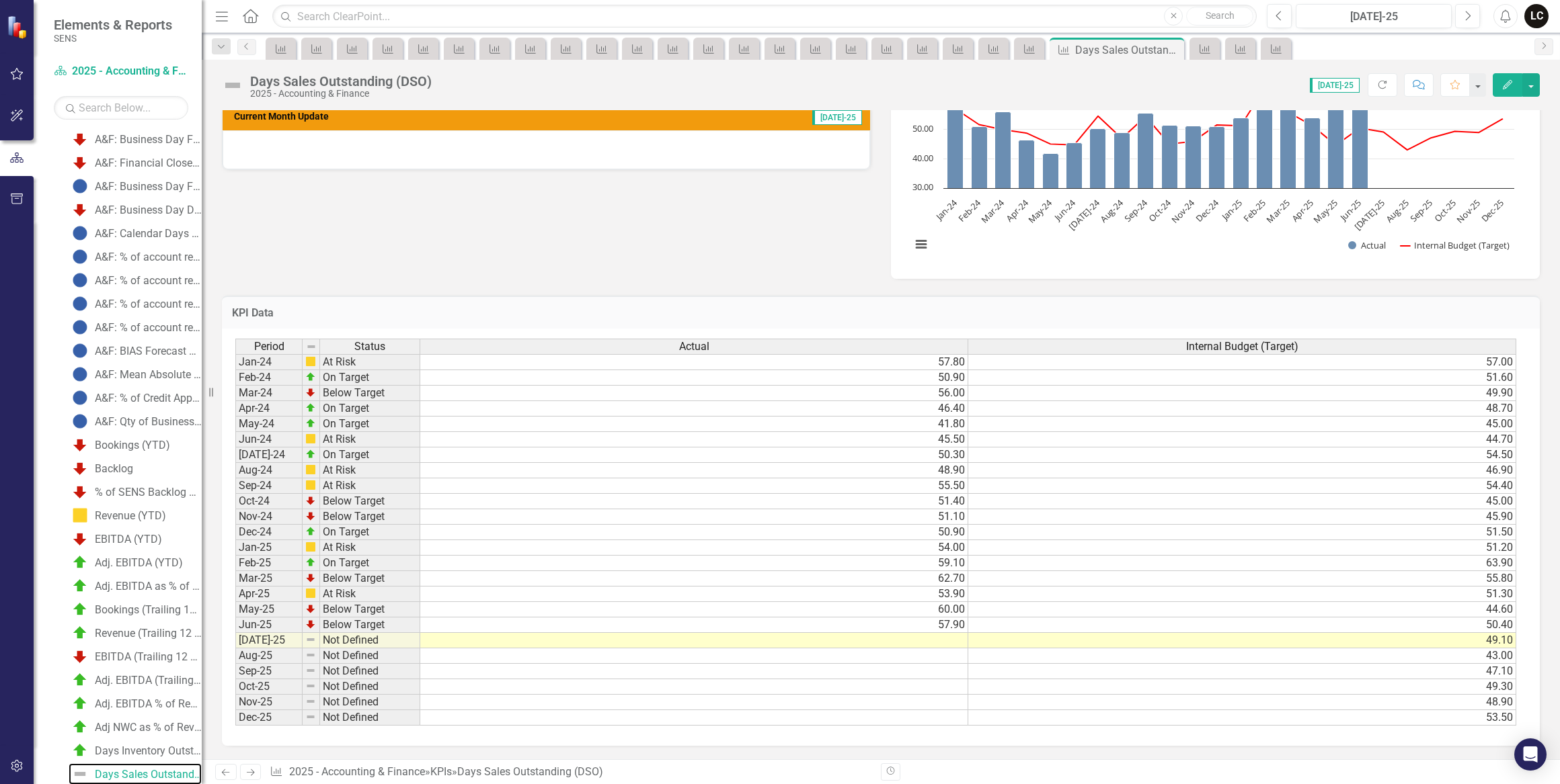
scroll to position [500, 0]
click at [948, 633] on td at bounding box center [694, 640] width 548 height 15
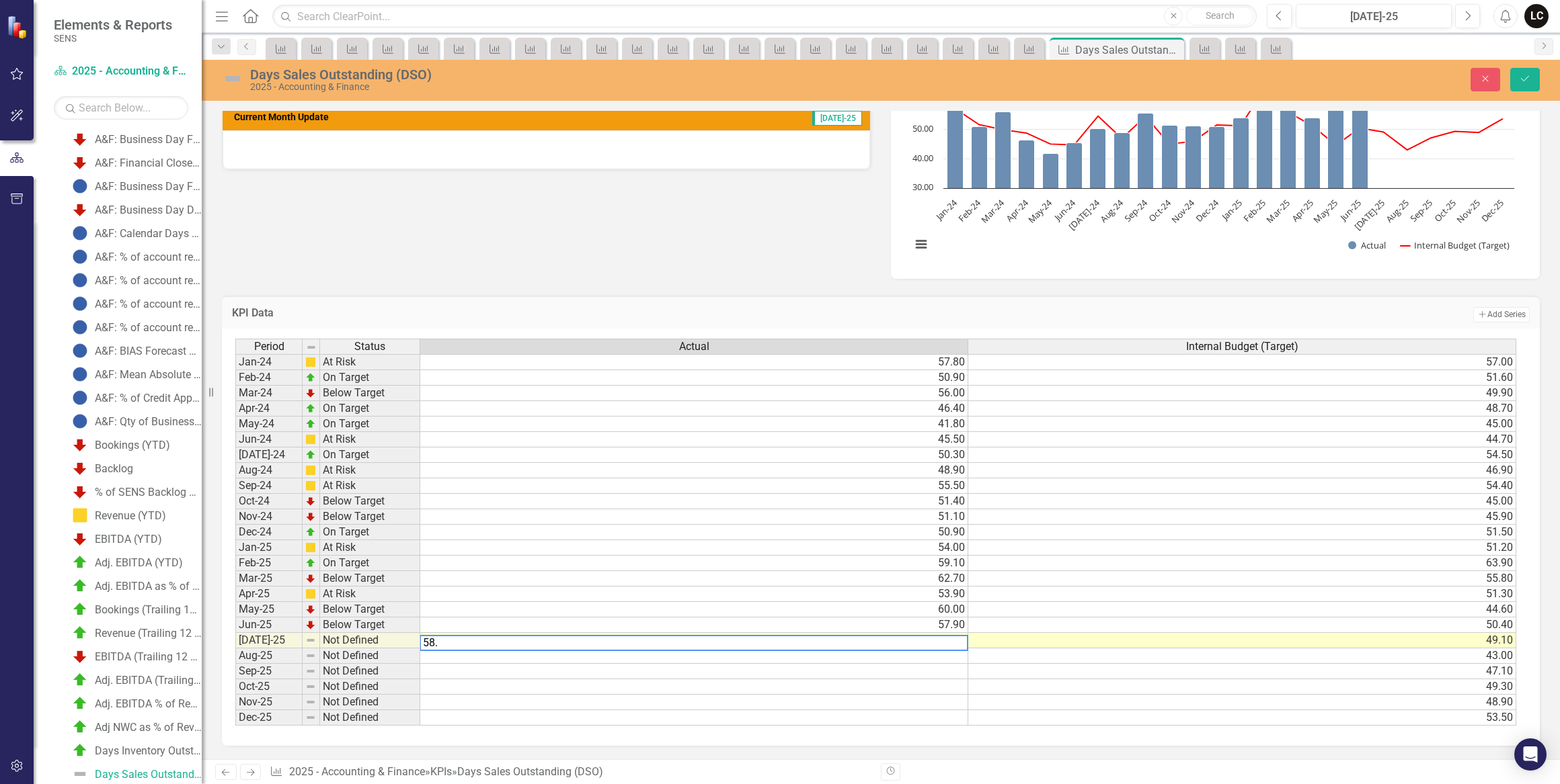
type textarea "58.0"
click at [954, 624] on td "57.90" at bounding box center [694, 625] width 548 height 15
type textarea "58.0"
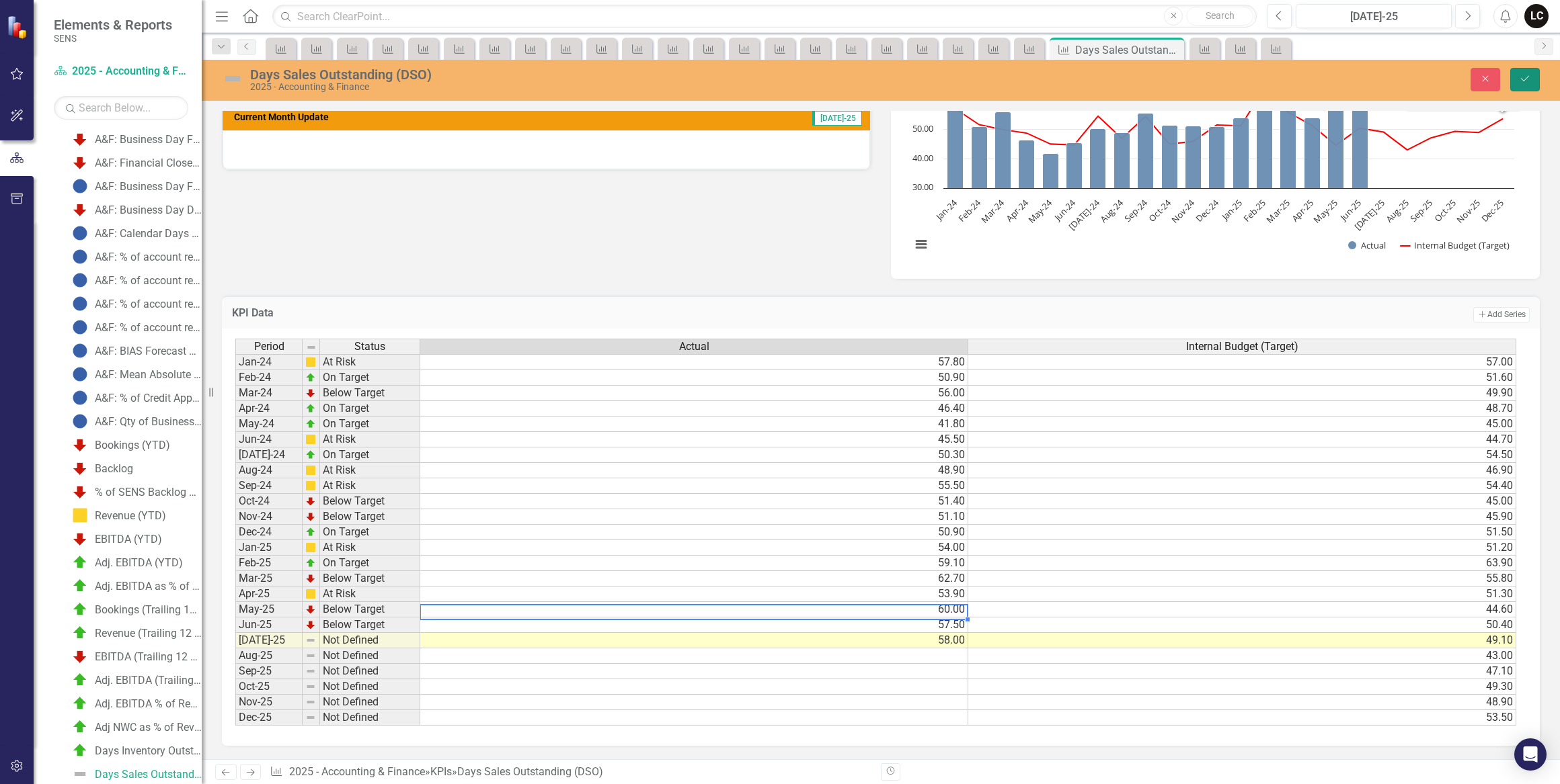
click at [1521, 81] on icon "Save" at bounding box center [1524, 79] width 12 height 10
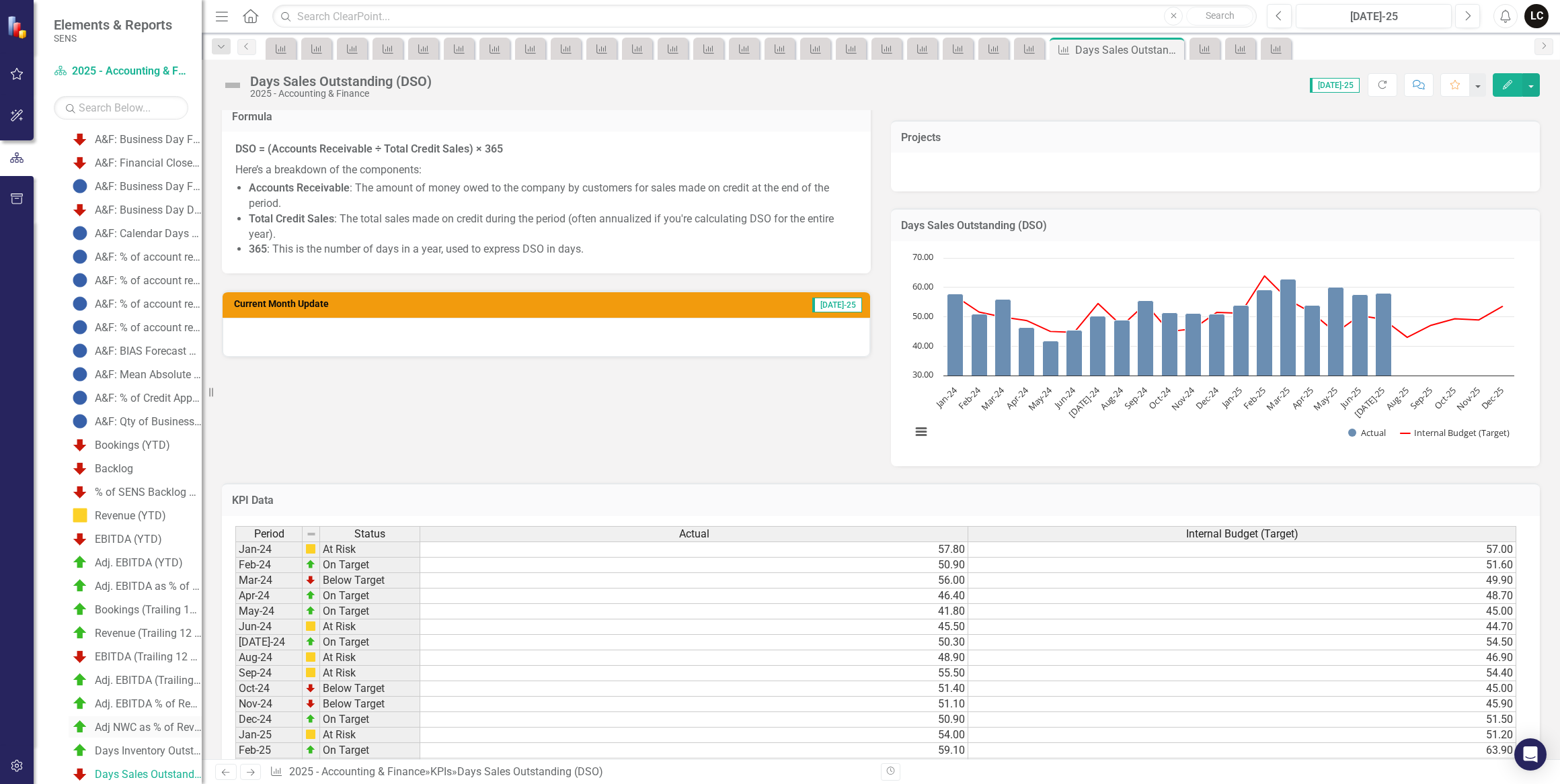
scroll to position [296, 0]
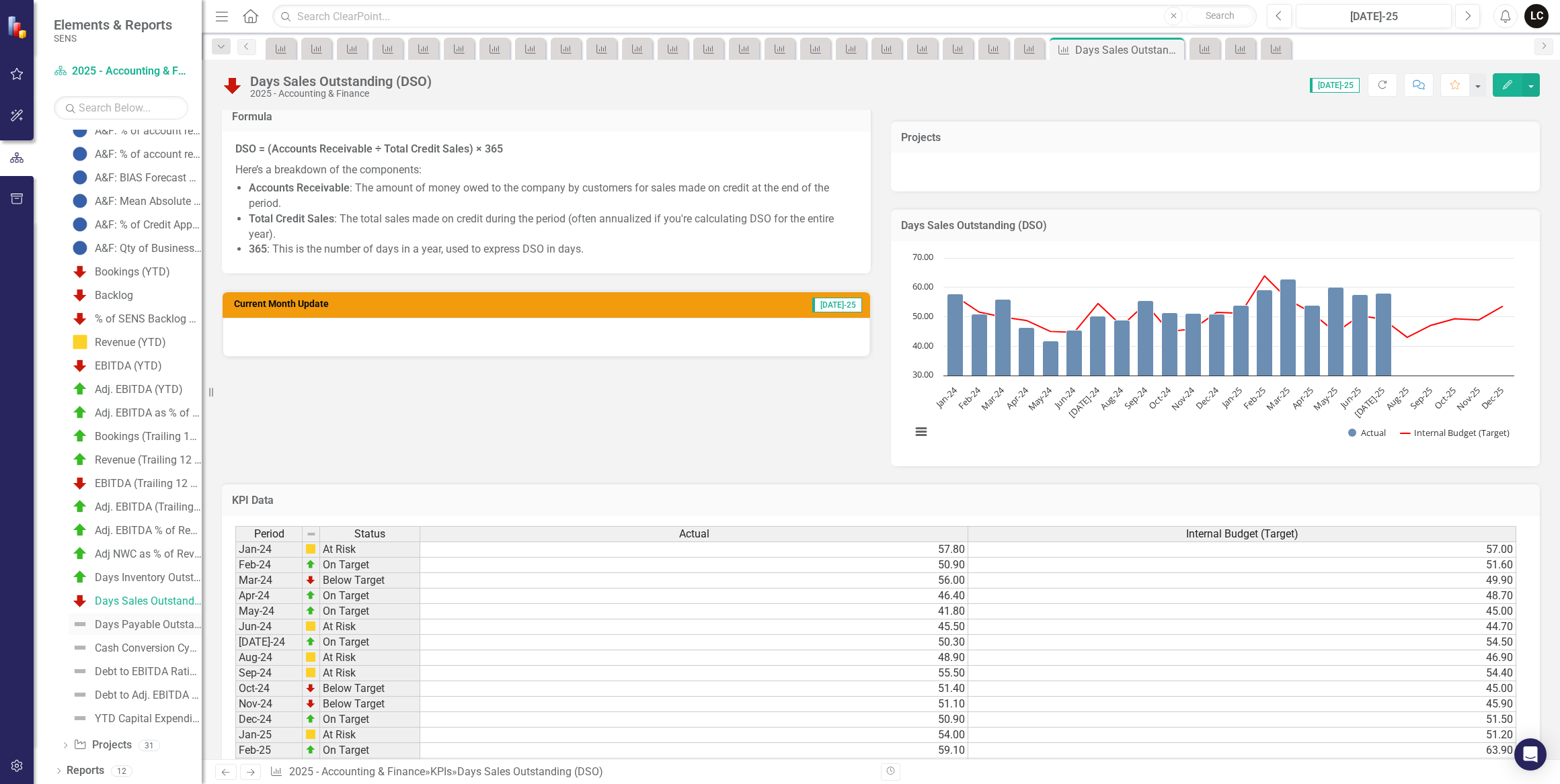
click at [138, 623] on div "Days Payable Outstanding (DPO)" at bounding box center [148, 625] width 107 height 12
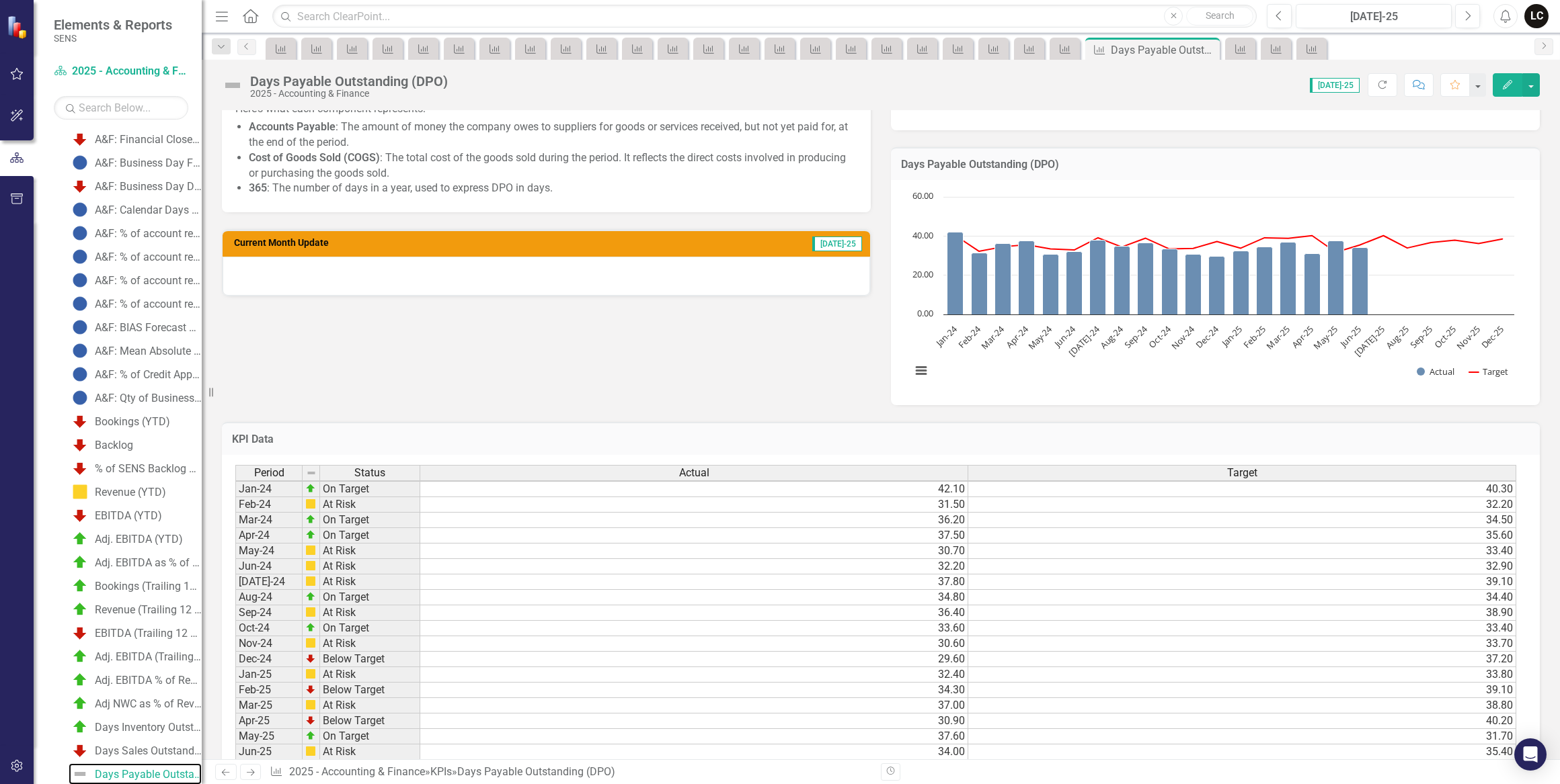
scroll to position [489, 0]
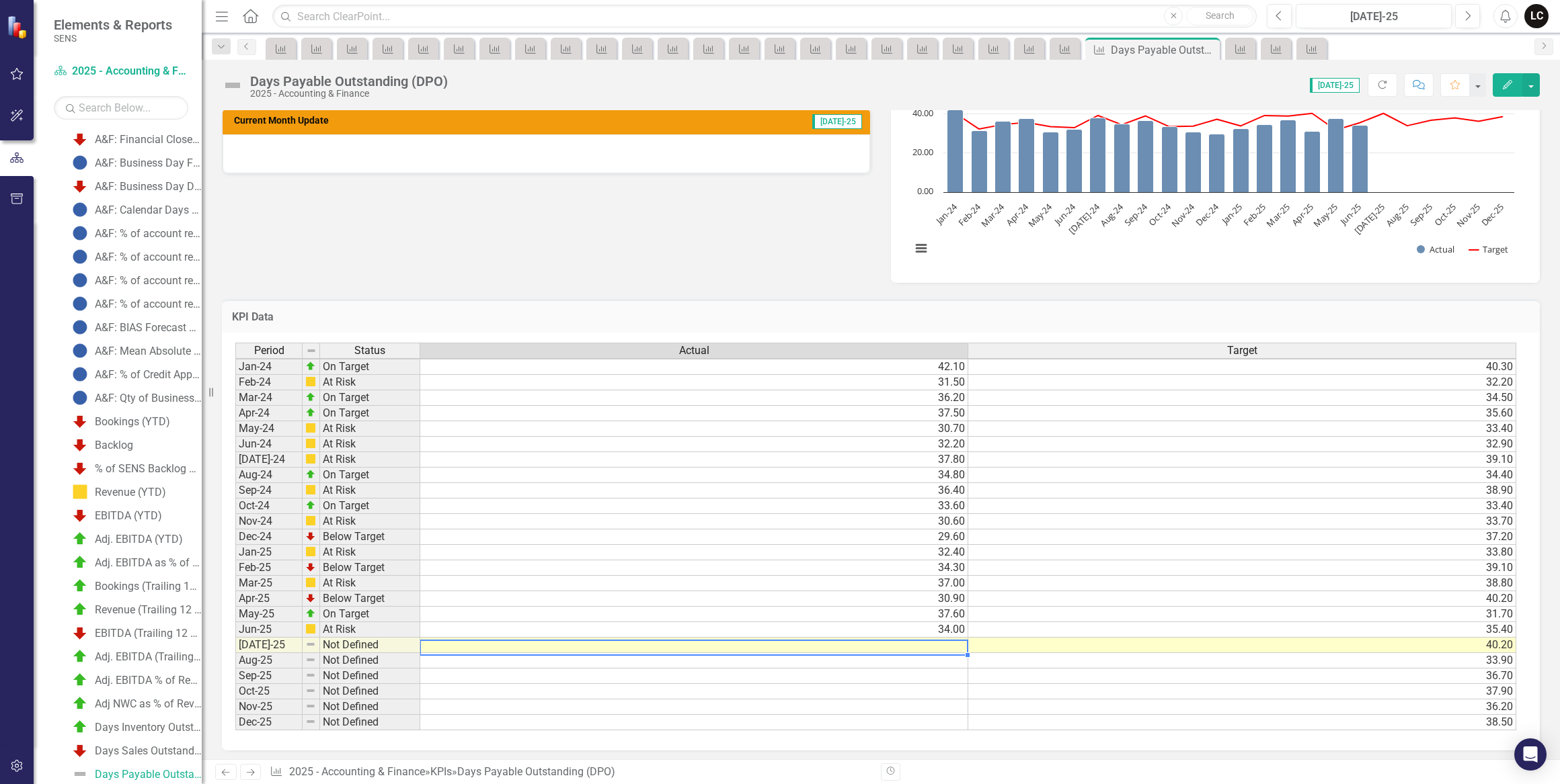
click at [944, 644] on td at bounding box center [694, 645] width 548 height 15
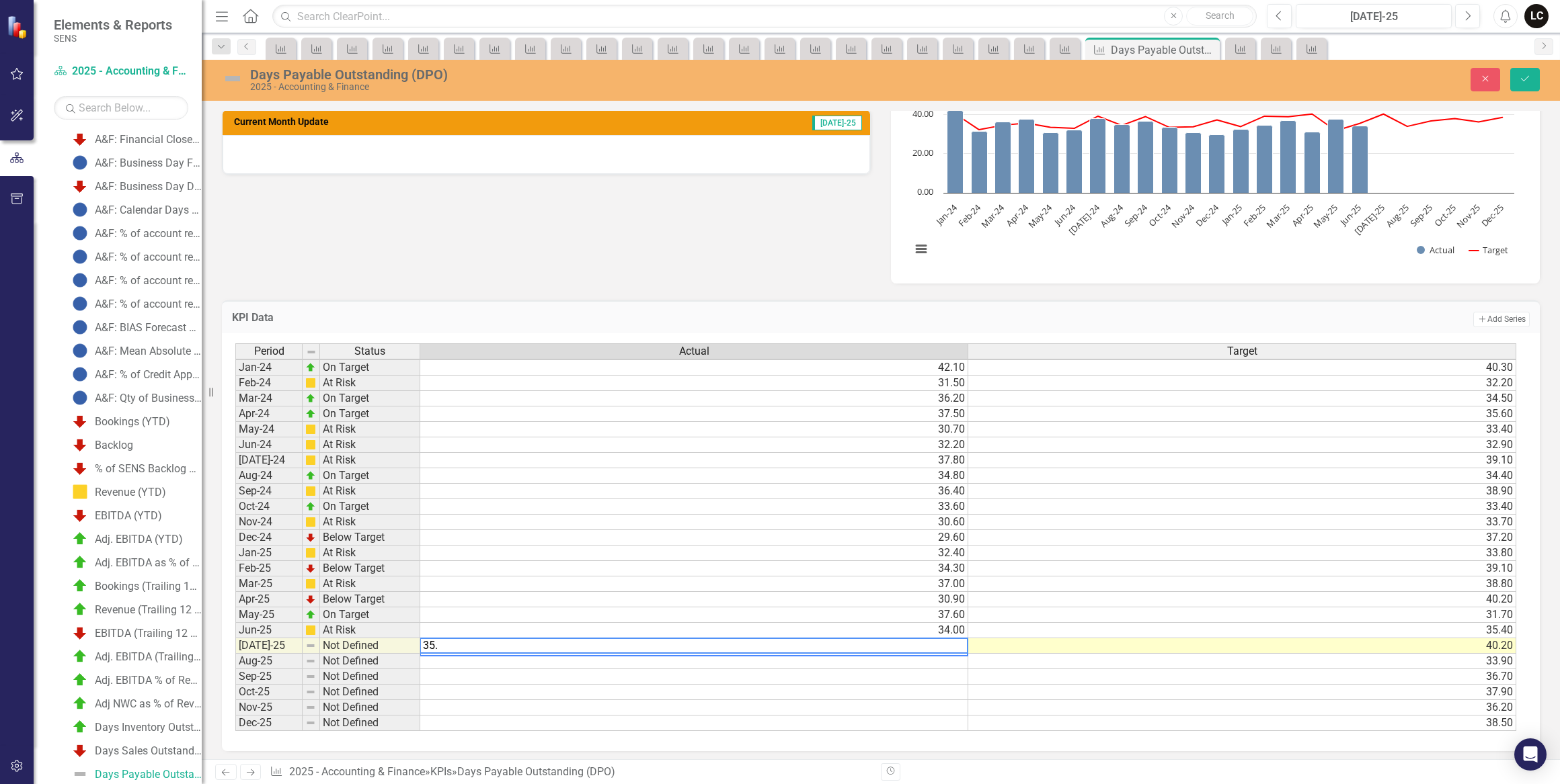
type textarea "35.6"
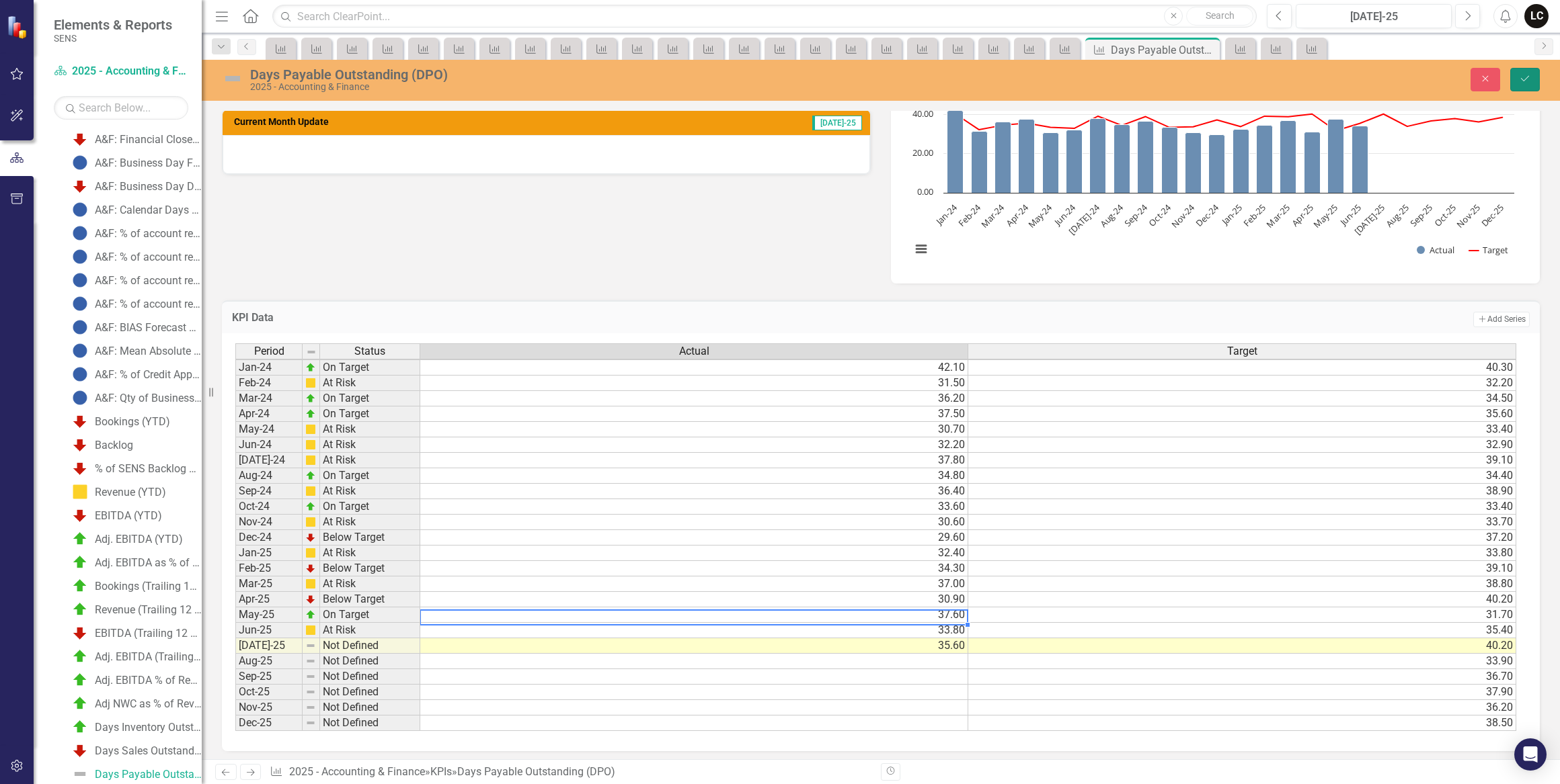
click at [1516, 80] on button "Save" at bounding box center [1524, 80] width 29 height 24
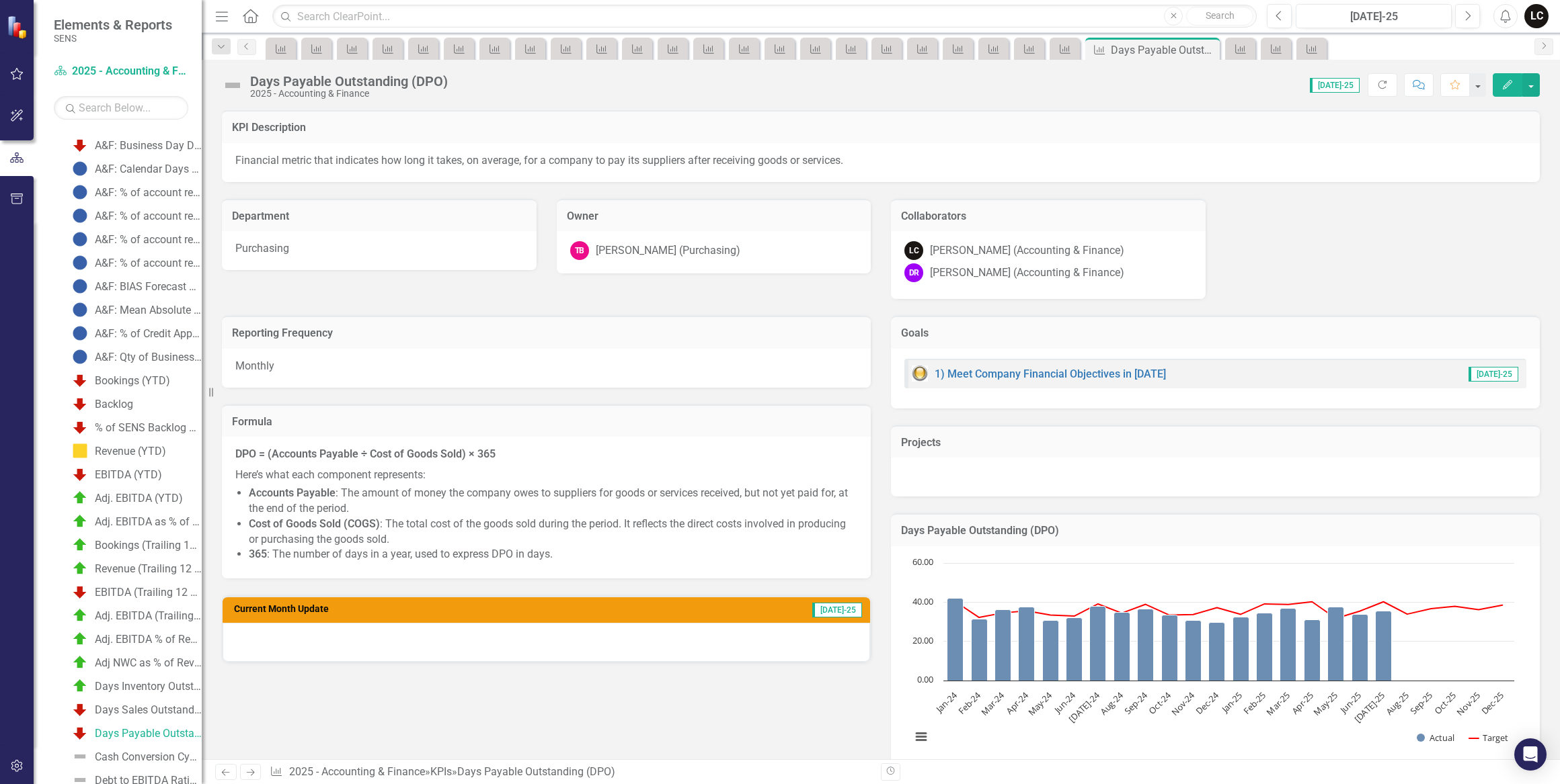
scroll to position [296, 0]
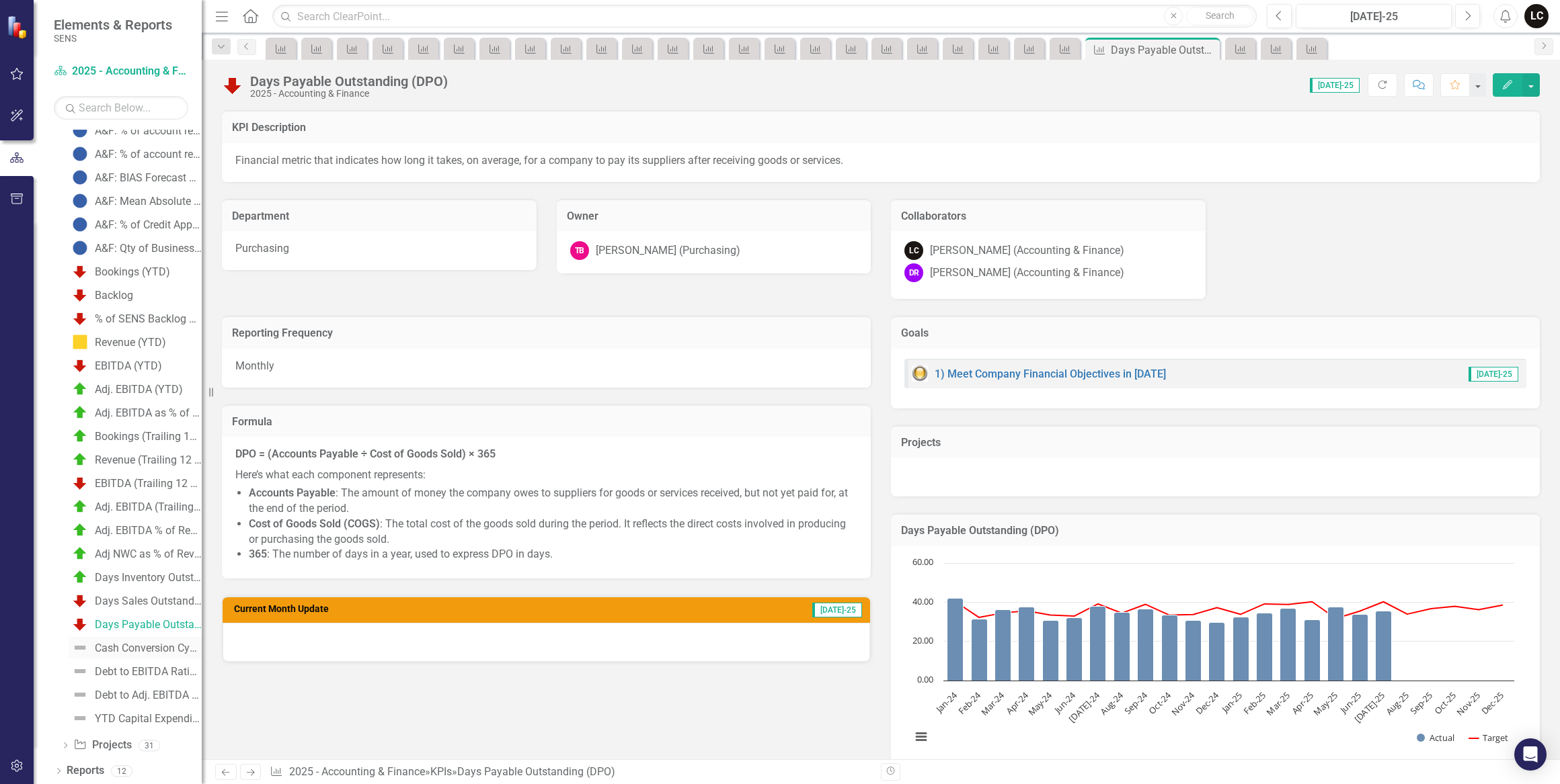
click at [129, 644] on div "Cash Conversion Cycle (CCC)" at bounding box center [148, 648] width 107 height 12
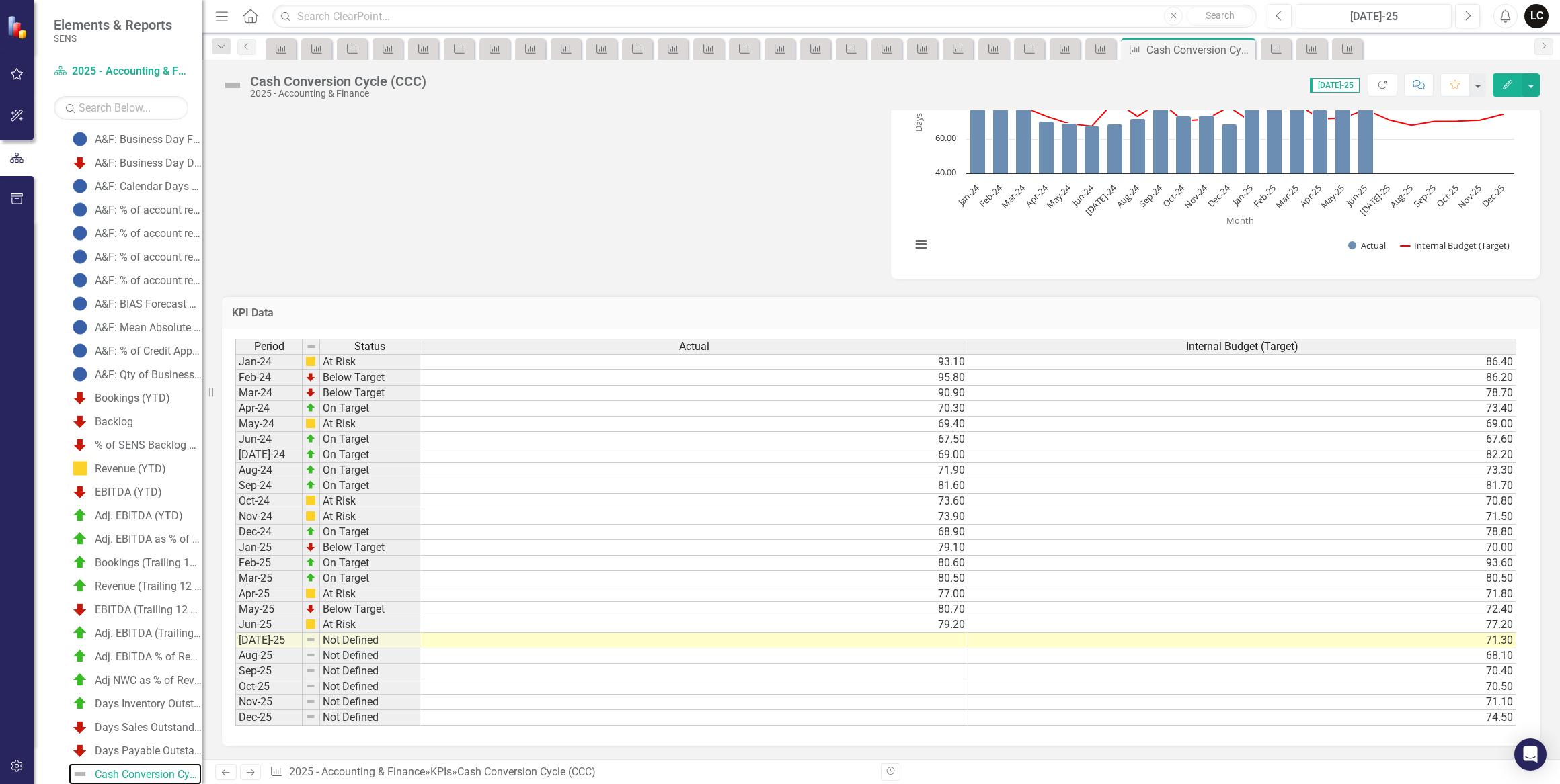
scroll to position [603, 0]
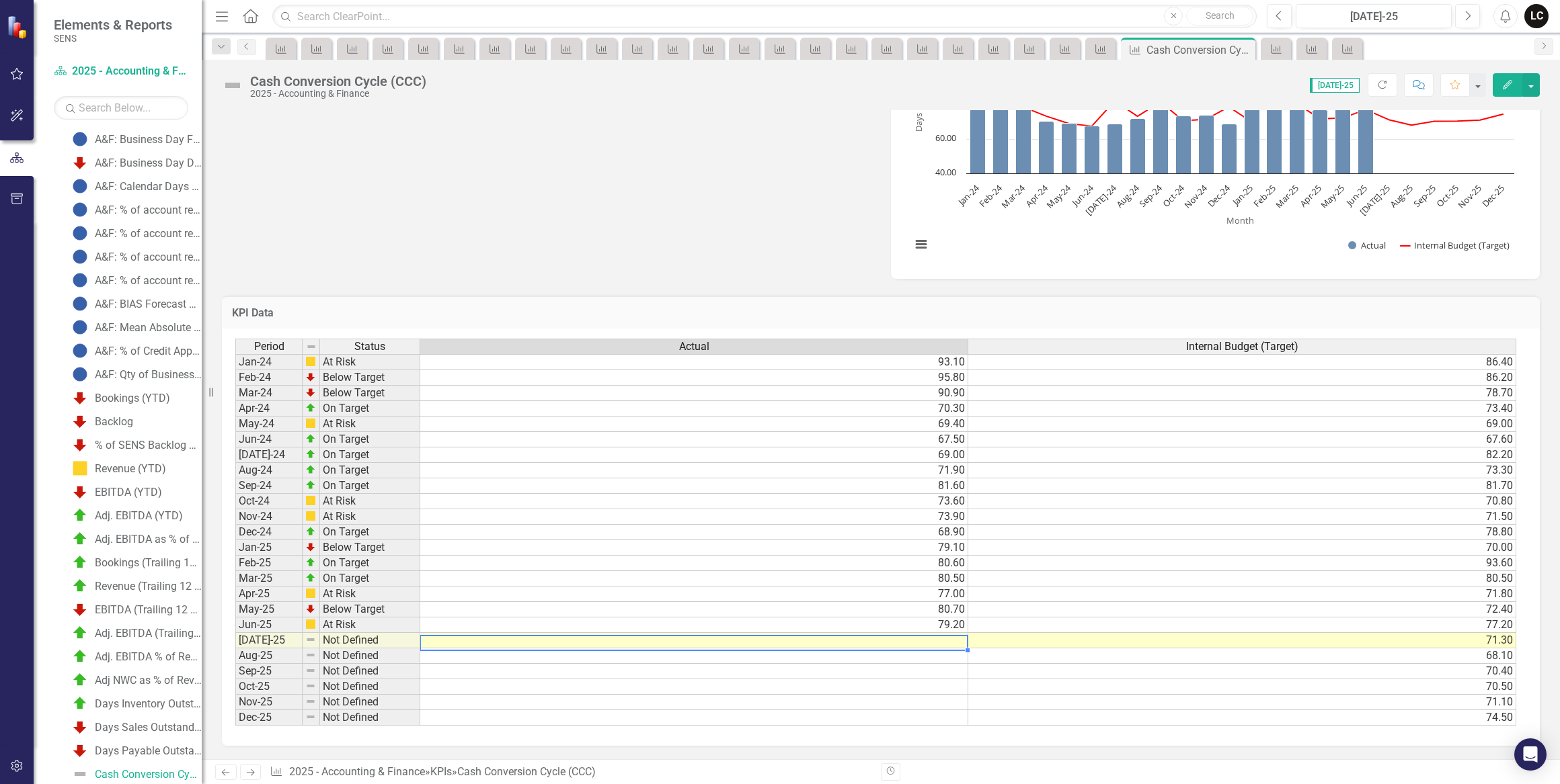
click at [938, 636] on td at bounding box center [694, 640] width 548 height 15
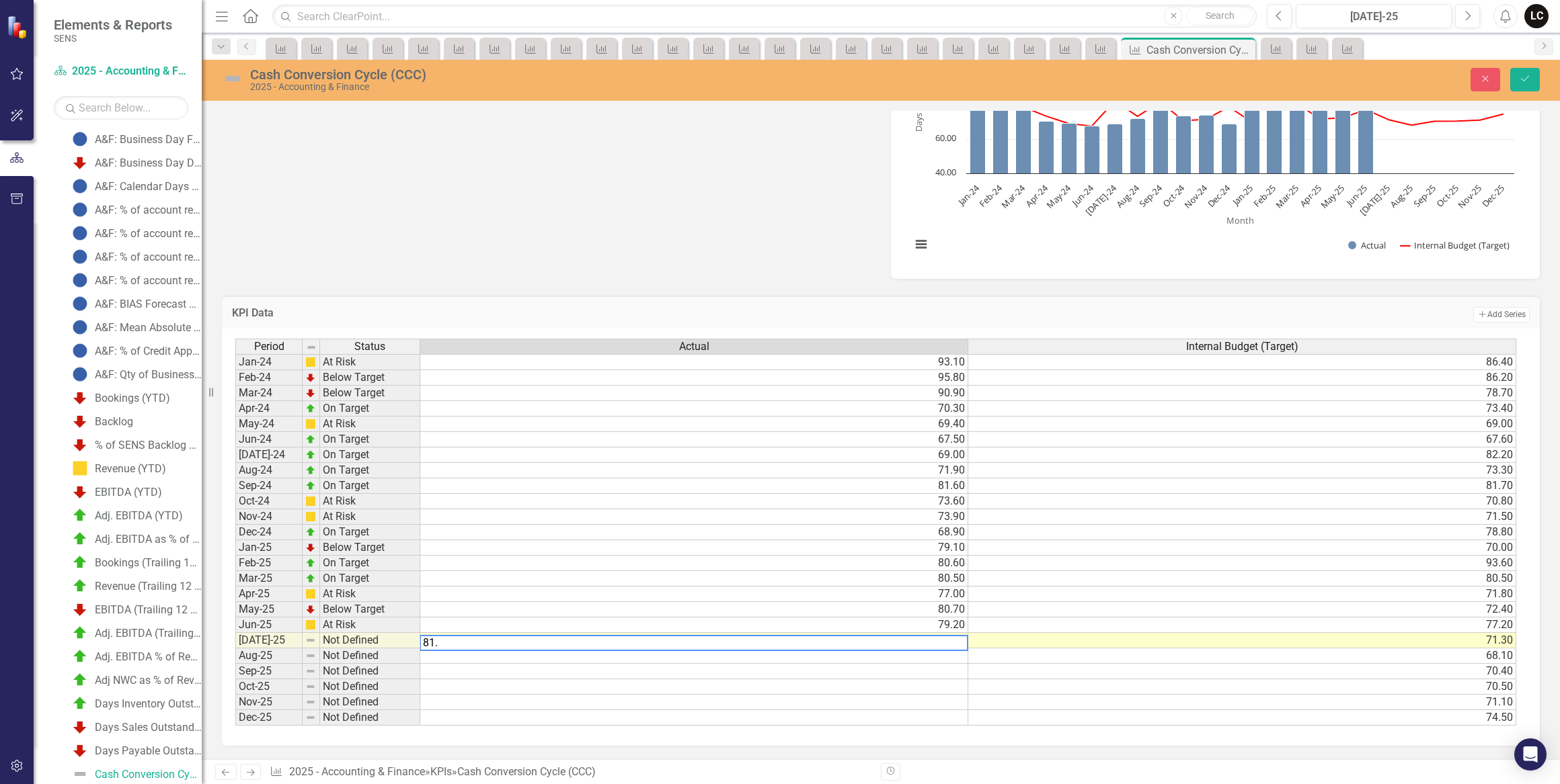
type textarea "81.1"
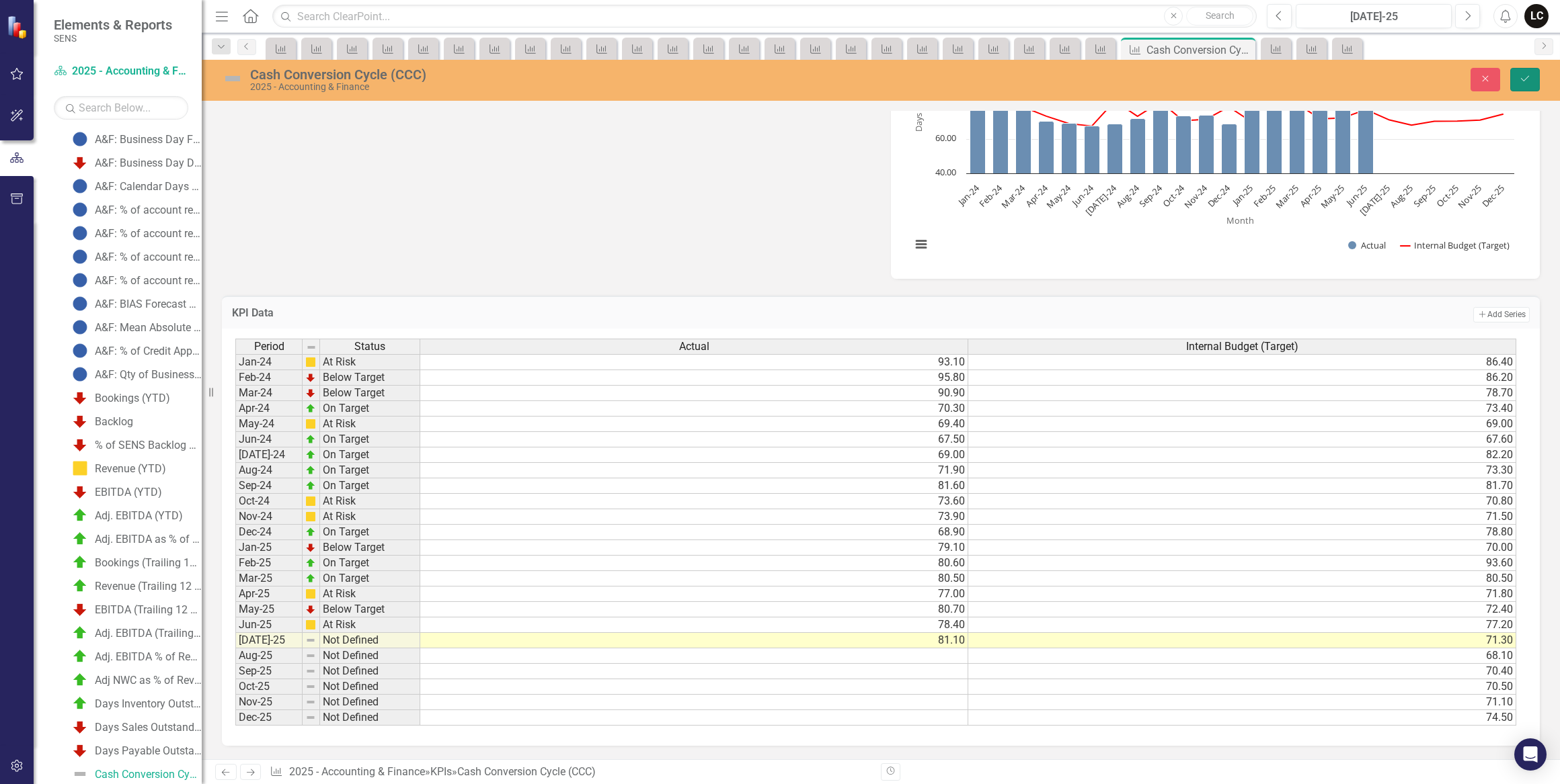
click at [1526, 82] on icon "Save" at bounding box center [1524, 79] width 12 height 10
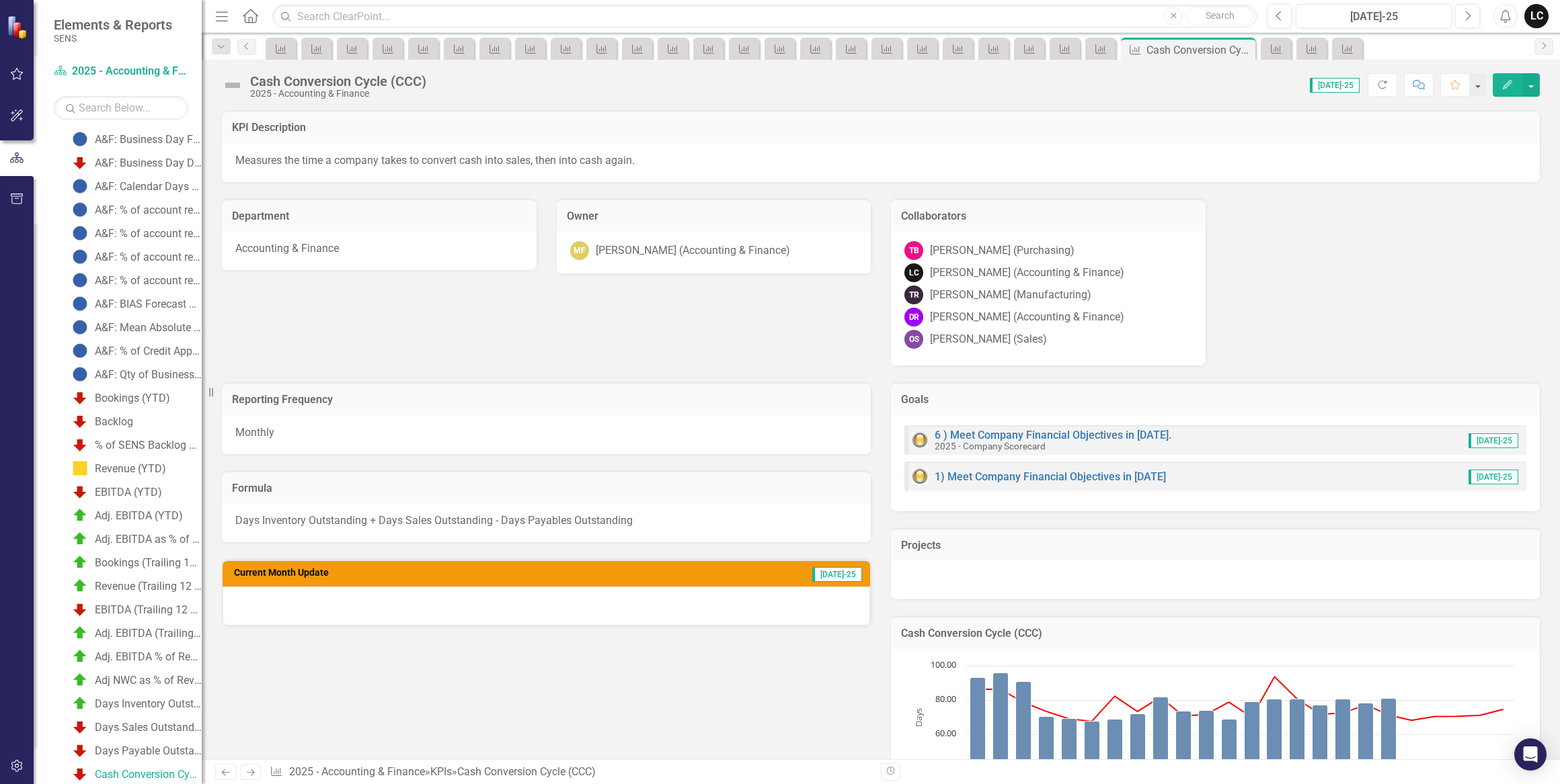
scroll to position [296, 0]
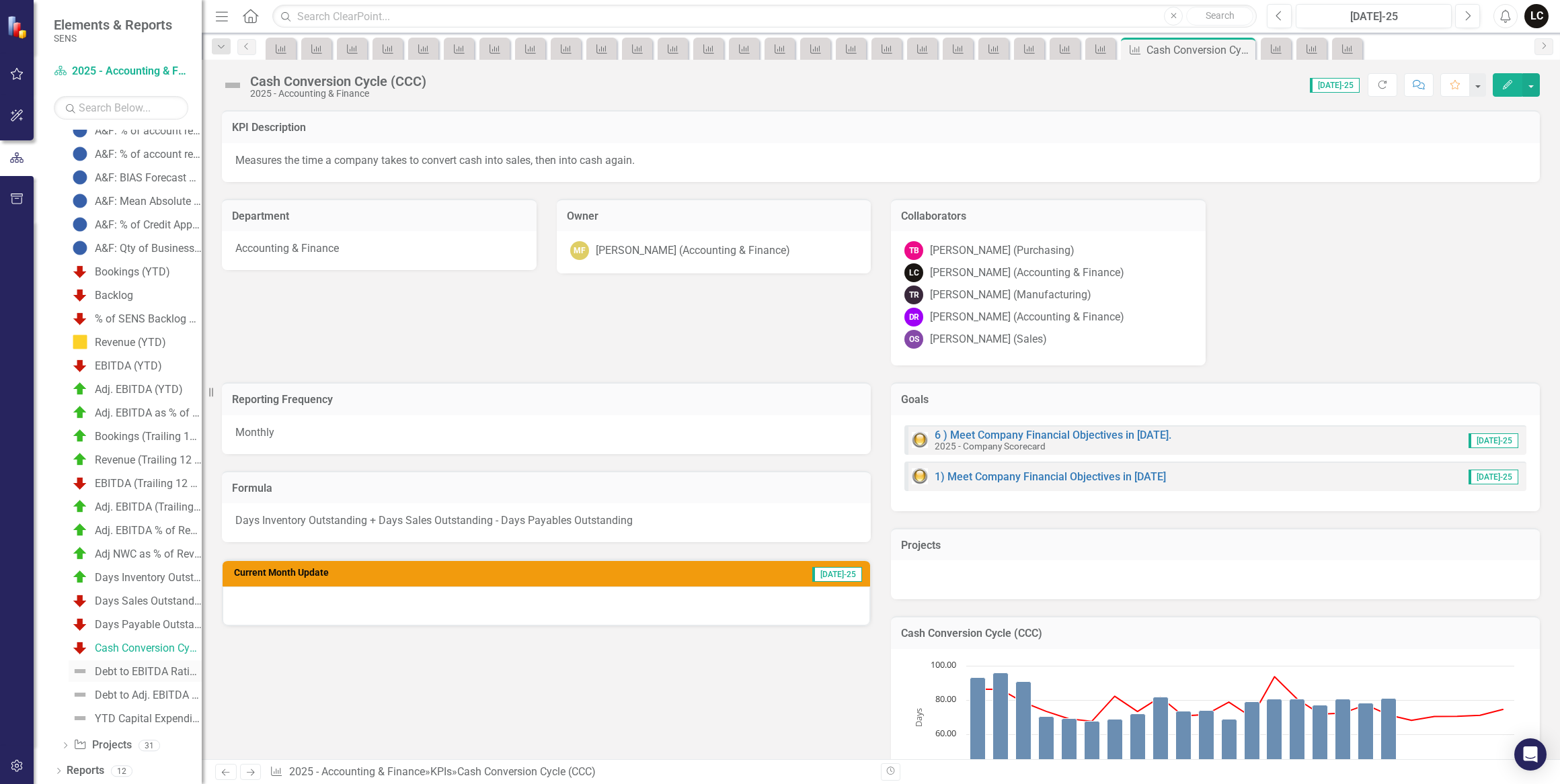
click at [121, 667] on div "Debt to EBITDA Ratio (TTM)" at bounding box center [148, 671] width 107 height 12
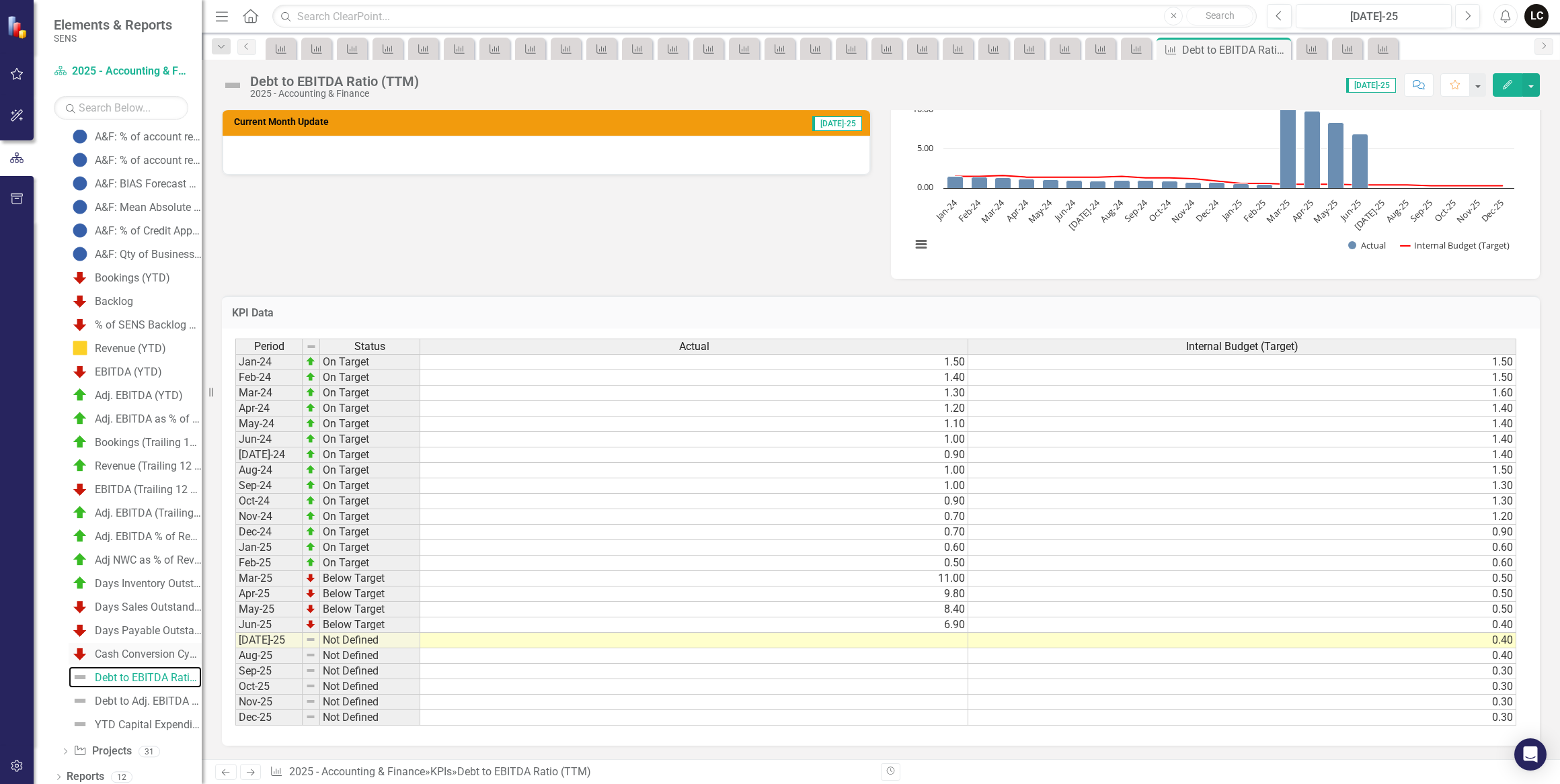
scroll to position [296, 0]
click at [942, 633] on td at bounding box center [694, 640] width 548 height 15
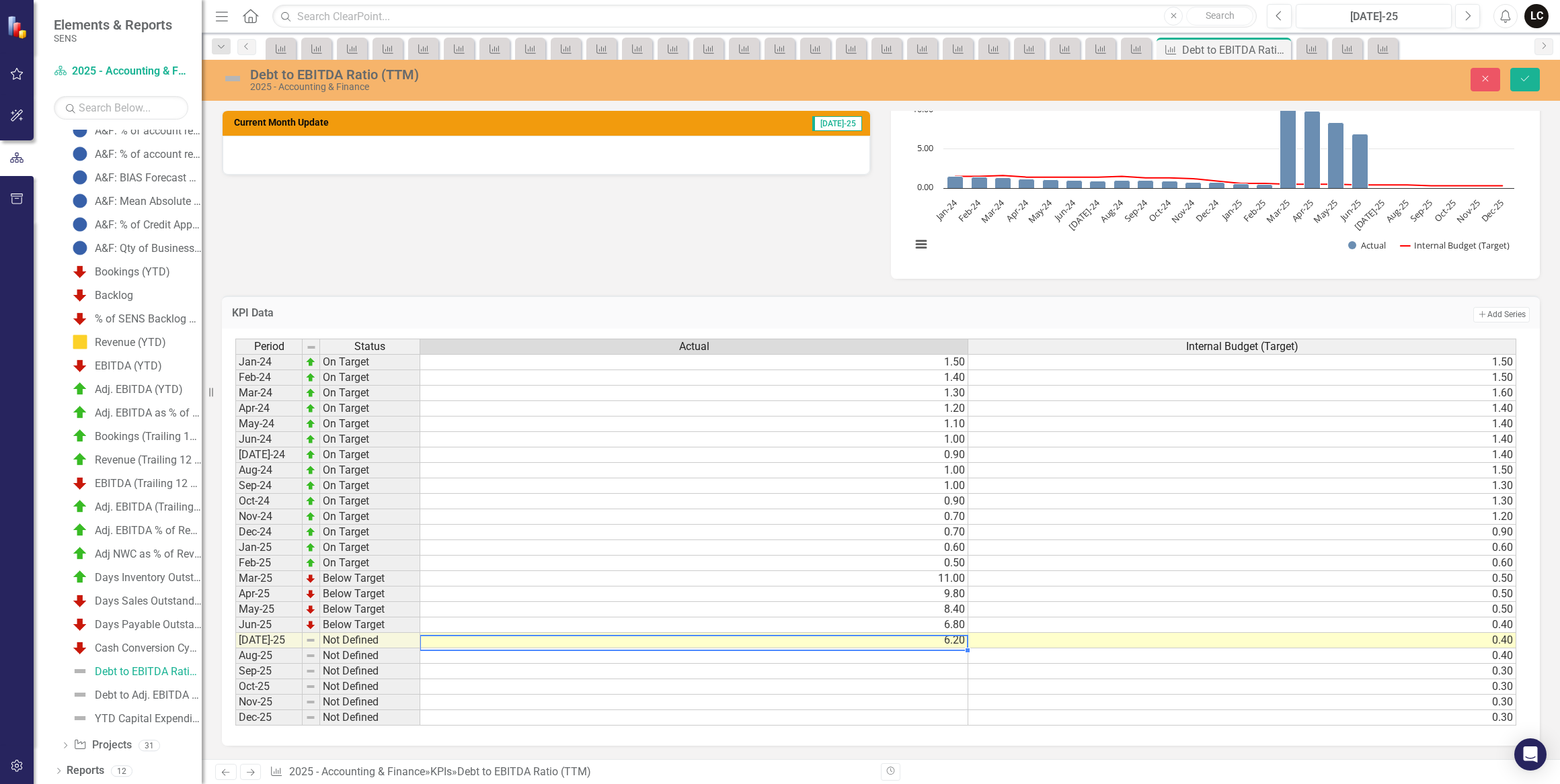
type textarea "6.2"
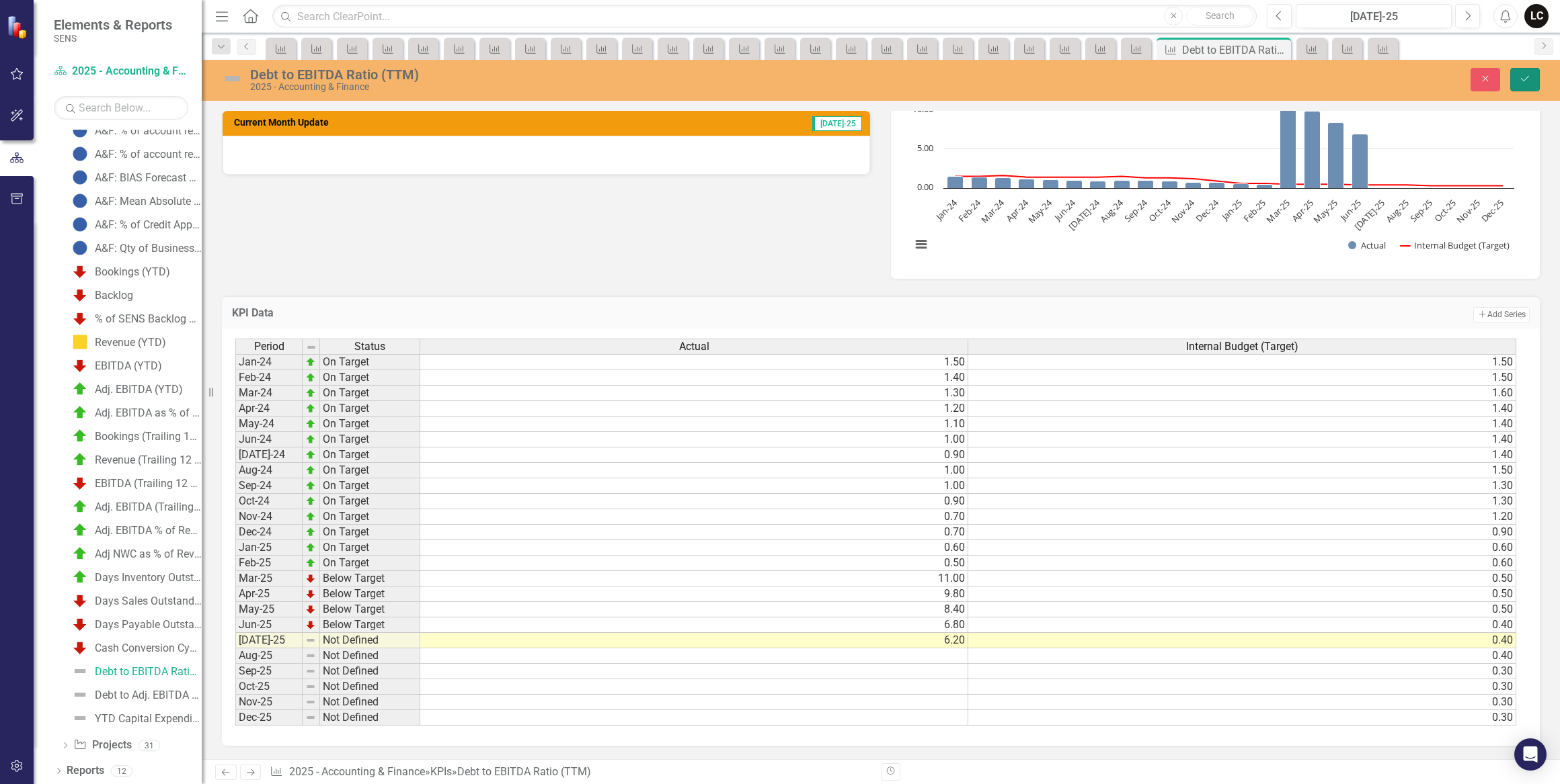
click at [1520, 81] on icon "Save" at bounding box center [1524, 79] width 12 height 10
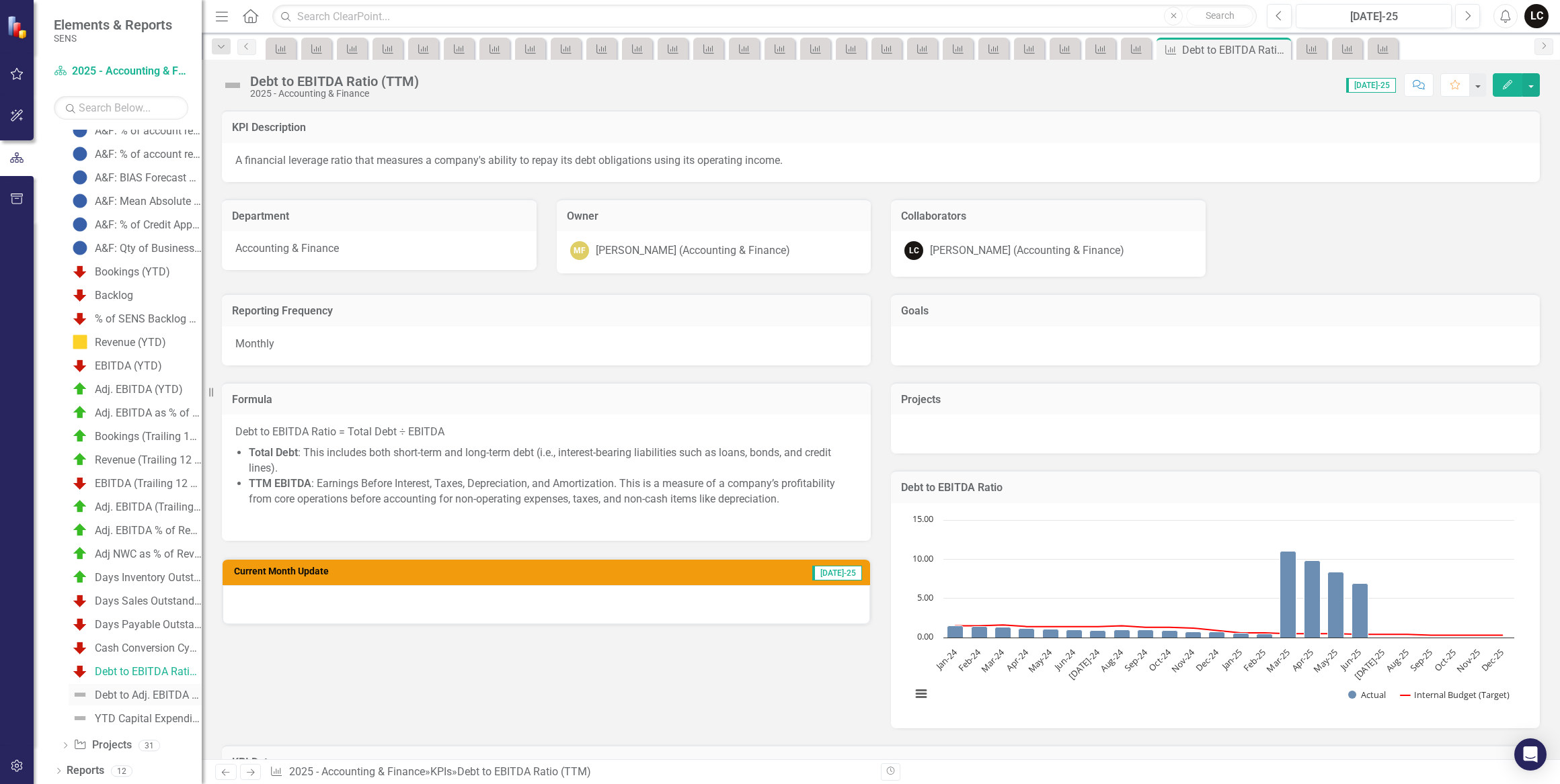
click at [146, 695] on div "Debt to Adj. EBITDA Ratio (TTM)" at bounding box center [148, 695] width 107 height 12
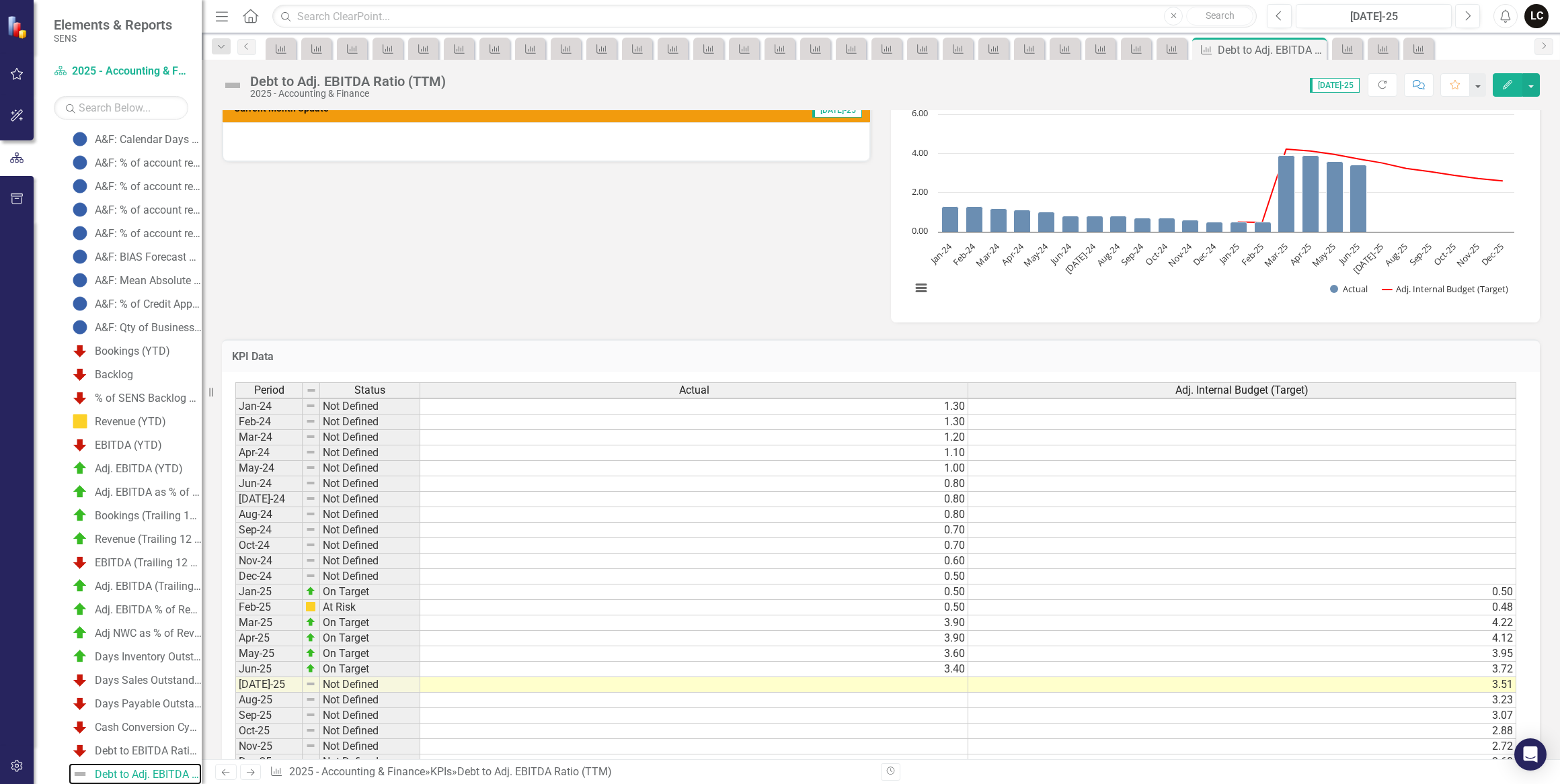
scroll to position [515, 0]
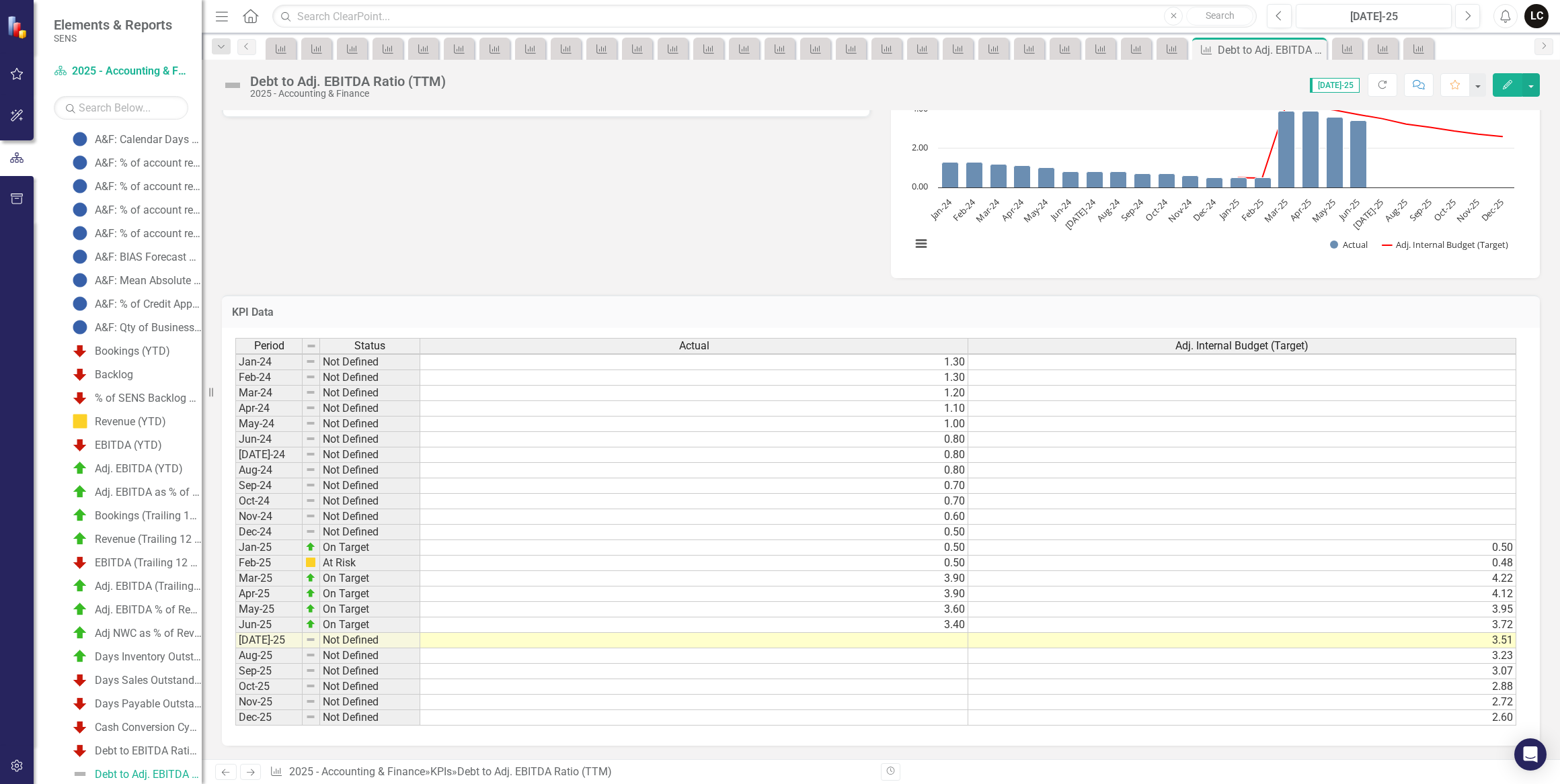
click at [943, 633] on td at bounding box center [694, 640] width 548 height 15
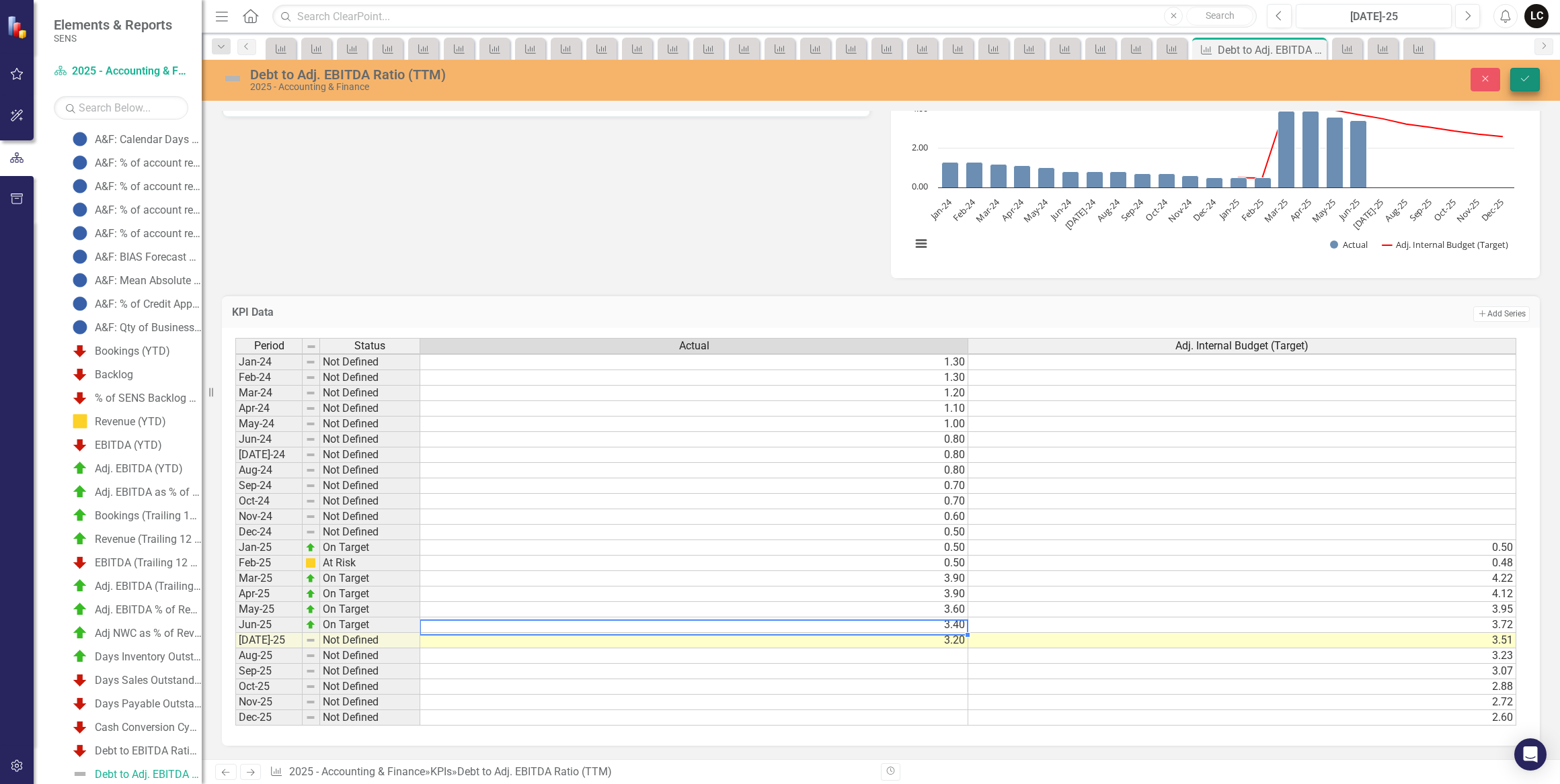
type textarea "3.4"
click at [1519, 80] on icon "Save" at bounding box center [1524, 79] width 12 height 10
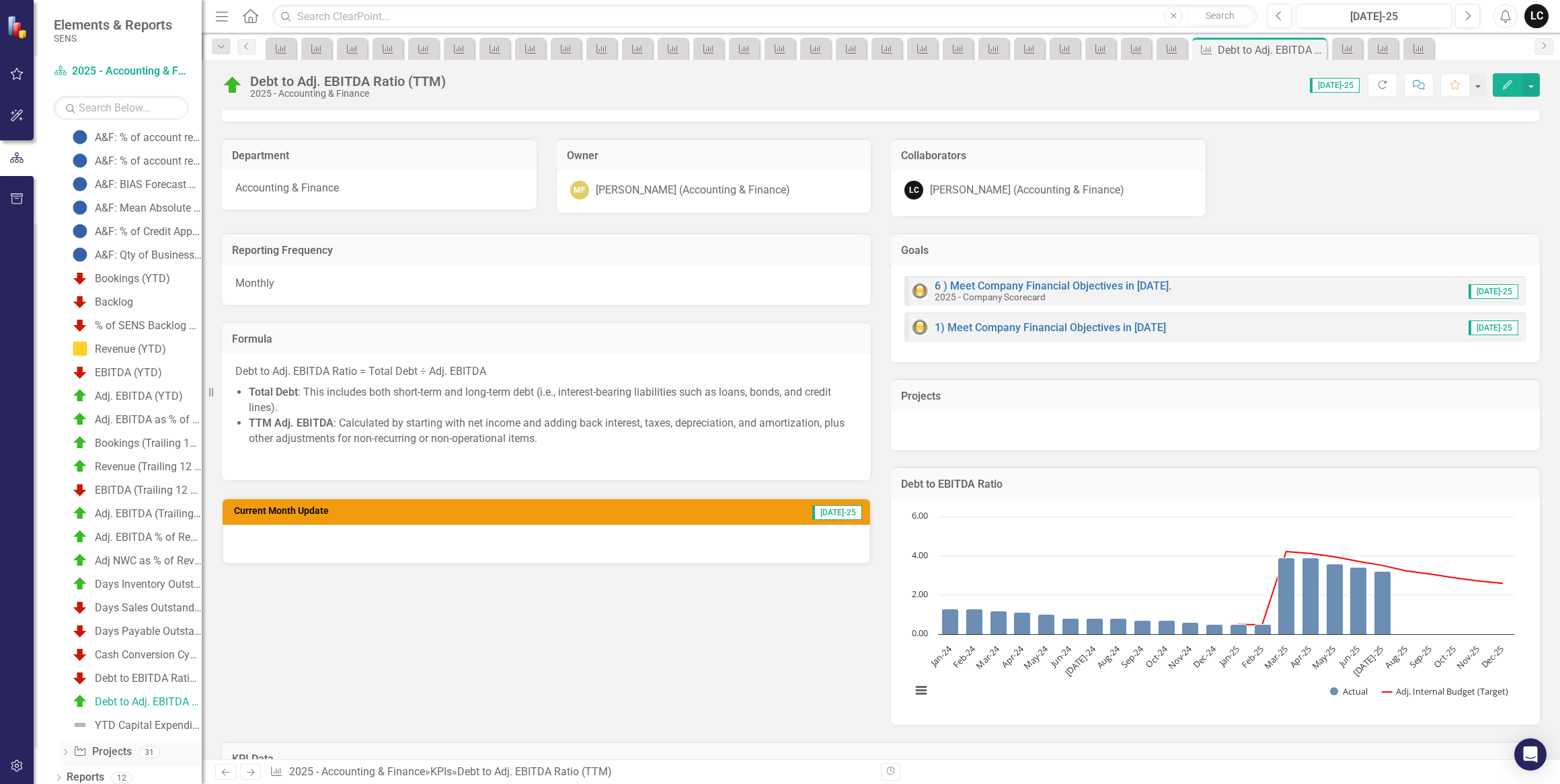
scroll to position [296, 0]
click at [131, 713] on div "YTD Capital Expenditure" at bounding box center [148, 718] width 107 height 12
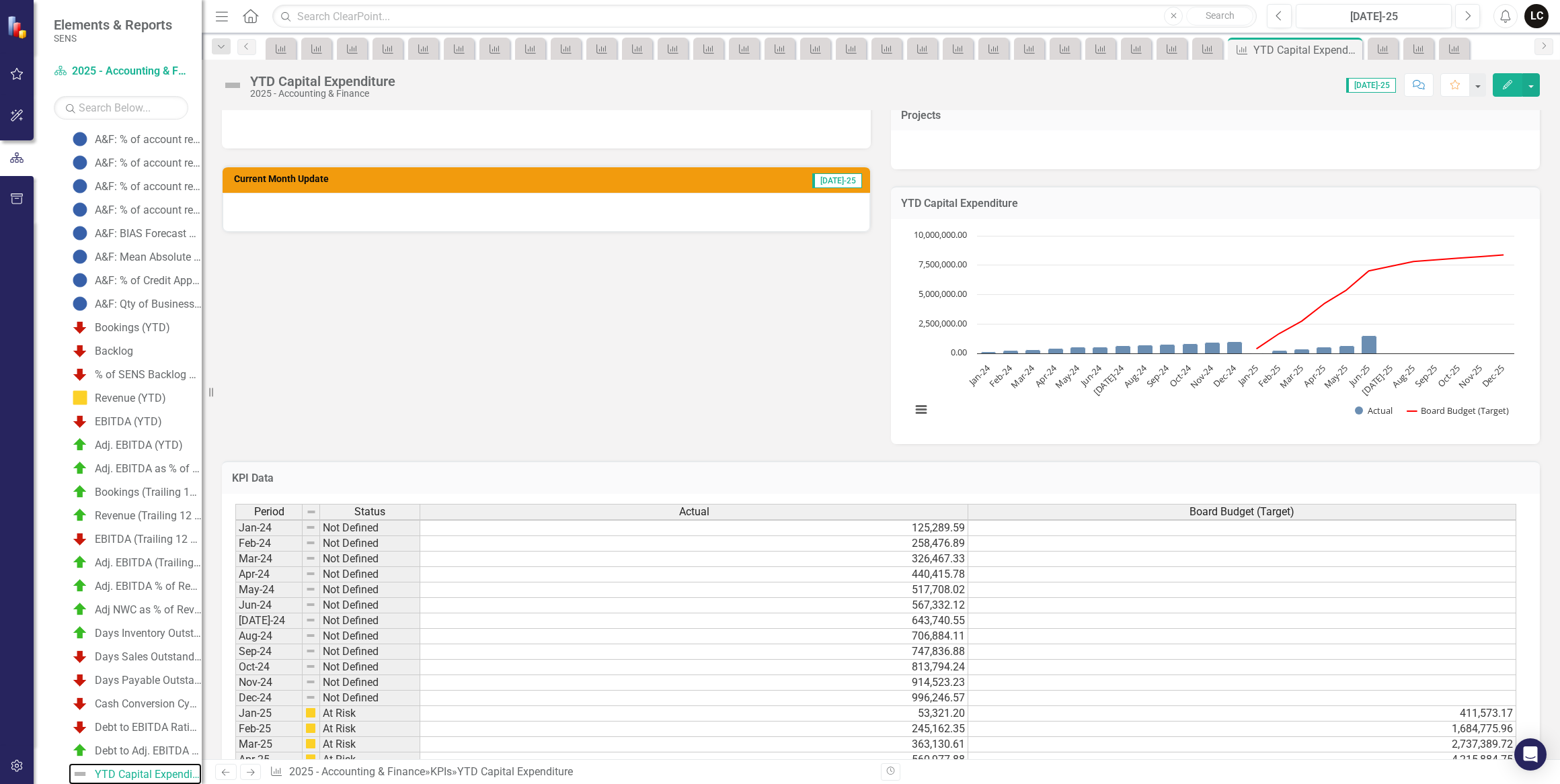
scroll to position [428, 0]
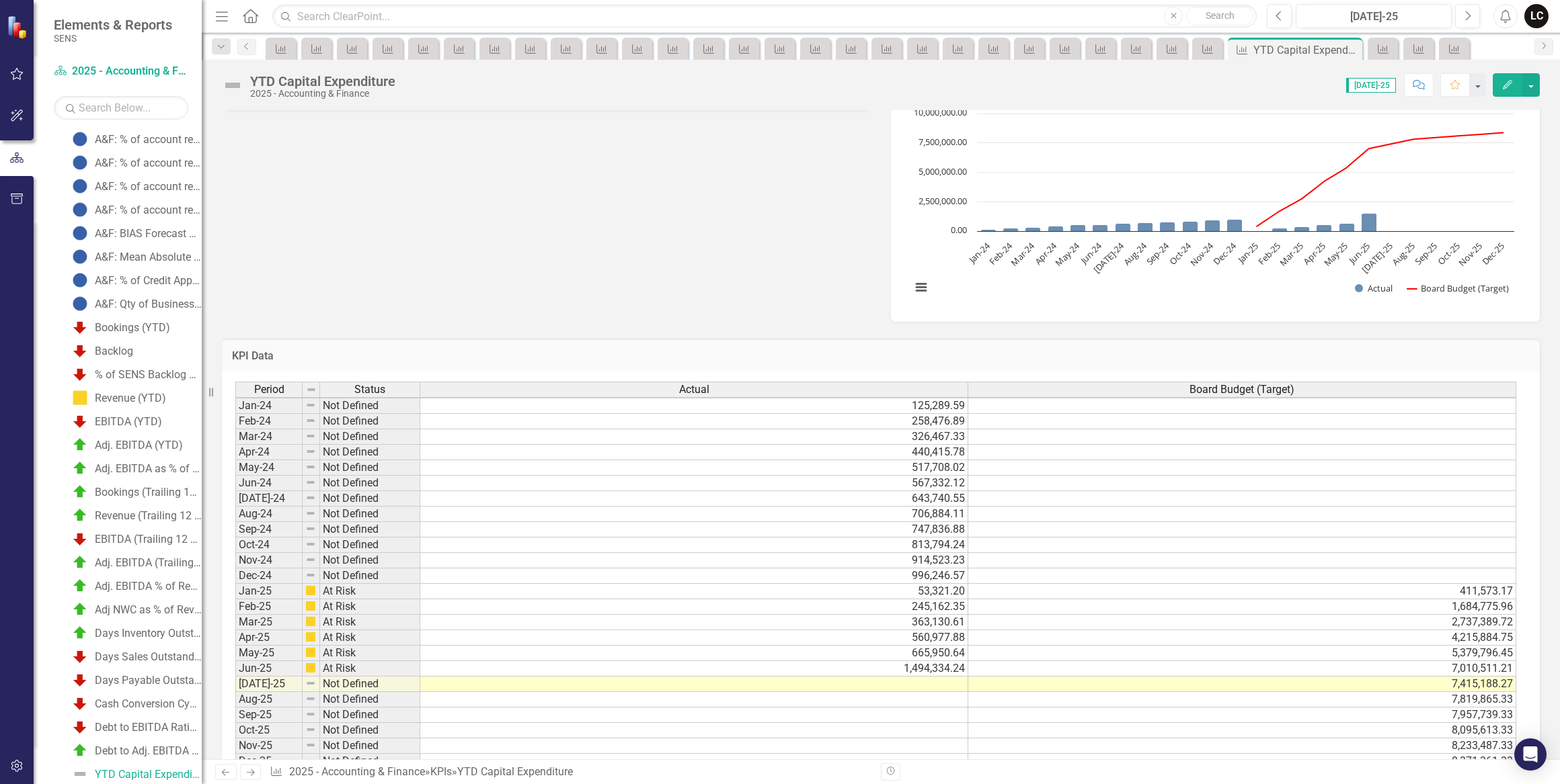
click at [945, 685] on td at bounding box center [694, 684] width 548 height 15
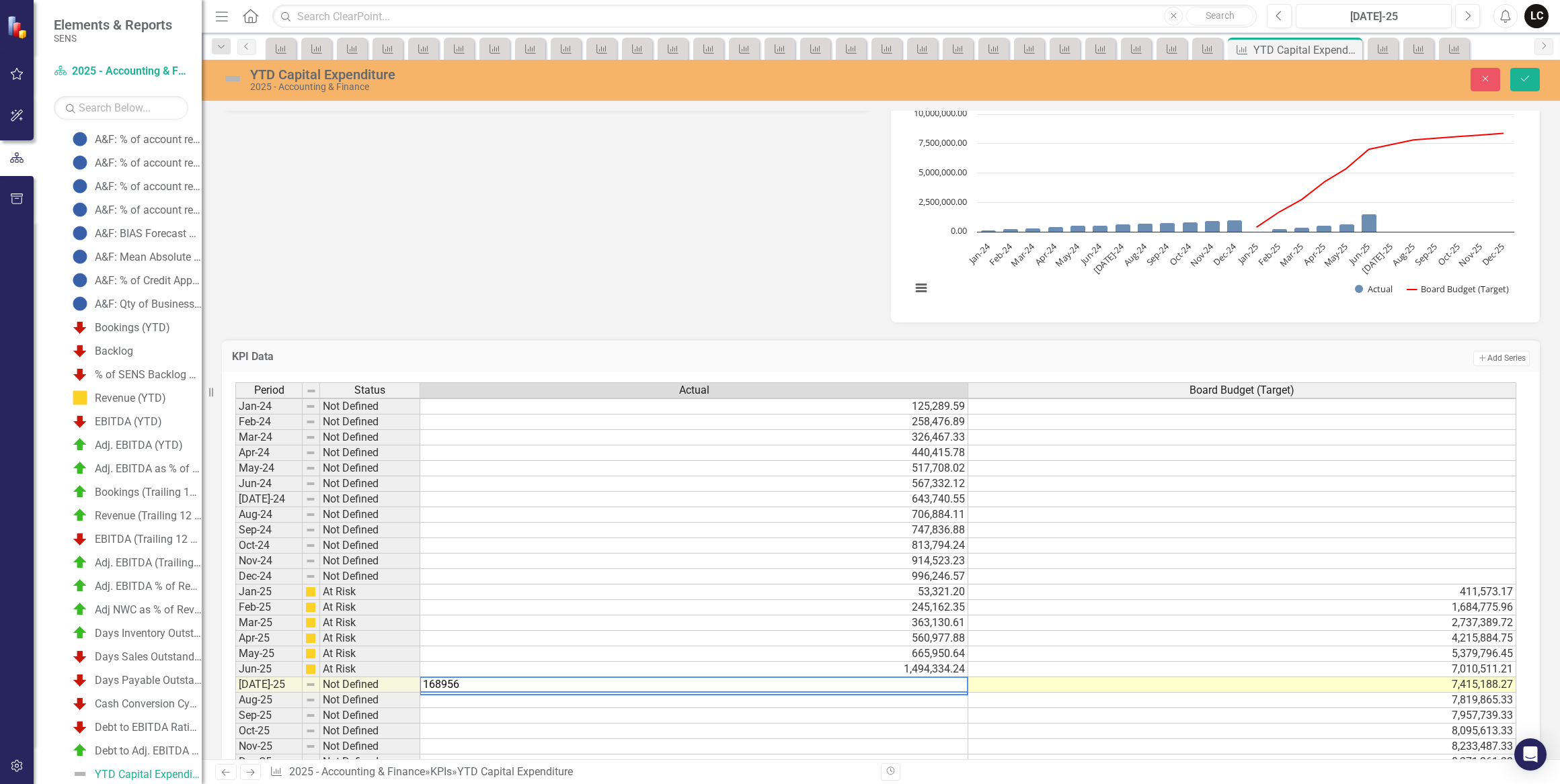
type textarea "1689569"
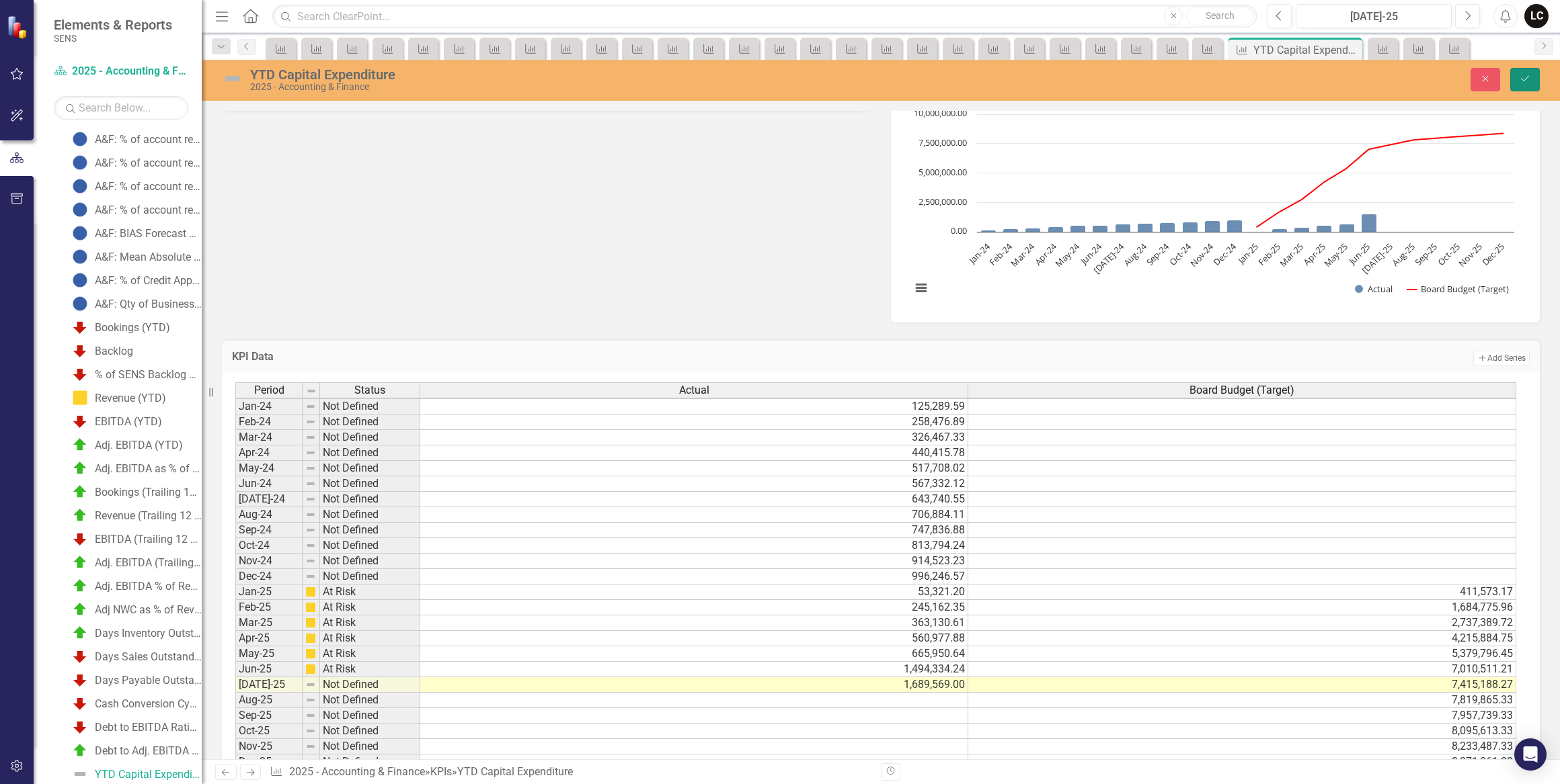
click at [1516, 83] on button "Save" at bounding box center [1524, 80] width 29 height 24
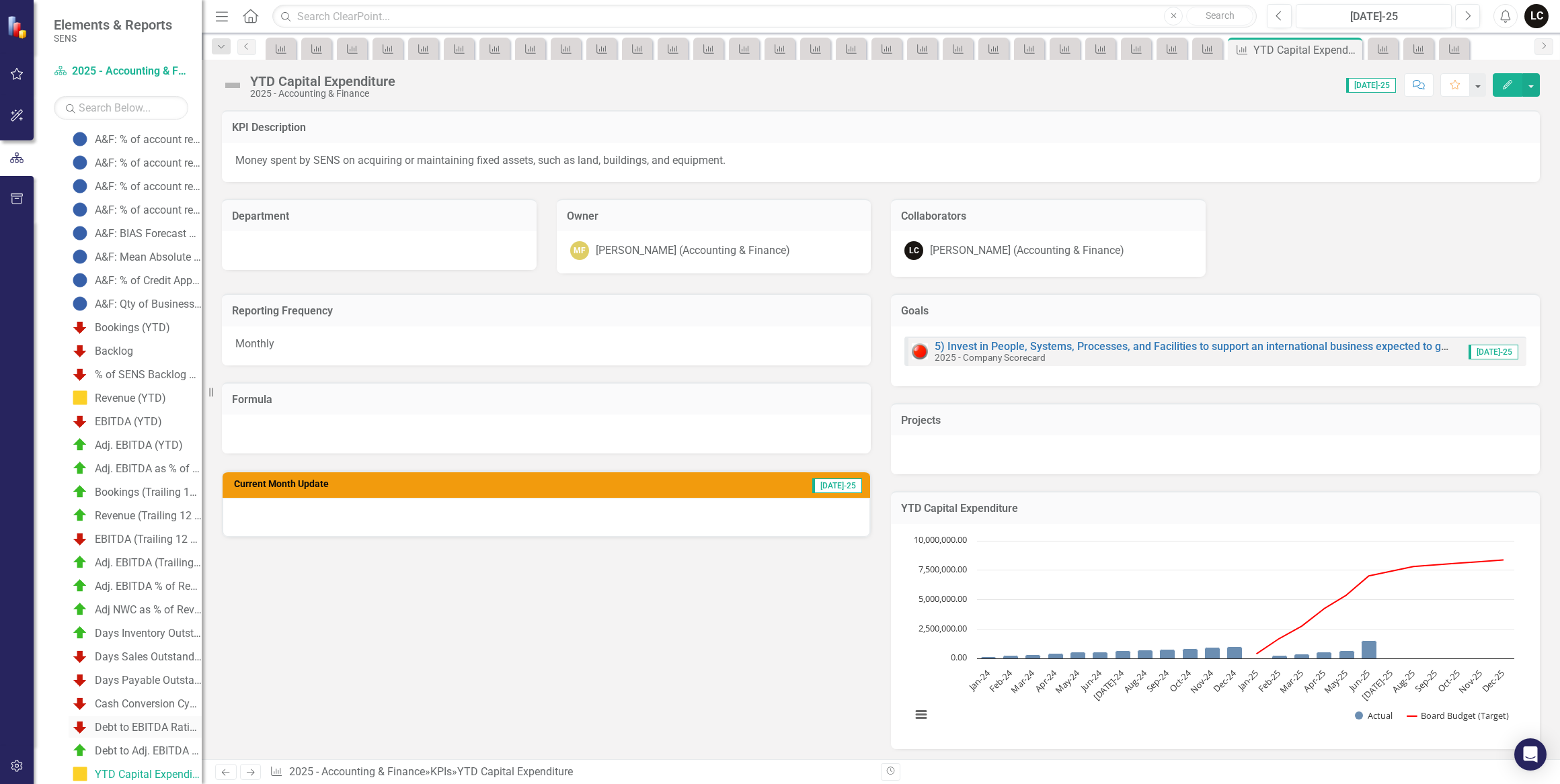
scroll to position [296, 0]
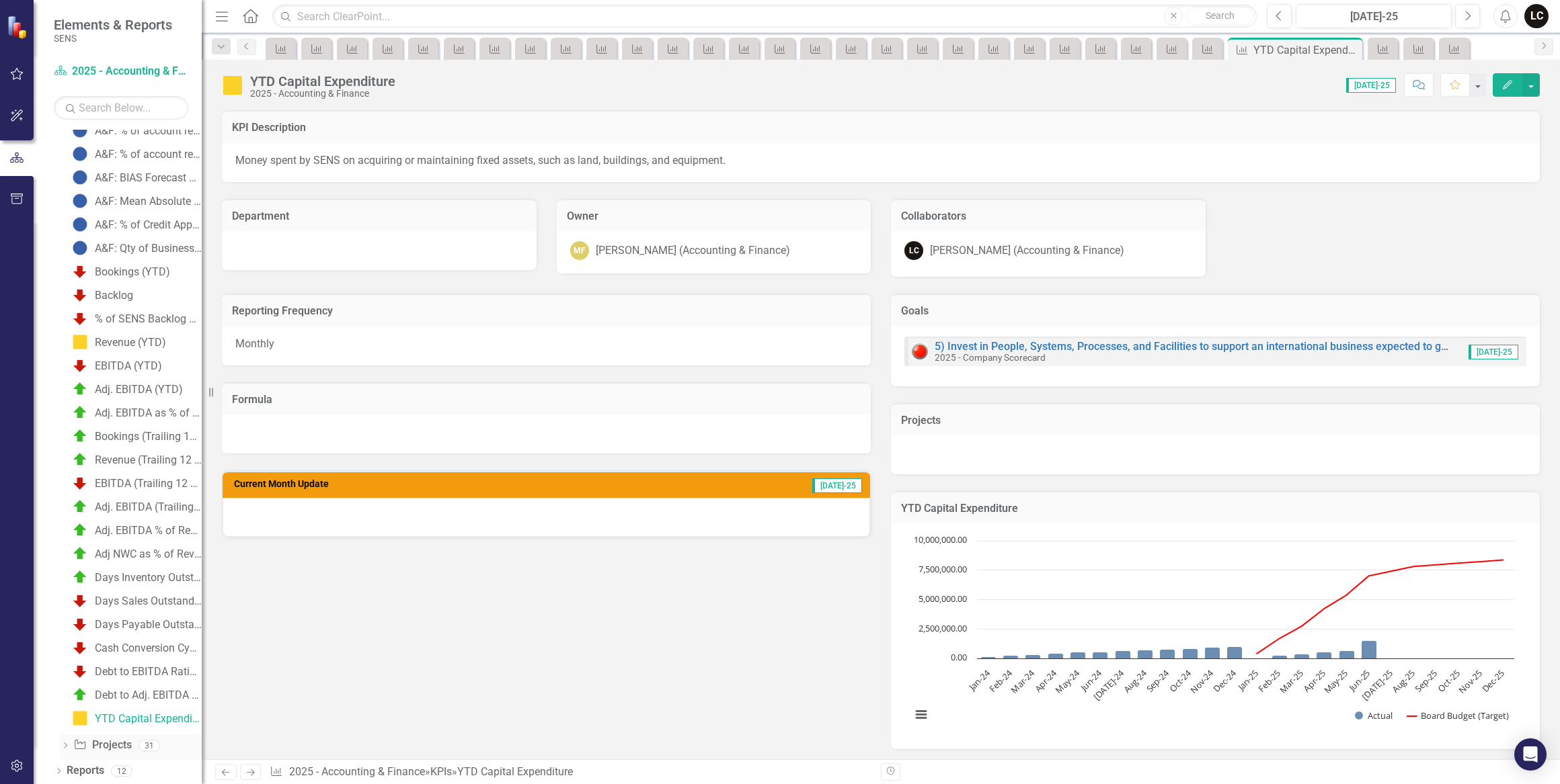
click at [110, 738] on link "Project Projects" at bounding box center [102, 745] width 58 height 15
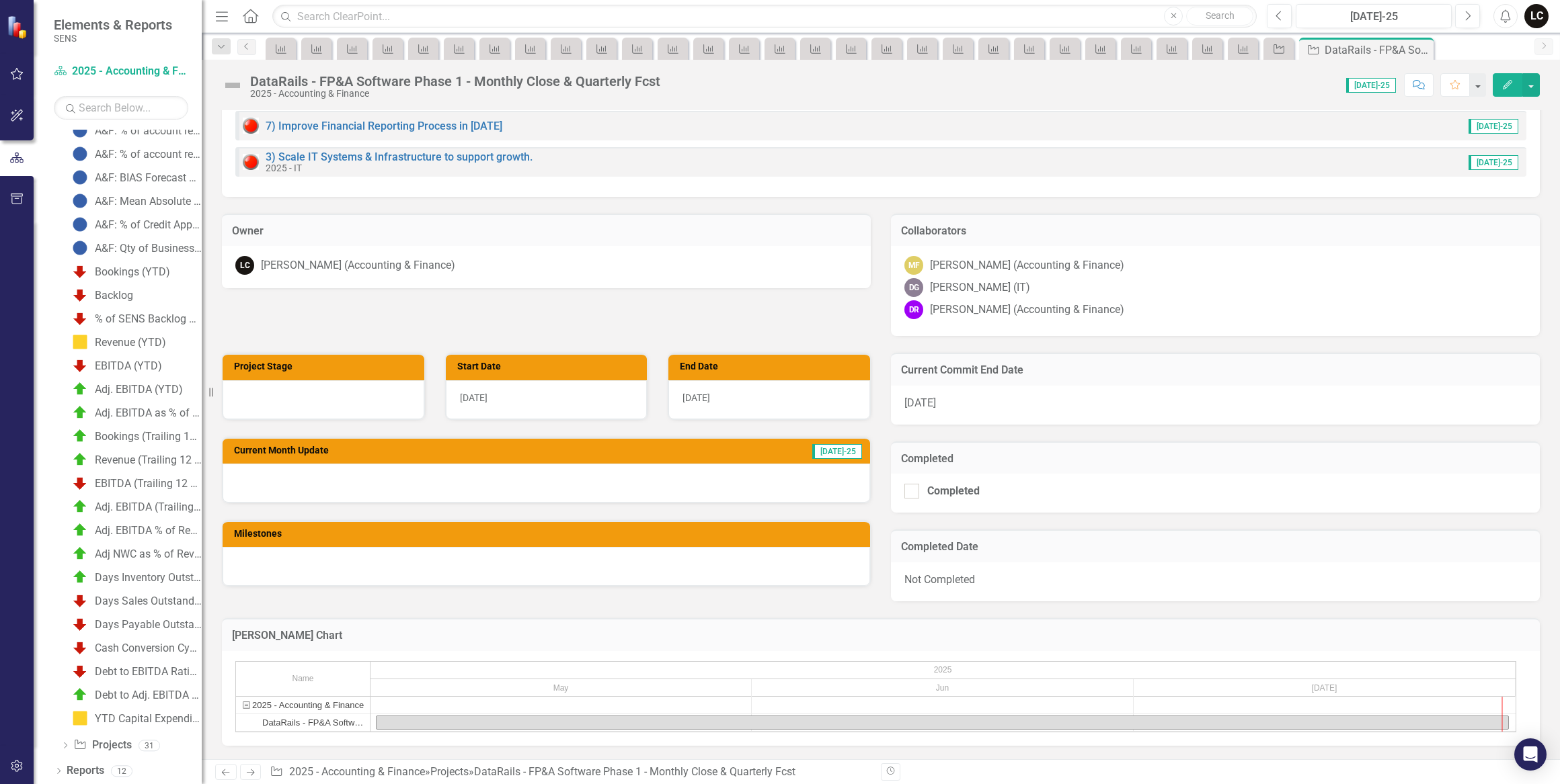
scroll to position [367, 0]
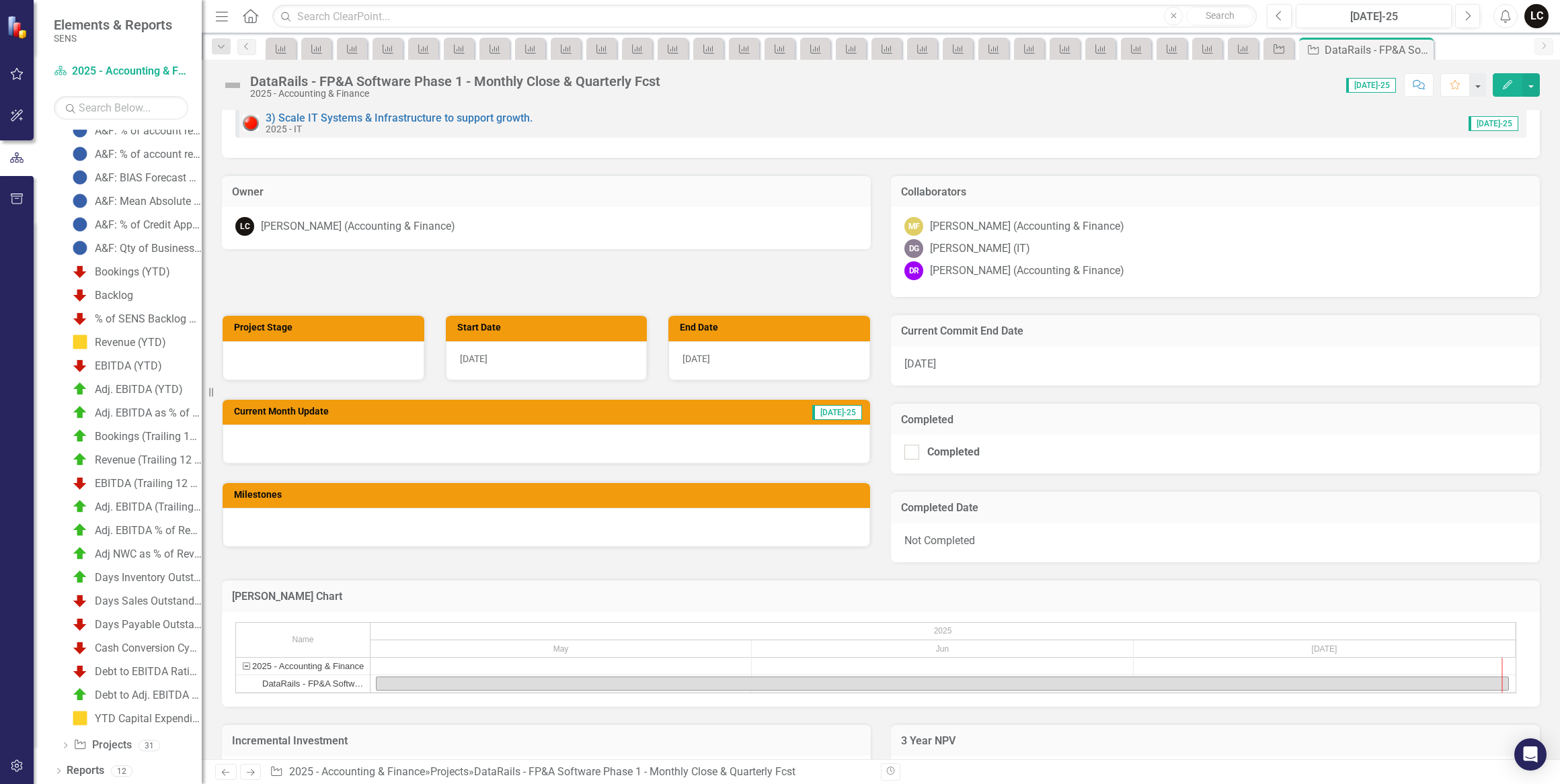
click at [578, 451] on div at bounding box center [545, 444] width 647 height 39
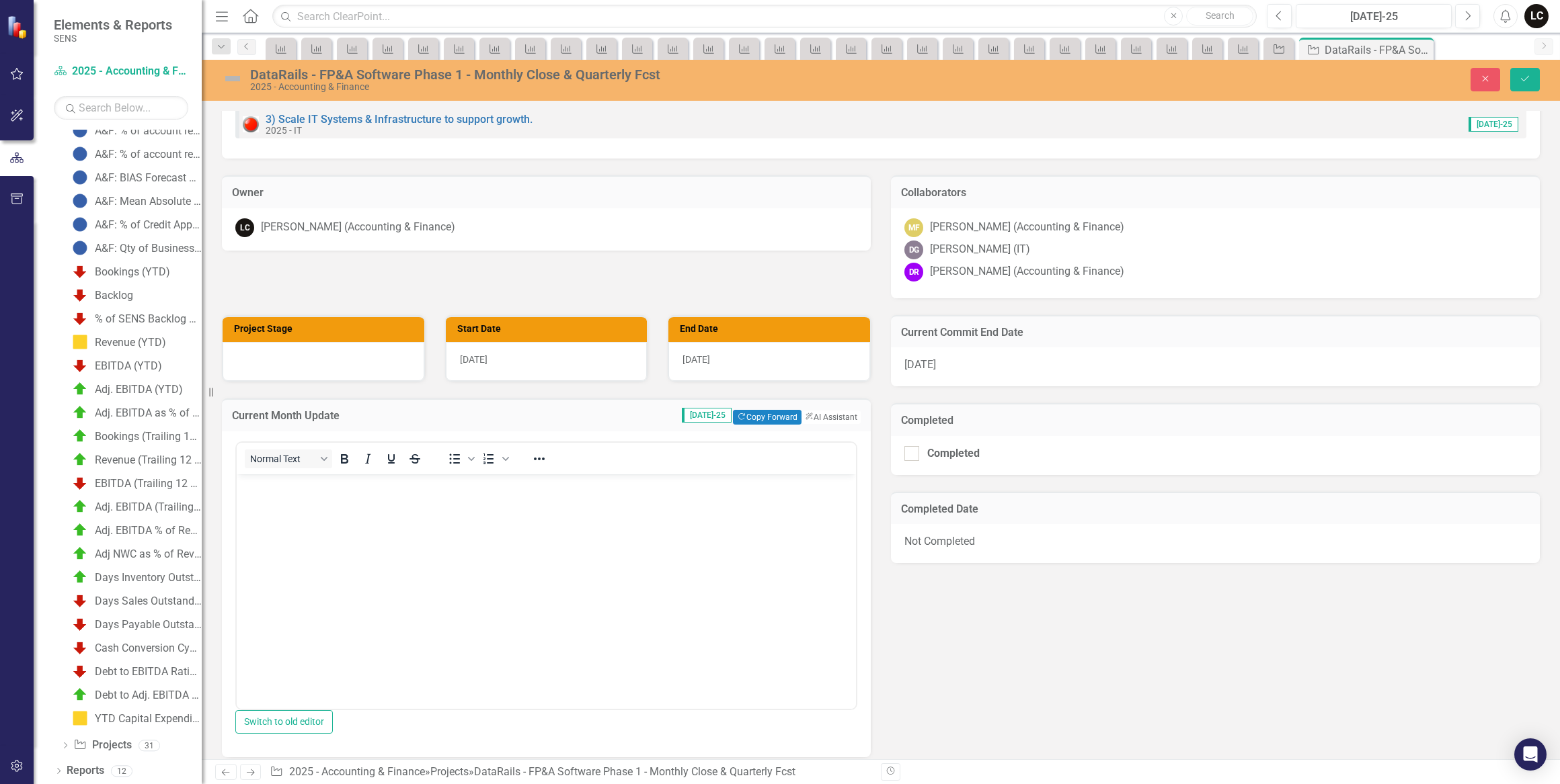
scroll to position [0, 0]
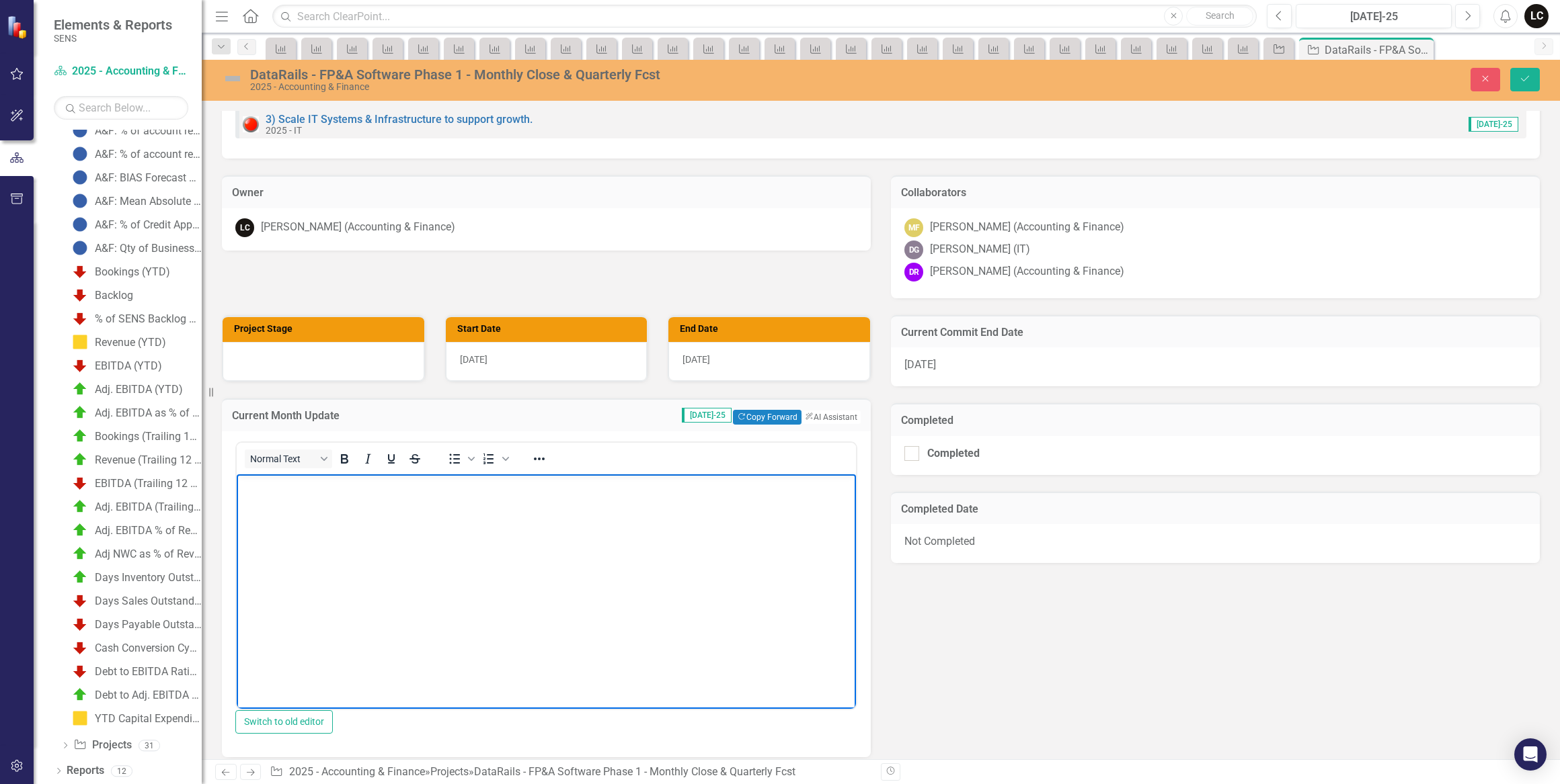
click at [268, 493] on p "Rich Text Area. Press ALT-0 for help." at bounding box center [545, 485] width 612 height 16
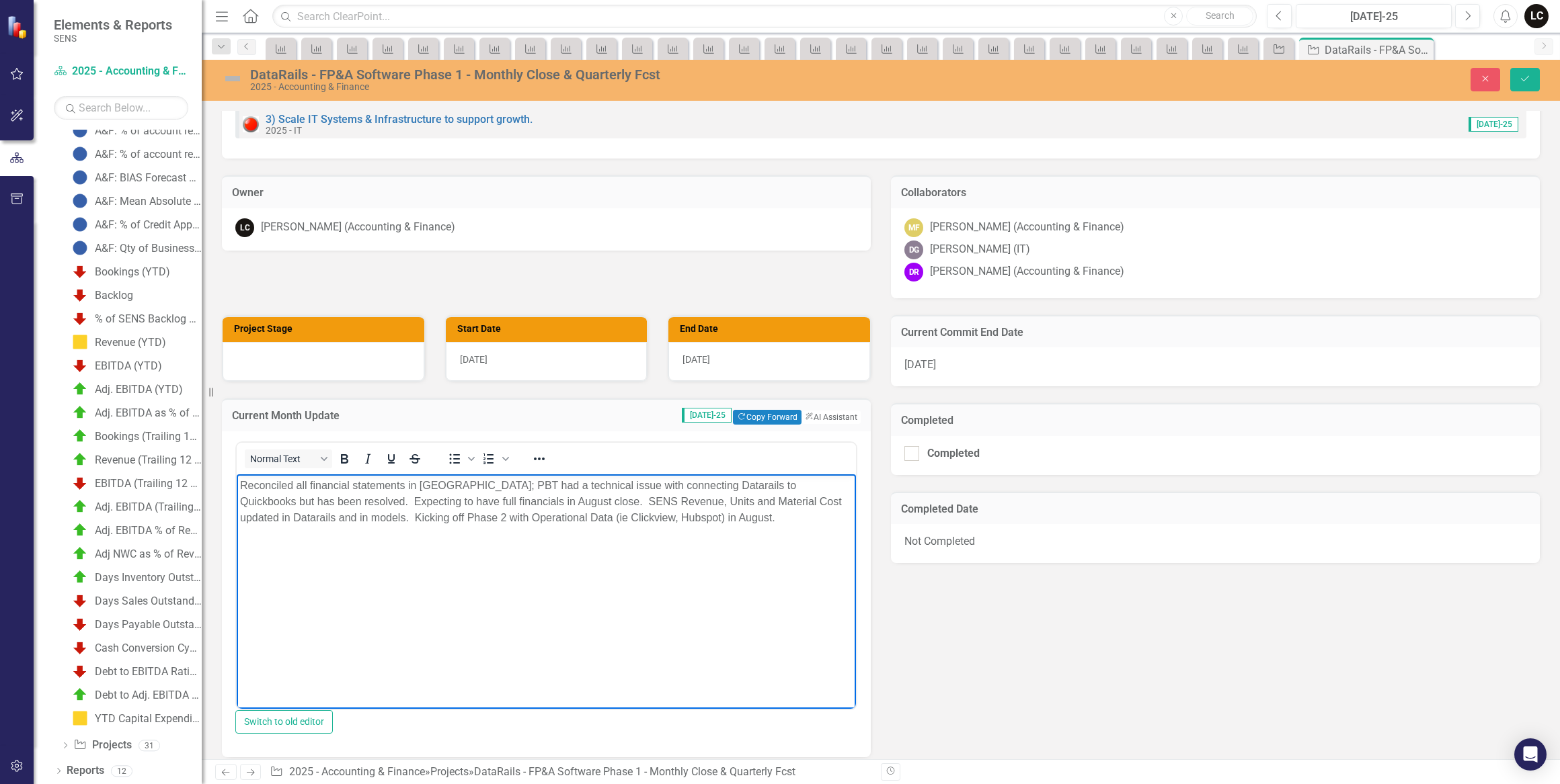
click at [283, 517] on p "Reconciled all financial statements in [GEOGRAPHIC_DATA]; PBT had a technical i…" at bounding box center [545, 501] width 612 height 48
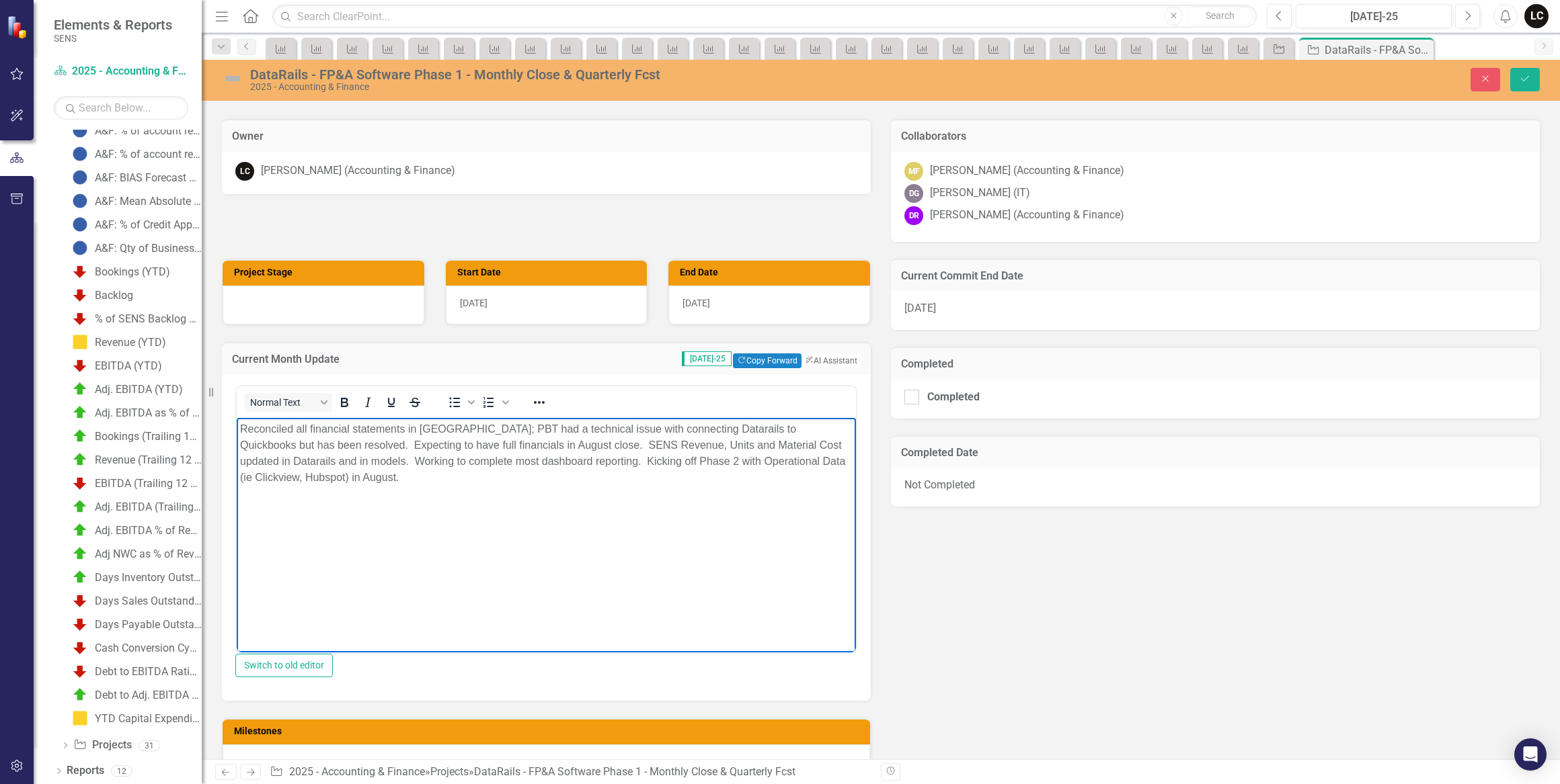
scroll to position [489, 0]
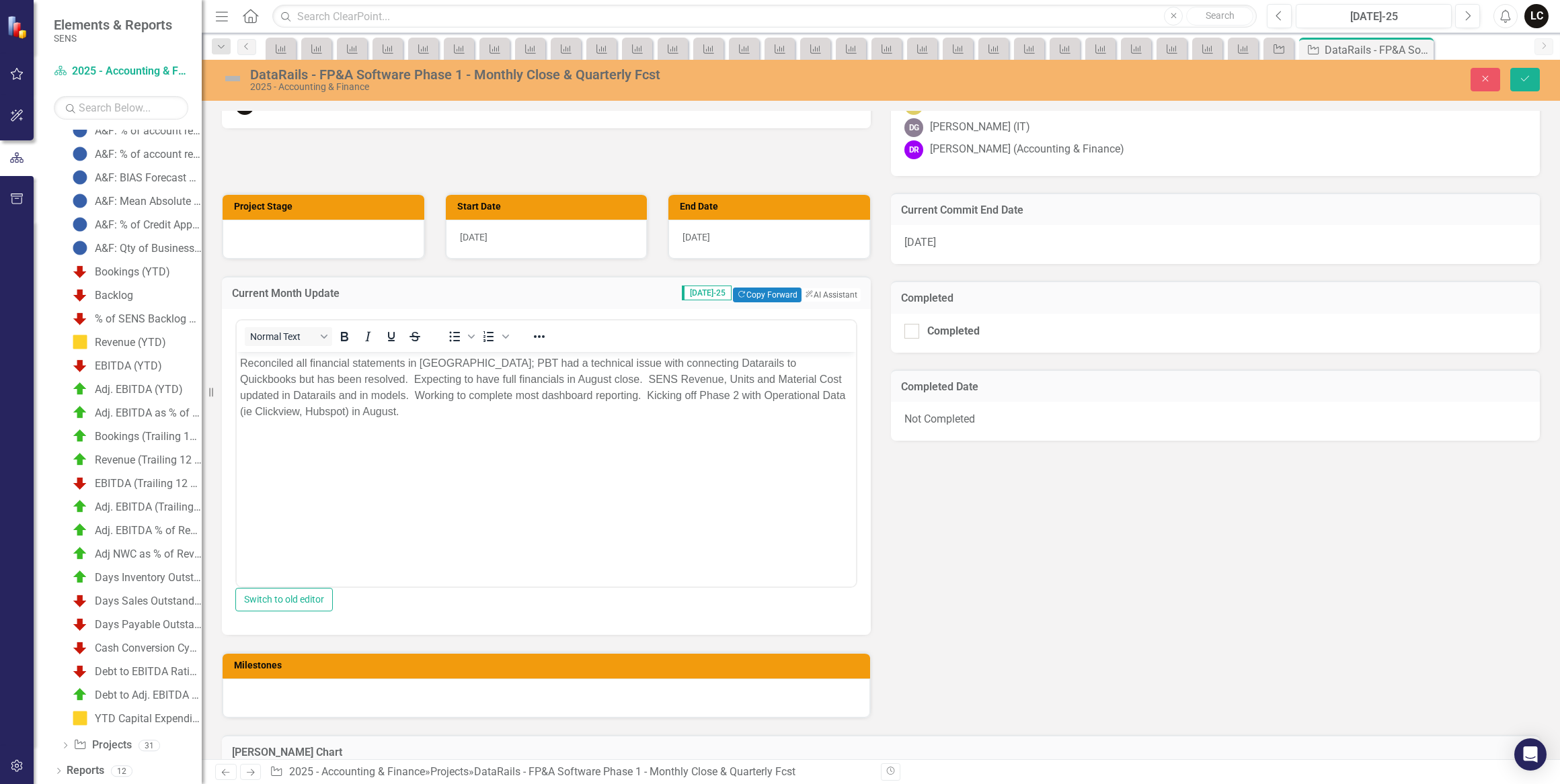
click at [462, 629] on div "Normal Text To open the popup, press Shift+Enter To open the popup, press Shift…" at bounding box center [545, 472] width 649 height 326
click at [1518, 72] on button "Save" at bounding box center [1524, 80] width 29 height 24
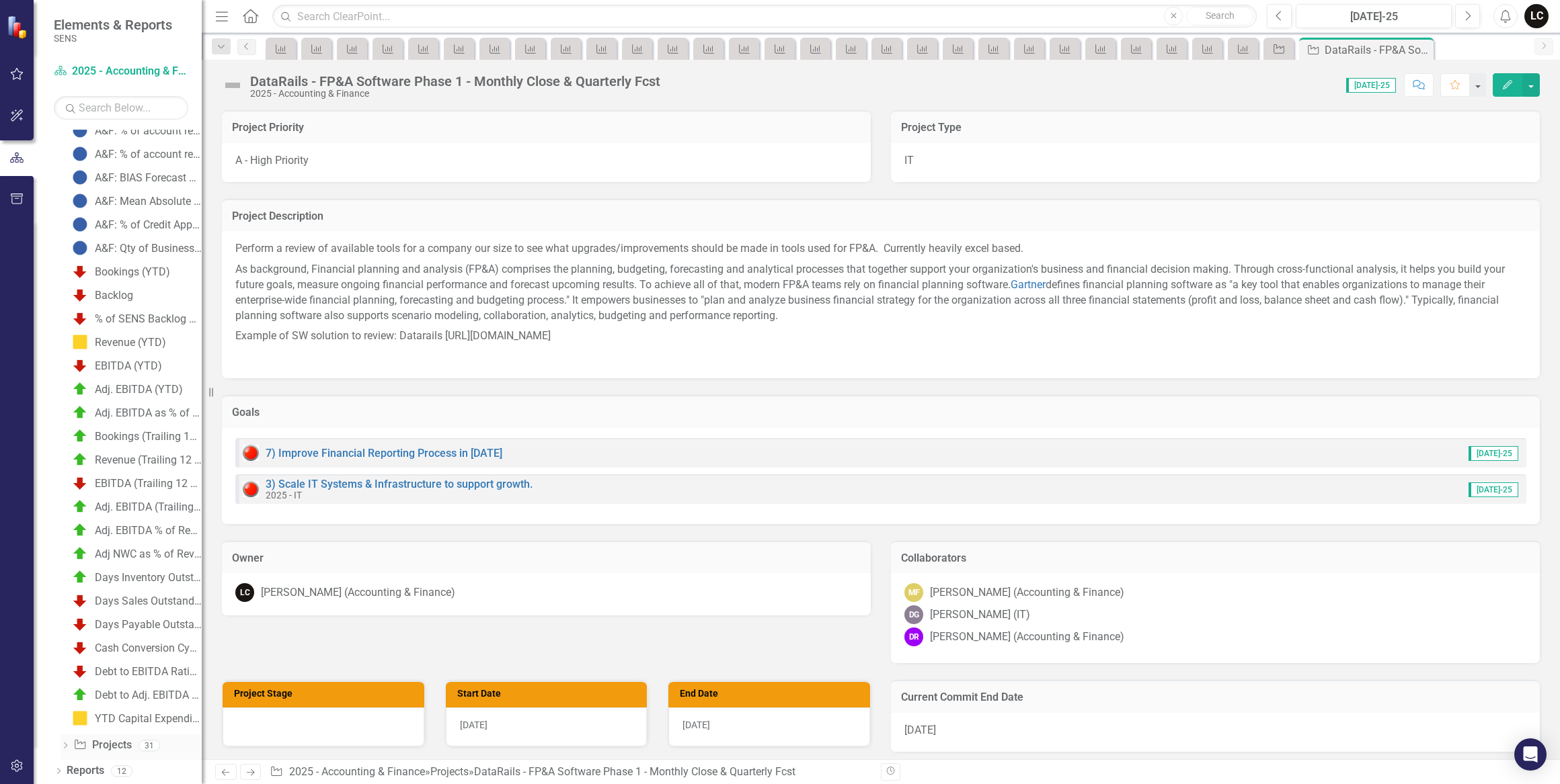
scroll to position [183, 0]
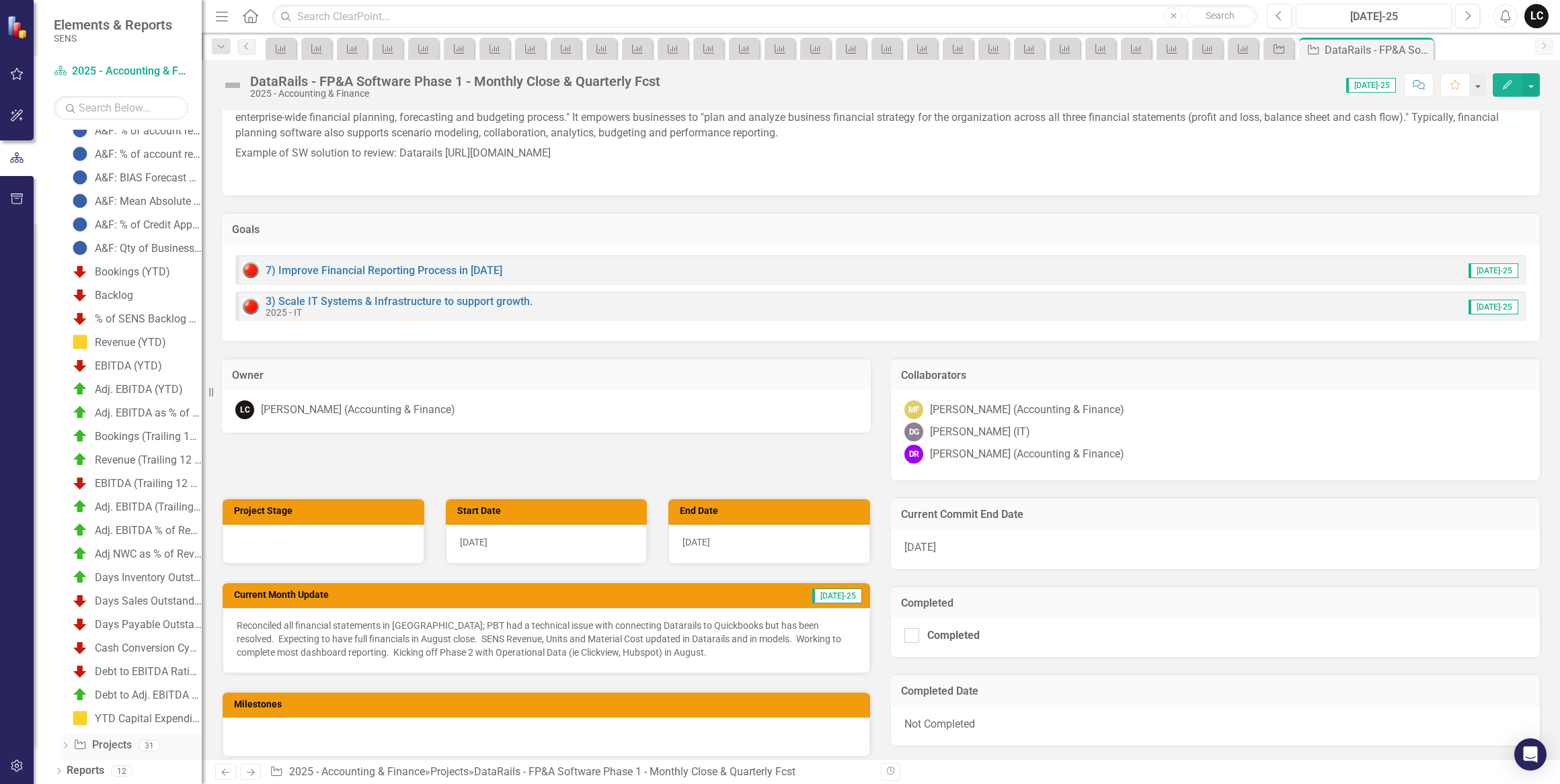
click at [97, 744] on link "Project Projects" at bounding box center [102, 745] width 58 height 15
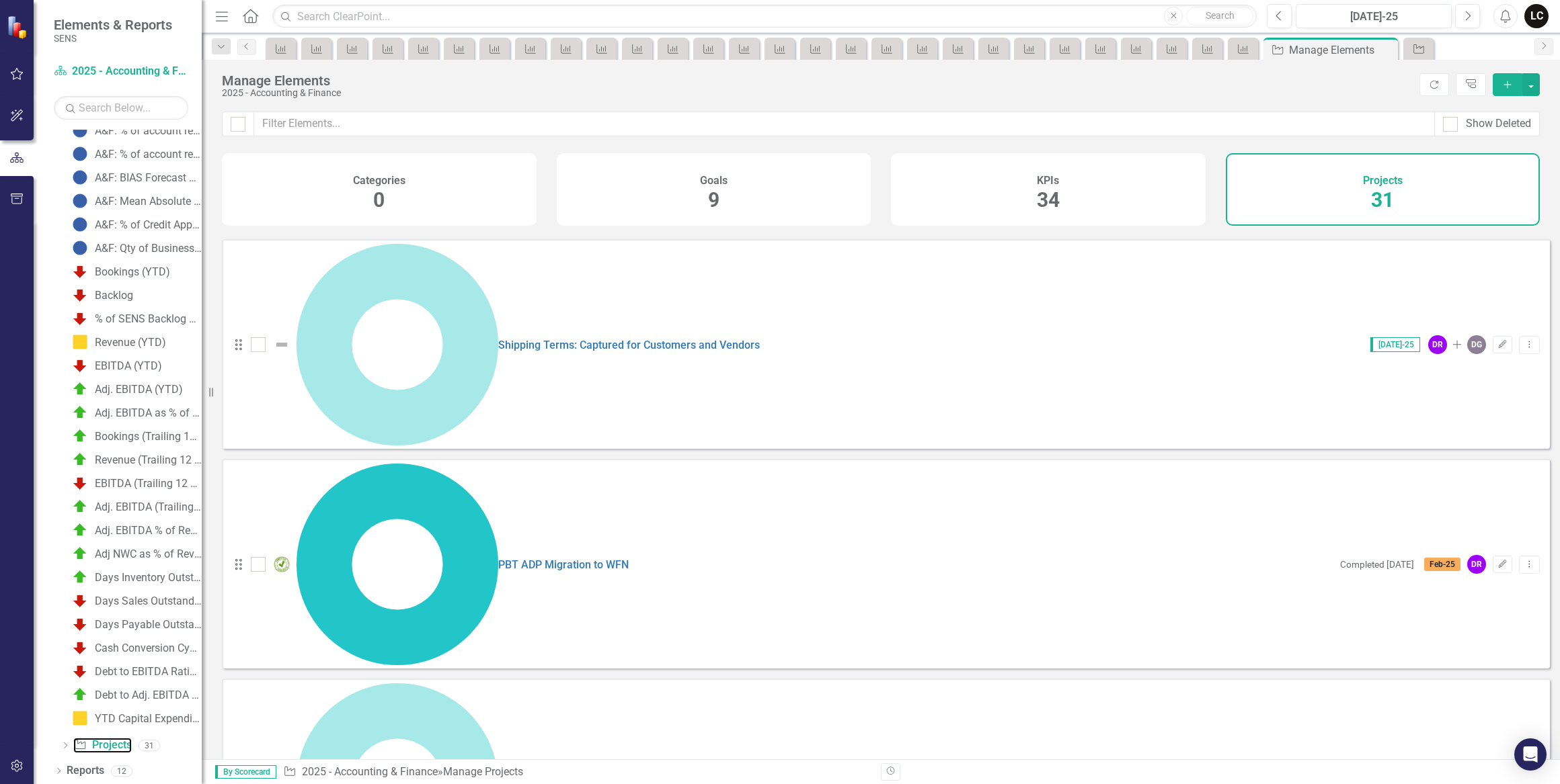
scroll to position [672, 0]
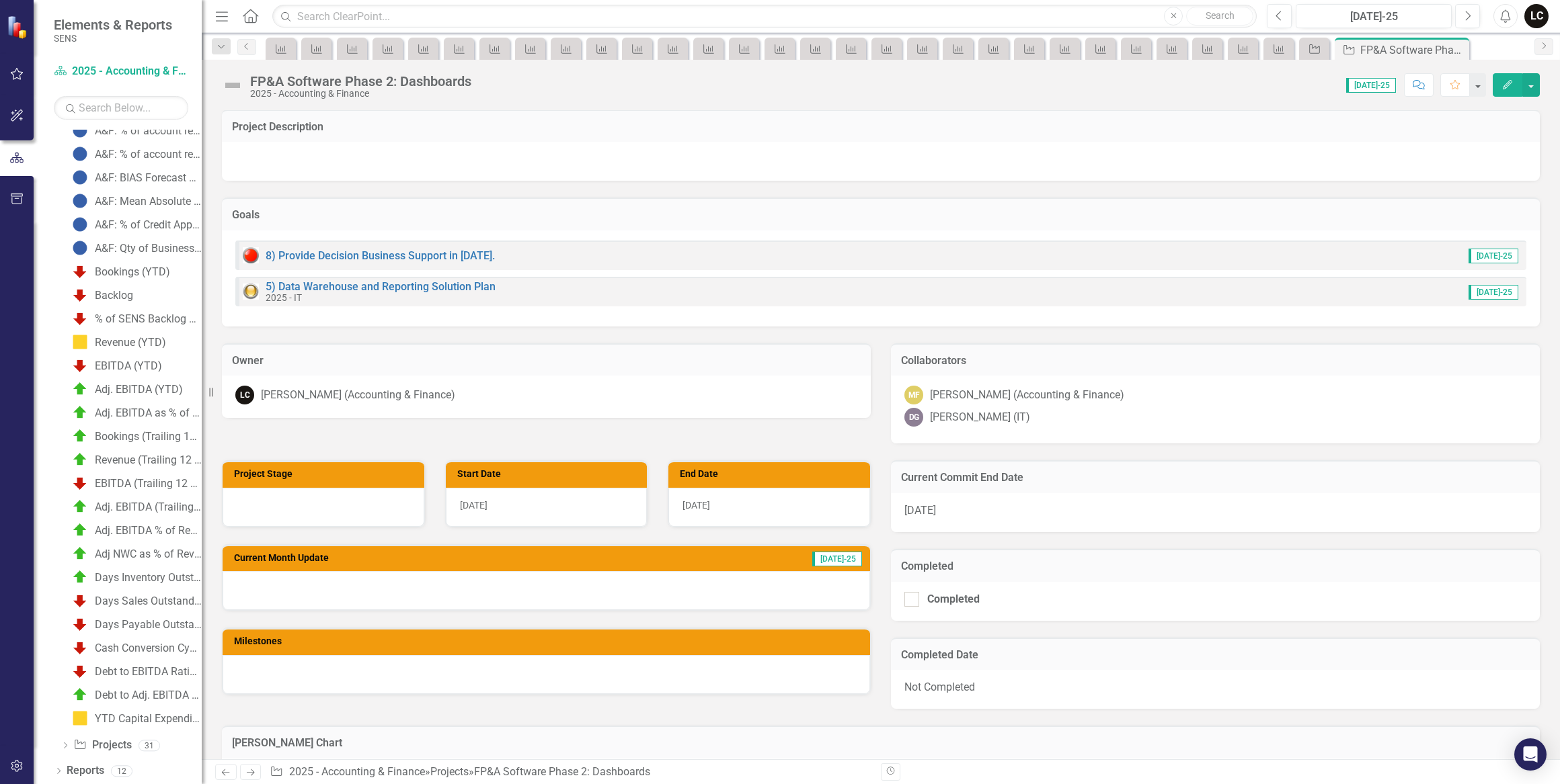
scroll to position [121, 0]
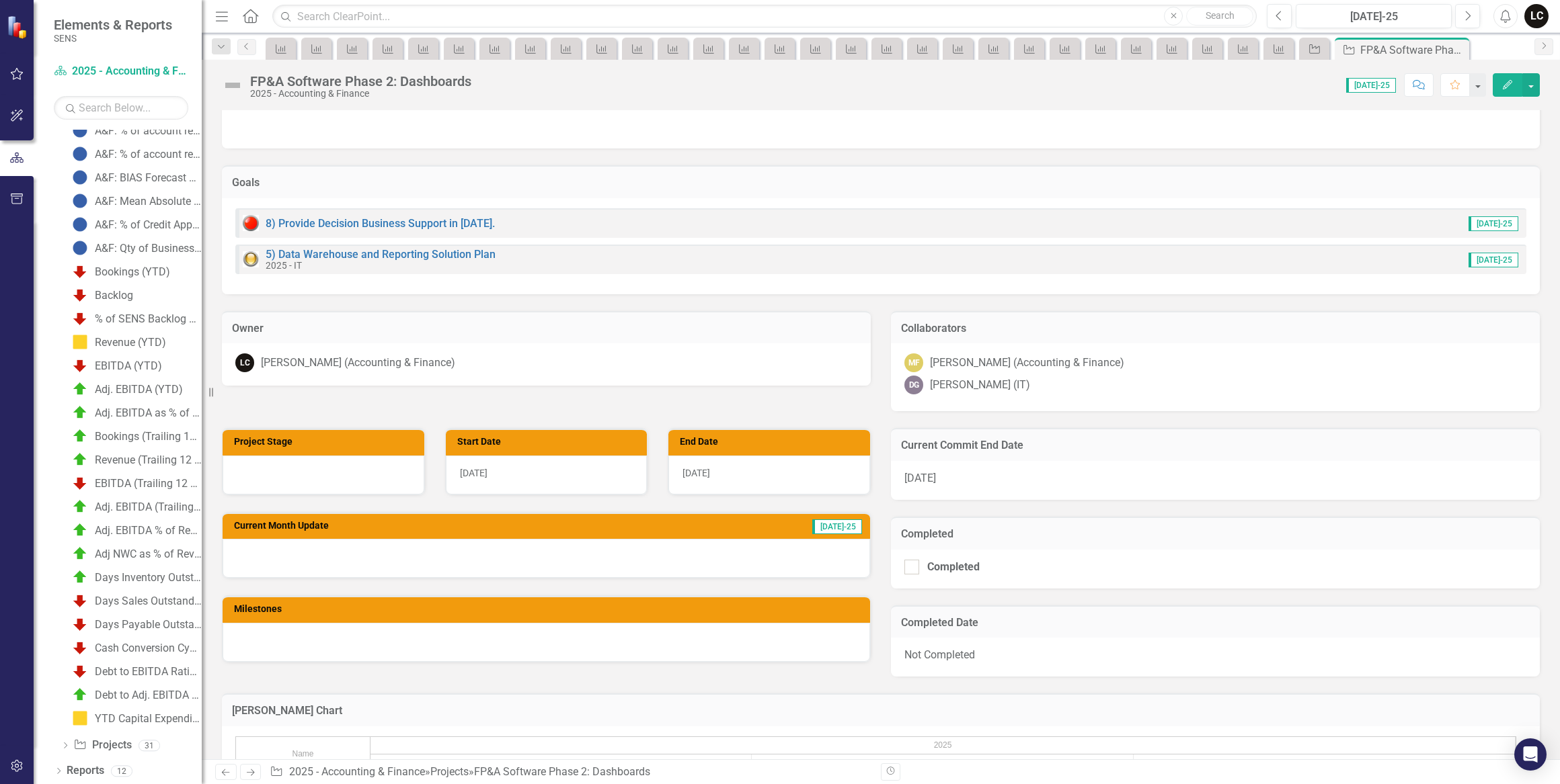
click at [410, 552] on div at bounding box center [545, 558] width 647 height 39
click at [365, 551] on div at bounding box center [545, 558] width 647 height 39
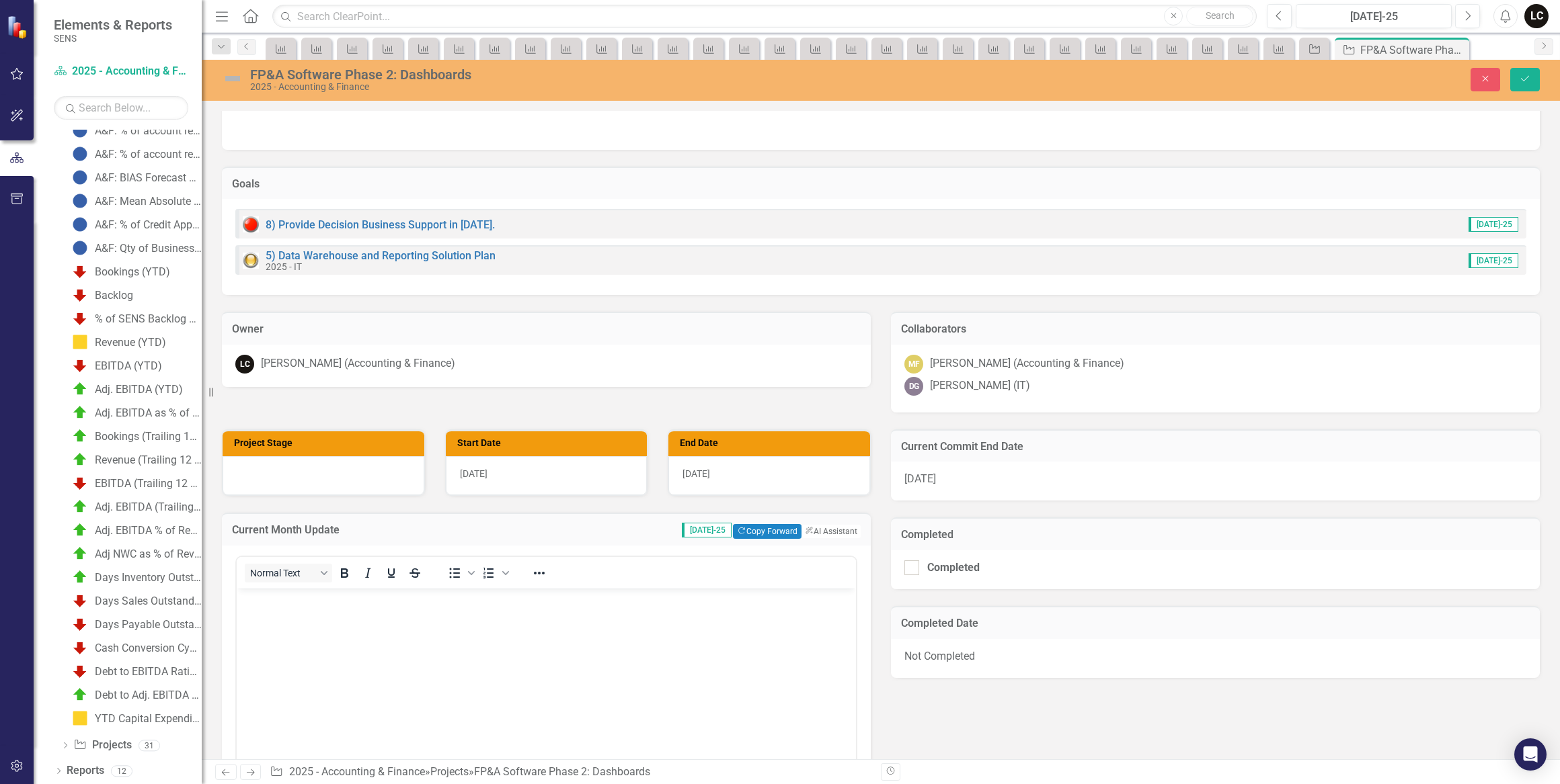
scroll to position [0, 0]
click at [297, 605] on p "Rich Text Area. Press ALT-0 for help." at bounding box center [545, 599] width 612 height 16
click at [591, 672] on body "Started in mid August to bring in operational data." at bounding box center [546, 689] width 619 height 202
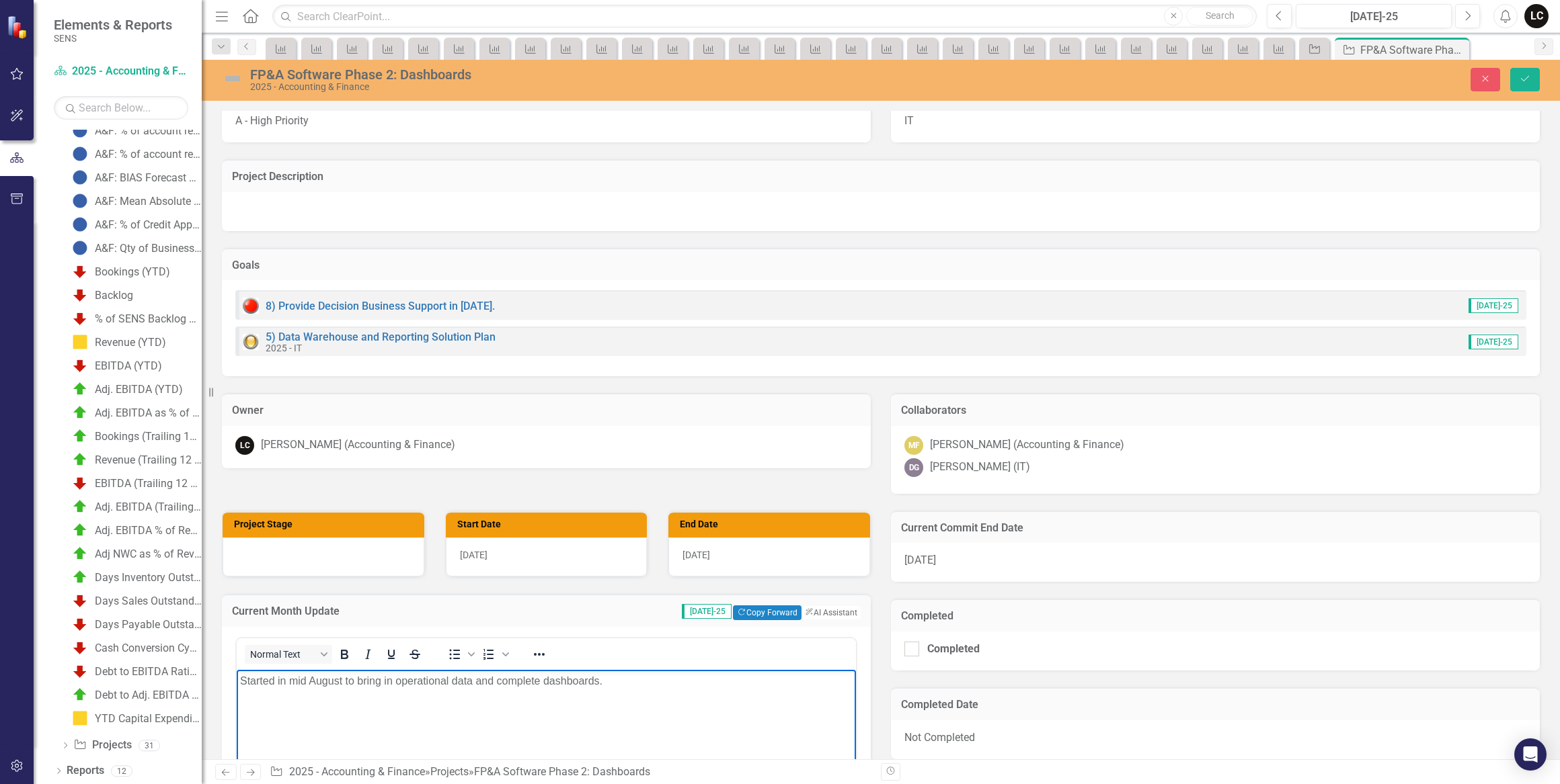
scroll to position [60, 0]
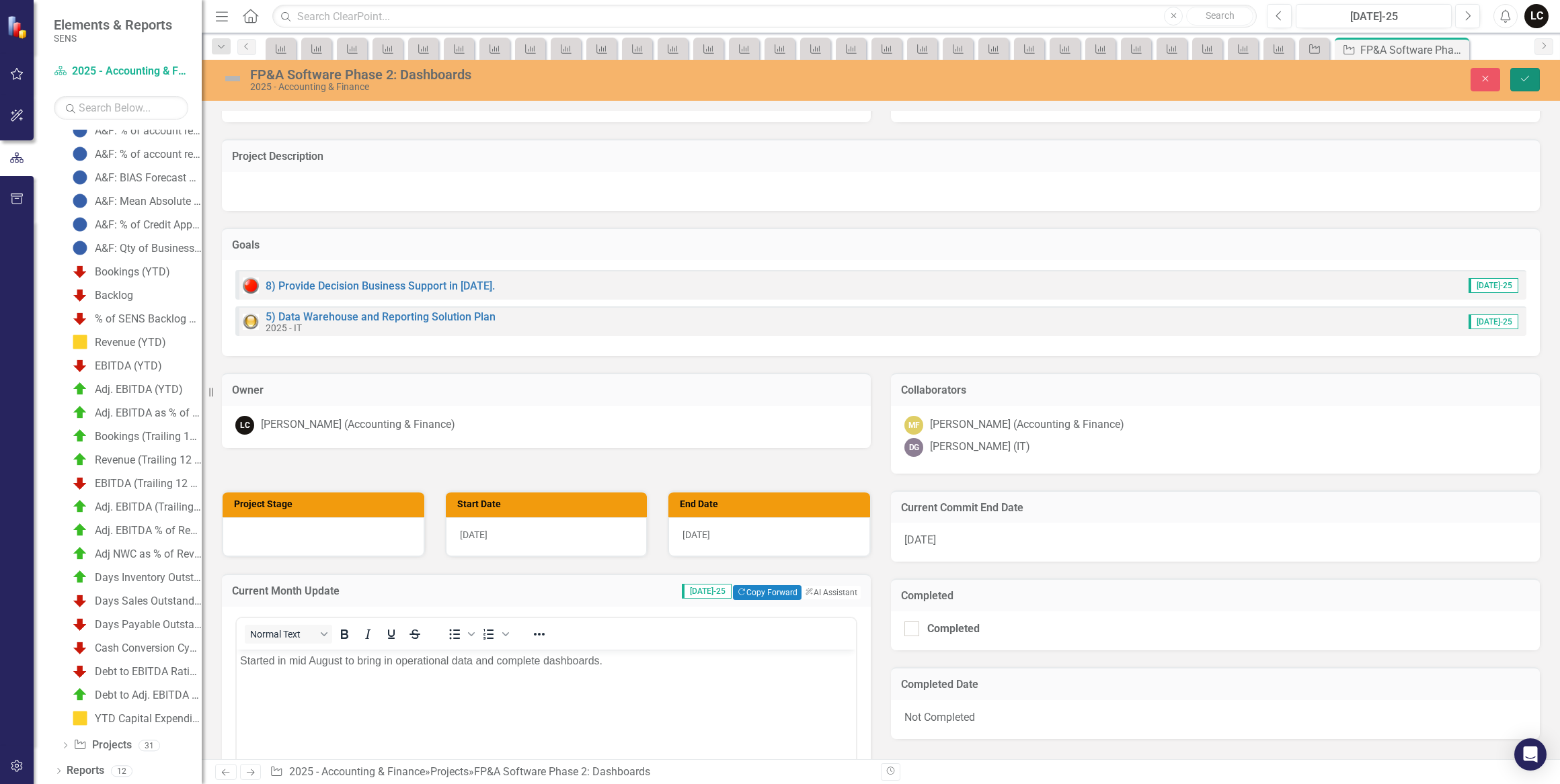
click at [1520, 88] on button "Save" at bounding box center [1524, 80] width 29 height 24
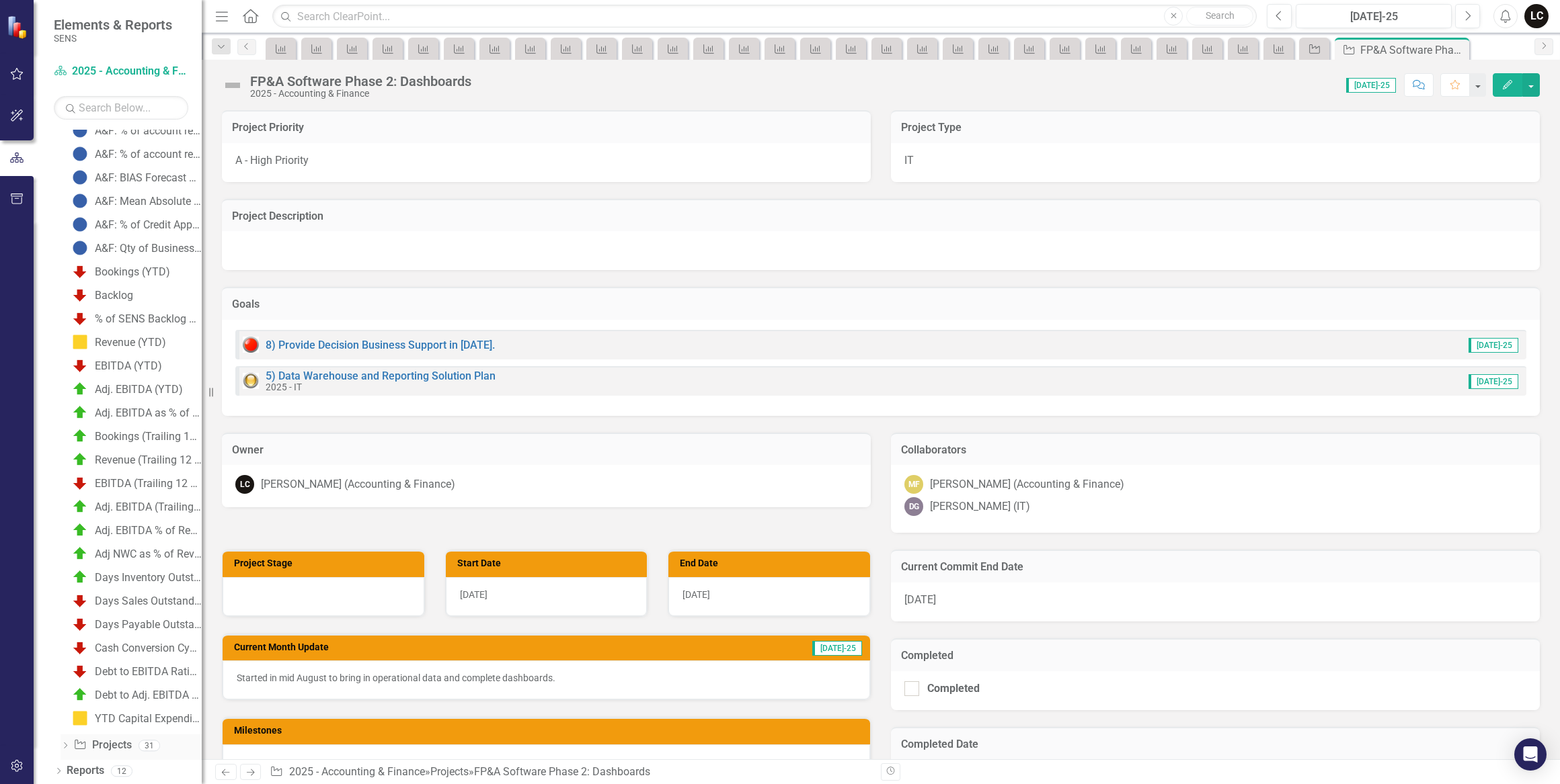
click at [121, 741] on link "Project Projects" at bounding box center [102, 745] width 58 height 15
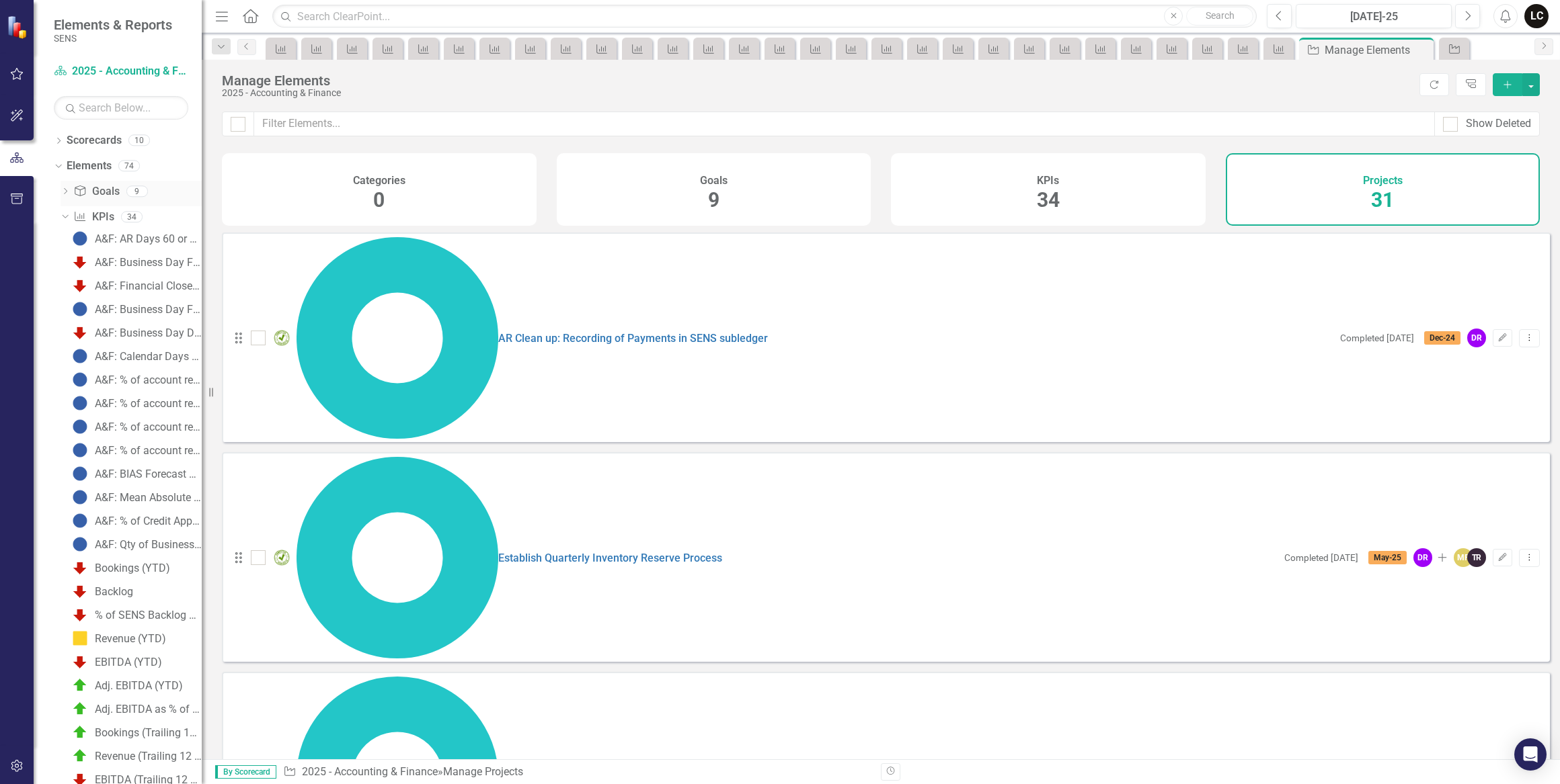
click at [102, 187] on link "Goal Goals" at bounding box center [96, 191] width 46 height 15
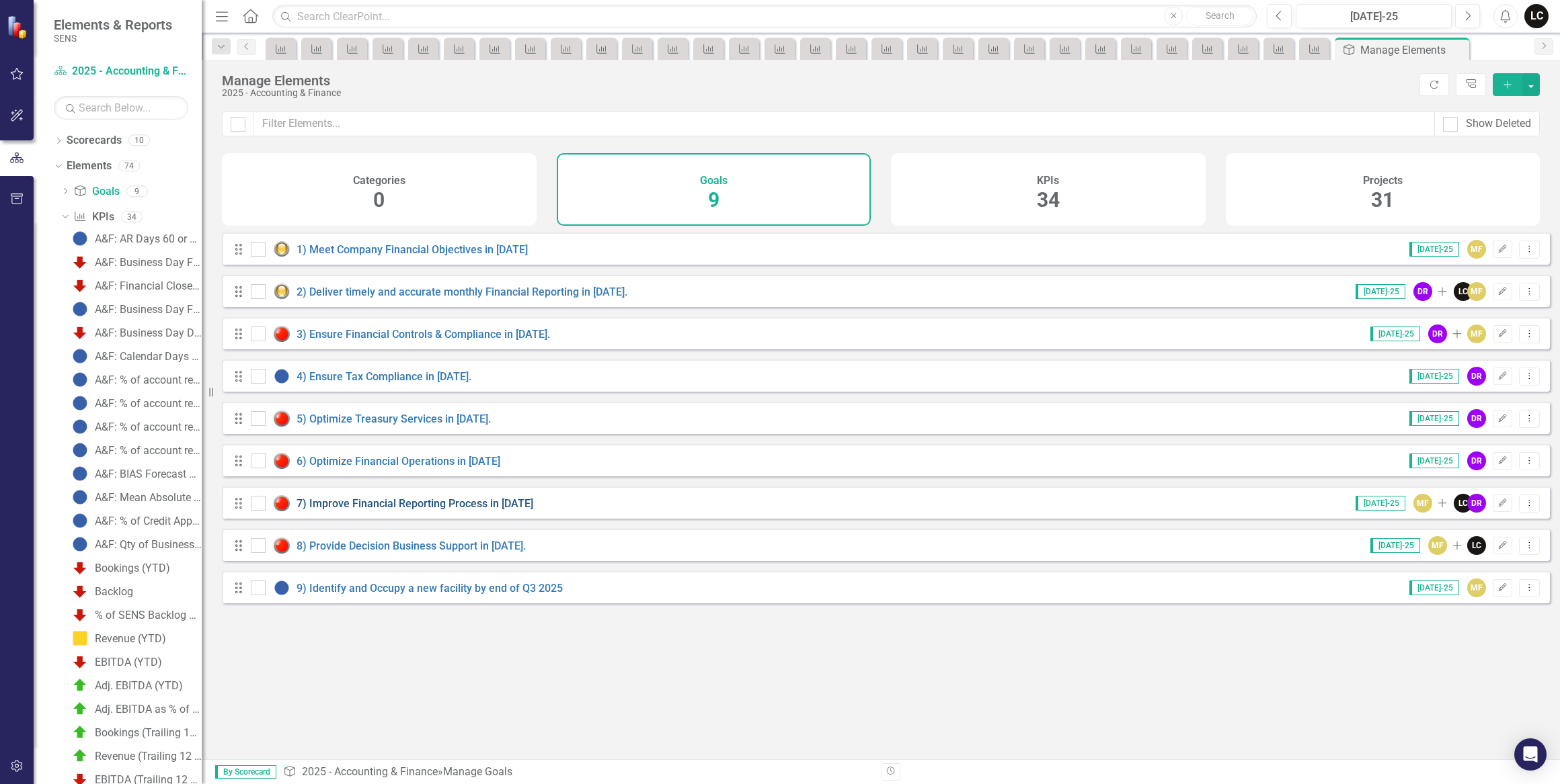
click at [445, 510] on link "7) Improve Financial Reporting Process in [DATE]" at bounding box center [414, 504] width 237 height 13
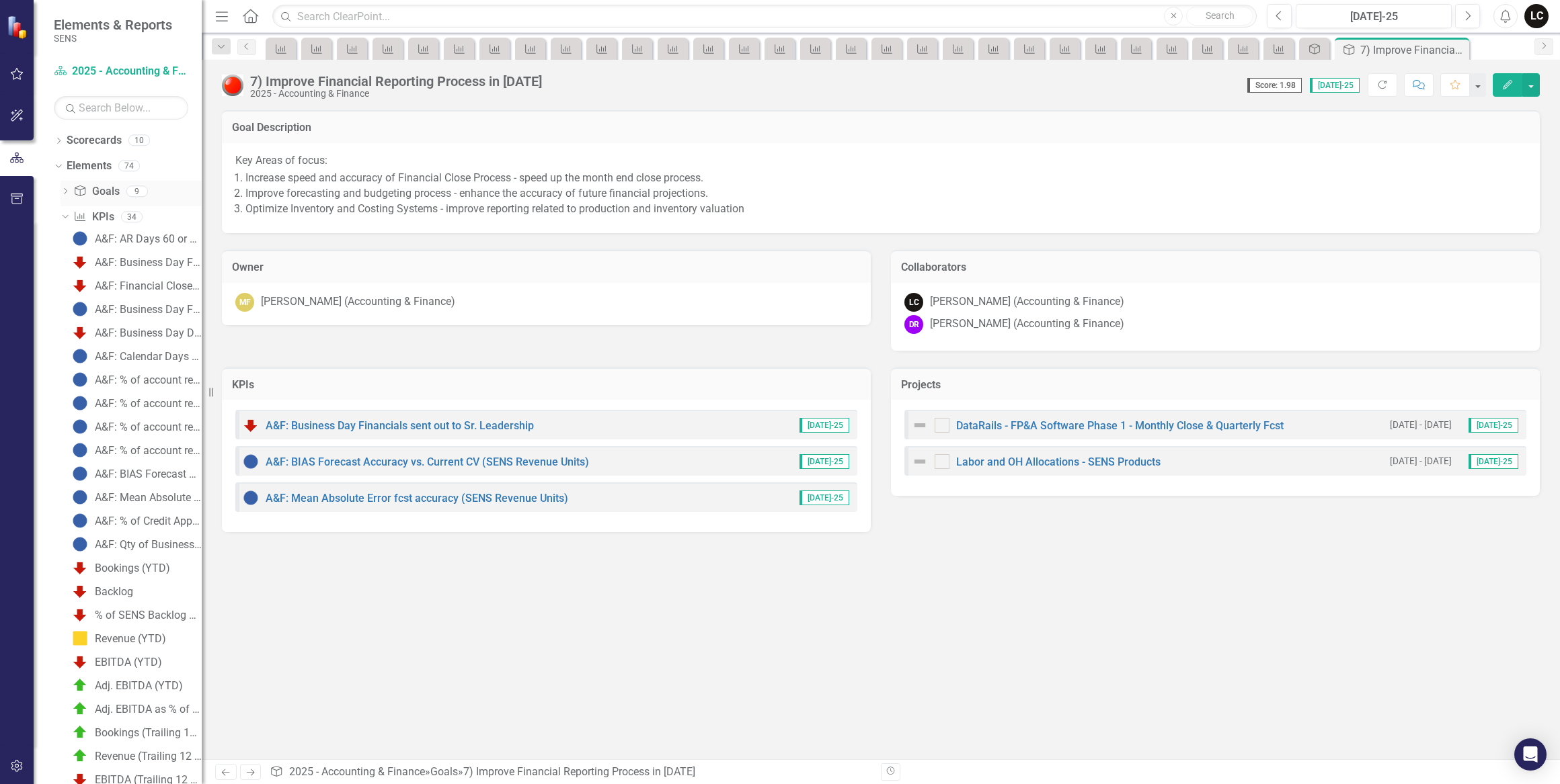
click at [97, 193] on link "Goal Goals" at bounding box center [96, 191] width 46 height 15
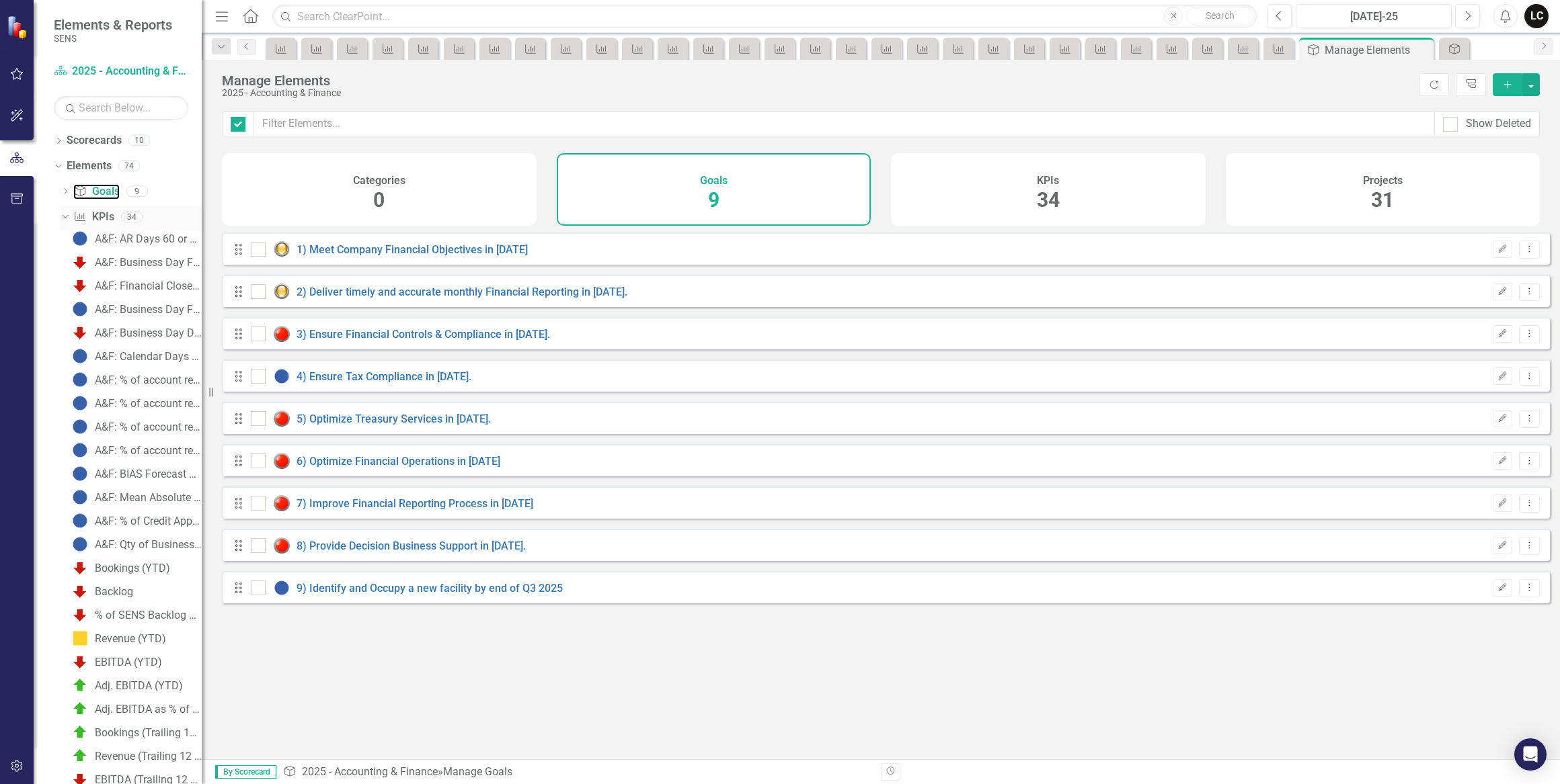
checkbox input "false"
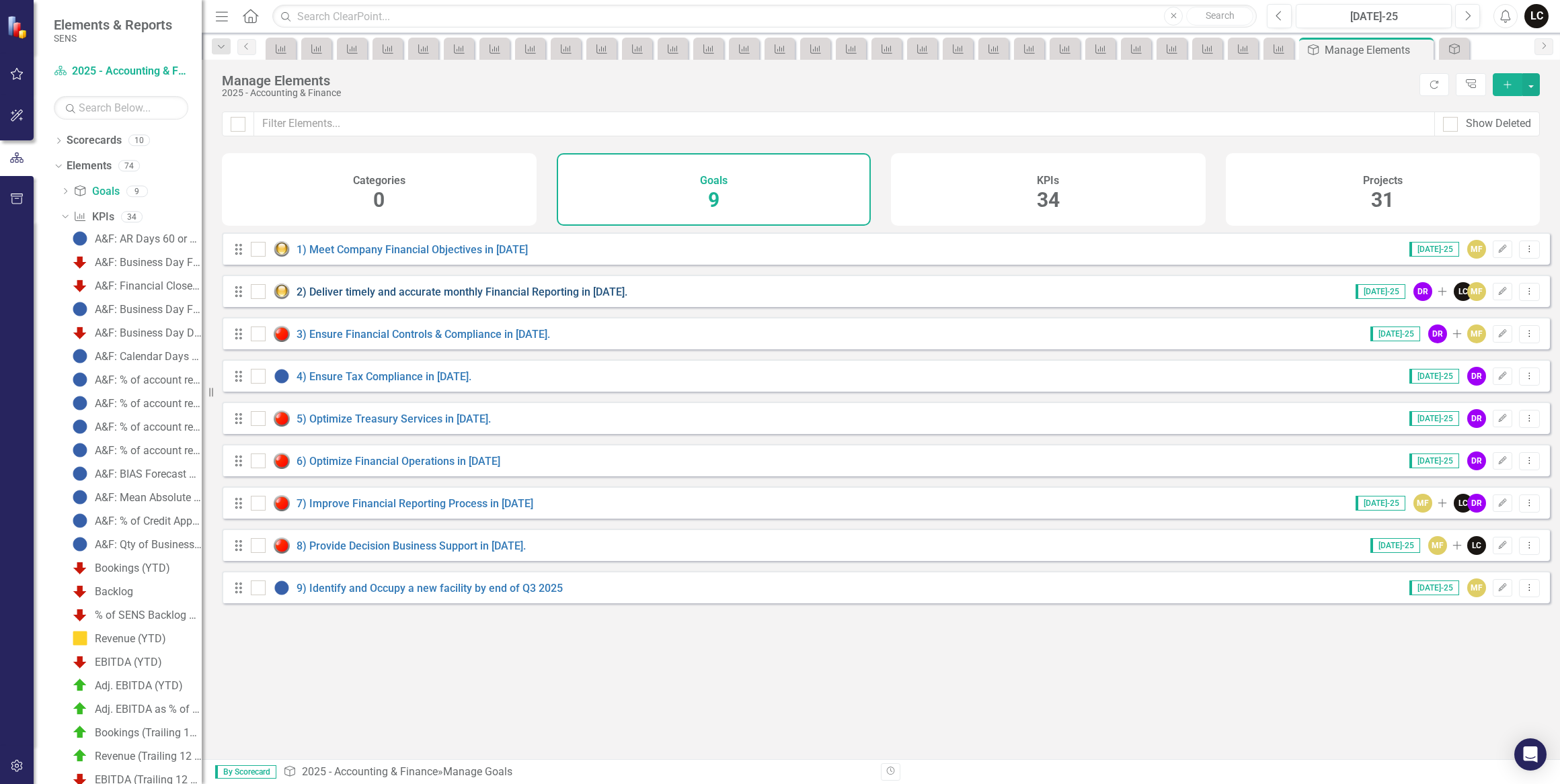
click at [356, 298] on link "2) Deliver timely and accurate monthly Financial Reporting in [DATE]." at bounding box center [461, 292] width 331 height 13
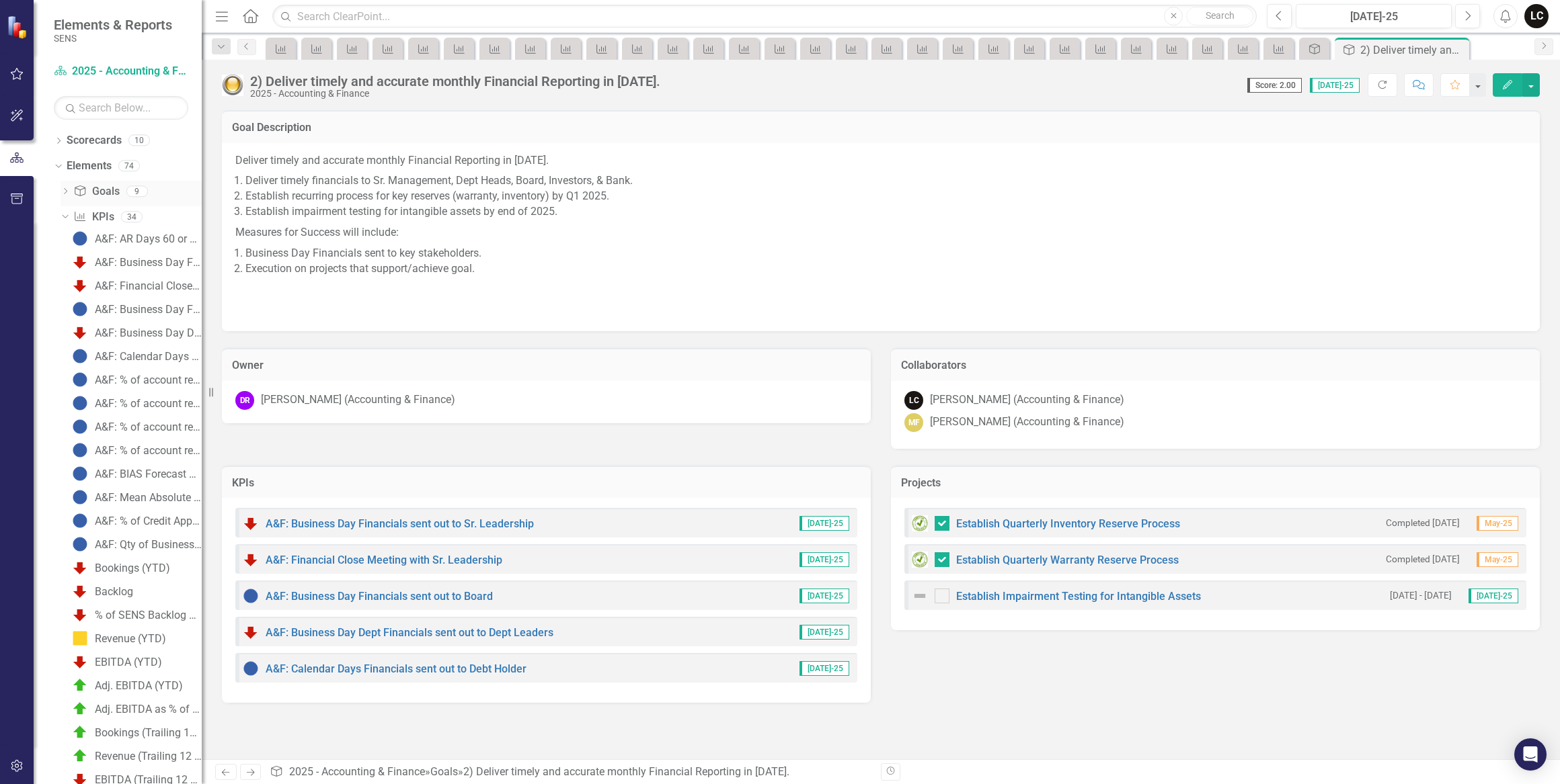
click at [110, 190] on link "Goal Goals" at bounding box center [96, 191] width 46 height 15
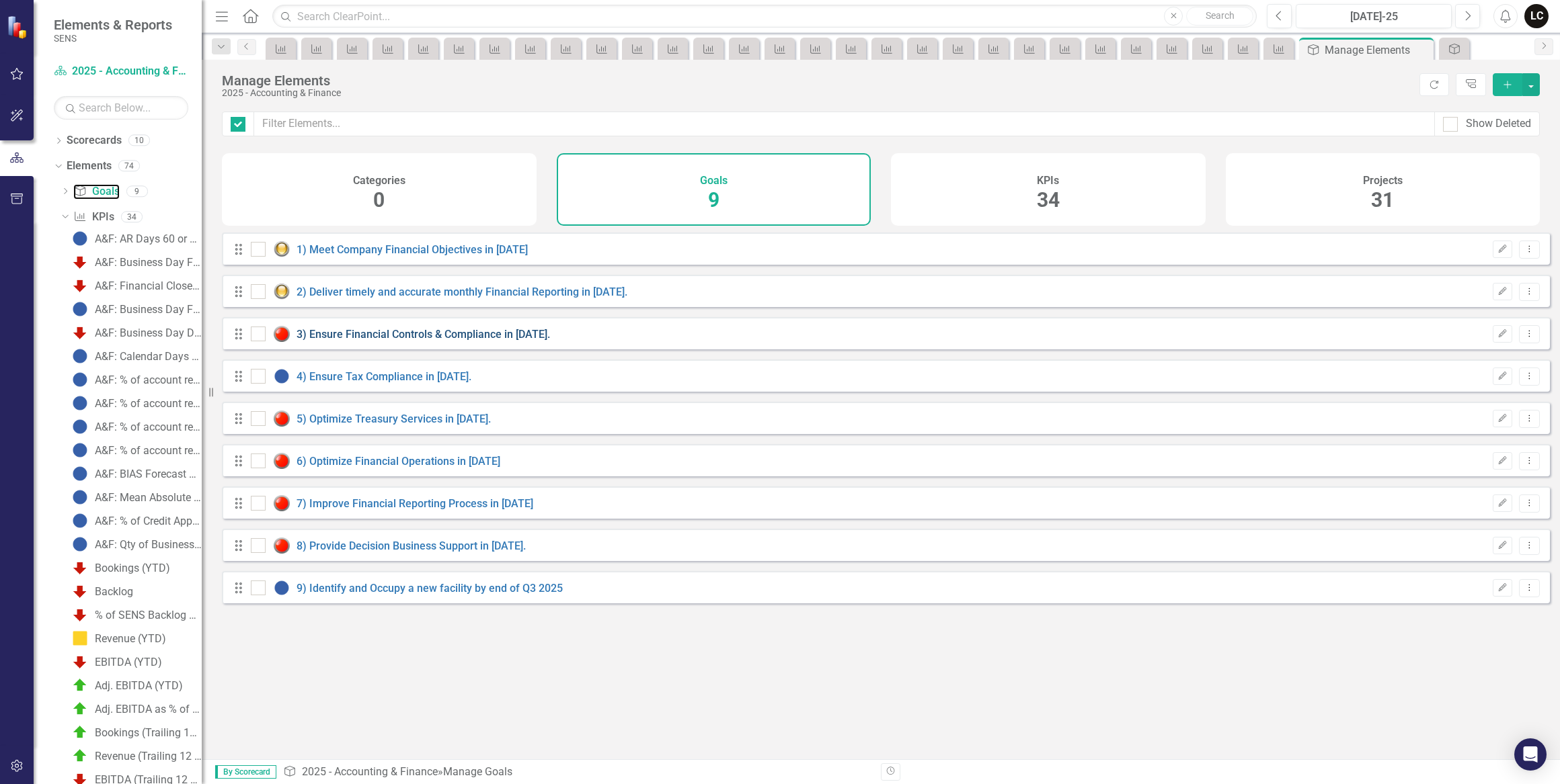
checkbox input "false"
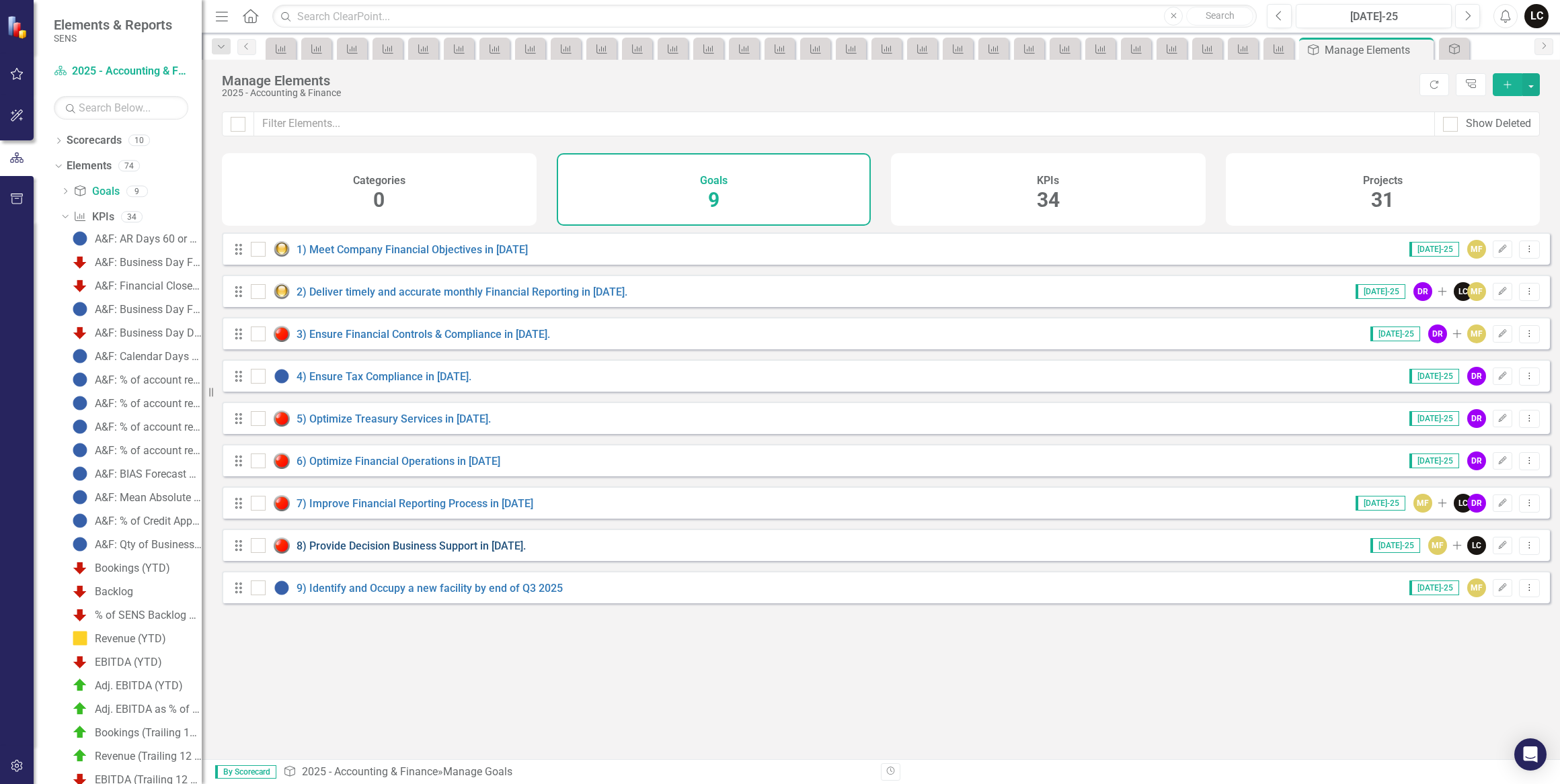
click at [450, 551] on link "8) Provide Decision Business Support in [DATE]." at bounding box center [410, 546] width 229 height 13
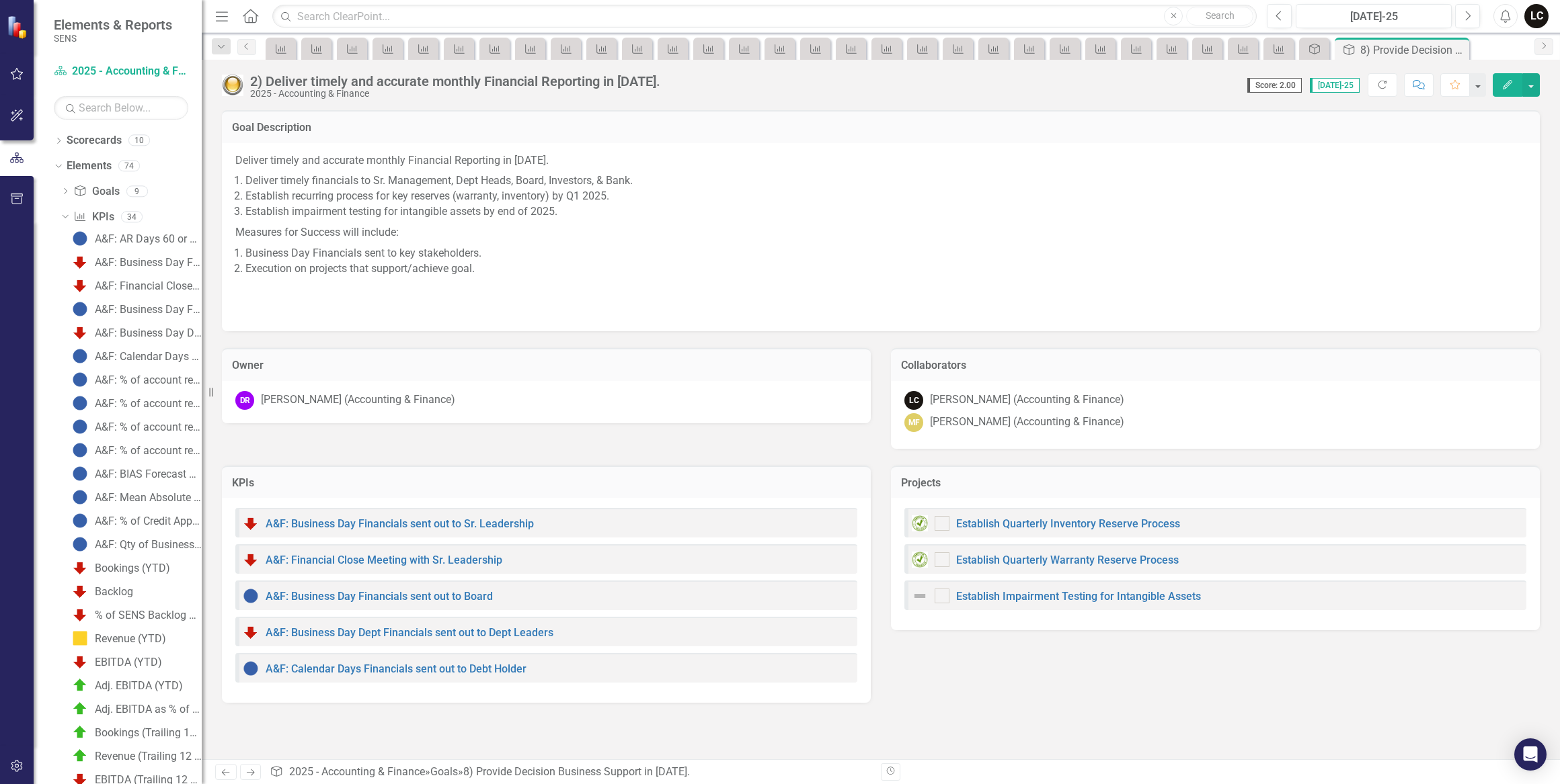
checkbox input "true"
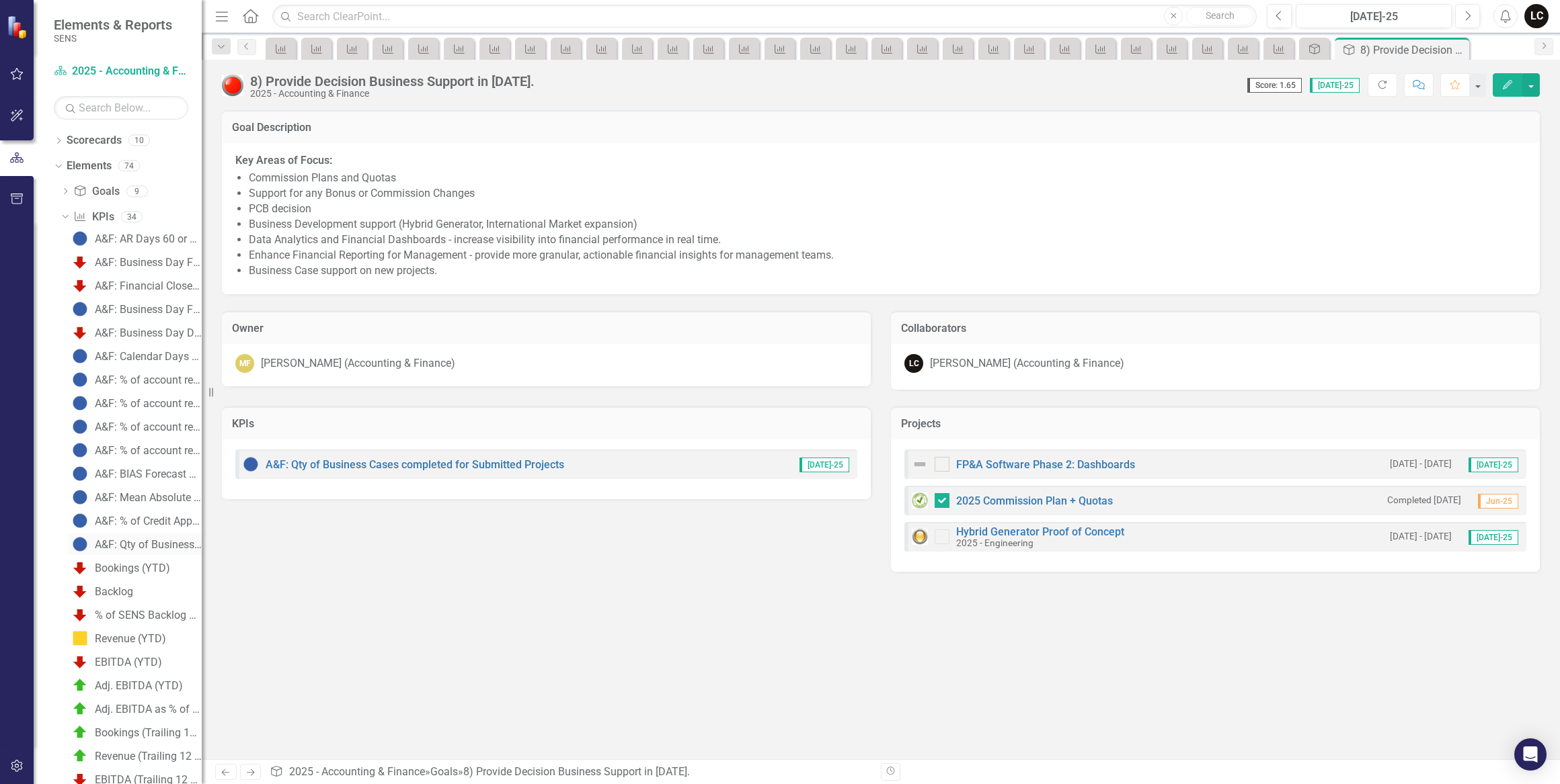
click at [154, 543] on div "A&F: Qty of Business Cases completed for Submitted Projects" at bounding box center [148, 544] width 107 height 12
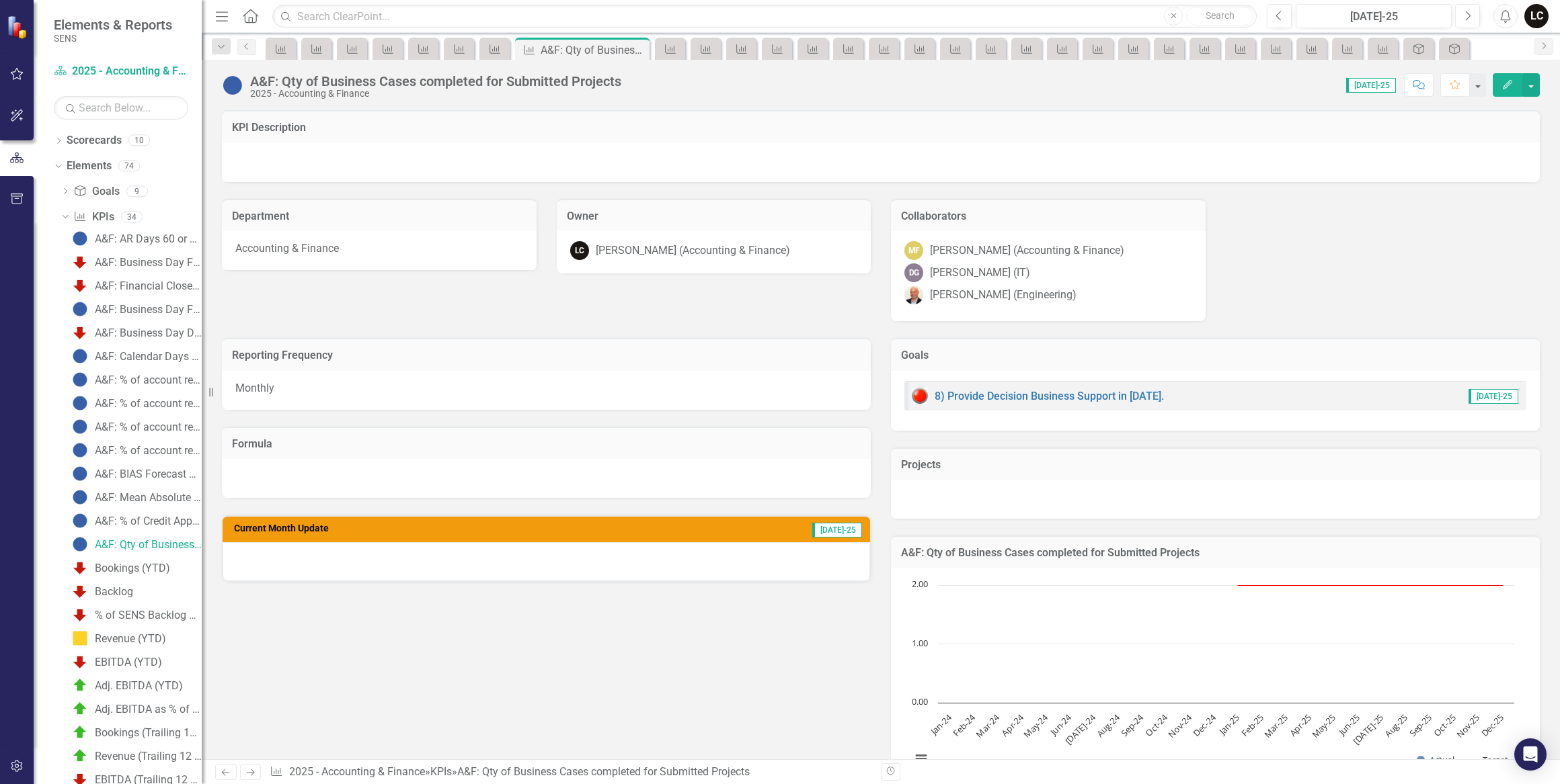
click at [283, 554] on div at bounding box center [545, 561] width 647 height 39
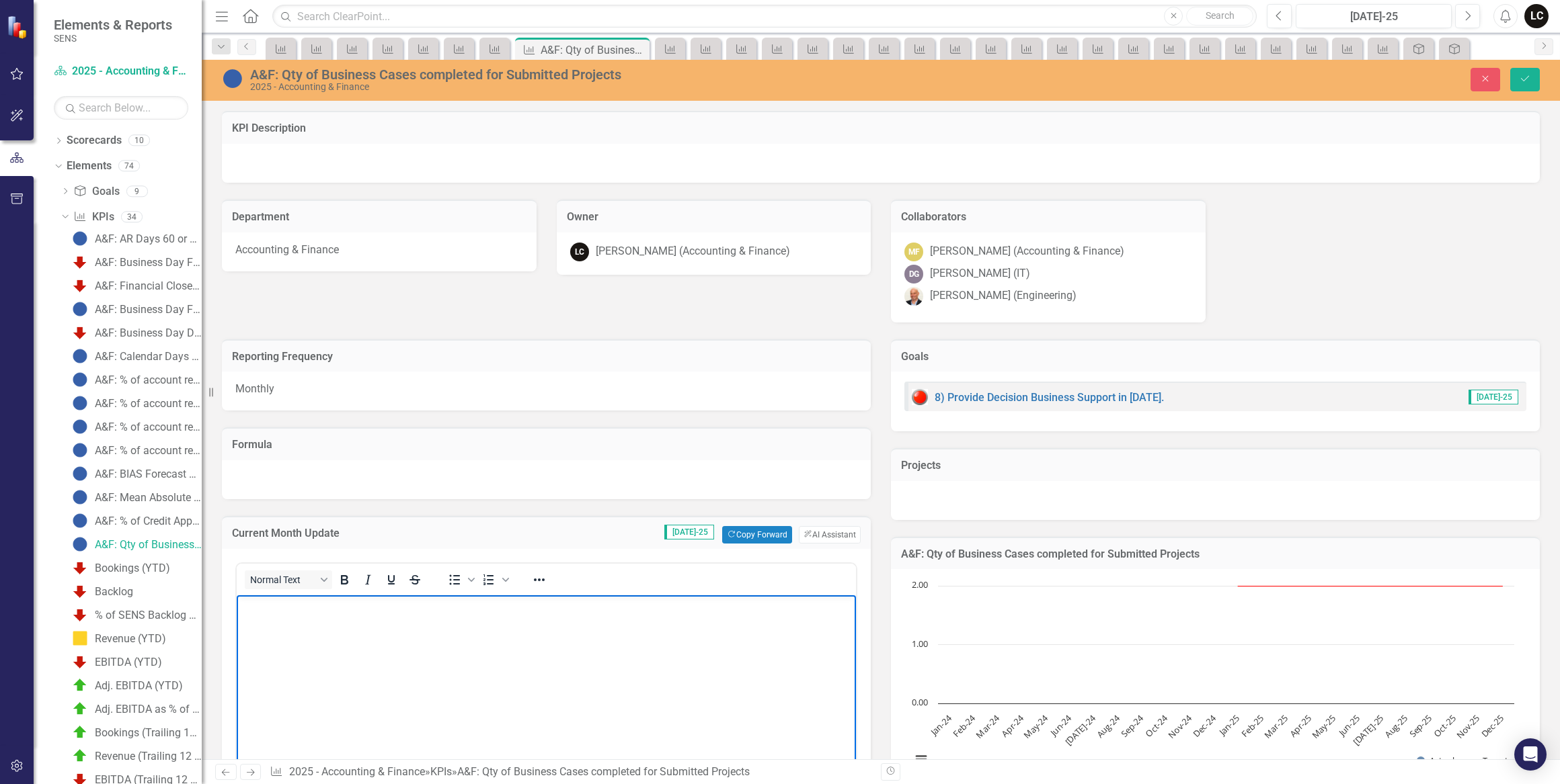
click at [299, 621] on body "Rich Text Area. Press ALT-0 for help." at bounding box center [546, 695] width 619 height 202
click at [422, 440] on h3 "Formula" at bounding box center [546, 444] width 629 height 12
click at [1528, 75] on icon "Save" at bounding box center [1524, 79] width 12 height 10
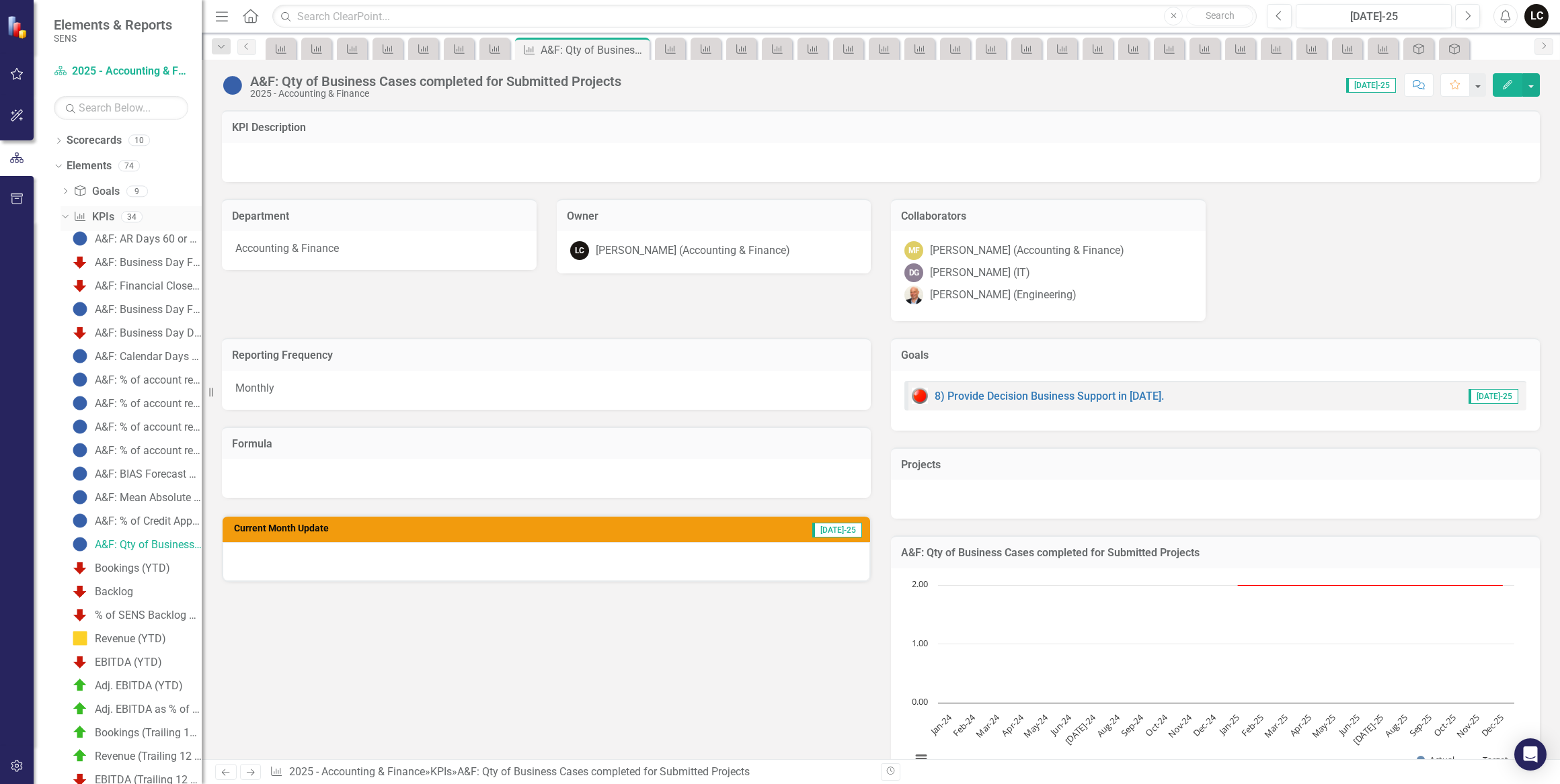
click at [67, 216] on icon "Dropdown" at bounding box center [63, 217] width 7 height 10
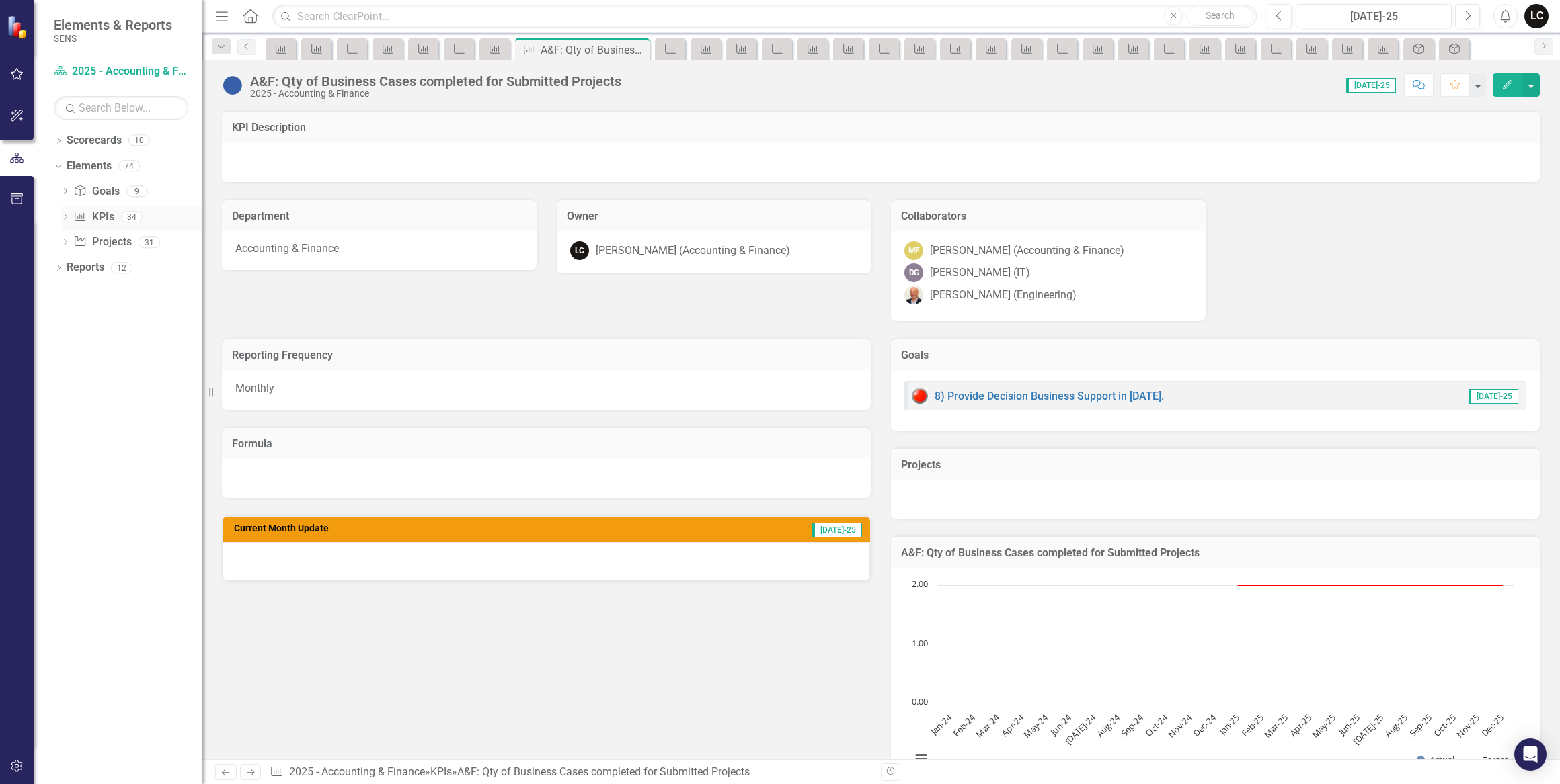
click at [103, 216] on link "KPI KPIs" at bounding box center [93, 217] width 40 height 15
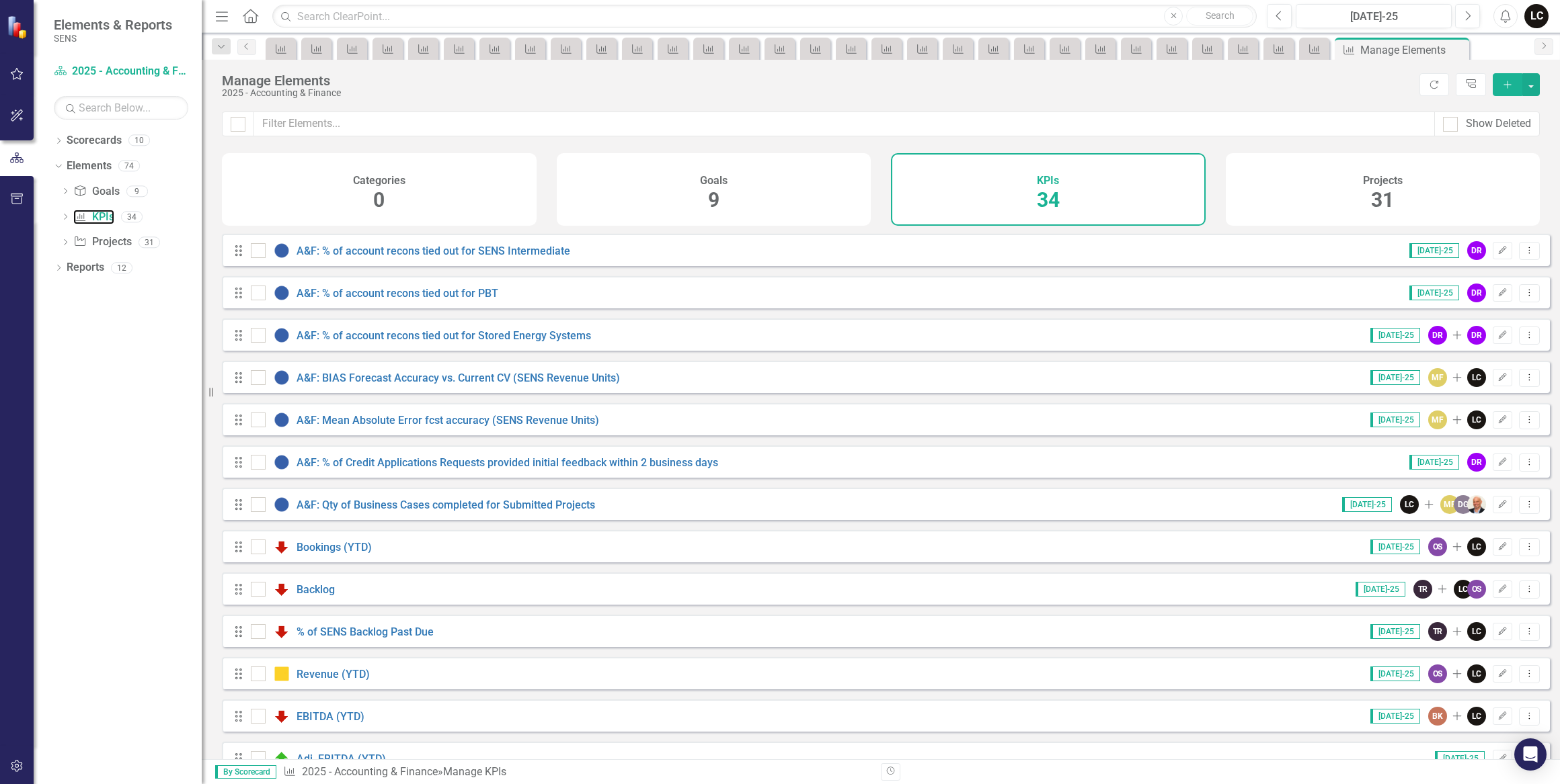
scroll to position [305, 0]
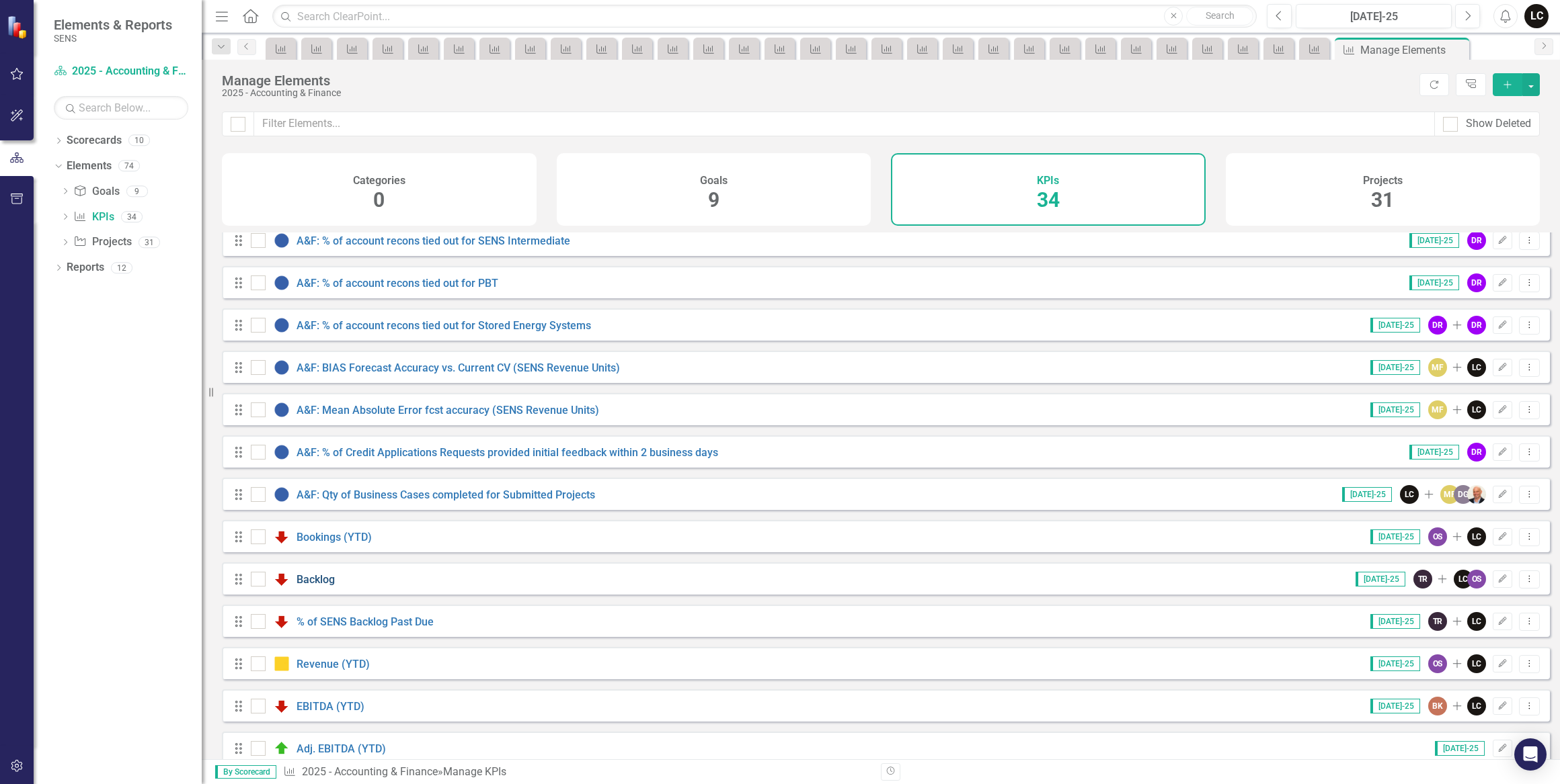
click at [328, 586] on link "Backlog" at bounding box center [315, 579] width 38 height 13
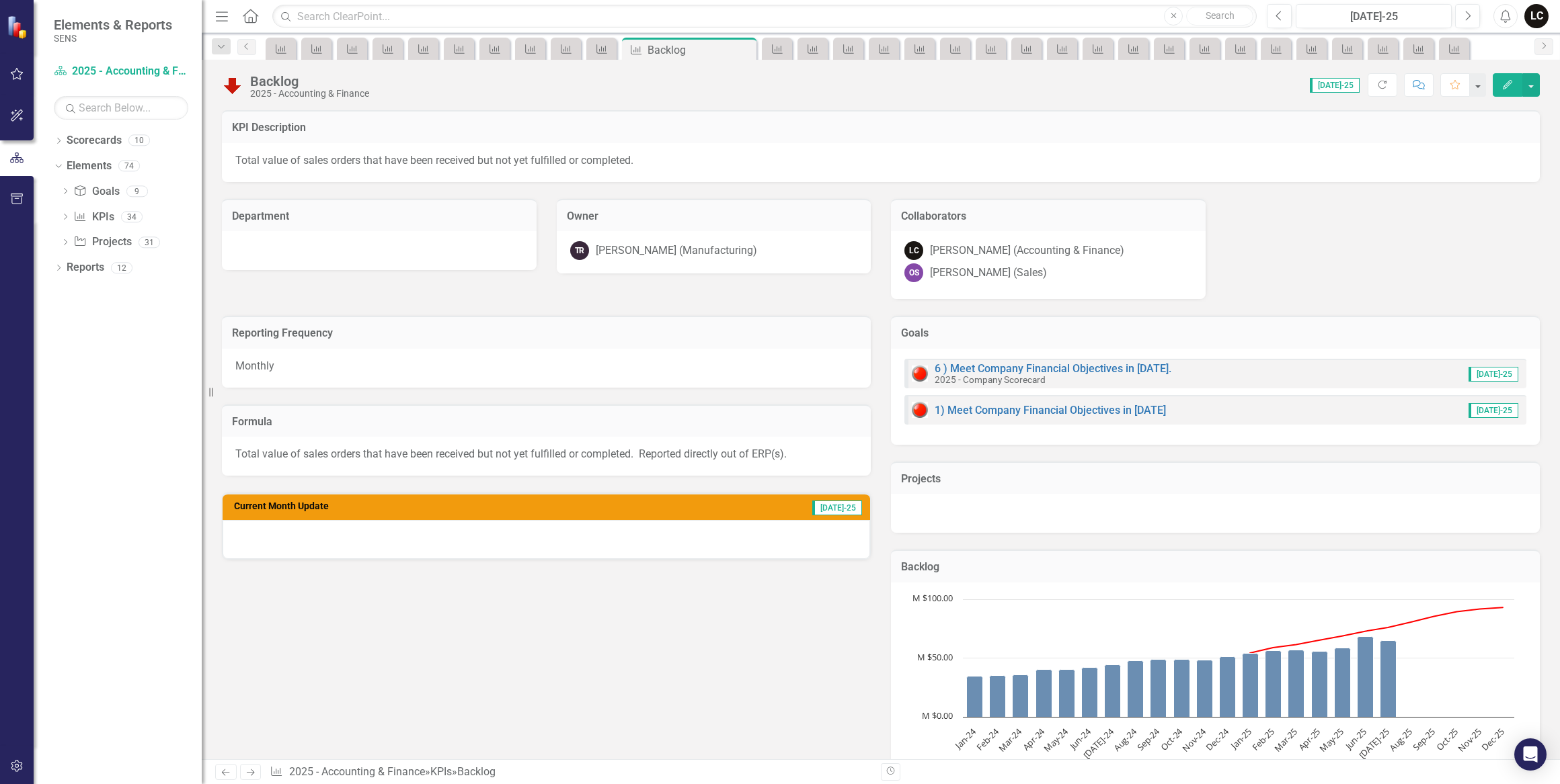
click at [753, 543] on div at bounding box center [545, 539] width 647 height 39
click at [753, 542] on div at bounding box center [545, 539] width 647 height 39
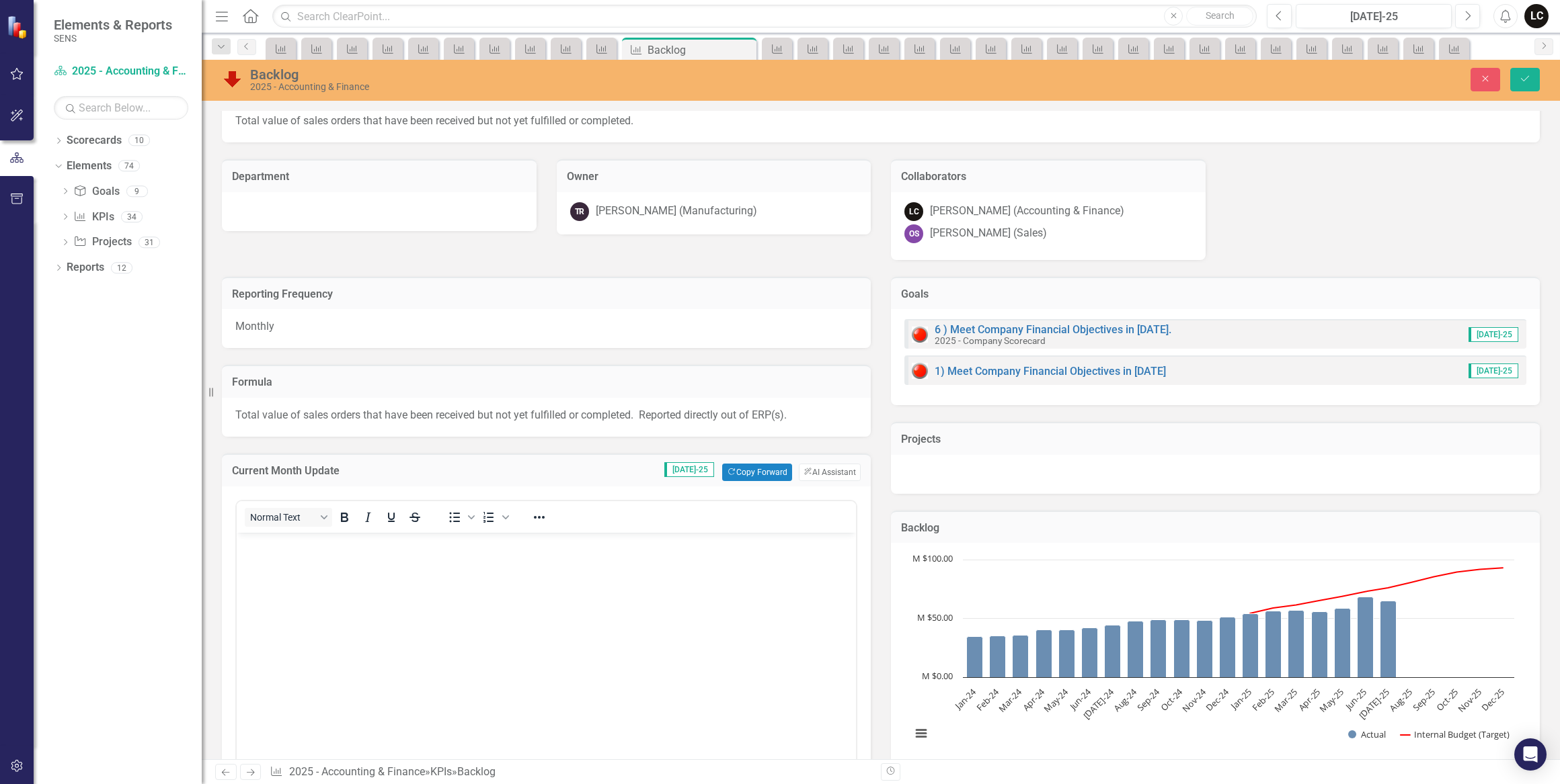
scroll to position [60, 0]
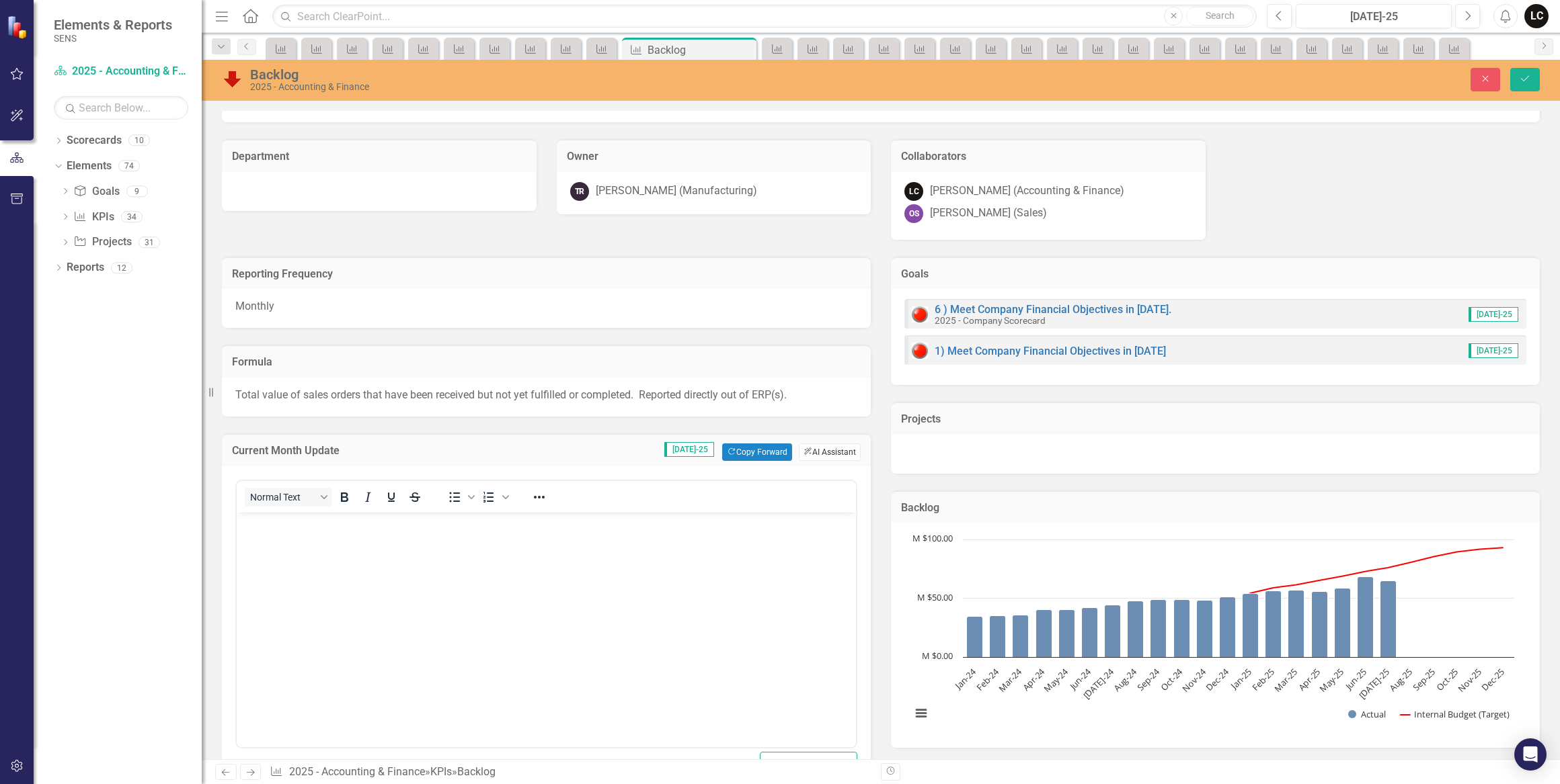
click at [817, 450] on button "ClearPoint AI AI Assistant" at bounding box center [830, 452] width 62 height 17
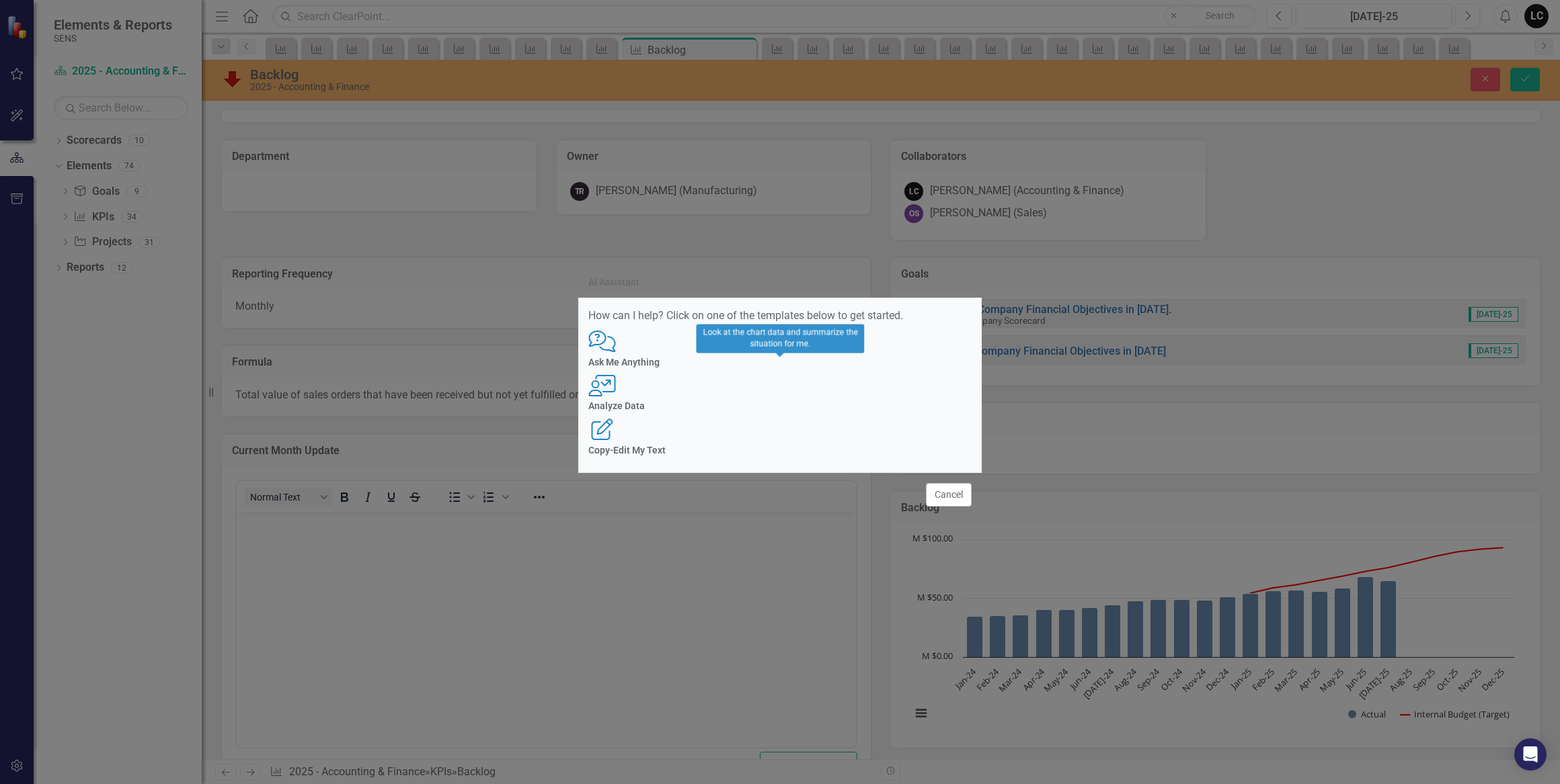
click at [616, 391] on icon "User with Chart" at bounding box center [602, 386] width 28 height 21
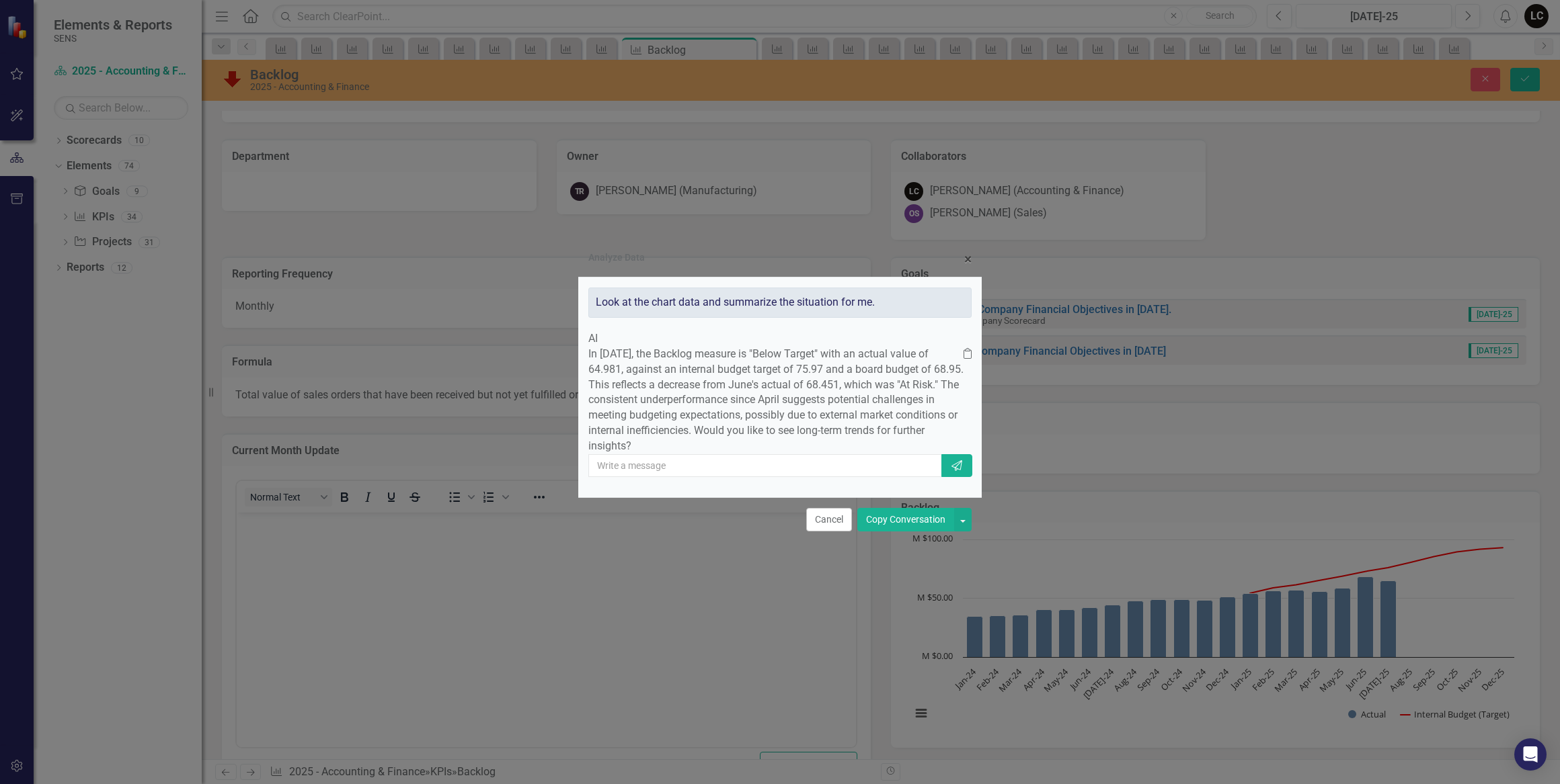
drag, startPoint x: 785, startPoint y: 446, endPoint x: 619, endPoint y: 329, distance: 203.1
click at [619, 331] on div "AI In July 2025, the Backlog measure is "Below Target" with an actual value of …" at bounding box center [780, 392] width 383 height 123
drag, startPoint x: 619, startPoint y: 329, endPoint x: 664, endPoint y: 342, distance: 46.8
copy div "In July 2025, the Backlog measure is "Below Target" with an actual value of 64.…"
click at [411, 547] on div "Analyze Data × Close Look at the chart data and summarize the situation for me.…" at bounding box center [780, 392] width 1560 height 784
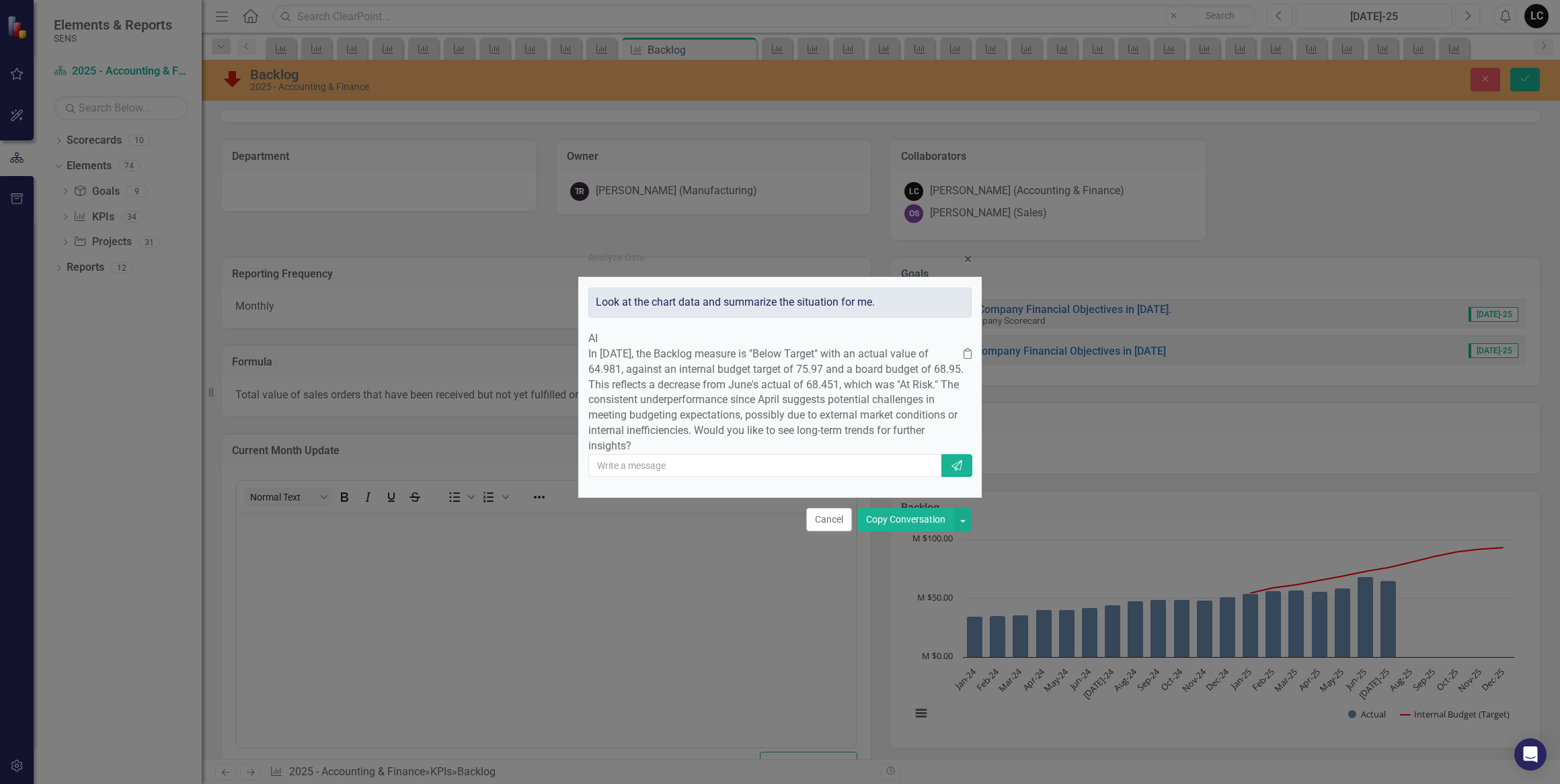
drag, startPoint x: 417, startPoint y: 531, endPoint x: 525, endPoint y: 614, distance: 136.2
click at [518, 620] on div "Analyze Data × Close Look at the chart data and summarize the situation for me.…" at bounding box center [780, 392] width 1560 height 784
click at [881, 532] on button "Copy Conversation" at bounding box center [906, 520] width 97 height 24
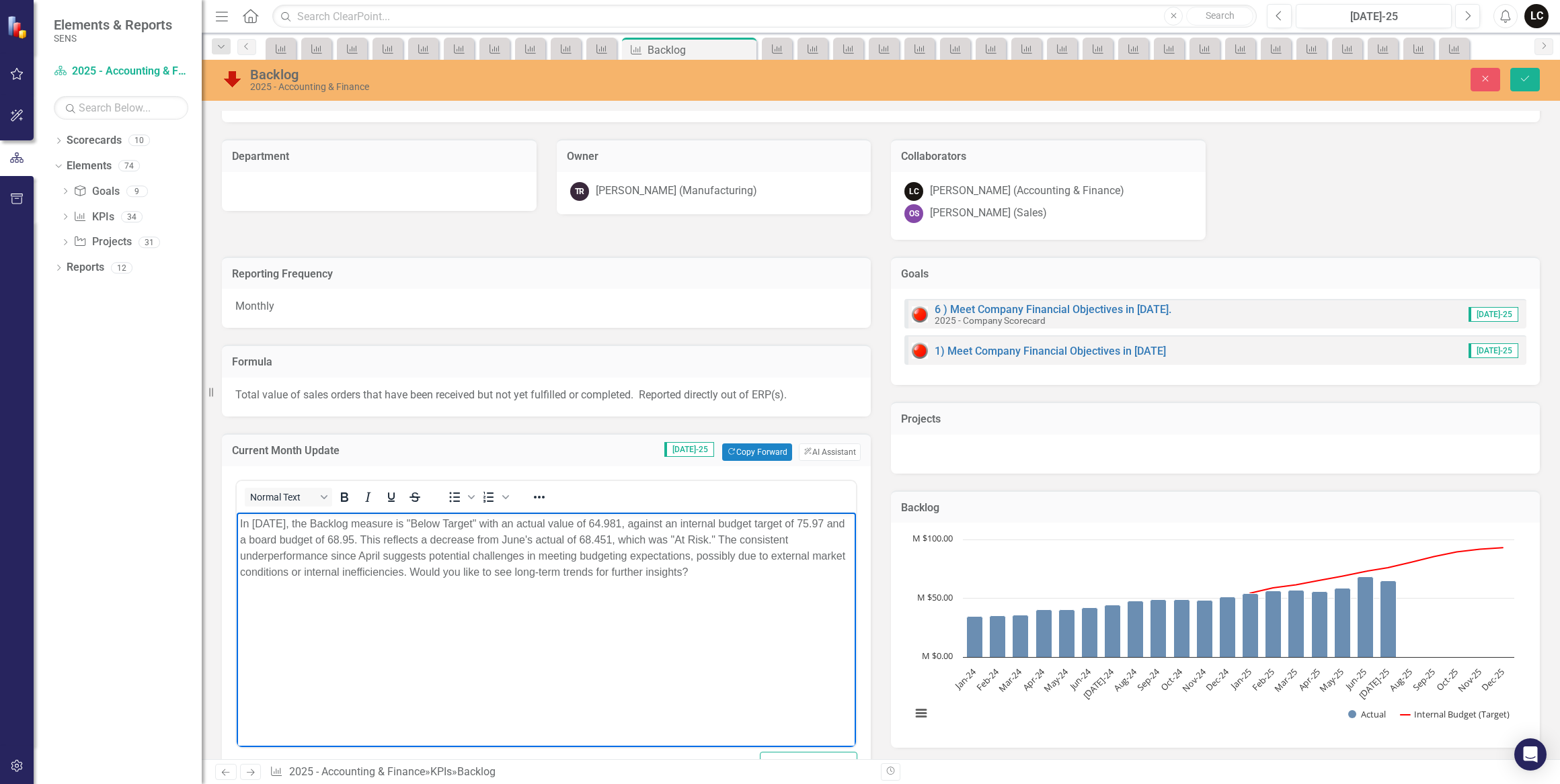
click at [630, 522] on p "In July 2025, the Backlog measure is "Below Target" with an actual value of 64.…" at bounding box center [545, 548] width 612 height 64
drag, startPoint x: 741, startPoint y: 537, endPoint x: 758, endPoint y: 577, distance: 43.5
click at [758, 577] on p "In July 2025, the Backlog measure is "Below Target" with an actual value of 65.…" at bounding box center [545, 548] width 612 height 64
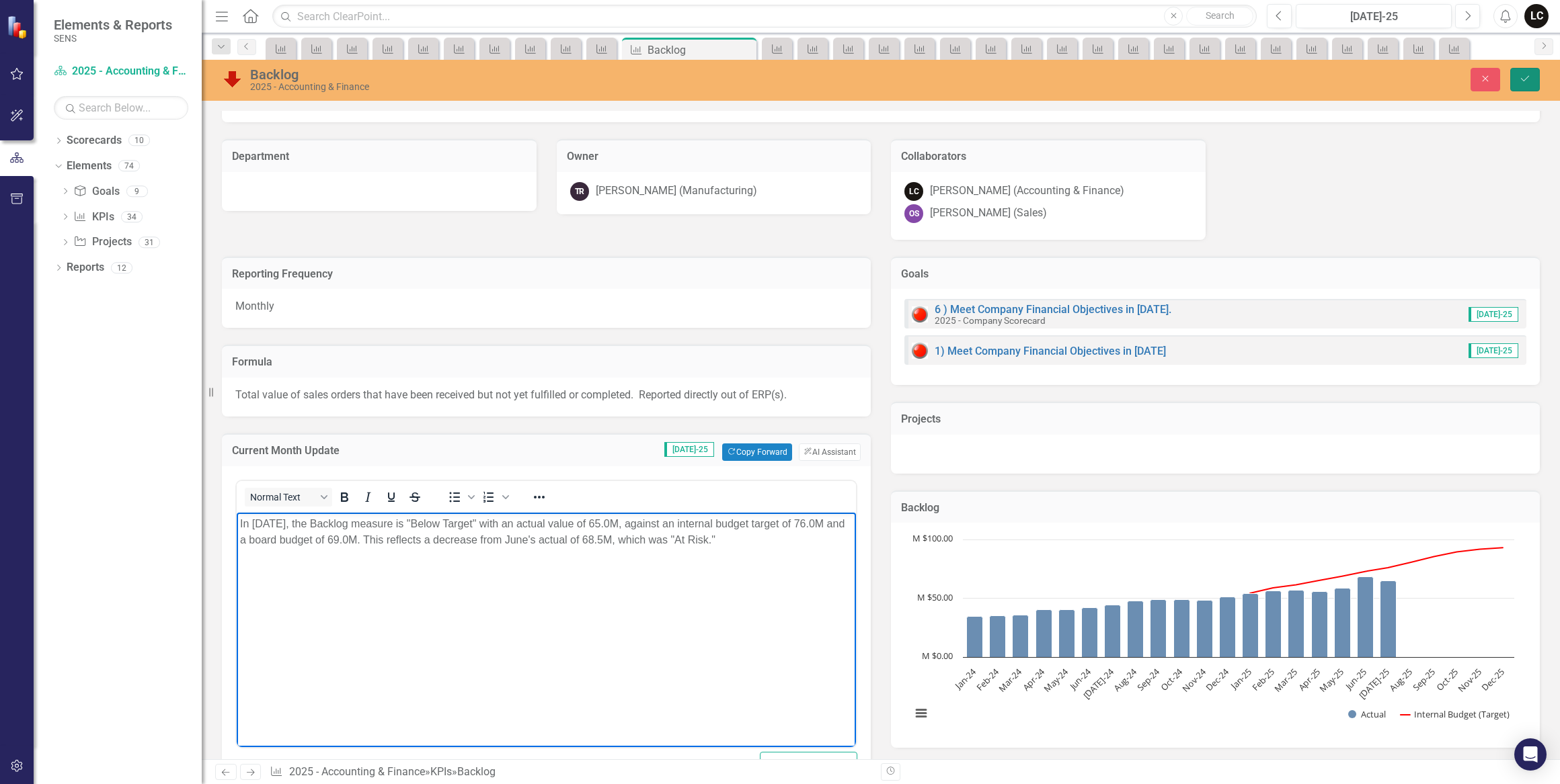
drag, startPoint x: 1520, startPoint y: 79, endPoint x: 1508, endPoint y: 79, distance: 12.0
click at [1520, 79] on icon "submit" at bounding box center [1524, 79] width 8 height 6
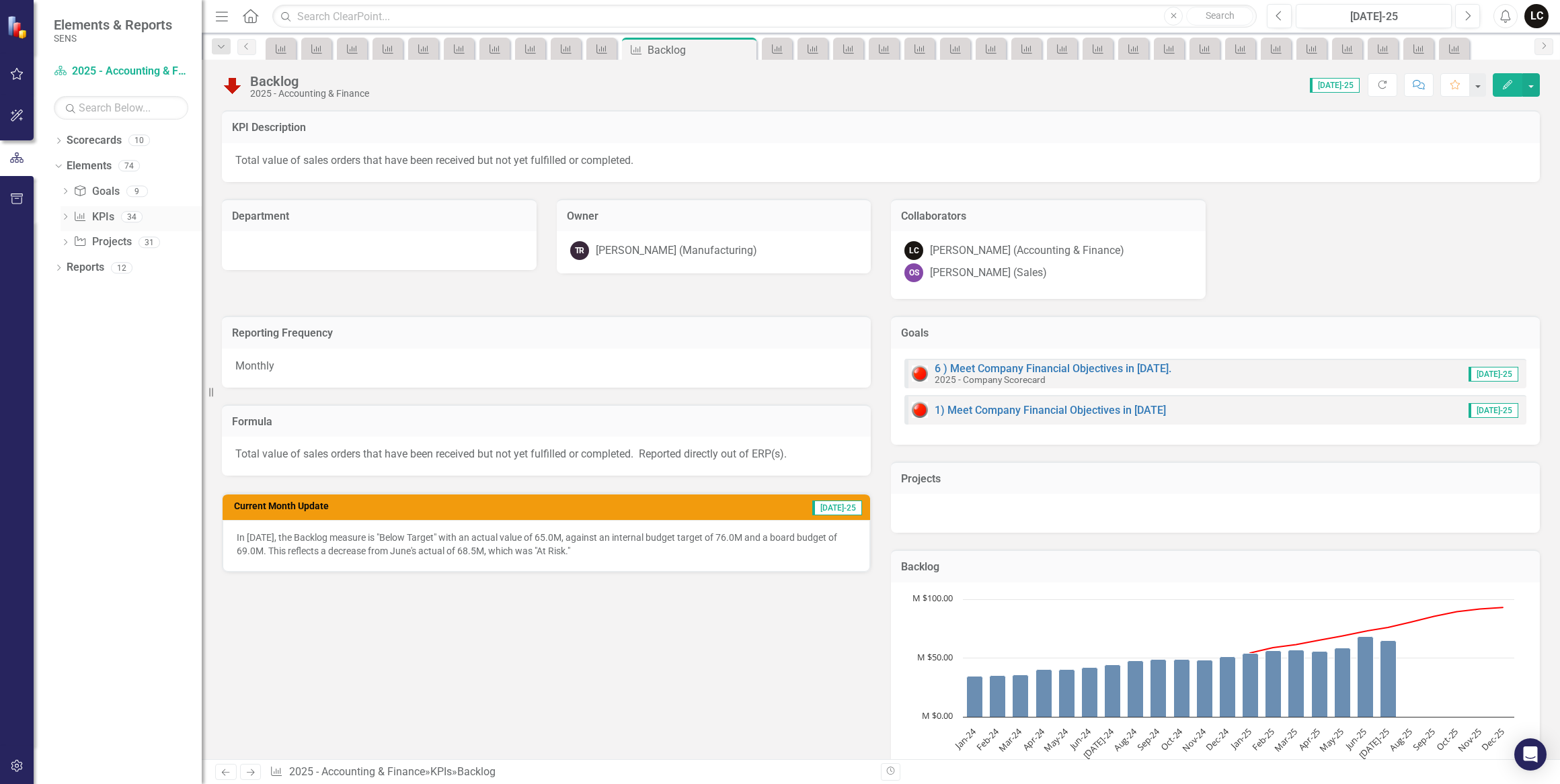
click at [107, 213] on link "KPI KPIs" at bounding box center [93, 217] width 40 height 15
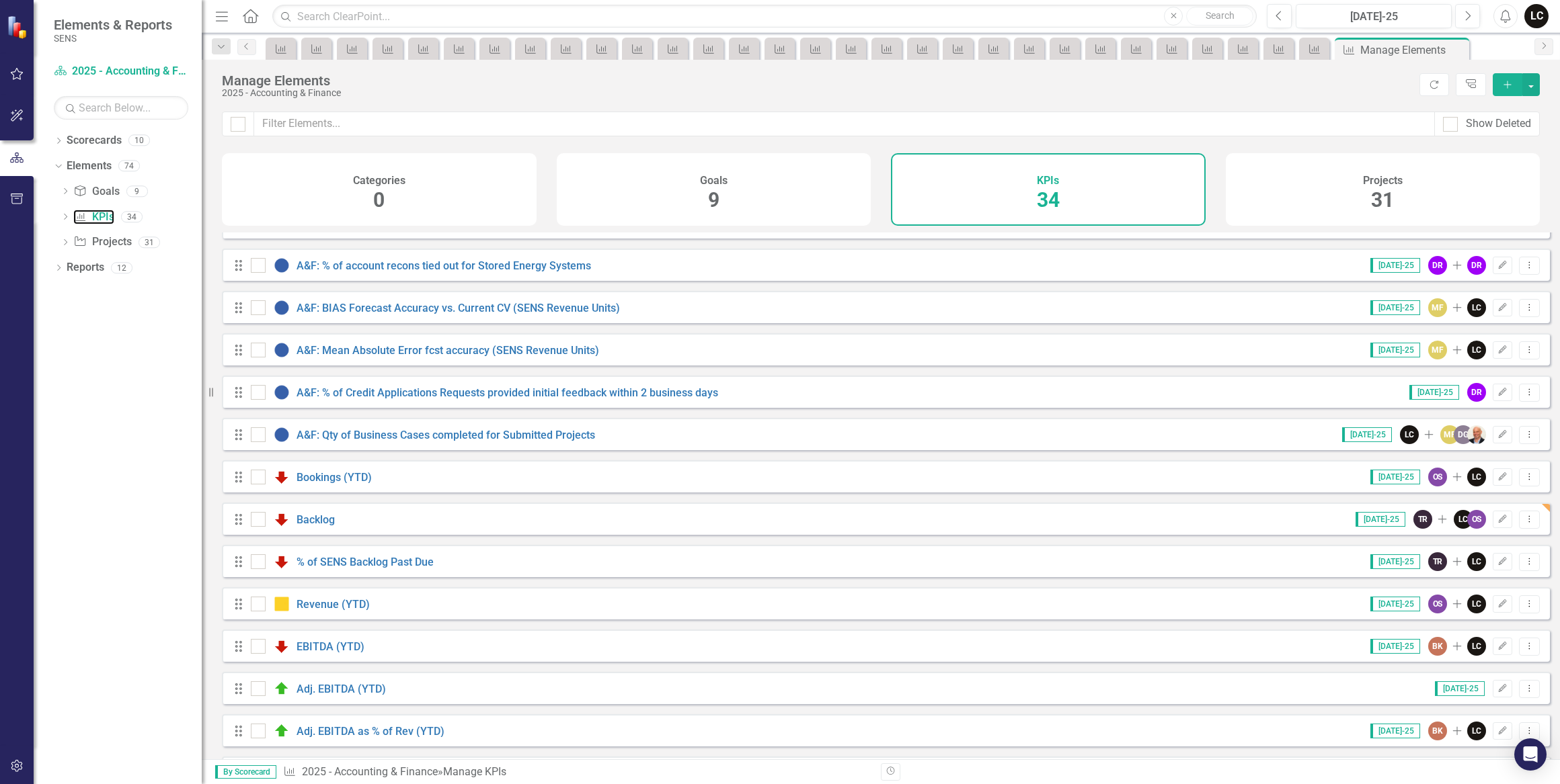
scroll to position [367, 0]
click at [332, 482] on link "Bookings (YTD)" at bounding box center [333, 476] width 75 height 13
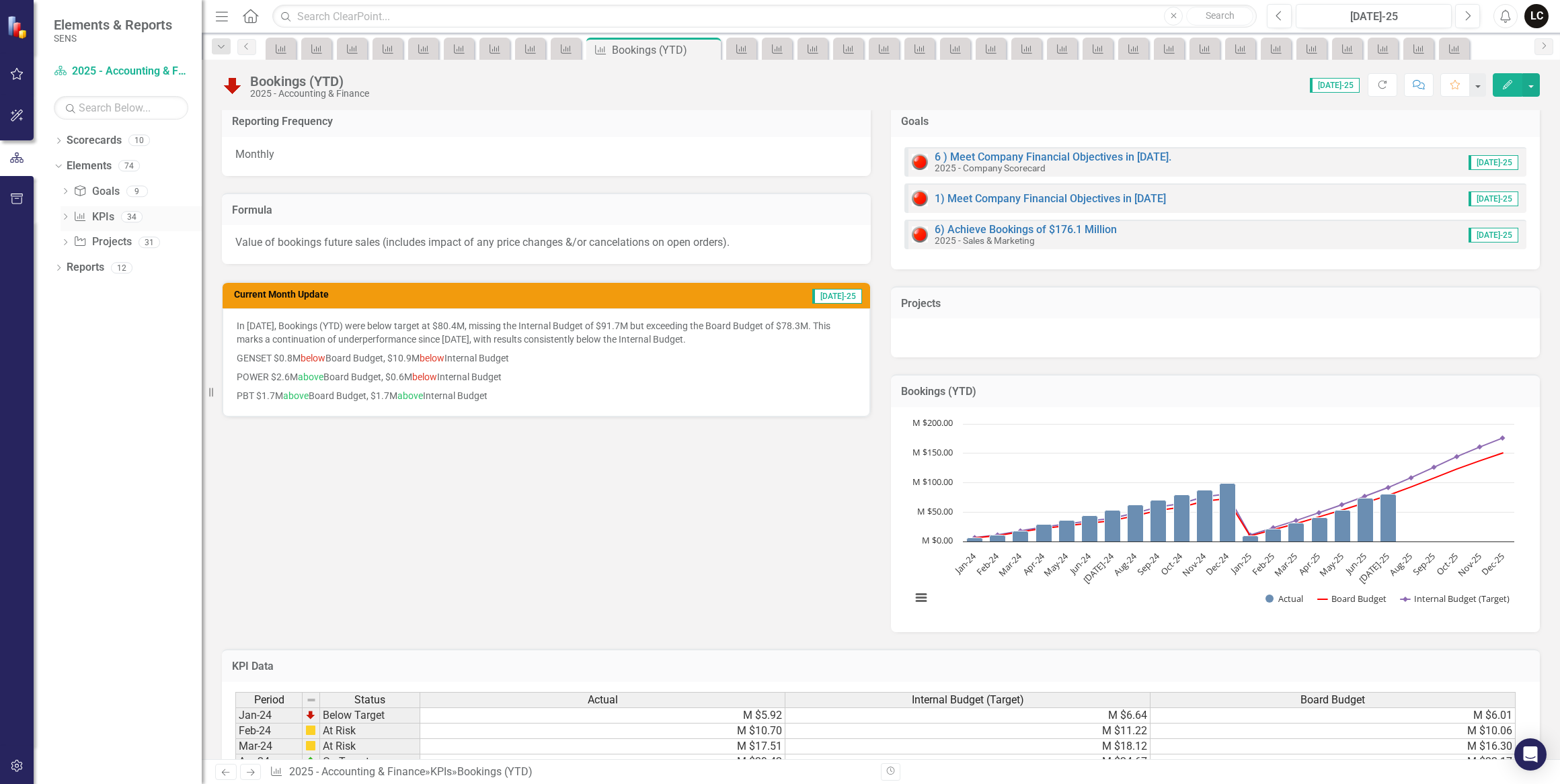
scroll to position [184, 0]
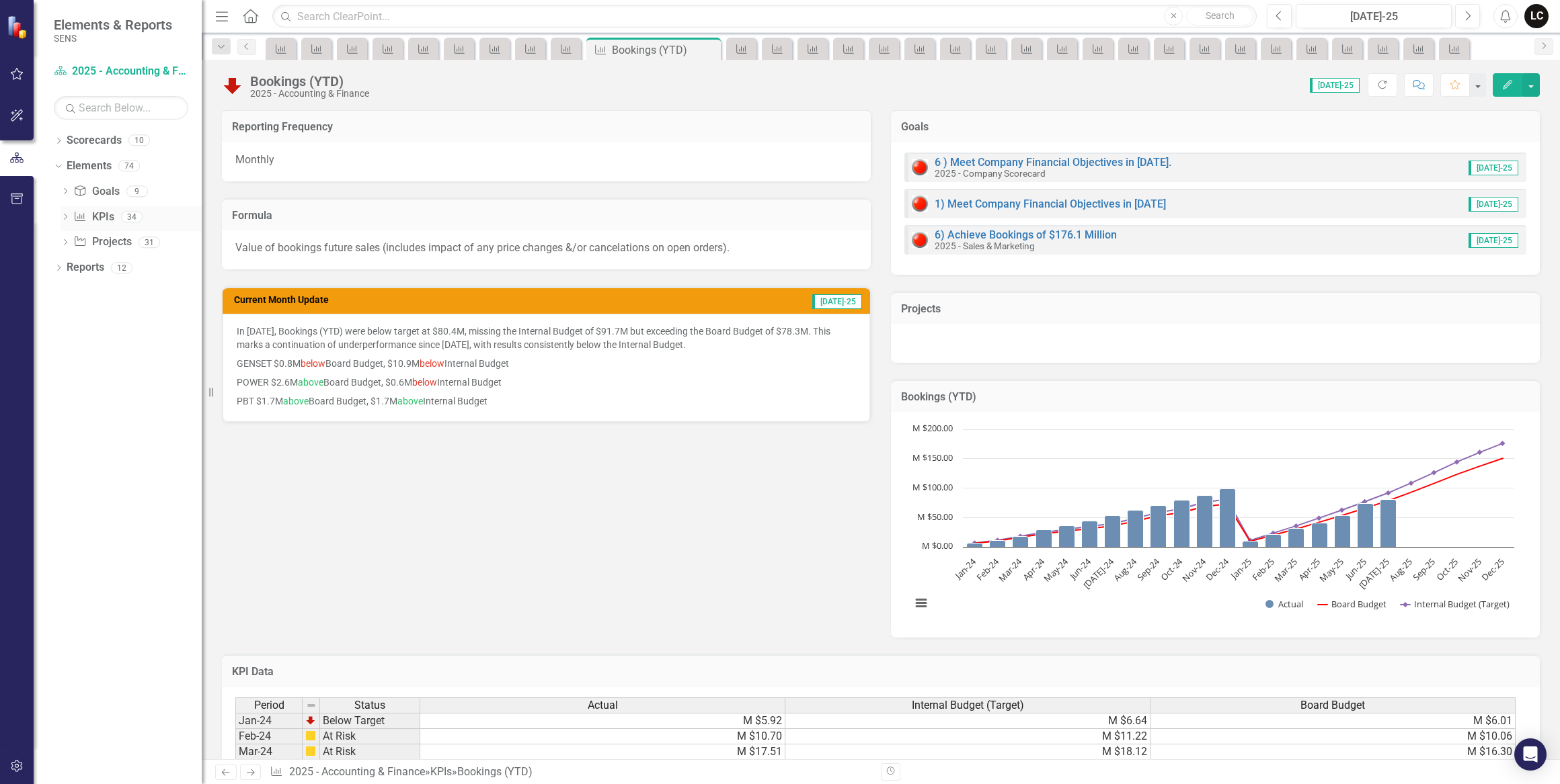
click at [106, 217] on link "KPI KPIs" at bounding box center [93, 217] width 40 height 15
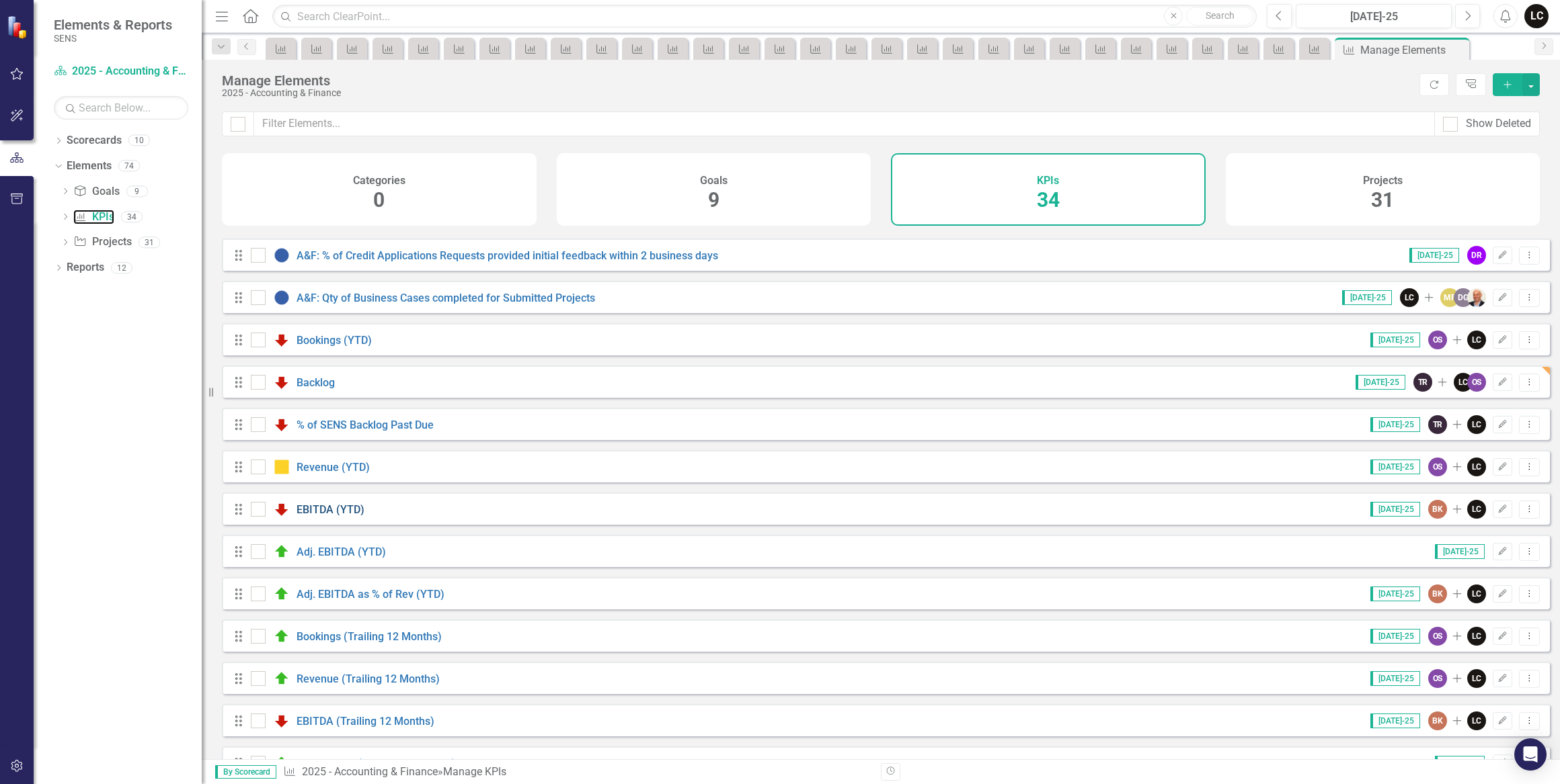
scroll to position [489, 0]
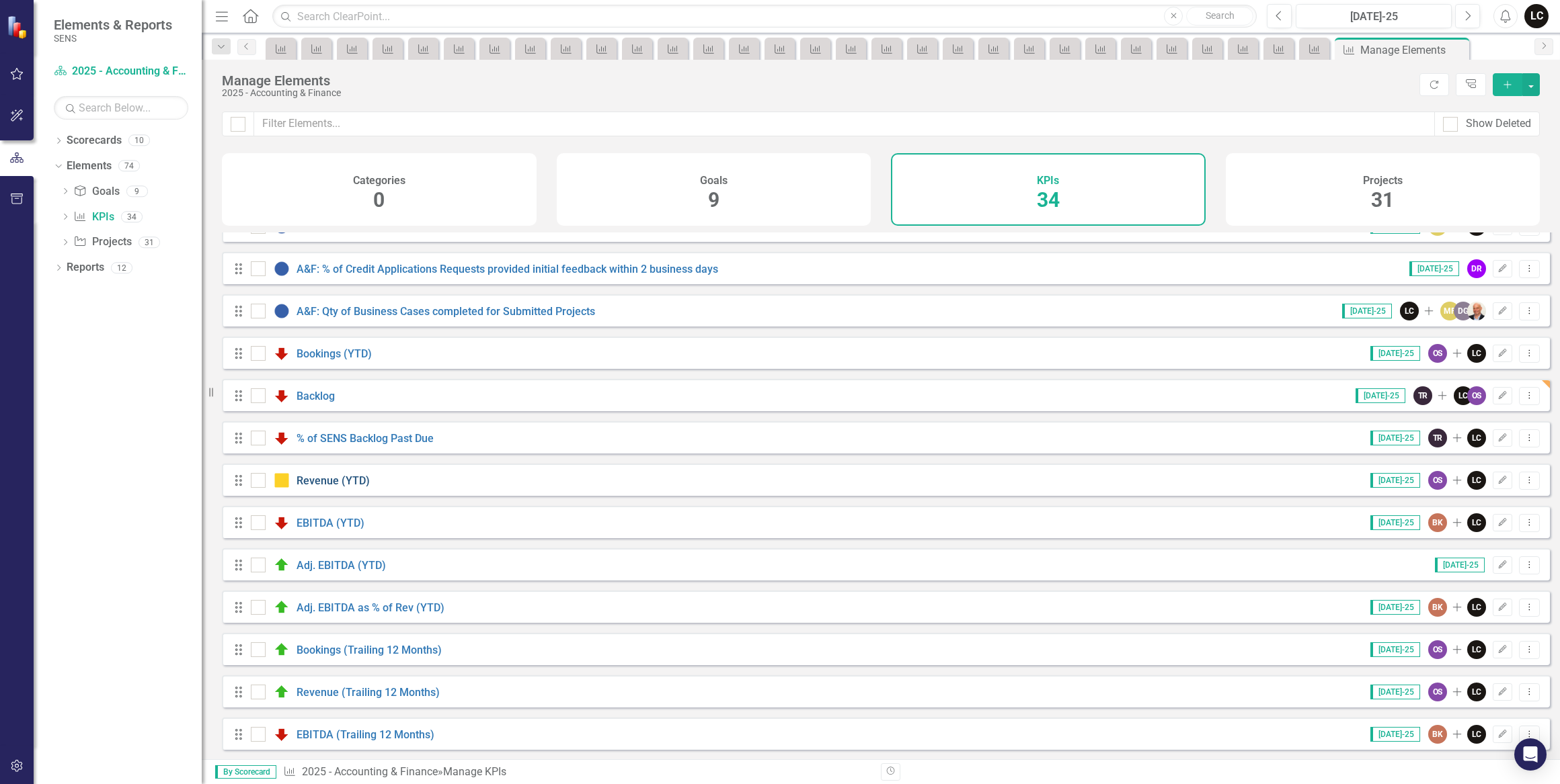
click at [310, 487] on link "Revenue (YTD)" at bounding box center [333, 481] width 73 height 13
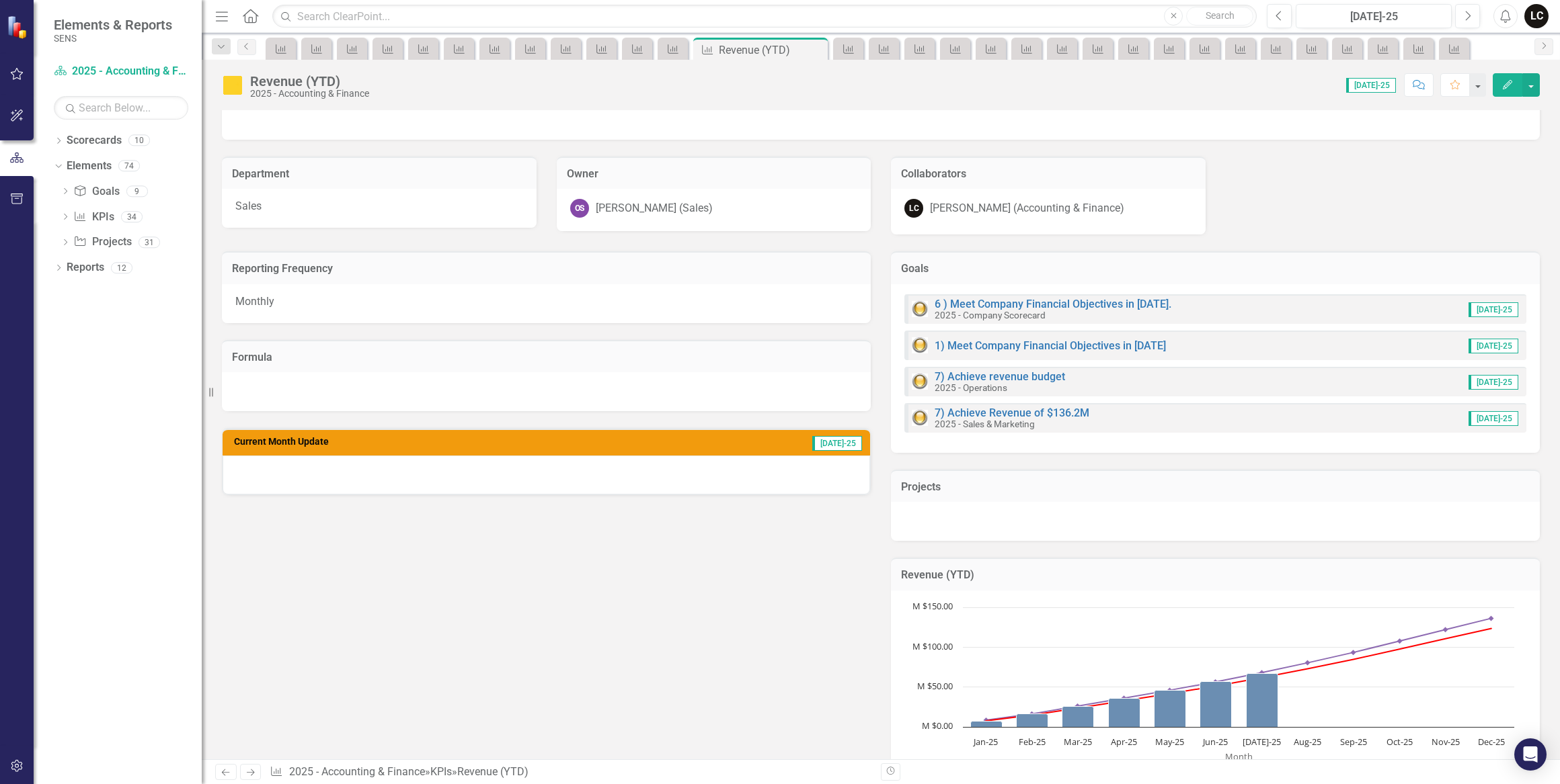
scroll to position [60, 0]
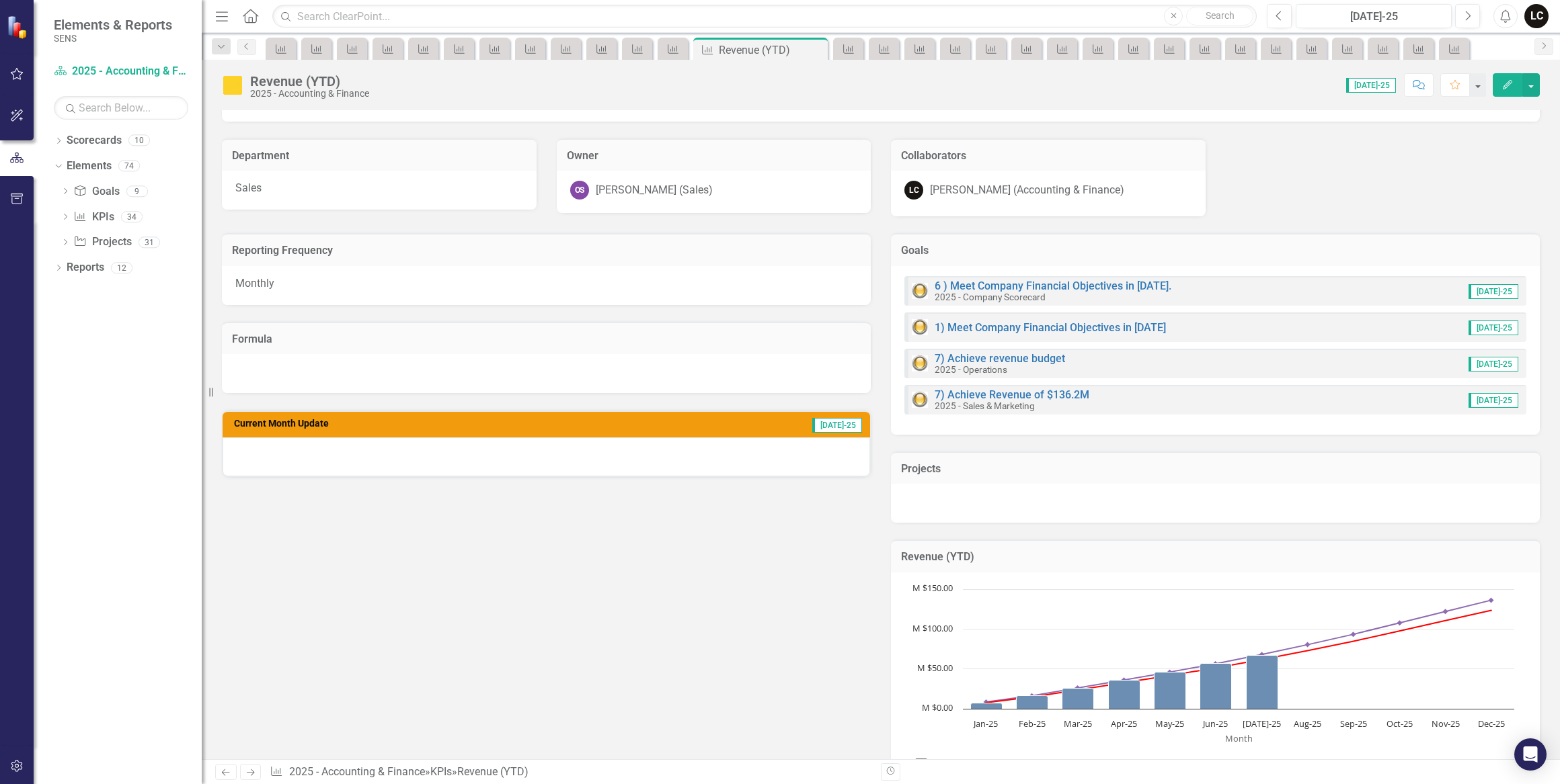
click at [618, 455] on div at bounding box center [545, 456] width 647 height 39
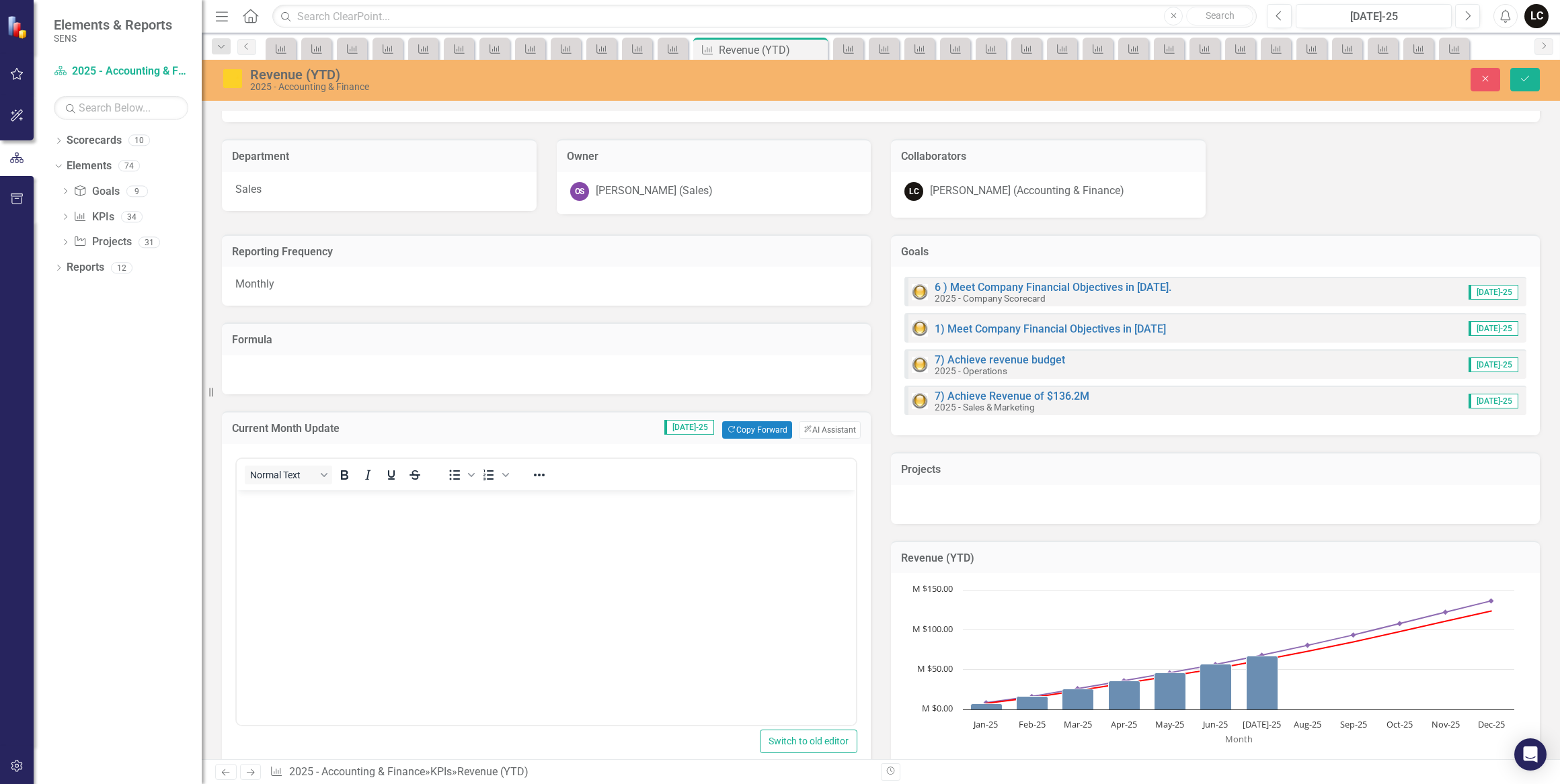
scroll to position [0, 0]
click at [827, 423] on button "ClearPoint AI AI Assistant" at bounding box center [830, 430] width 62 height 17
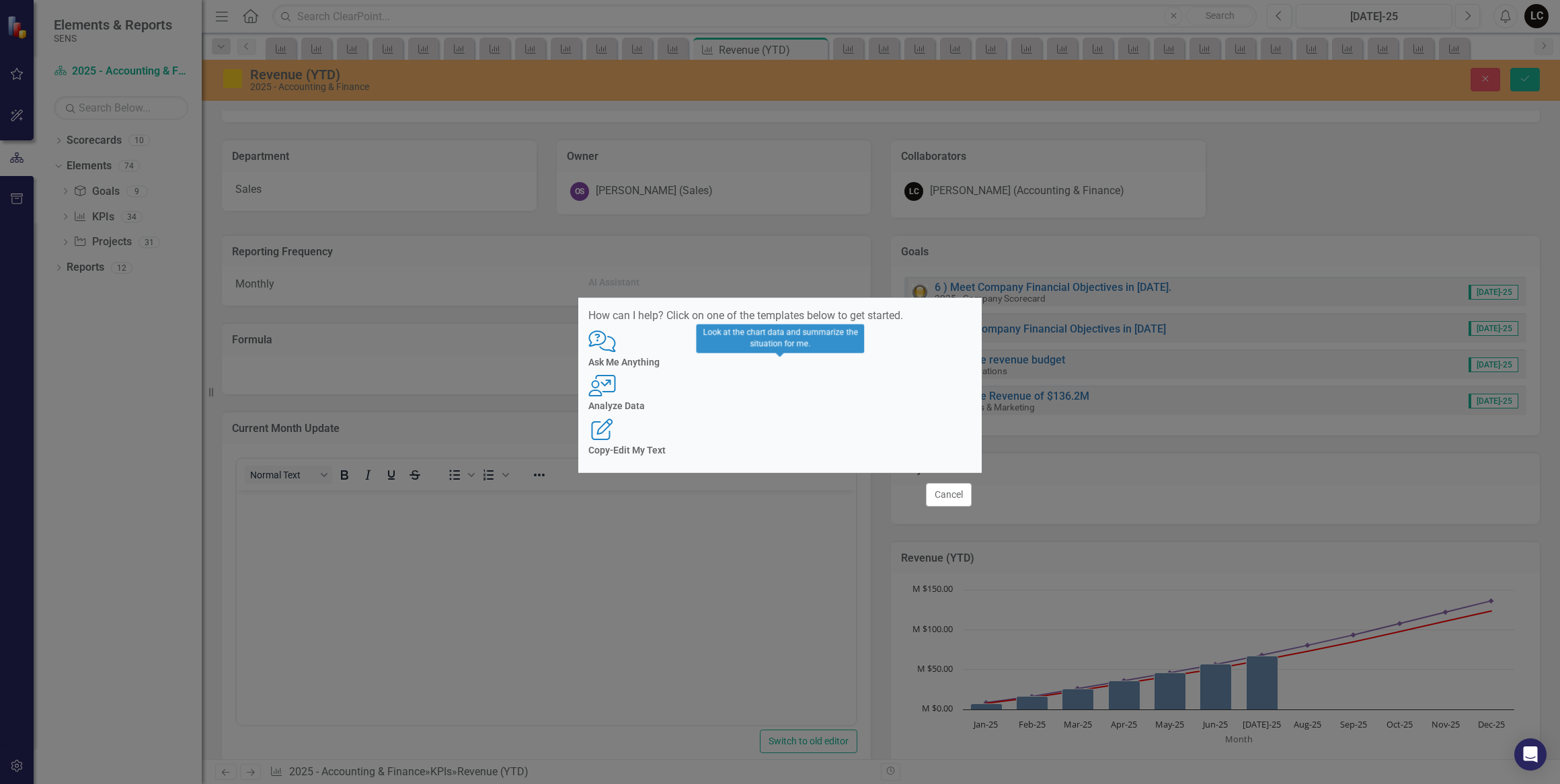
click at [793, 406] on h4 "Analyze Data" at bounding box center [780, 406] width 383 height 10
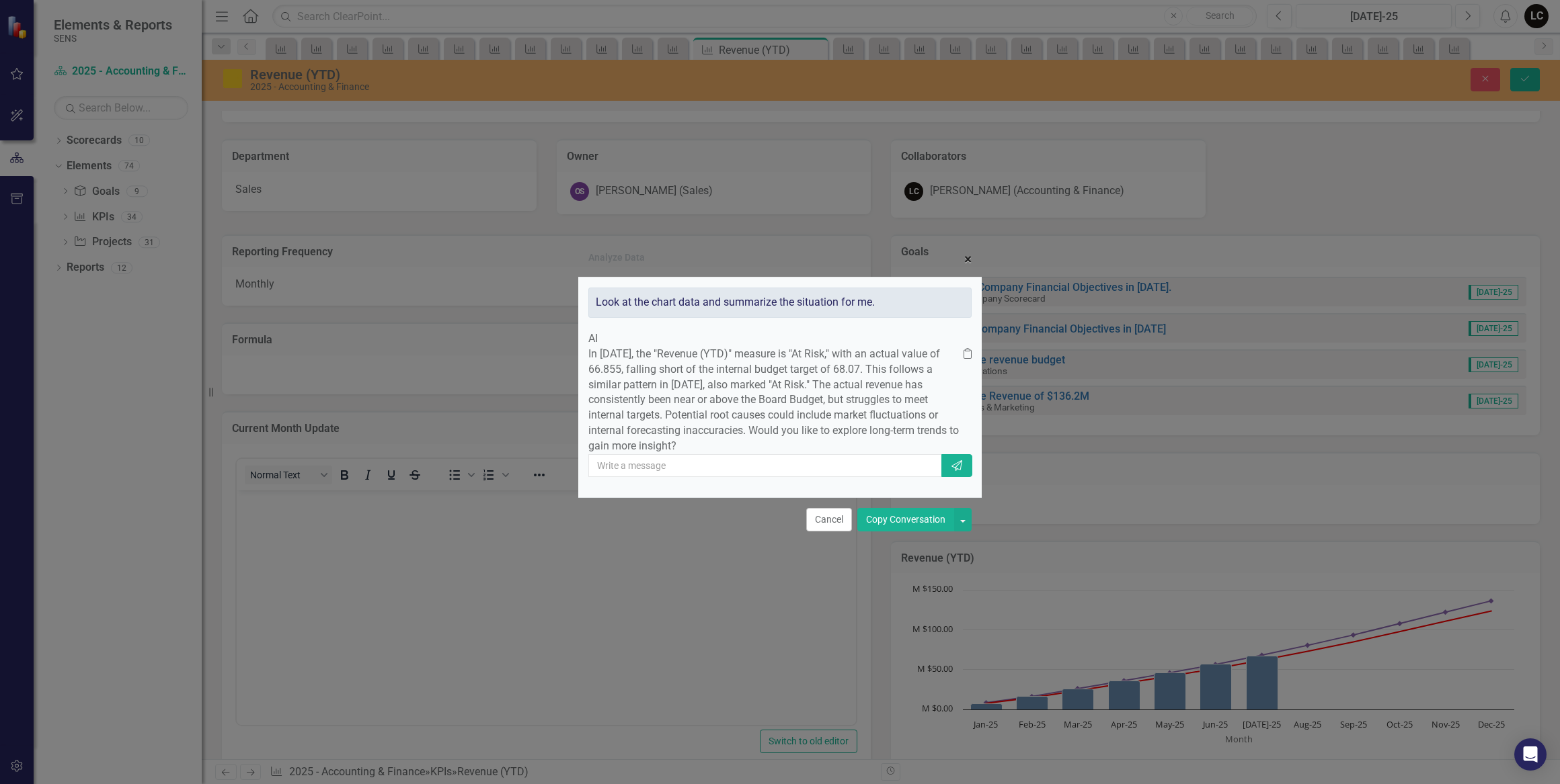
click at [960, 243] on button "× Close" at bounding box center [968, 259] width 28 height 34
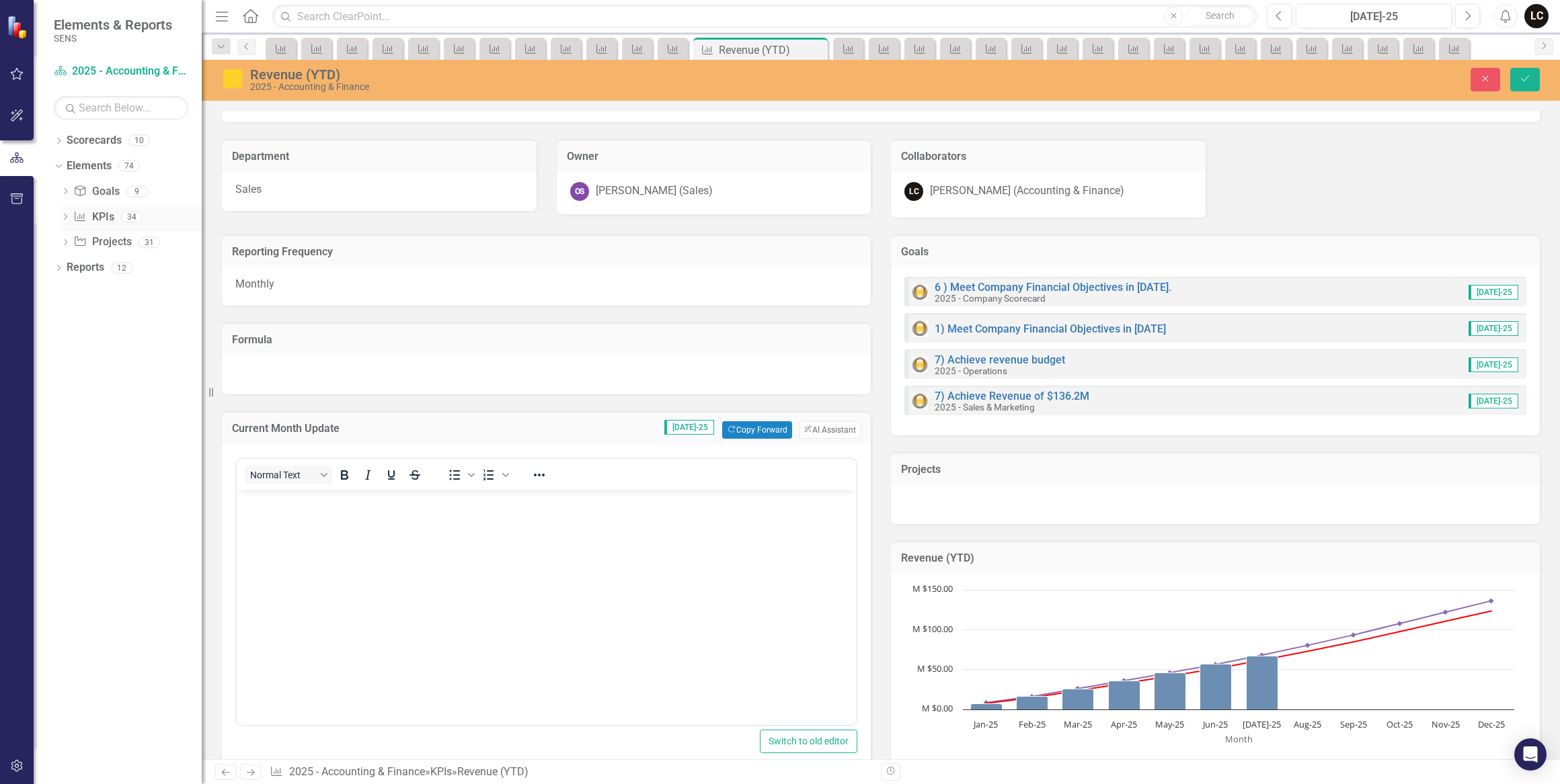
click at [100, 209] on link "KPI KPIs" at bounding box center [93, 217] width 40 height 15
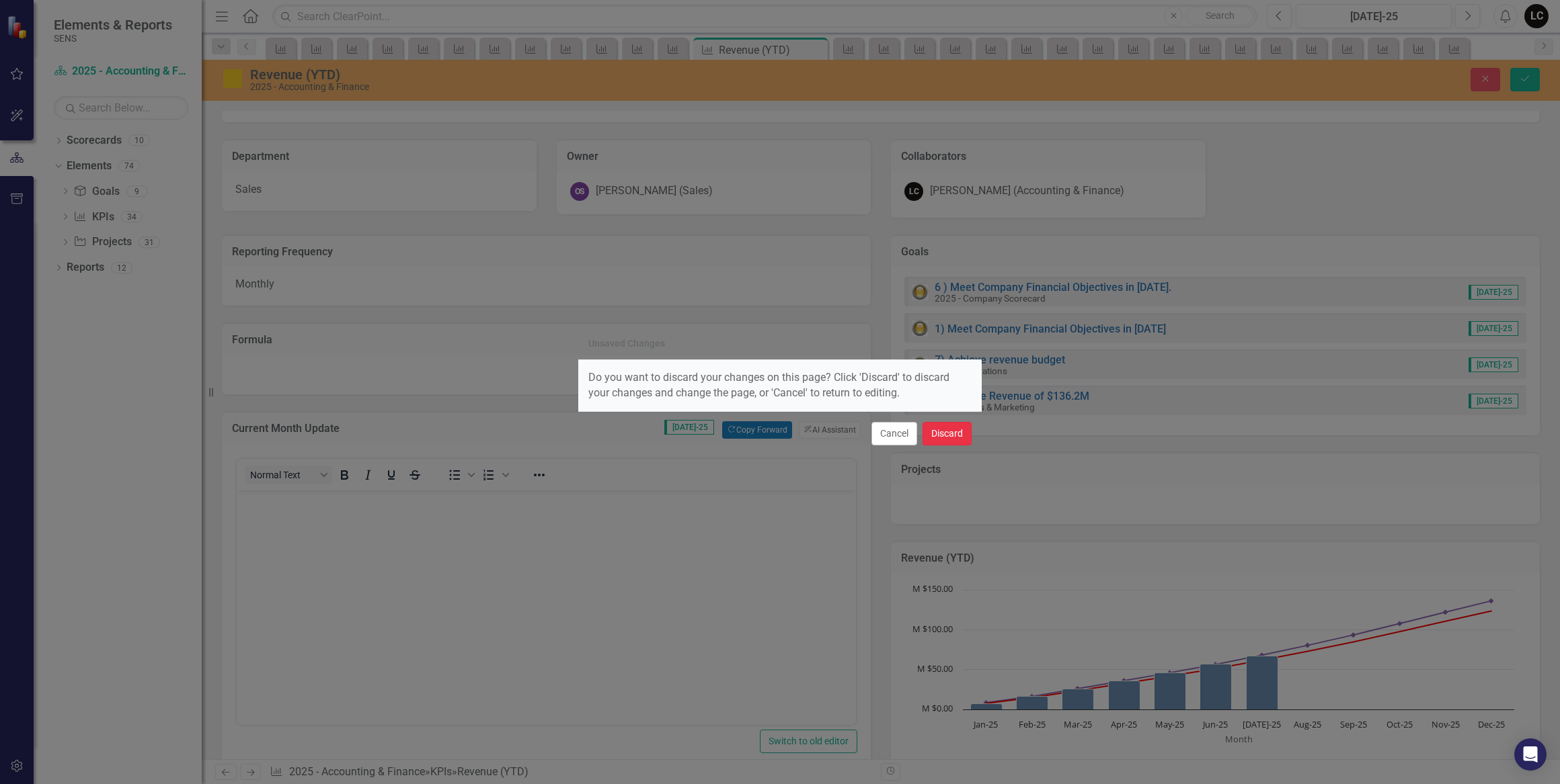
click at [950, 439] on button "Discard" at bounding box center [947, 434] width 49 height 24
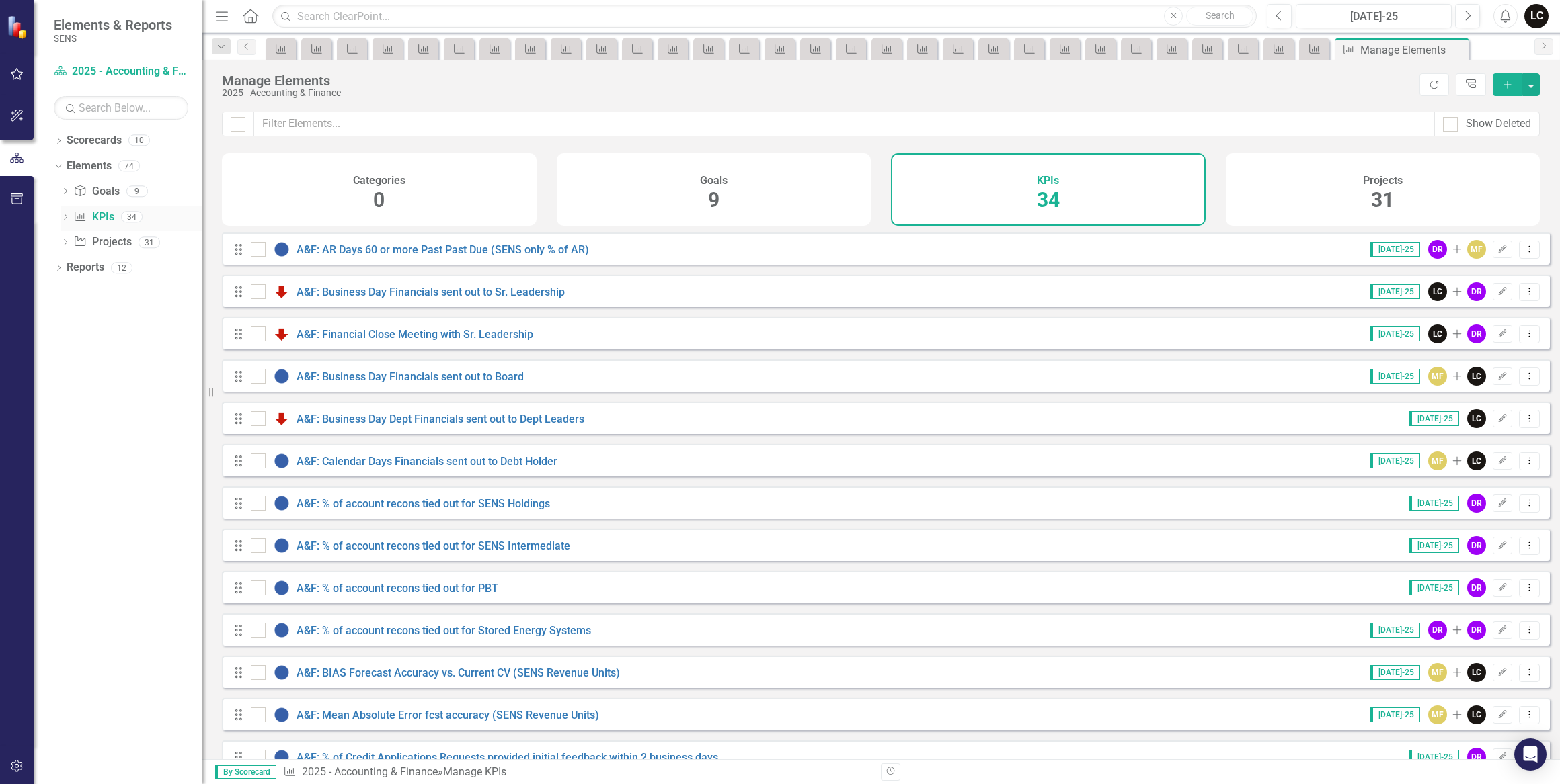
click at [112, 215] on link "KPI KPIs" at bounding box center [93, 217] width 40 height 15
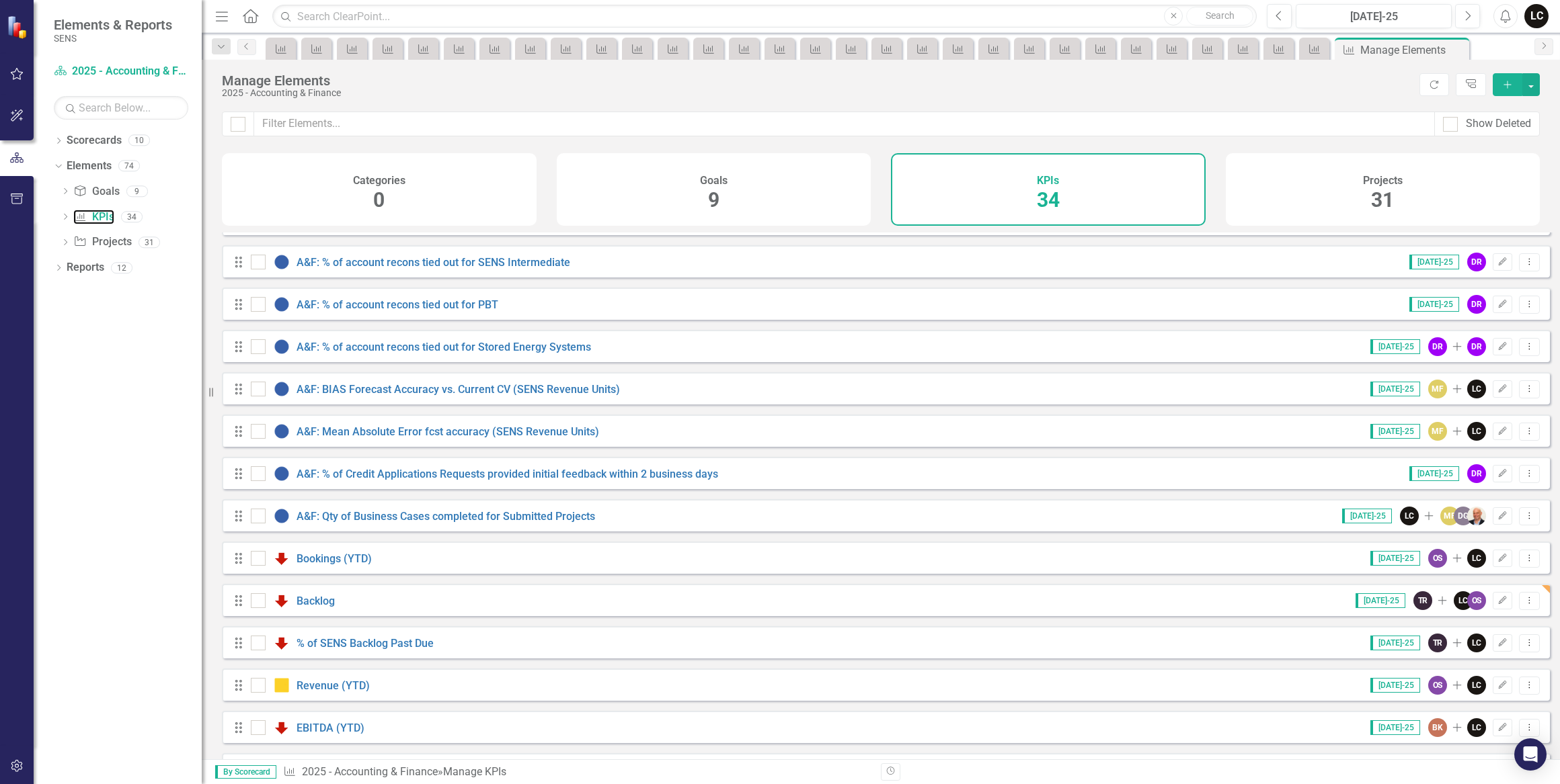
scroll to position [305, 0]
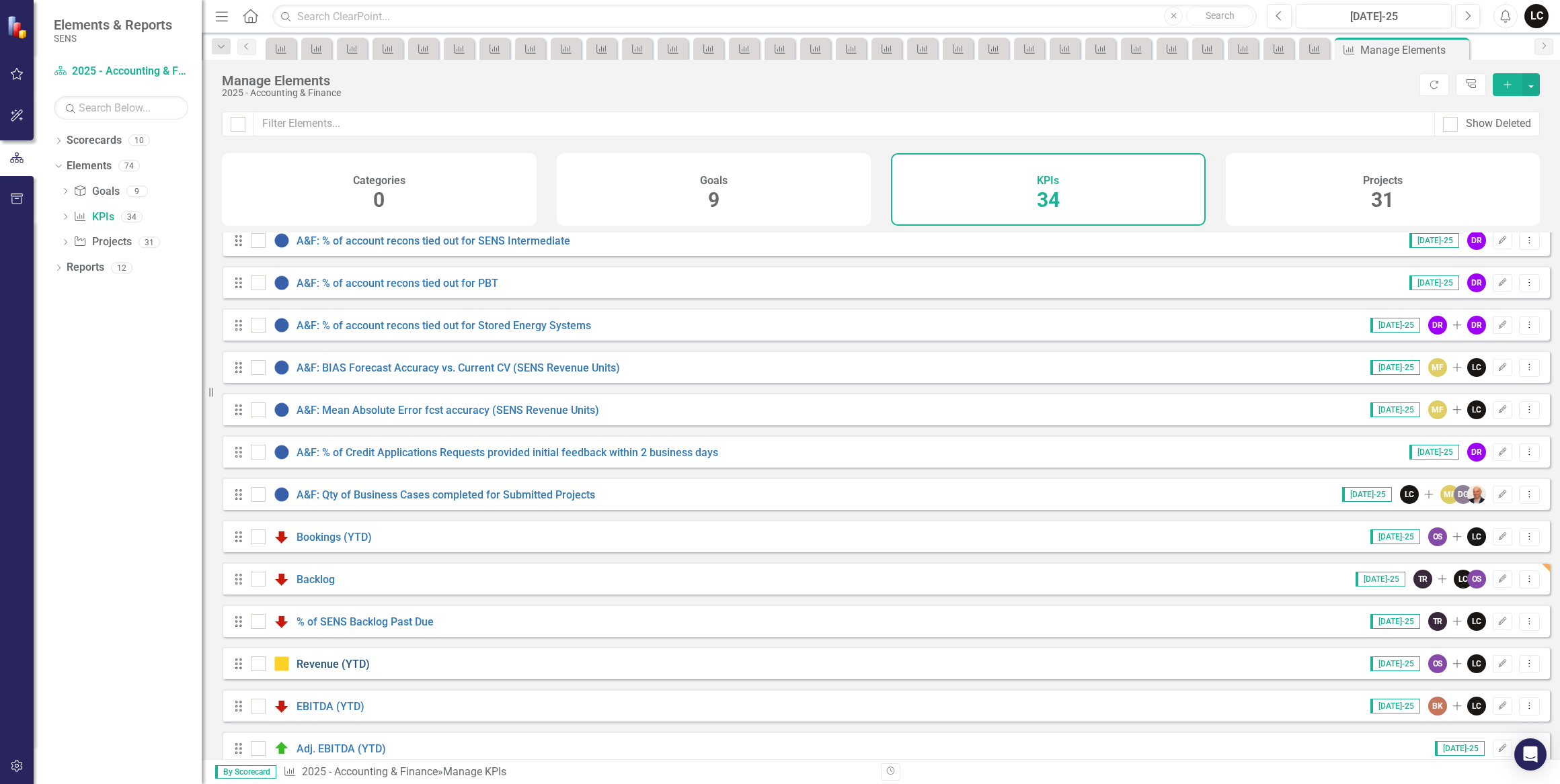
click at [360, 671] on link "Revenue (YTD)" at bounding box center [333, 664] width 73 height 13
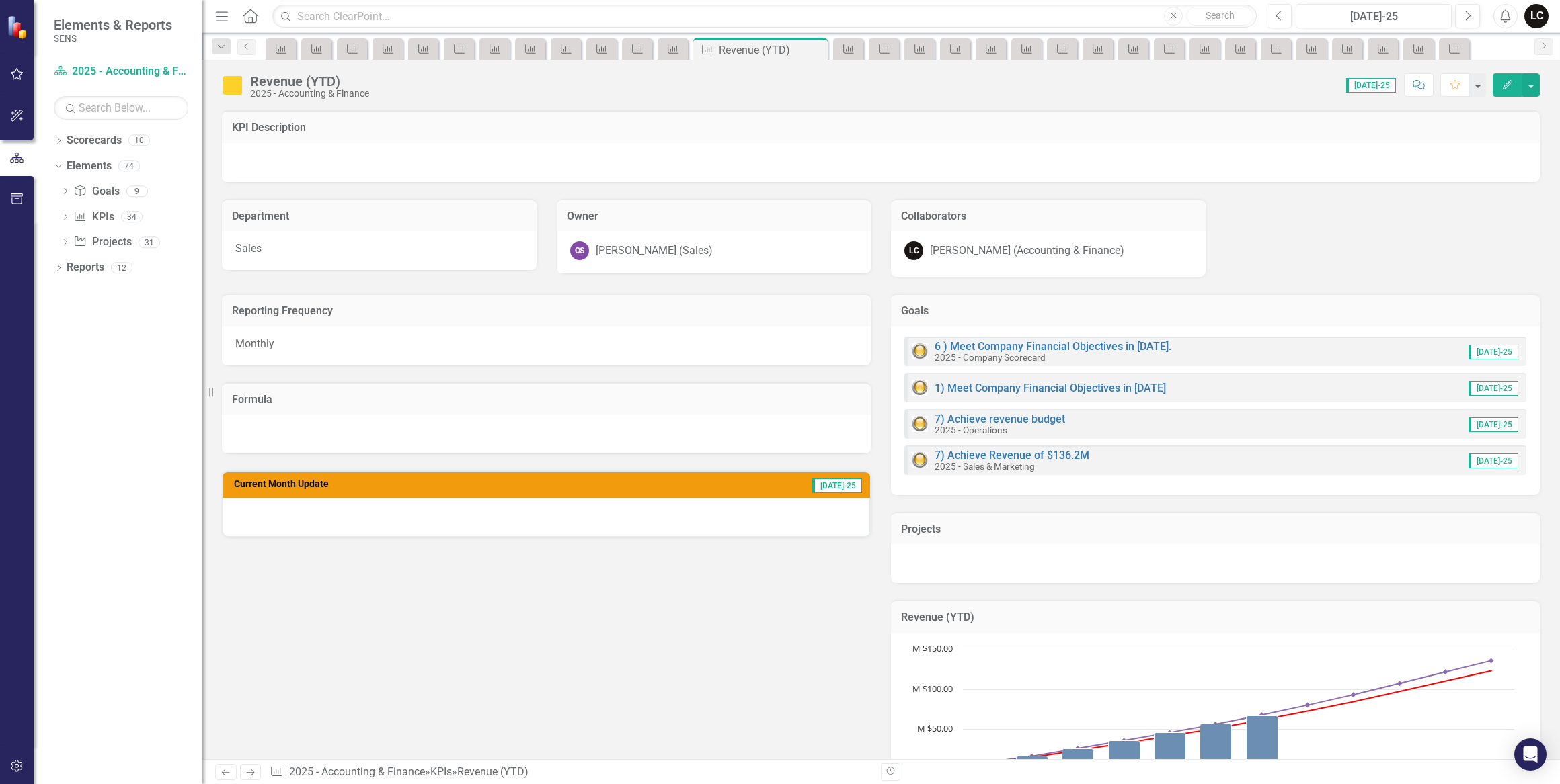
click at [1374, 86] on span "[DATE]-25" at bounding box center [1370, 85] width 50 height 15
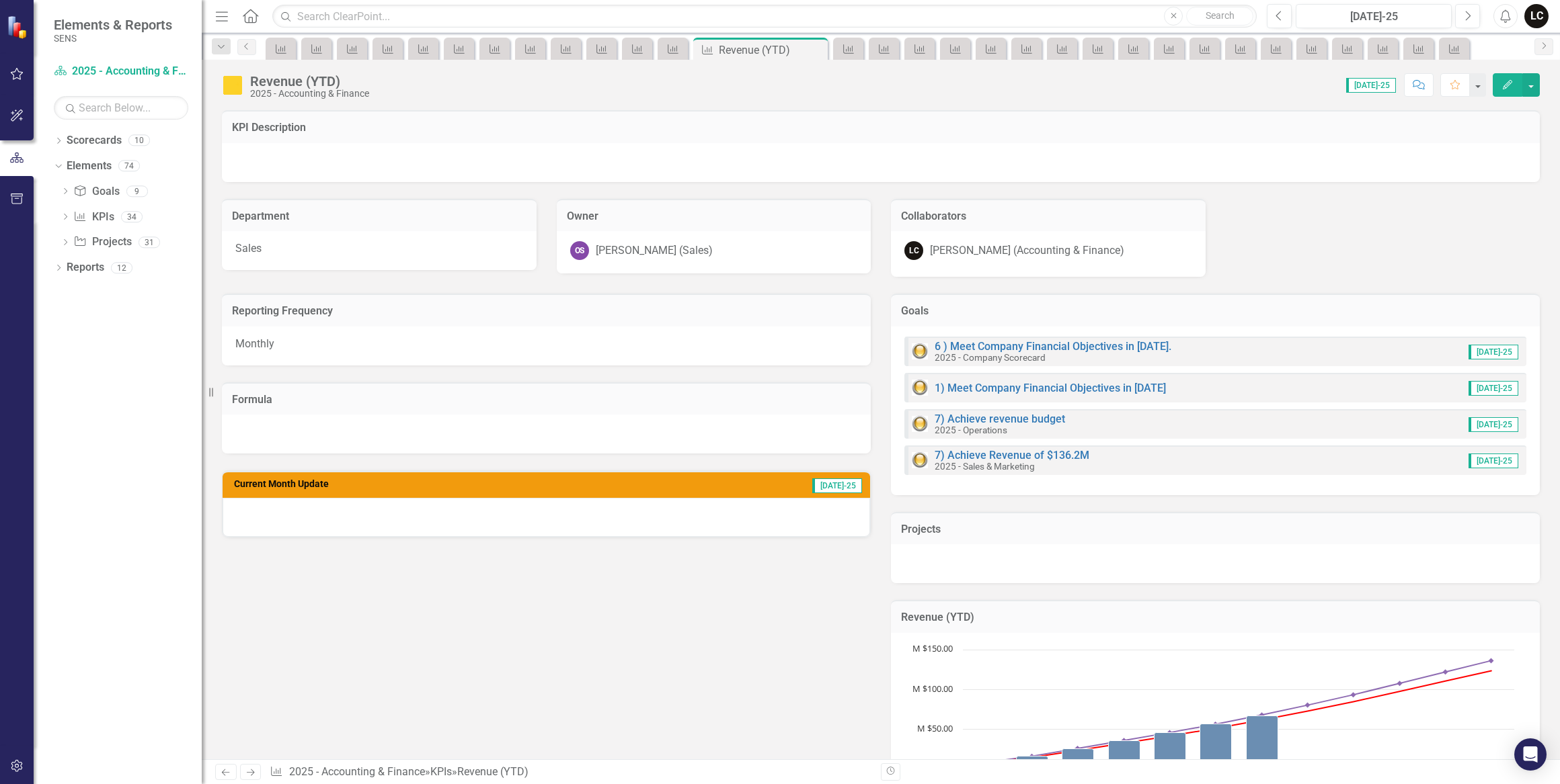
click at [1391, 86] on span "[DATE]-25" at bounding box center [1370, 85] width 50 height 15
drag, startPoint x: 1391, startPoint y: 86, endPoint x: 1288, endPoint y: 98, distance: 103.7
click at [1288, 98] on div "Revenue (YTD) 2025 - Accounting & Finance Score: 0.00 Jul-25 Completed Comment …" at bounding box center [880, 79] width 1358 height 40
click at [1533, 80] on button "button" at bounding box center [1531, 85] width 17 height 24
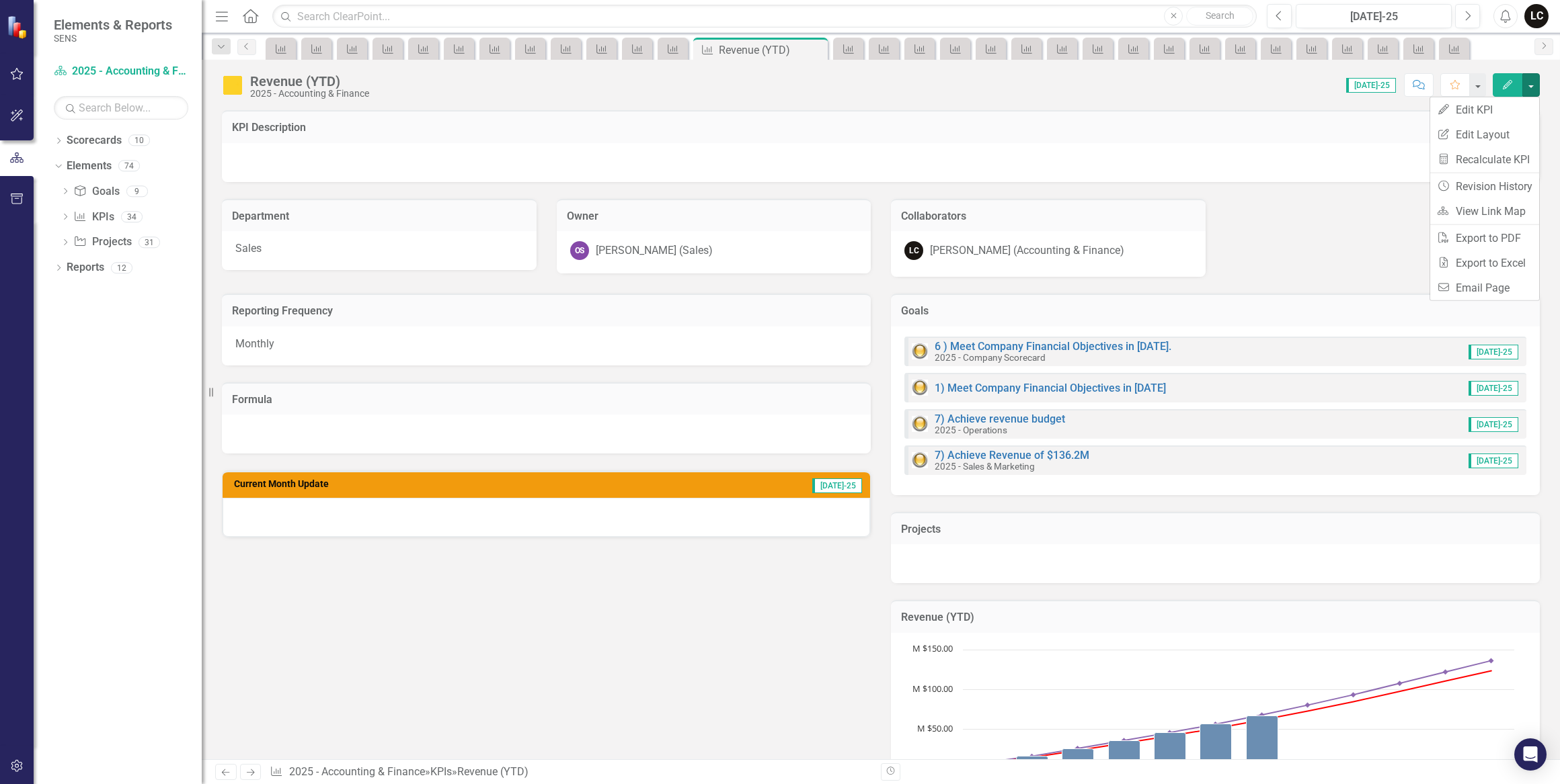
click at [1189, 94] on div "Score: 0.00 Jul-25 Completed Comment Favorite Edit" at bounding box center [957, 84] width 1164 height 23
click at [1283, 15] on icon "Previous" at bounding box center [1278, 16] width 7 height 12
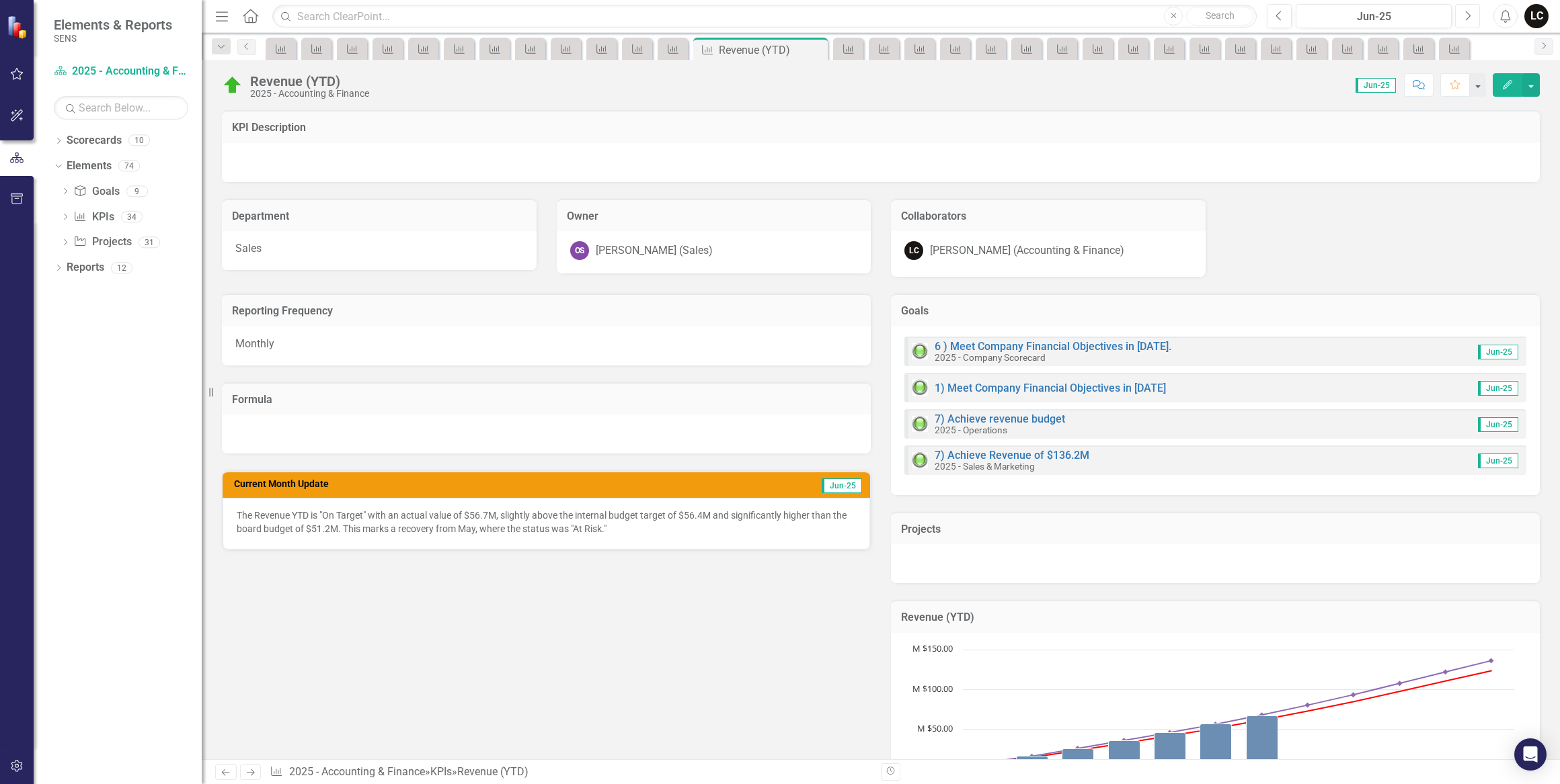
click at [1471, 14] on button "Next" at bounding box center [1466, 16] width 25 height 24
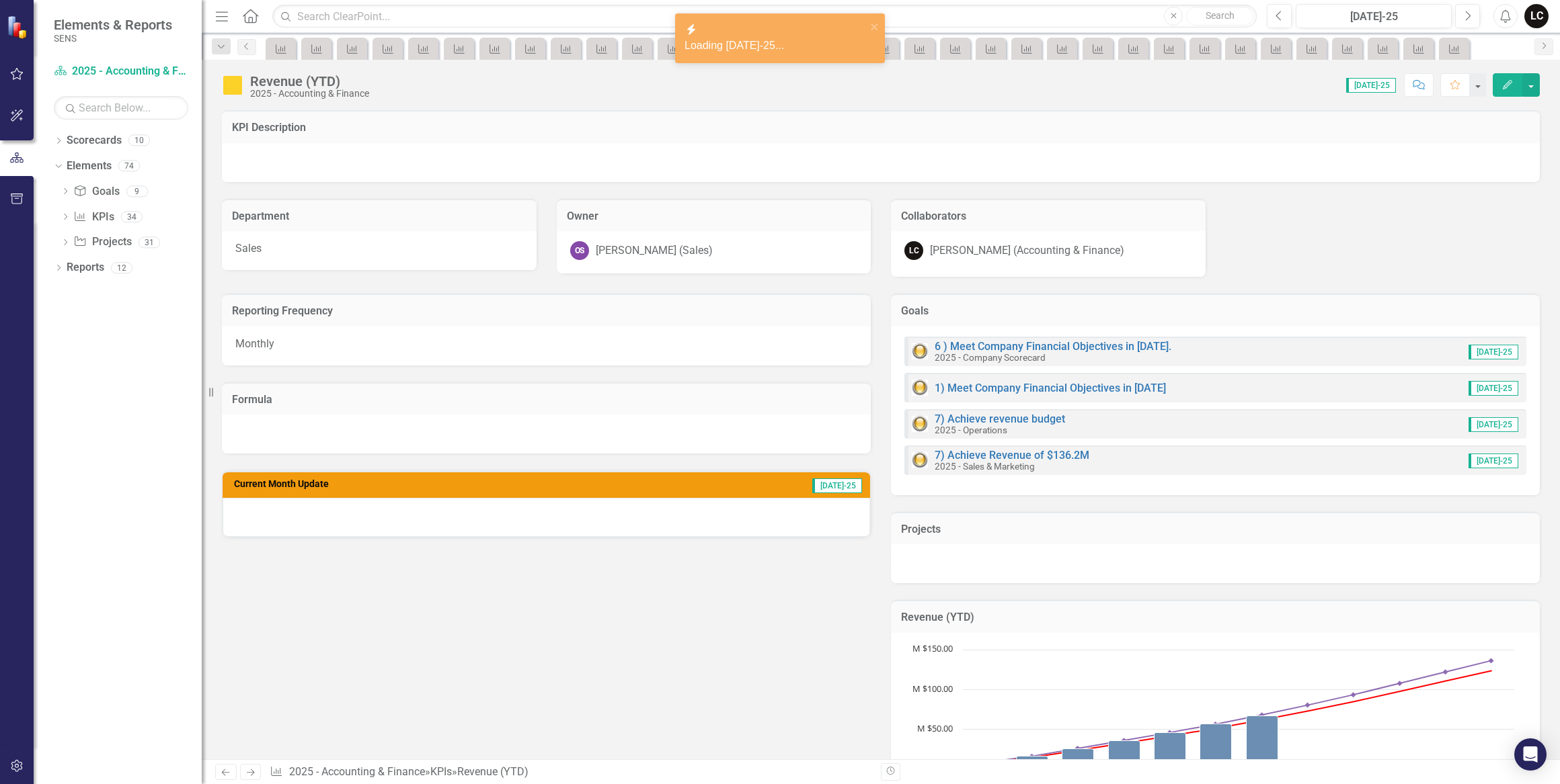
click at [441, 504] on div at bounding box center [545, 517] width 647 height 39
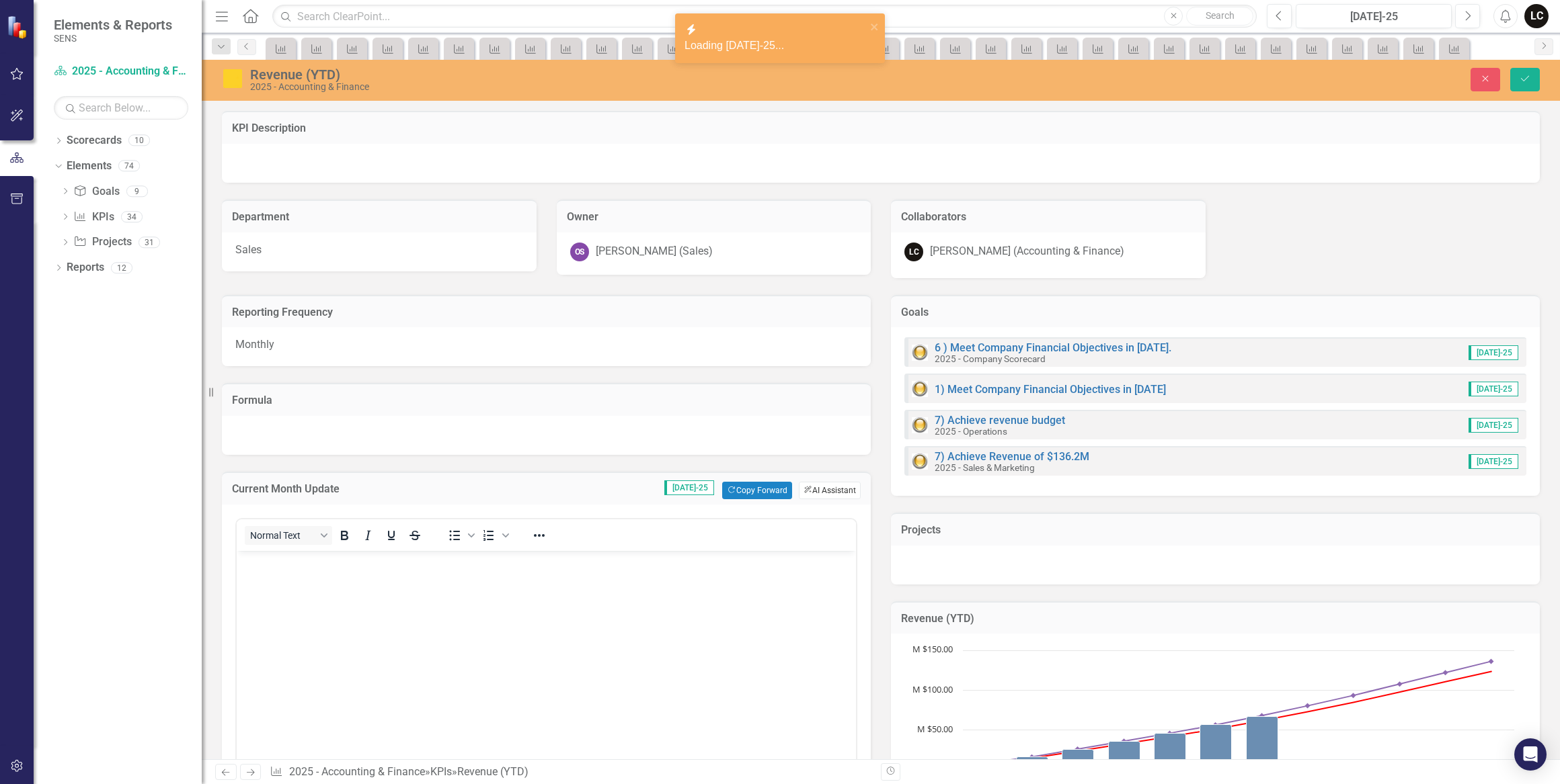
click at [805, 482] on button "ClearPoint AI AI Assistant" at bounding box center [830, 490] width 62 height 17
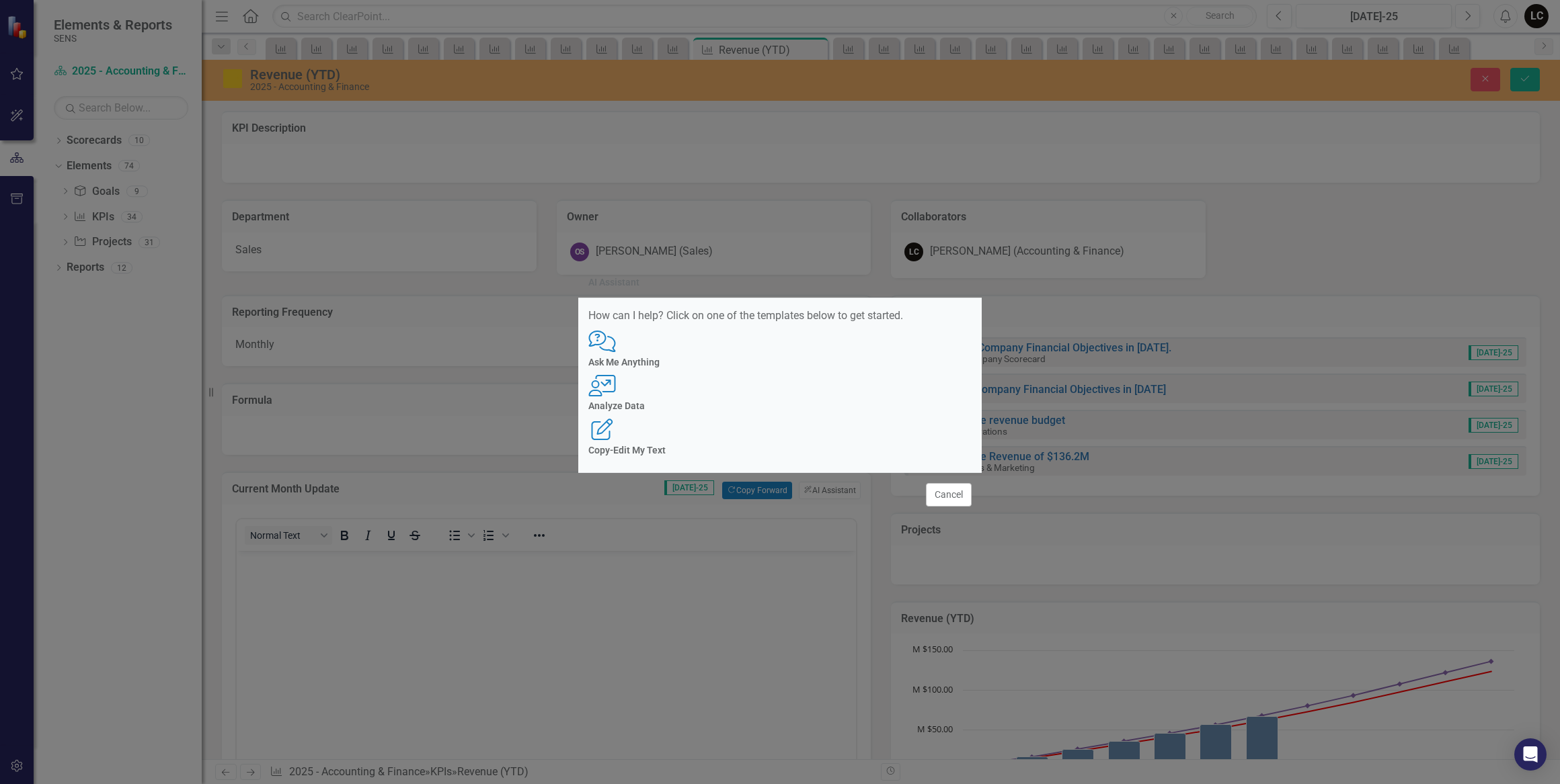
click at [768, 403] on div "Analyze Data" at bounding box center [780, 406] width 383 height 10
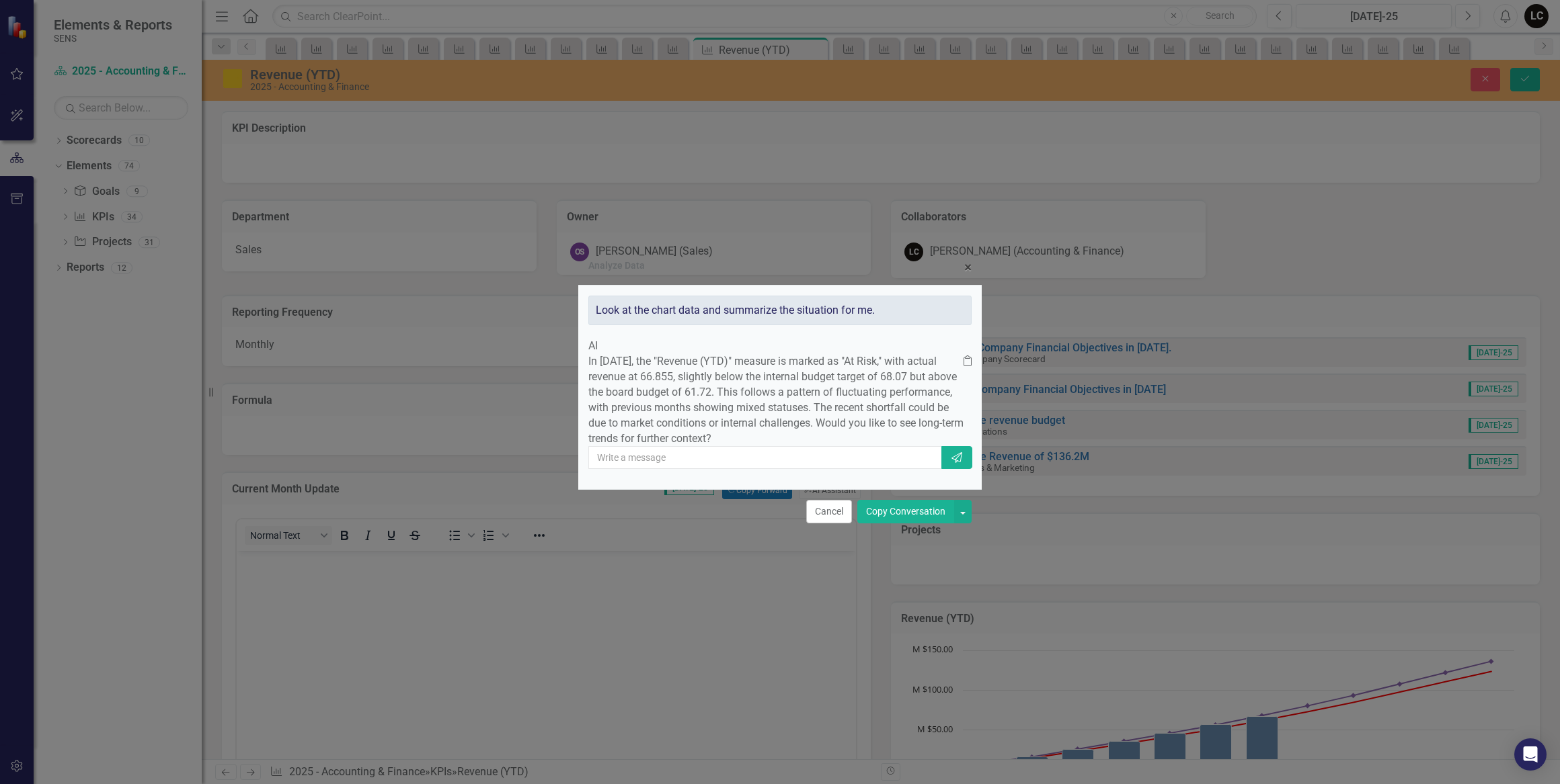
click at [899, 524] on button "Copy Conversation" at bounding box center [906, 512] width 97 height 24
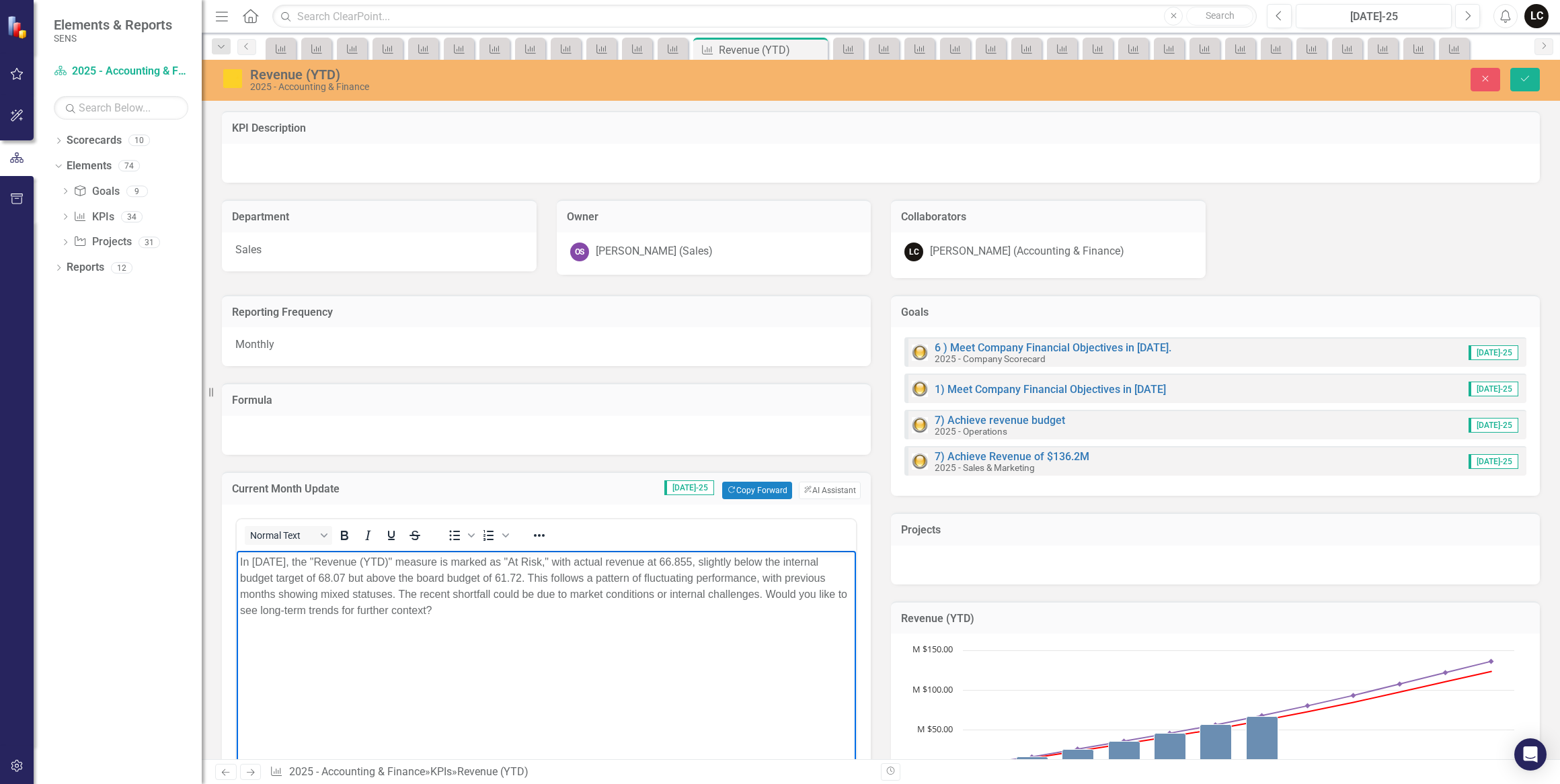
click at [305, 562] on p "In July 2025, the "Revenue (YTD)" measure is marked as "At Risk," with actual r…" at bounding box center [545, 586] width 612 height 64
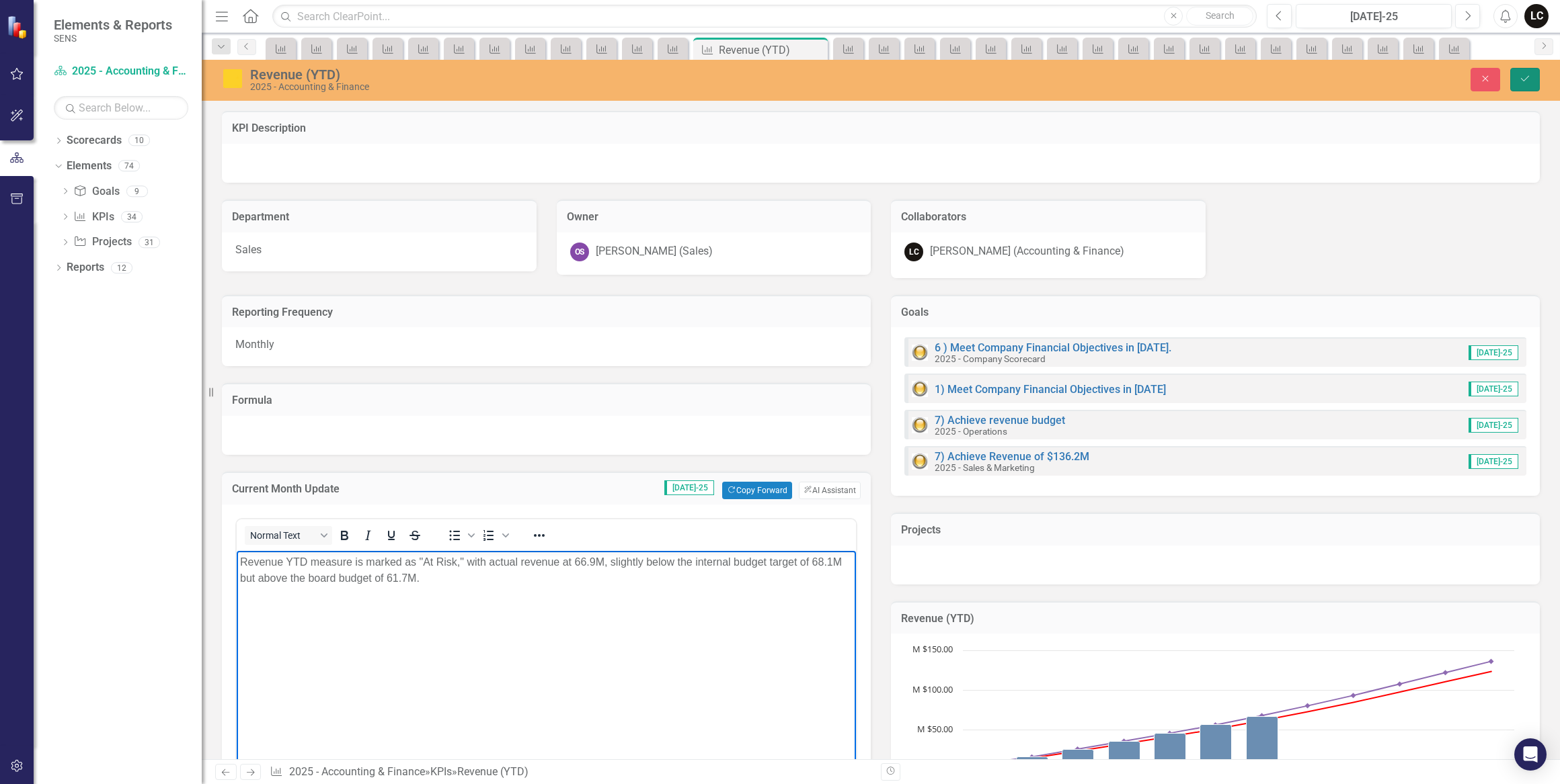
click at [1512, 81] on button "Save" at bounding box center [1524, 80] width 29 height 24
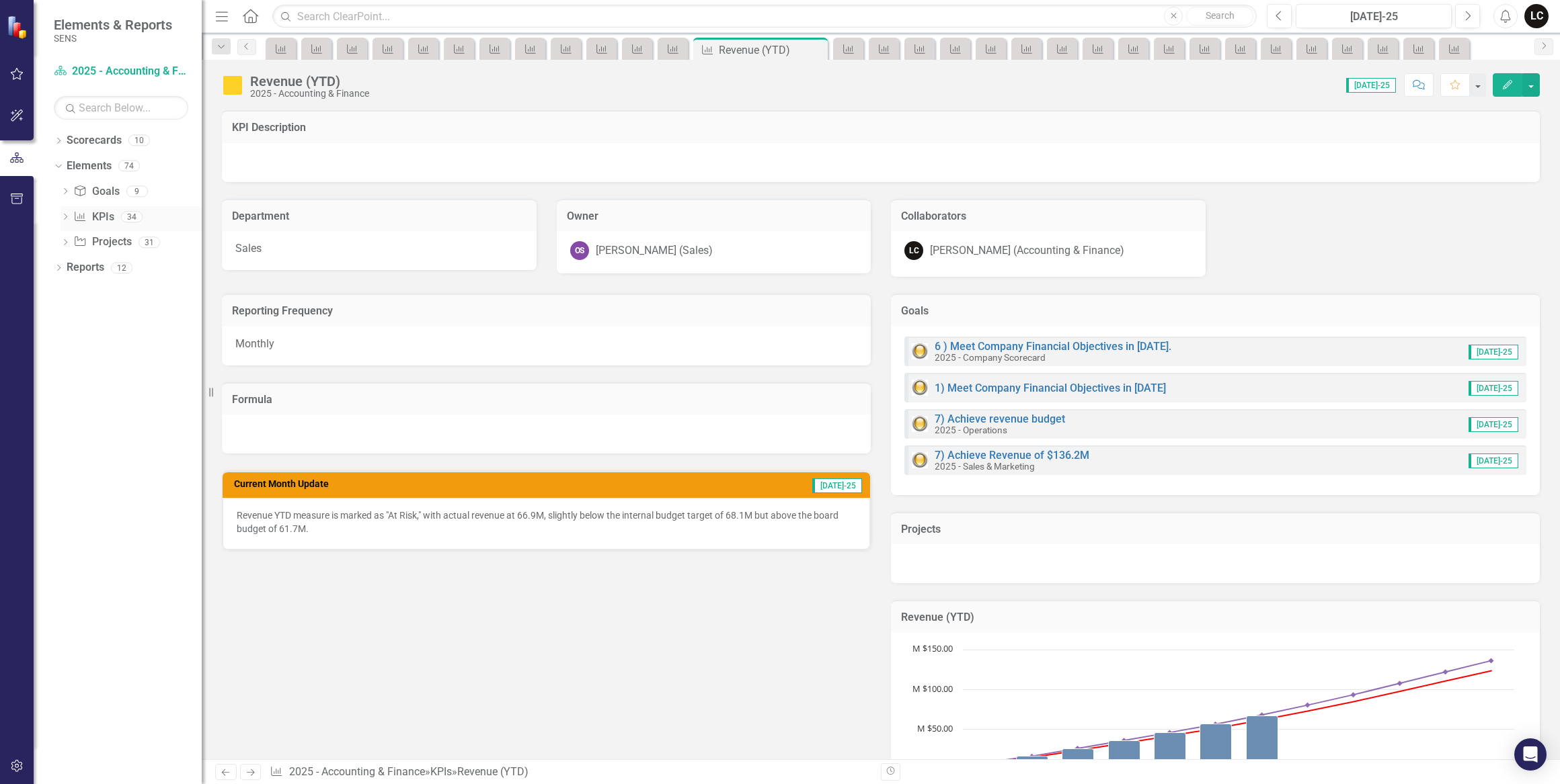
click at [84, 212] on icon "KPI" at bounding box center [79, 217] width 13 height 11
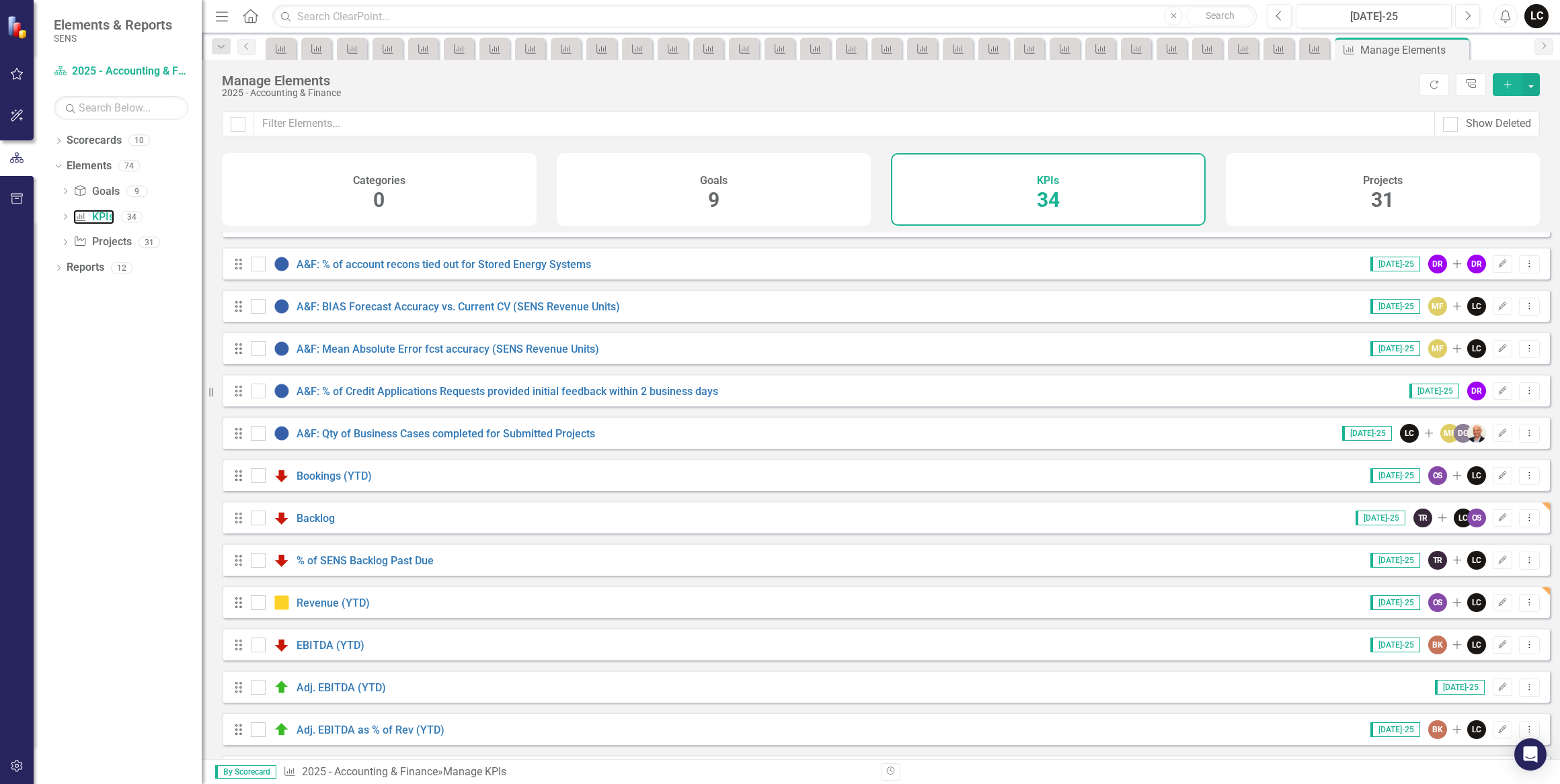
scroll to position [428, 0]
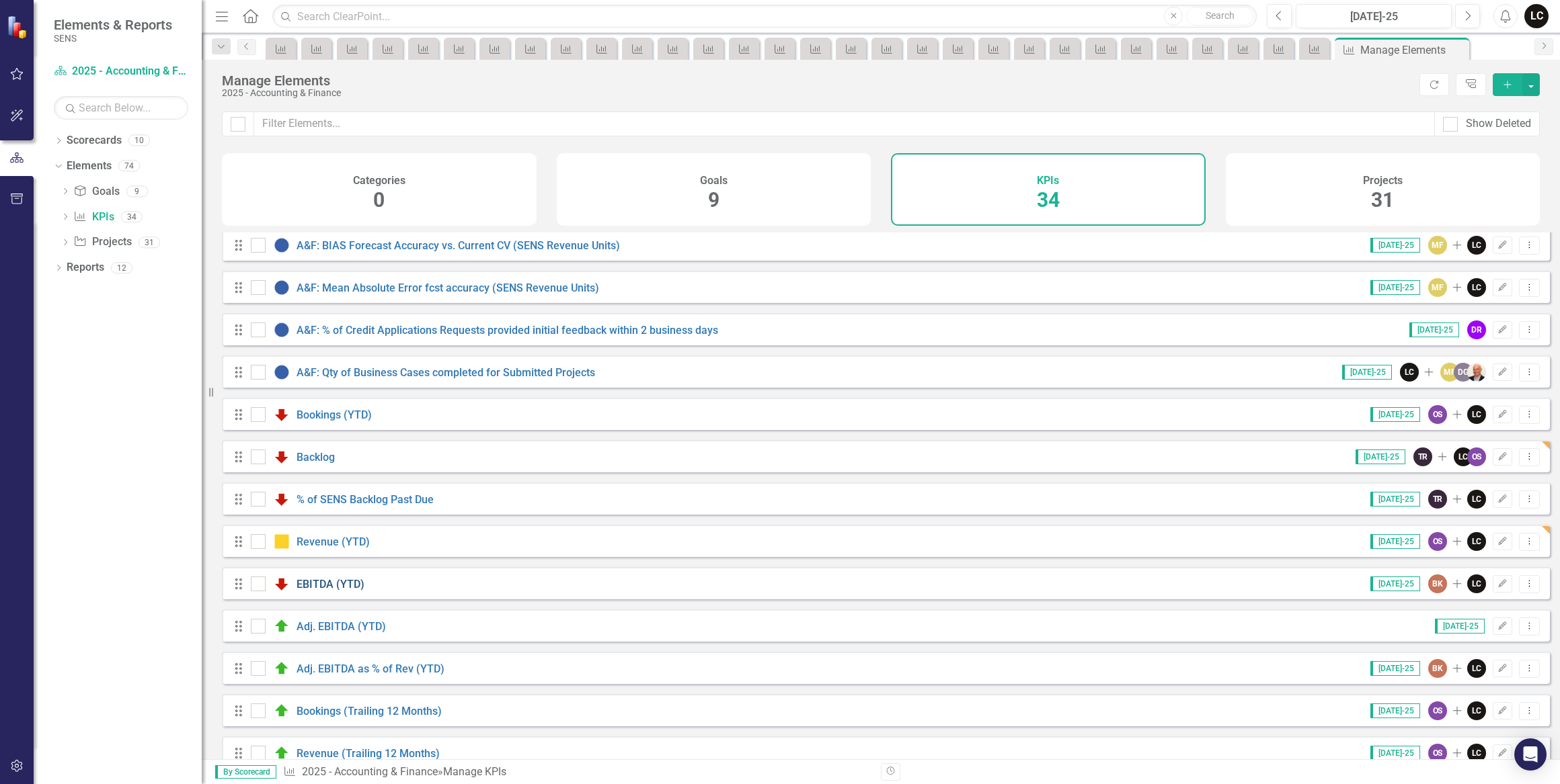
click at [326, 590] on link "EBITDA (YTD)" at bounding box center [330, 584] width 68 height 13
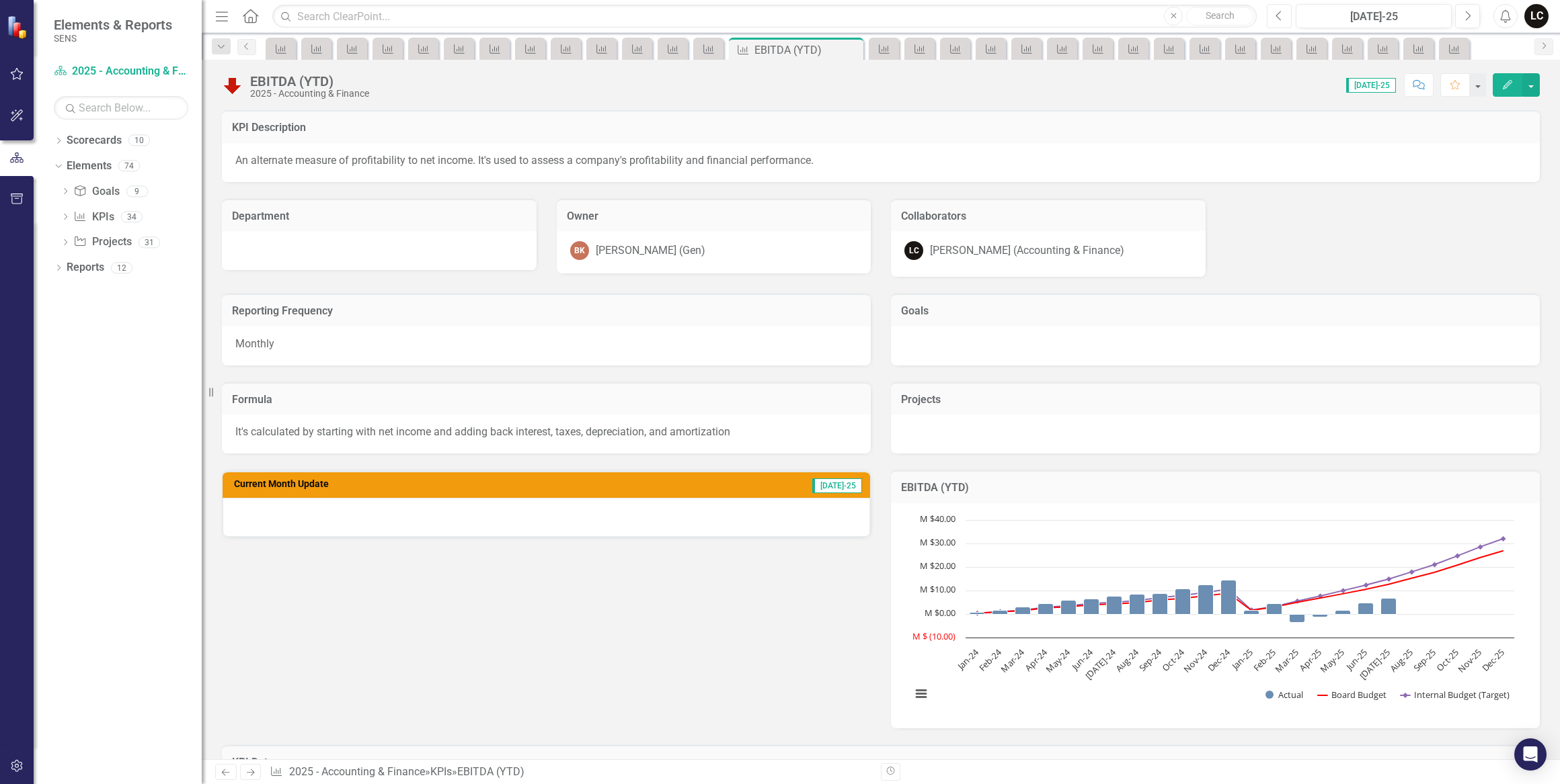
click at [1279, 18] on icon "Previous" at bounding box center [1278, 16] width 7 height 12
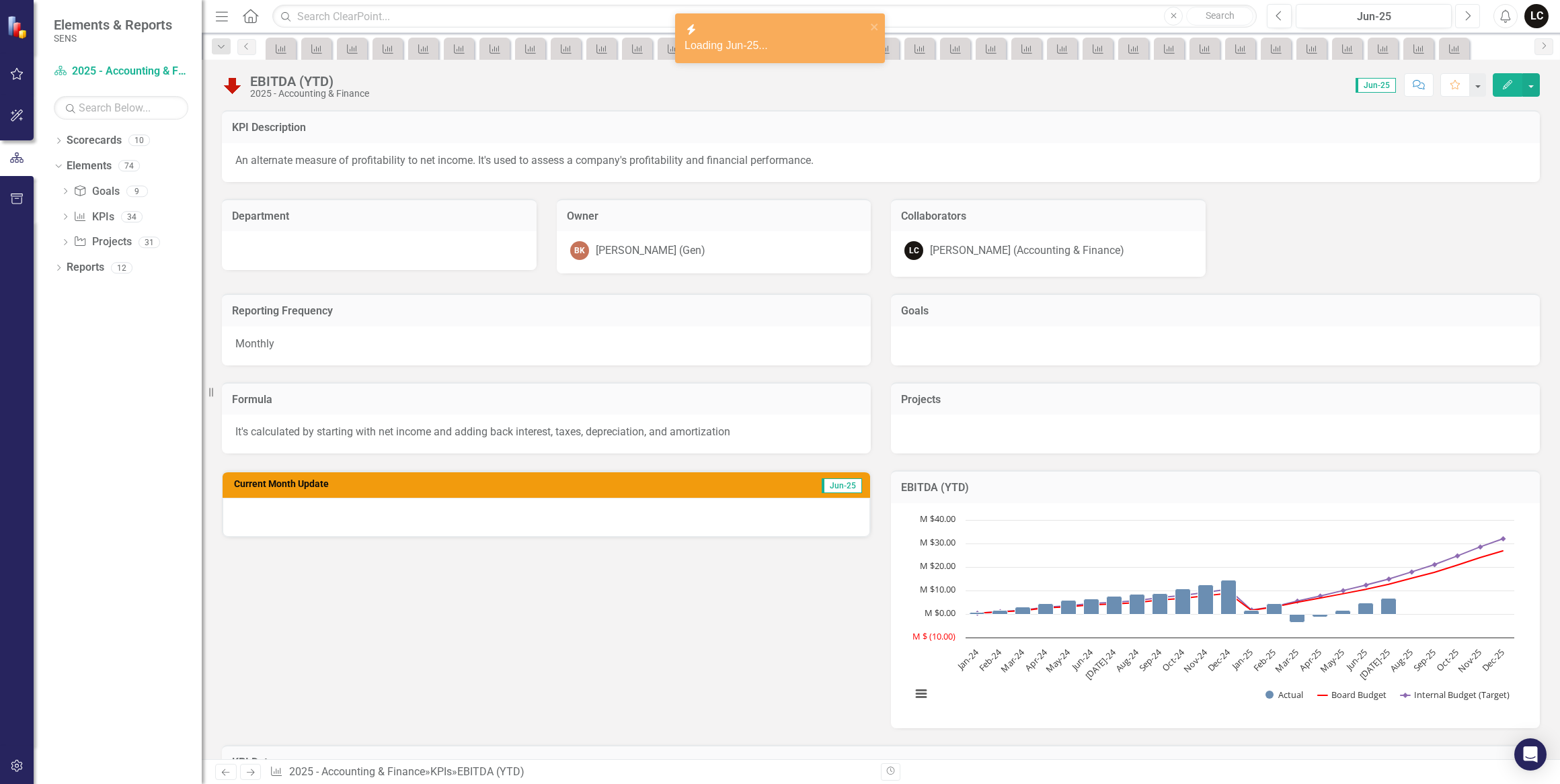
click at [1465, 14] on icon "Next" at bounding box center [1466, 16] width 7 height 12
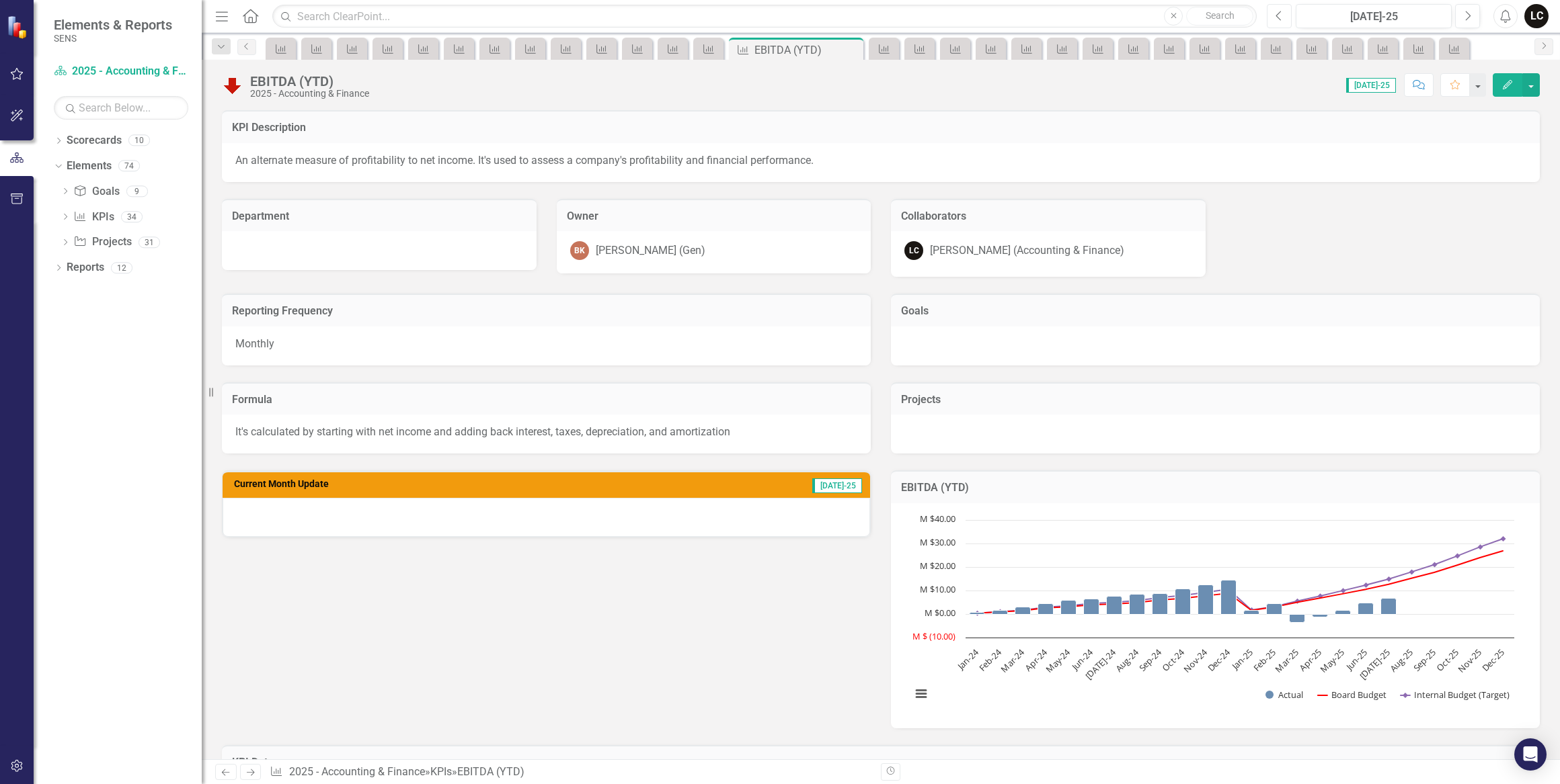
click at [1274, 20] on button "Previous" at bounding box center [1278, 16] width 25 height 24
click at [1462, 14] on button "Next" at bounding box center [1466, 16] width 25 height 24
